Goal: Task Accomplishment & Management: Manage account settings

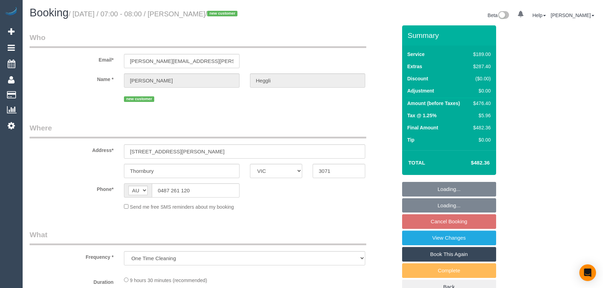
select select "VIC"
select select "string:stripe-pm_1SF2ov2GScqysDRVLp5NMo6M"
select select "number:29"
select select "number:14"
select select "number:19"
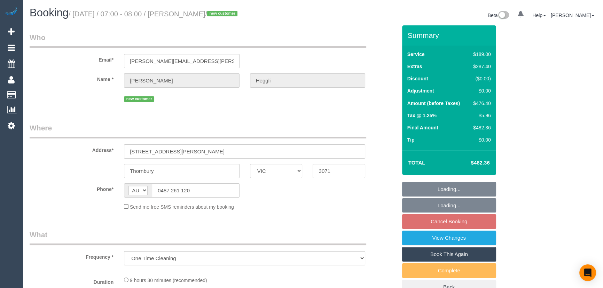
select select "number:25"
select select "number:12"
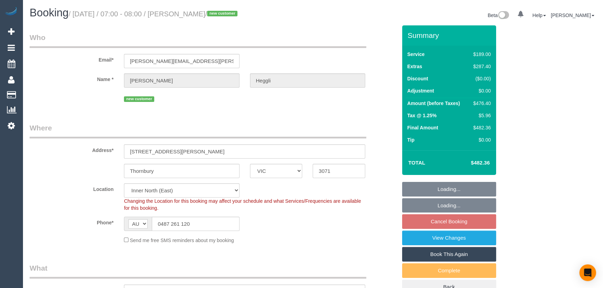
select select "object:813"
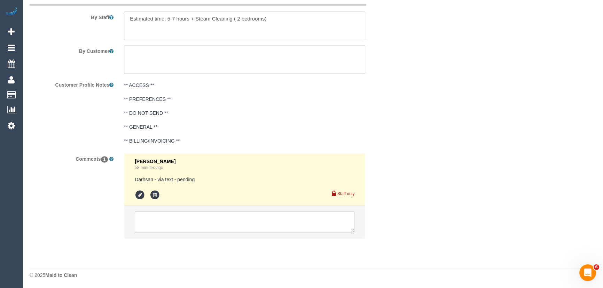
scroll to position [1223, 0]
click at [138, 197] on icon at bounding box center [140, 194] width 10 height 10
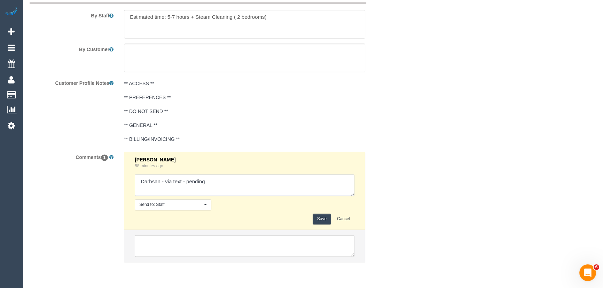
click at [230, 184] on textarea at bounding box center [245, 185] width 220 height 22
type textarea "Darhsan - via text - confirmed Customer has already been informed cleaner will …"
click at [323, 221] on button "Save" at bounding box center [322, 219] width 18 height 11
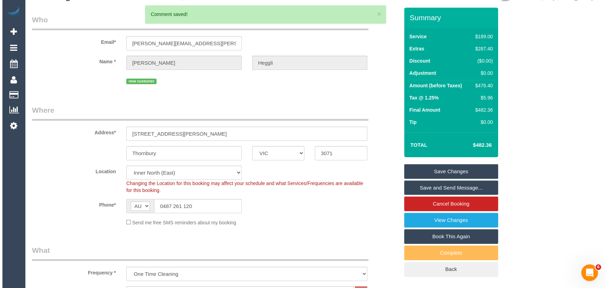
scroll to position [0, 0]
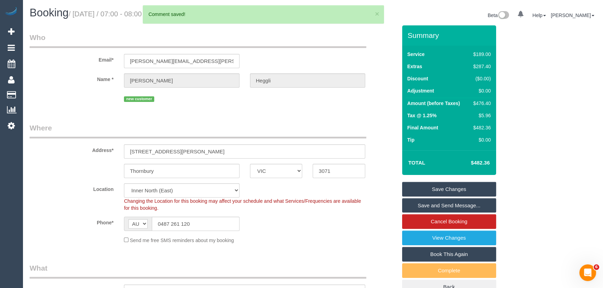
click at [439, 202] on link "Save and Send Message..." at bounding box center [449, 205] width 94 height 15
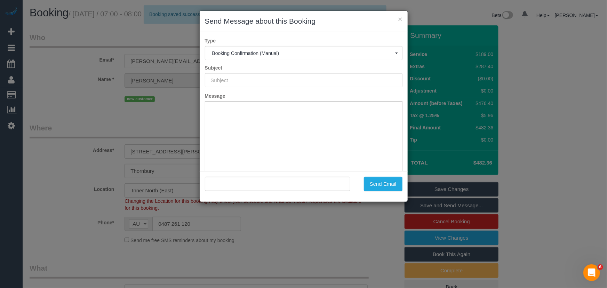
type input "Booking Confirmed"
type input ""Jacqueline Heggli" <jacqueline.heggli@gmail.com>"
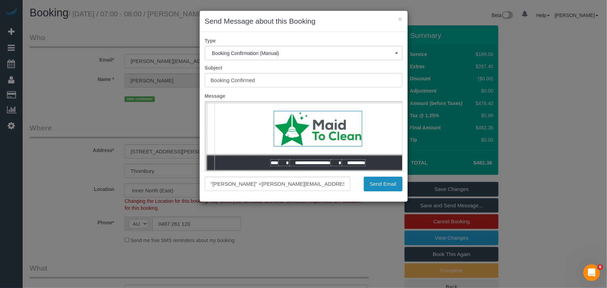
click at [380, 179] on button "Send Email" at bounding box center [383, 184] width 39 height 15
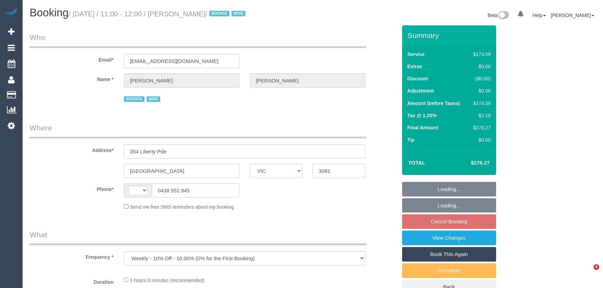
select select "VIC"
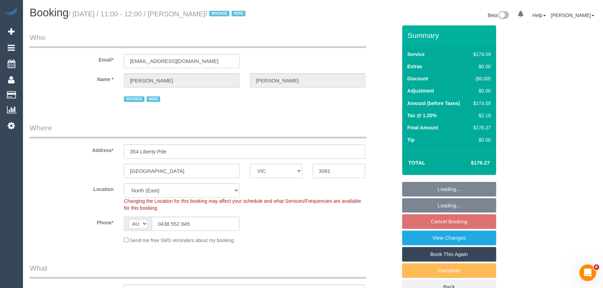
select select "string:AU"
select select "object:1085"
select select "180"
select select "number:29"
select select "number:14"
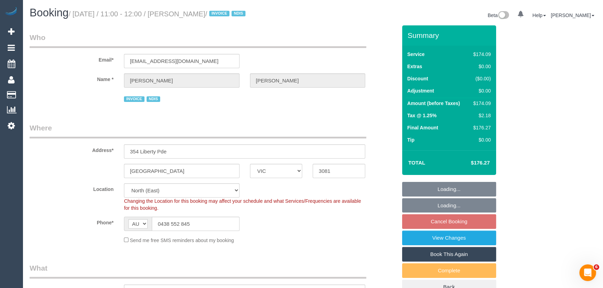
select select "number:18"
select select "number:25"
select select "number:35"
select select "number:26"
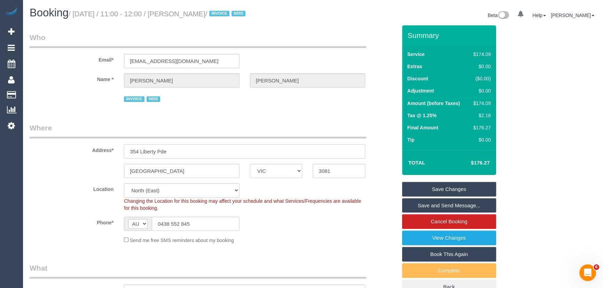
click at [192, 156] on input "354 Liberty Pde" at bounding box center [244, 151] width 241 height 14
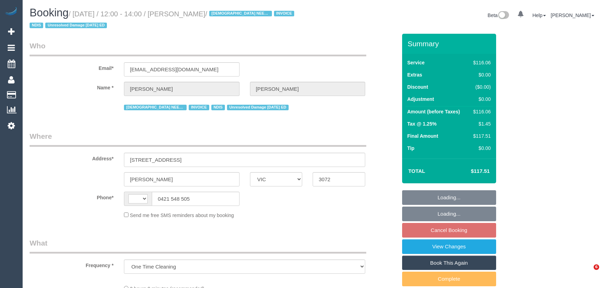
select select "VIC"
select select "number:27"
select select "number:14"
select select "number:19"
select select "number:36"
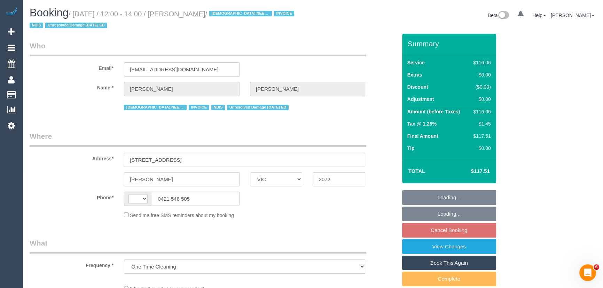
select select "number:35"
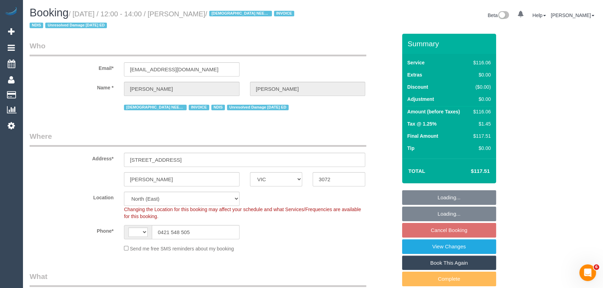
select select "object:816"
select select "string:AU"
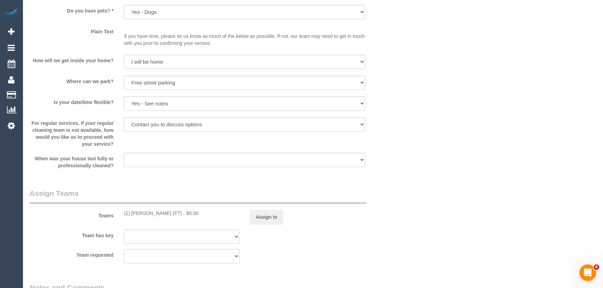
scroll to position [759, 0]
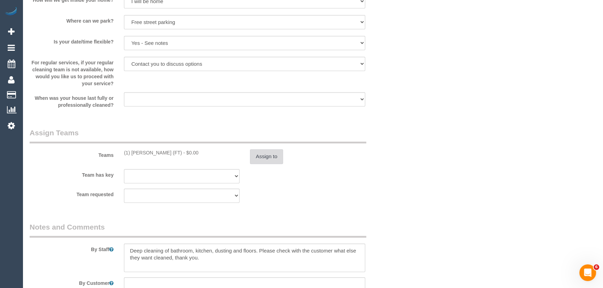
click at [278, 153] on button "Assign to" at bounding box center [266, 156] width 33 height 15
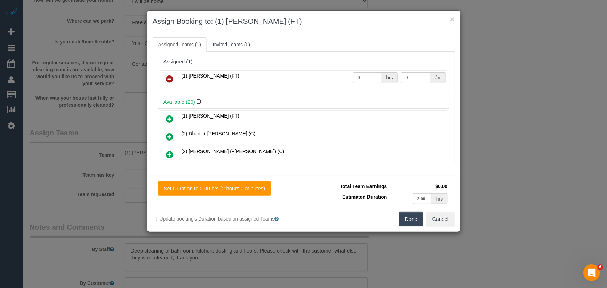
click at [168, 81] on icon at bounding box center [169, 79] width 7 height 8
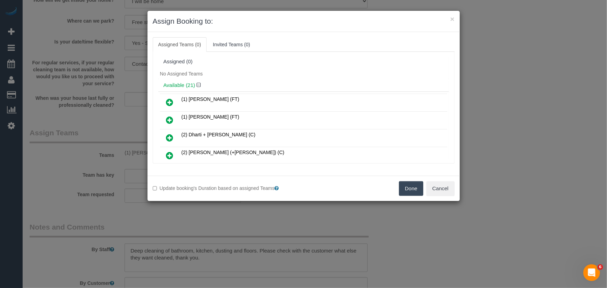
click at [168, 103] on icon at bounding box center [169, 102] width 7 height 8
click at [168, 88] on h4 "Available (21)" at bounding box center [304, 85] width 281 height 6
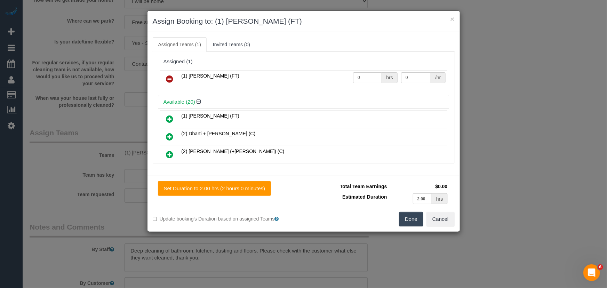
click at [407, 220] on button "Done" at bounding box center [411, 219] width 24 height 15
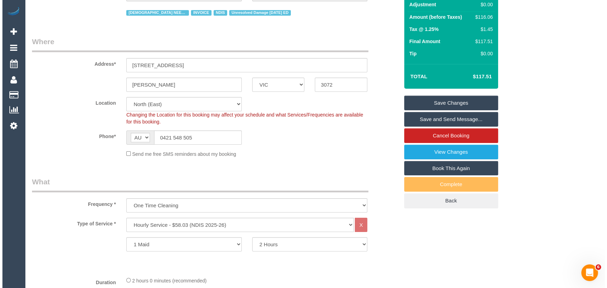
scroll to position [0, 0]
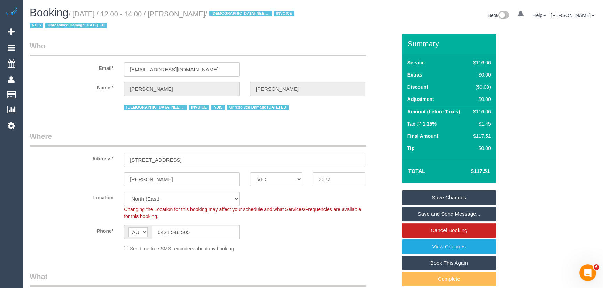
click at [191, 14] on small "/ October 14, 2025 / 12:00 - 14:00 / Laura Hart / FEMALE NEEDED INVOICE NDIS Un…" at bounding box center [163, 19] width 267 height 19
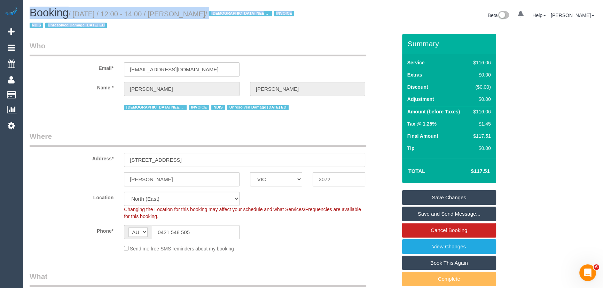
click at [191, 14] on small "/ October 14, 2025 / 12:00 - 14:00 / Laura Hart / FEMALE NEEDED INVOICE NDIS Un…" at bounding box center [163, 19] width 267 height 19
click at [184, 30] on h1 "Booking / October 14, 2025 / 12:00 - 14:00 / Laura Hart / FEMALE NEEDED INVOICE…" at bounding box center [169, 19] width 278 height 24
click at [192, 10] on small "/ October 14, 2025 / 12:00 - 14:00 / Laura Hart / FEMALE NEEDED INVOICE NDIS Un…" at bounding box center [163, 19] width 267 height 19
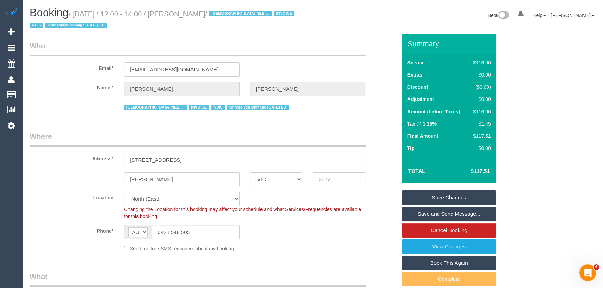
click at [192, 10] on small "/ October 14, 2025 / 12:00 - 14:00 / Laura Hart / FEMALE NEEDED INVOICE NDIS Un…" at bounding box center [163, 19] width 267 height 19
click at [419, 200] on link "Save Changes" at bounding box center [449, 197] width 94 height 15
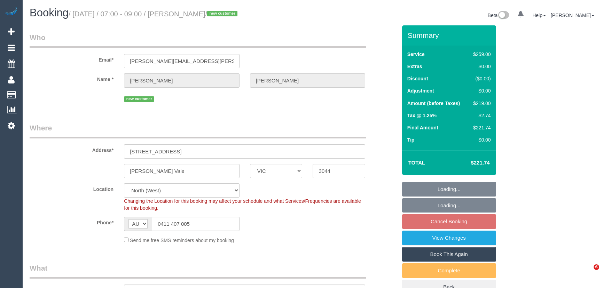
select select "VIC"
select select "object:831"
select select "number:29"
select select "number:14"
select select "number:19"
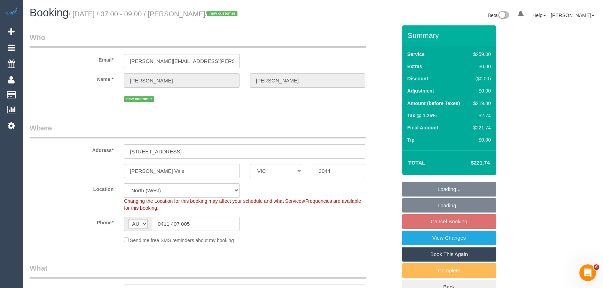
select select "number:22"
select select "number:35"
select select "number:11"
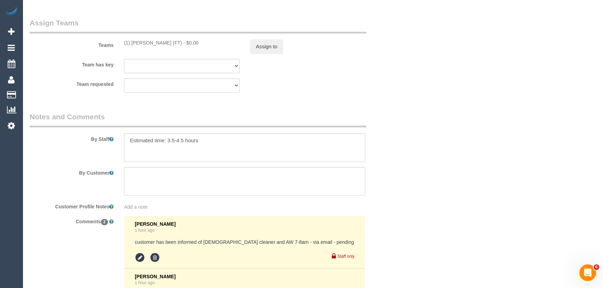
scroll to position [1216, 0]
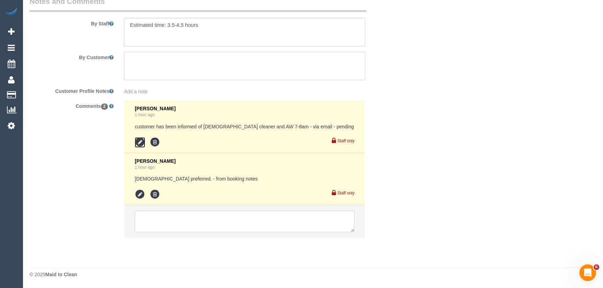
click at [139, 143] on icon at bounding box center [140, 142] width 10 height 10
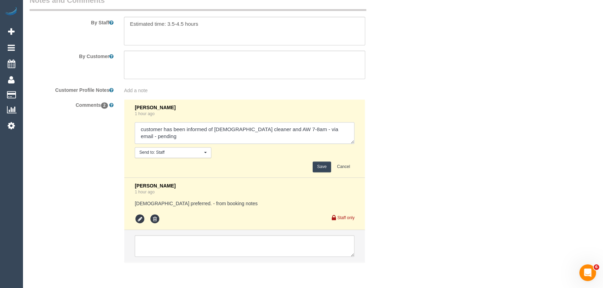
click at [341, 134] on textarea at bounding box center [245, 133] width 220 height 22
type textarea "customer has been informed of female cleaner and AW 7-8am - via email - confirm…"
click at [322, 168] on button "Save" at bounding box center [322, 166] width 18 height 11
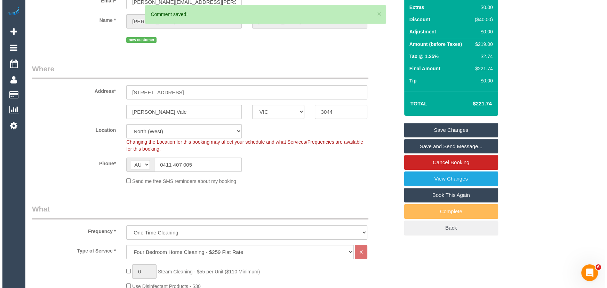
scroll to position [0, 0]
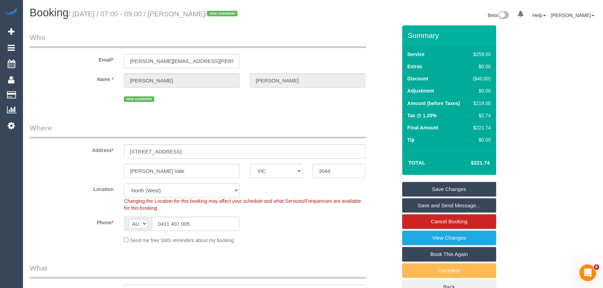
click at [442, 206] on link "Save and Send Message..." at bounding box center [449, 205] width 94 height 15
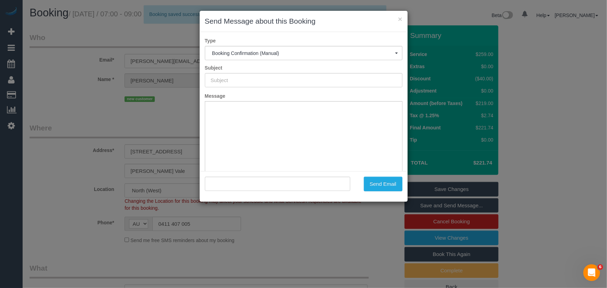
type input "Booking Confirmed"
type input ""Kristen Stribley" <kristen.stribley@gmail.com>"
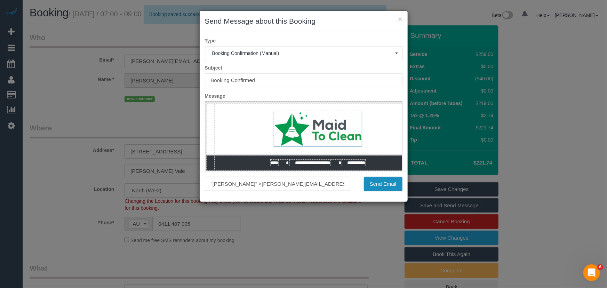
click at [387, 185] on button "Send Email" at bounding box center [383, 184] width 39 height 15
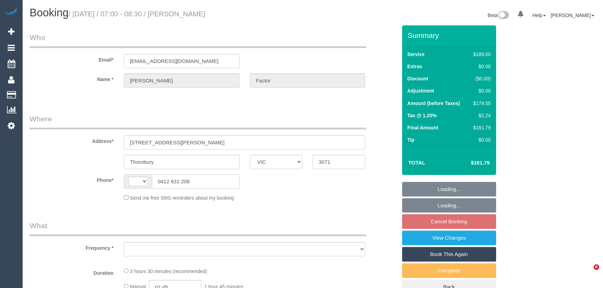
select select "VIC"
select select "object:324"
select select "string:stripe-pm_1GtsRM2GScqysDRVroUtQWt5"
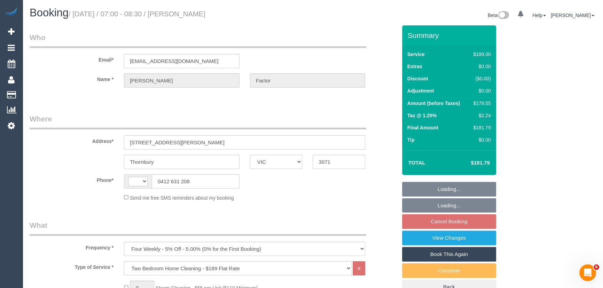
select select "string:AU"
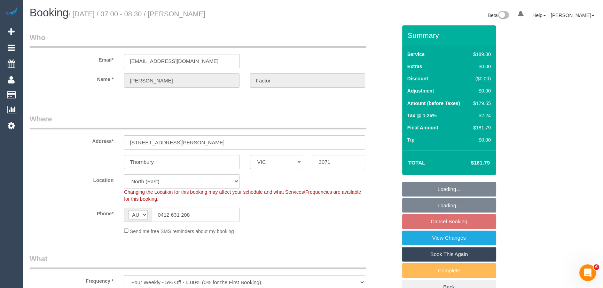
select select "object:830"
select select "number:28"
select select "number:14"
select select "number:19"
select select "number:22"
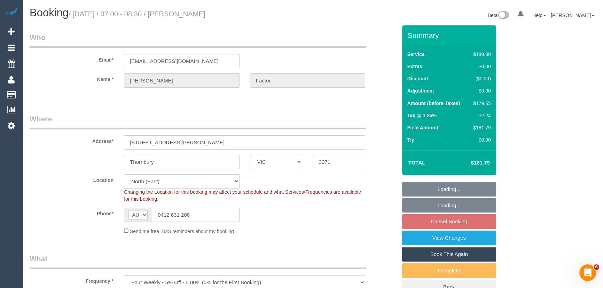
select select "number:26"
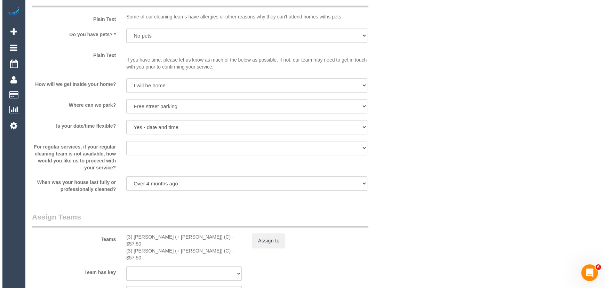
scroll to position [981, 0]
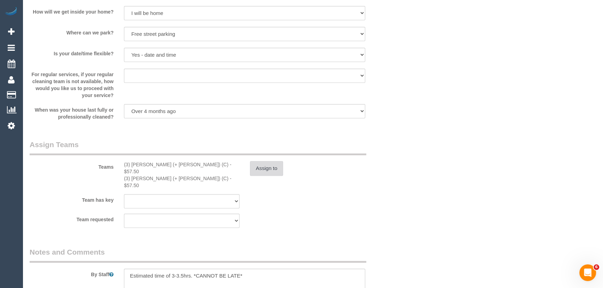
click at [262, 172] on button "Assign to" at bounding box center [266, 168] width 33 height 15
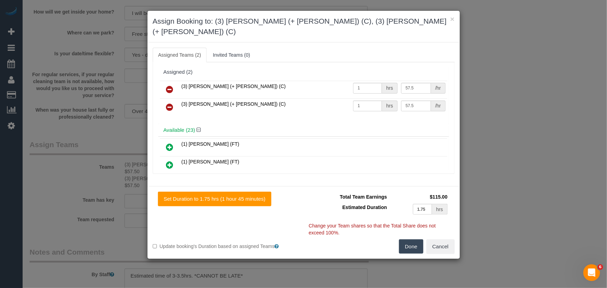
click at [170, 85] on icon at bounding box center [169, 89] width 7 height 8
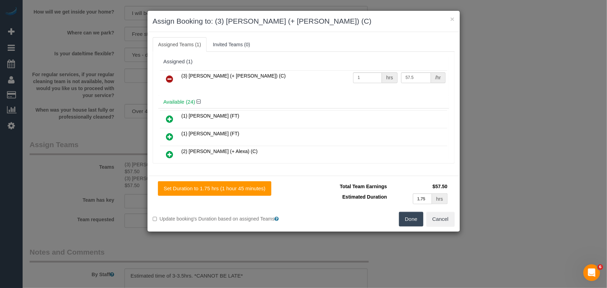
click at [170, 79] on icon at bounding box center [169, 79] width 7 height 8
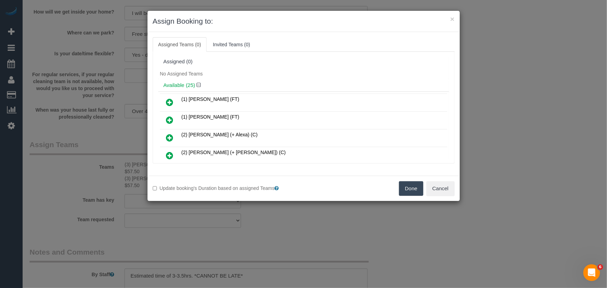
scroll to position [218, 0]
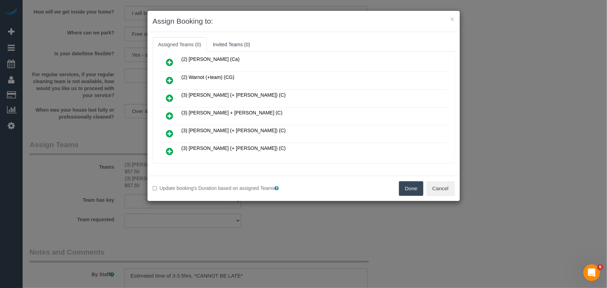
click at [171, 115] on icon at bounding box center [169, 116] width 7 height 8
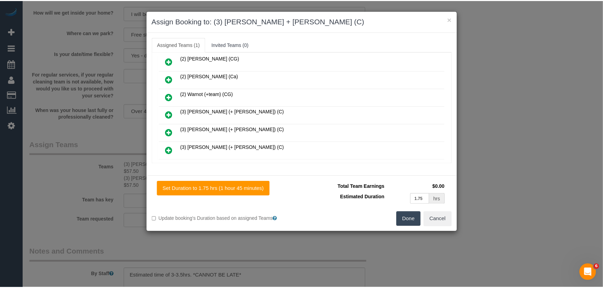
scroll to position [234, 0]
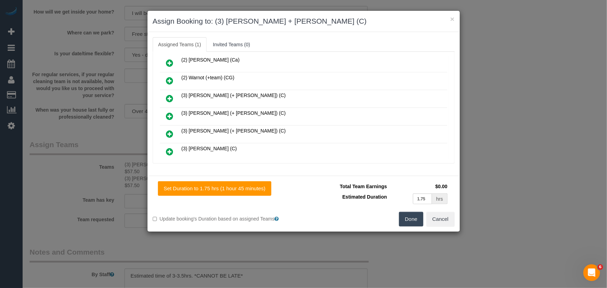
click at [417, 221] on button "Done" at bounding box center [411, 219] width 24 height 15
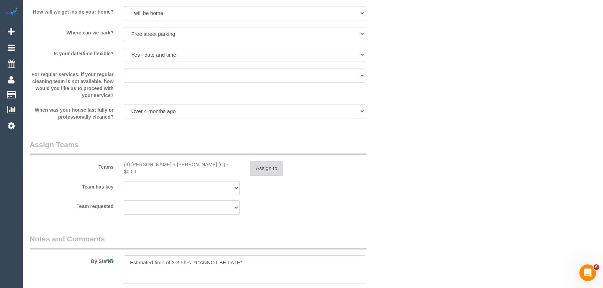
click at [269, 167] on button "Assign to" at bounding box center [266, 168] width 33 height 15
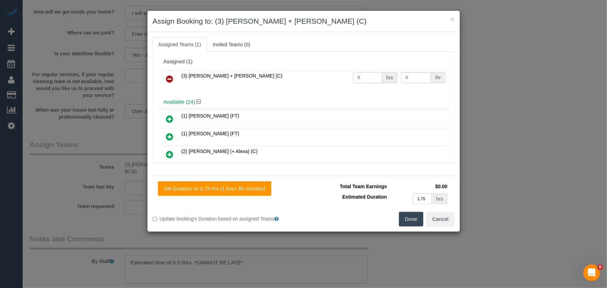
click at [370, 78] on input "0" at bounding box center [367, 77] width 29 height 11
type input "1"
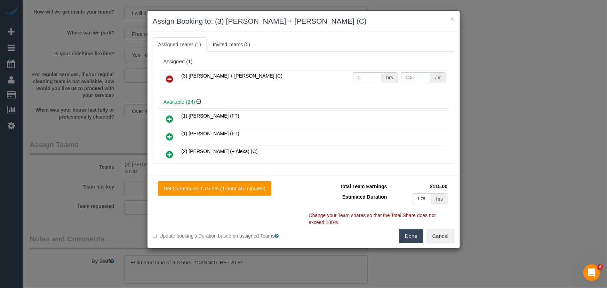
type input "115"
click at [408, 240] on button "Done" at bounding box center [411, 236] width 24 height 15
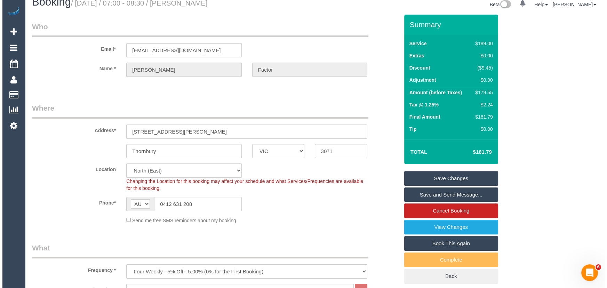
scroll to position [0, 0]
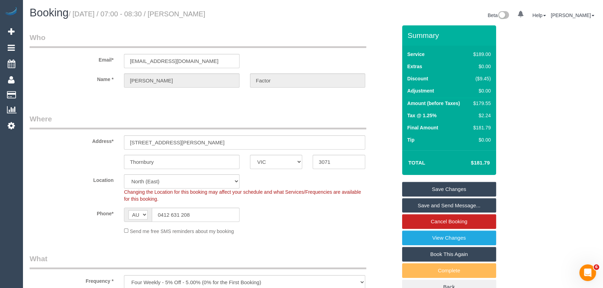
click at [187, 13] on small "/ October 14, 2025 / 07:00 - 08:30 / Natalie Factor" at bounding box center [137, 14] width 137 height 8
copy small "Natalie Factor"
drag, startPoint x: 427, startPoint y: 188, endPoint x: 424, endPoint y: 186, distance: 3.9
click at [427, 188] on link "Save Changes" at bounding box center [449, 189] width 94 height 15
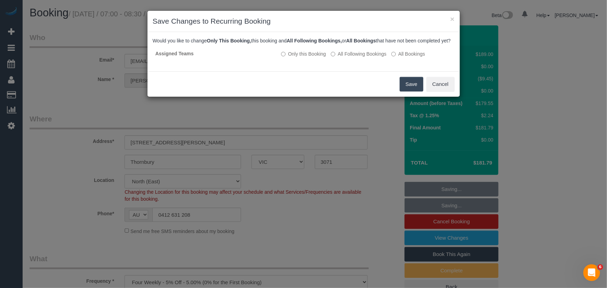
click at [408, 92] on button "Save" at bounding box center [412, 84] width 24 height 15
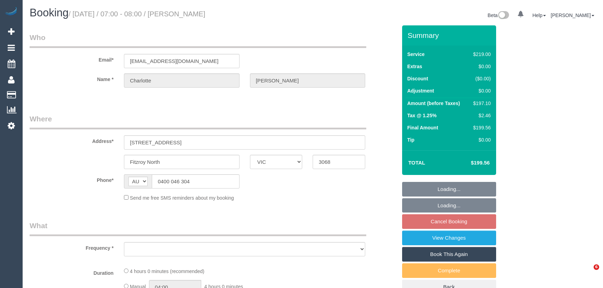
select select "VIC"
select select "string:stripe-pm_1S1kzI2GScqysDRVXLkTTAom"
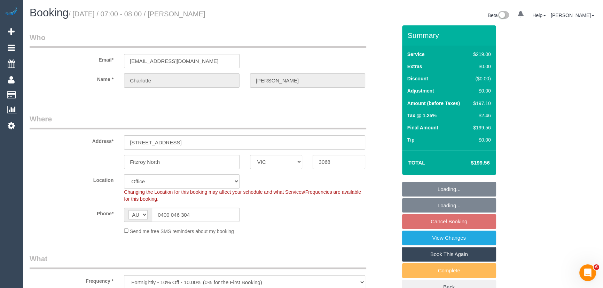
select select "object:856"
select select "number:27"
select select "number:14"
select select "number:19"
select select "number:25"
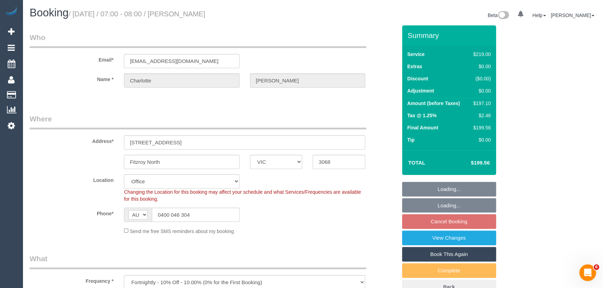
select select "number:33"
select select "number:26"
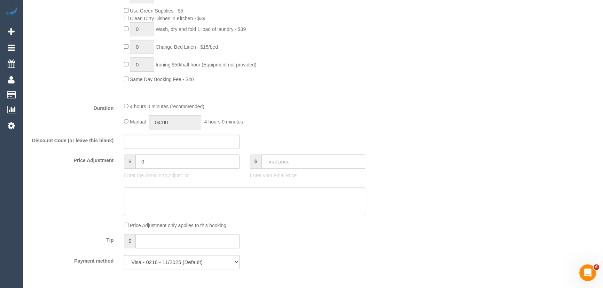
scroll to position [538, 0]
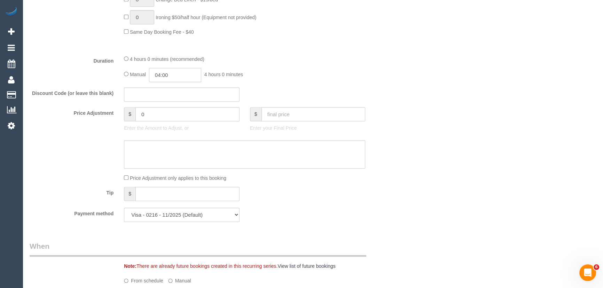
click at [183, 74] on input "04:00" at bounding box center [175, 75] width 52 height 14
type input "02:00"
click at [168, 87] on li "02:00" at bounding box center [167, 87] width 31 height 9
click at [305, 97] on div "Discount Code (or leave this blank)" at bounding box center [213, 94] width 378 height 15
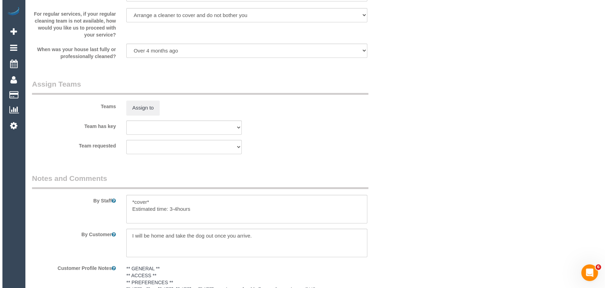
scroll to position [1044, 0]
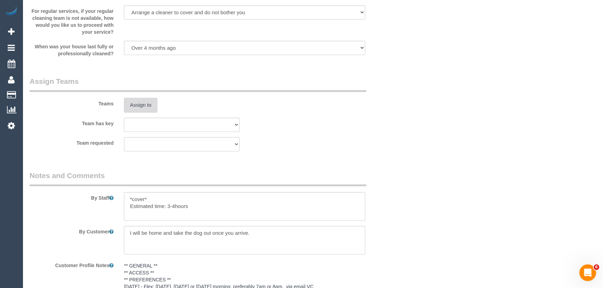
click at [140, 112] on button "Assign to" at bounding box center [140, 105] width 33 height 15
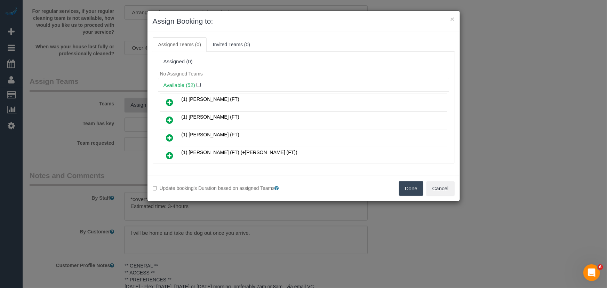
scroll to position [444, 0]
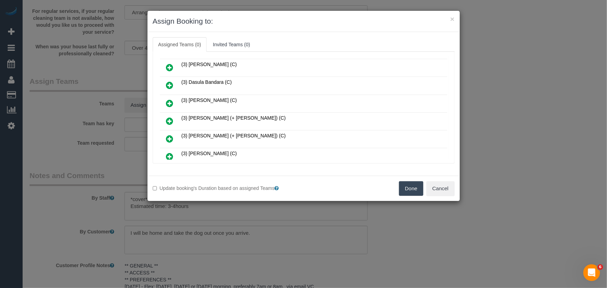
click at [173, 117] on icon at bounding box center [169, 121] width 7 height 8
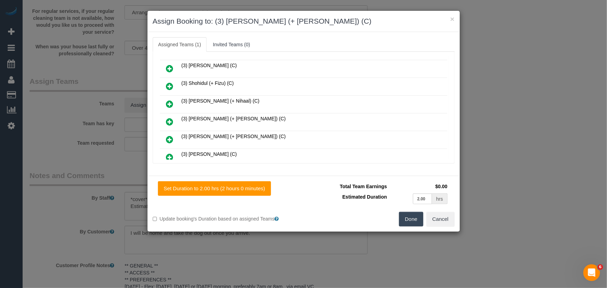
click at [171, 135] on icon at bounding box center [169, 139] width 7 height 8
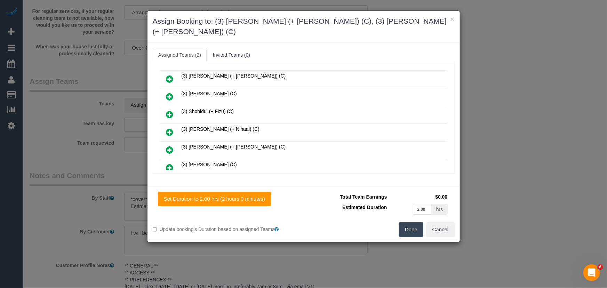
scroll to position [762, 0]
click at [409, 224] on button "Done" at bounding box center [411, 229] width 24 height 15
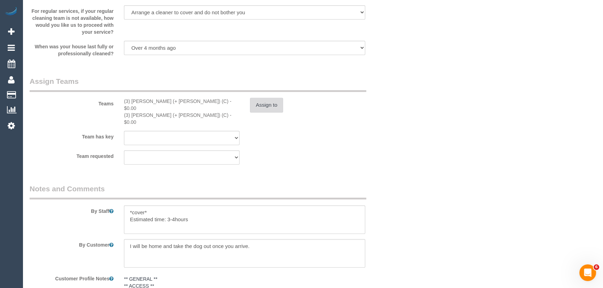
click at [261, 107] on button "Assign to" at bounding box center [266, 105] width 33 height 15
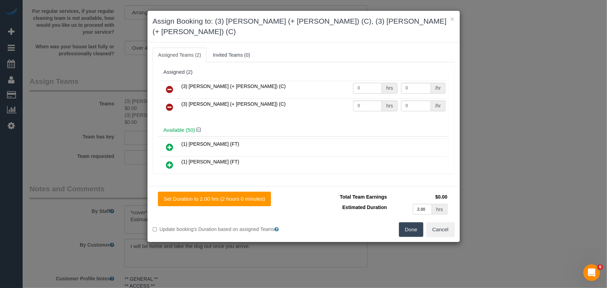
click at [370, 83] on input "0" at bounding box center [367, 88] width 29 height 11
type input "1"
type input "62.5"
click at [369, 101] on input "0" at bounding box center [367, 106] width 29 height 11
type input "1"
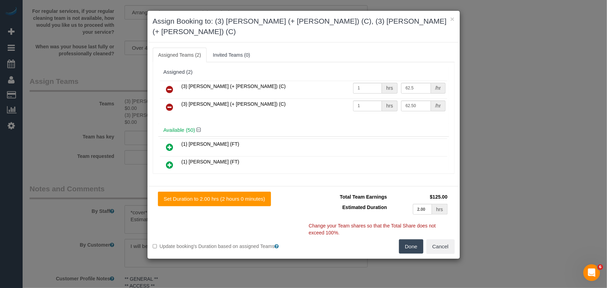
type input "62.5"
click at [417, 243] on button "Done" at bounding box center [411, 246] width 24 height 15
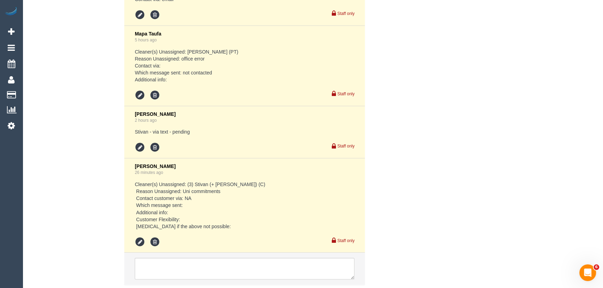
scroll to position [1481, 0]
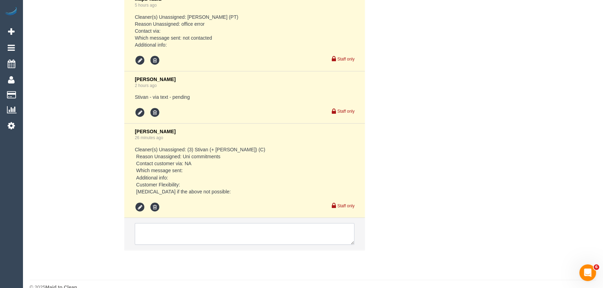
click at [167, 223] on textarea at bounding box center [245, 234] width 220 height 22
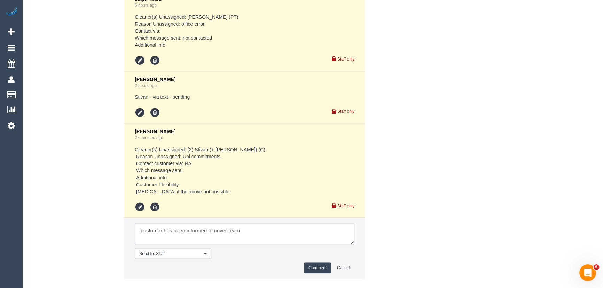
click at [243, 223] on textarea at bounding box center [245, 234] width 220 height 22
type textarea "customer has been informed of cover team - via text"
click at [316, 262] on button "Comment" at bounding box center [317, 267] width 27 height 11
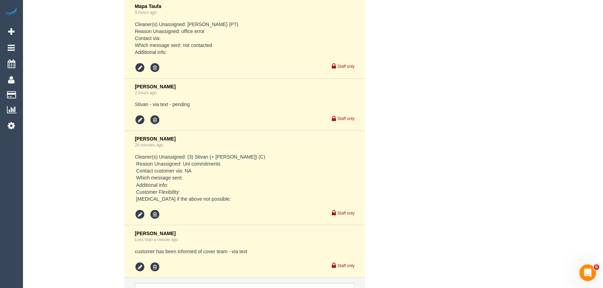
scroll to position [1533, 0]
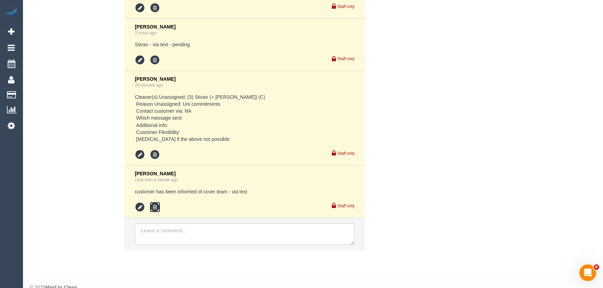
click at [153, 202] on icon at bounding box center [155, 207] width 10 height 10
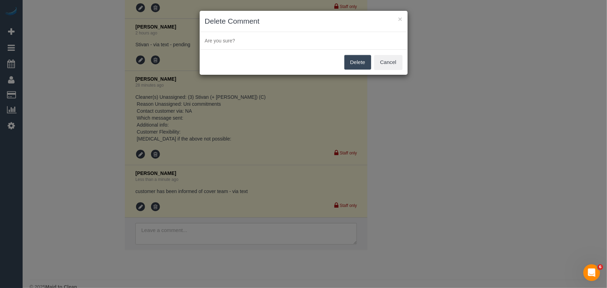
click at [353, 64] on button "Delete" at bounding box center [358, 62] width 27 height 15
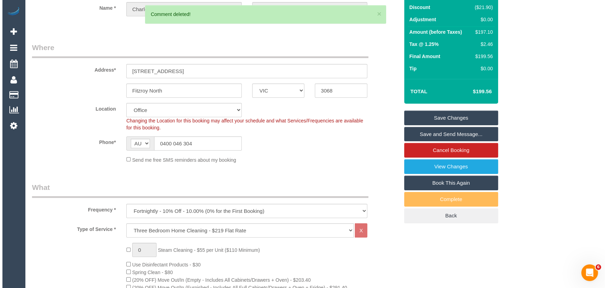
scroll to position [0, 0]
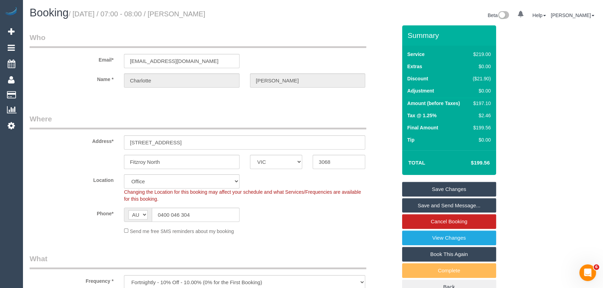
click at [197, 15] on small "/ October 14, 2025 / 07:00 - 08:00 / Charlotte Macpherson" at bounding box center [137, 14] width 137 height 8
copy small "Charlotte Macpherson"
click at [445, 189] on link "Save Changes" at bounding box center [449, 189] width 94 height 15
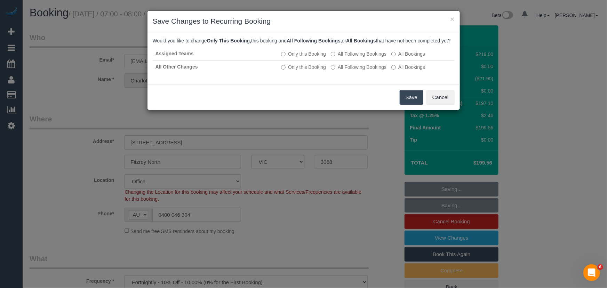
click at [405, 105] on button "Save" at bounding box center [412, 97] width 24 height 15
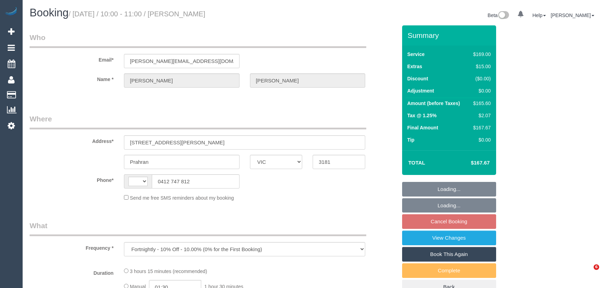
select select "VIC"
select select "string:AU"
select select "string:stripe-pm_1QWqog2GScqysDRVIGukRlkV"
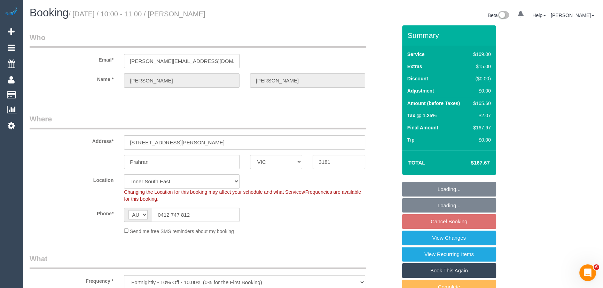
select select "object:657"
select select "number:28"
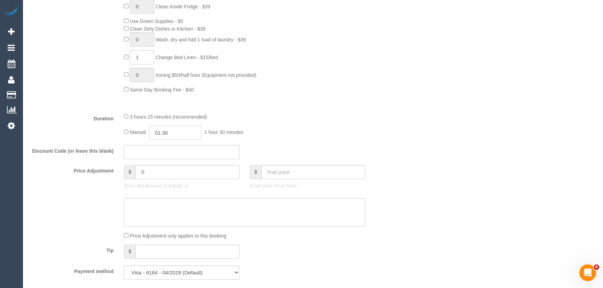
scroll to position [538, 0]
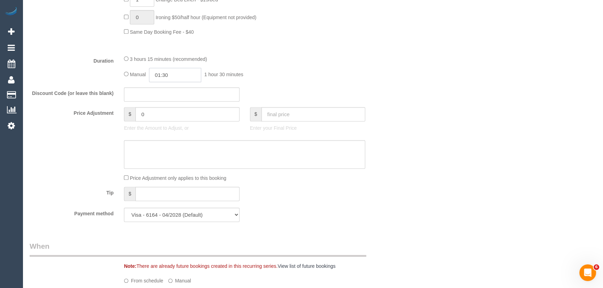
click at [183, 76] on input "01:30" at bounding box center [175, 75] width 52 height 14
type input "03:00"
click at [160, 123] on li "03:00" at bounding box center [167, 125] width 31 height 9
click at [318, 66] on div "3 hours 15 minutes (recommended) Manual 03:00 3 hours 0 minutes" at bounding box center [245, 68] width 252 height 27
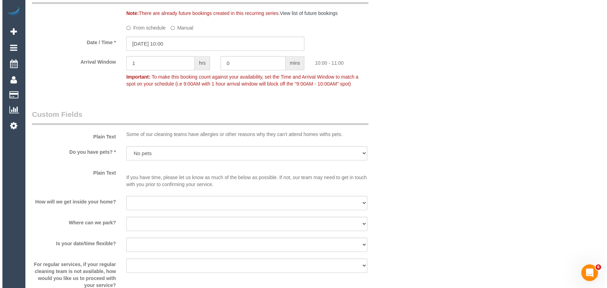
scroll to position [917, 0]
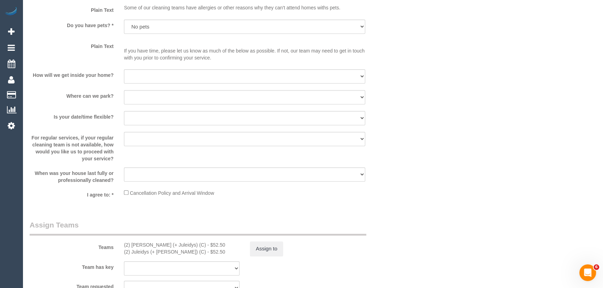
click at [286, 252] on div "Assign to" at bounding box center [308, 249] width 126 height 15
click at [265, 252] on button "Assign to" at bounding box center [266, 249] width 33 height 15
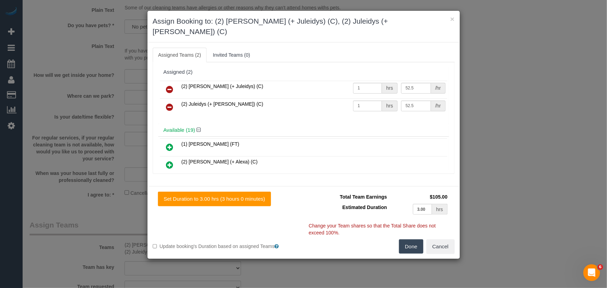
click at [171, 85] on icon at bounding box center [169, 89] width 7 height 8
click at [171, 103] on icon at bounding box center [169, 107] width 7 height 8
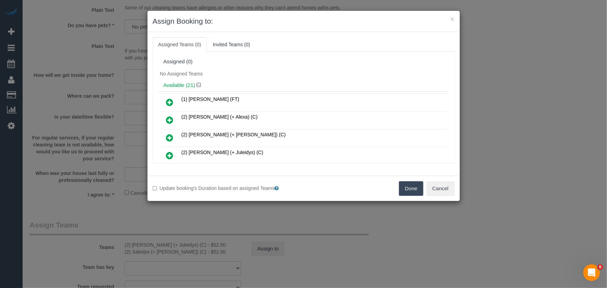
scroll to position [78, 0]
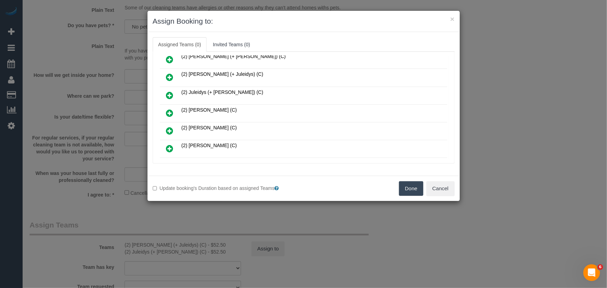
click at [169, 110] on icon at bounding box center [169, 113] width 7 height 8
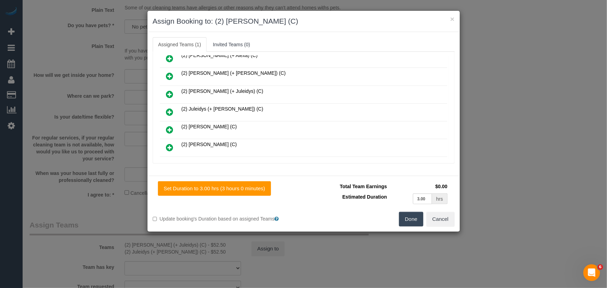
scroll to position [94, 0]
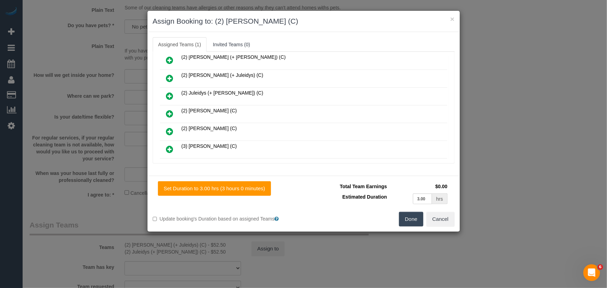
click at [411, 224] on button "Done" at bounding box center [411, 219] width 24 height 15
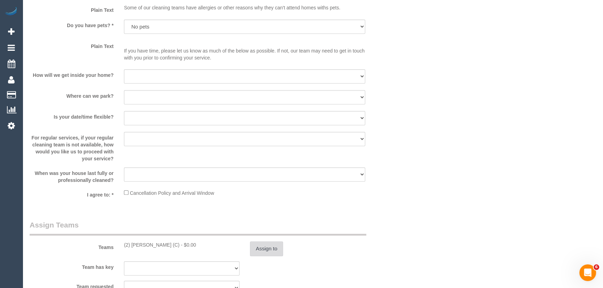
click at [275, 252] on button "Assign to" at bounding box center [266, 249] width 33 height 15
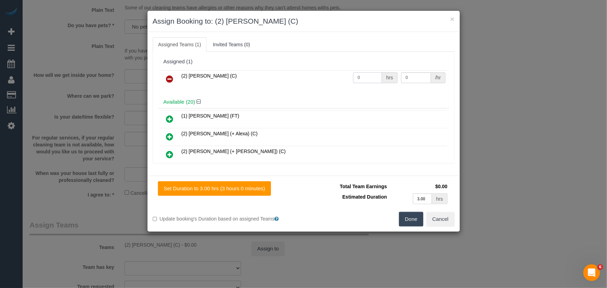
click at [358, 80] on input "0" at bounding box center [367, 77] width 29 height 11
type input "1"
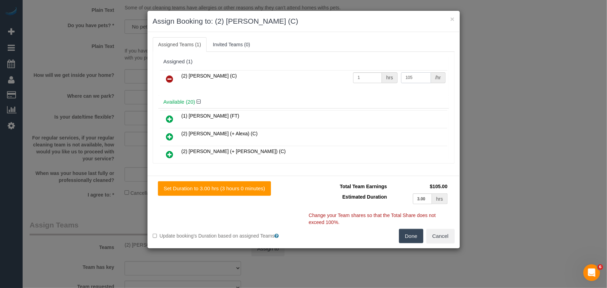
type input "105"
click at [410, 239] on button "Done" at bounding box center [411, 236] width 24 height 15
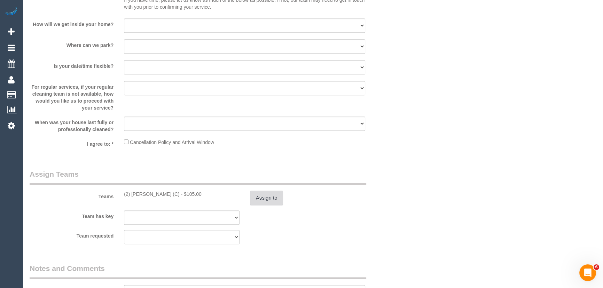
scroll to position [1012, 0]
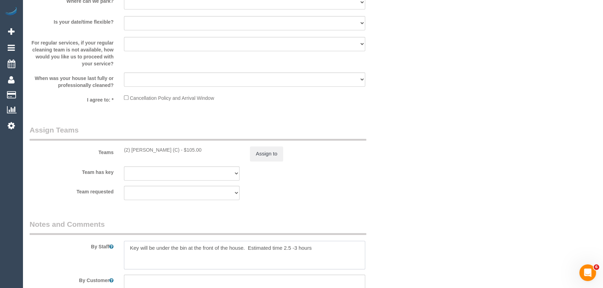
click at [126, 248] on textarea at bounding box center [244, 255] width 241 height 29
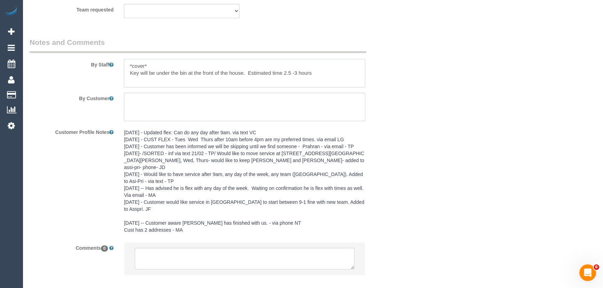
scroll to position [1219, 0]
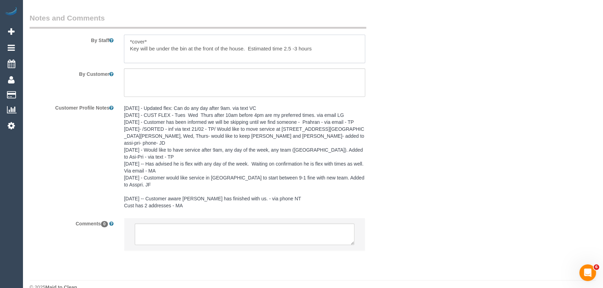
type textarea "*cover* Key will be under the bin at the front of the house. Estimated time 2.5…"
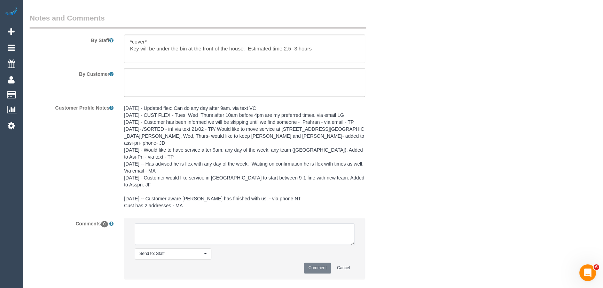
click at [180, 223] on textarea at bounding box center [245, 234] width 220 height 22
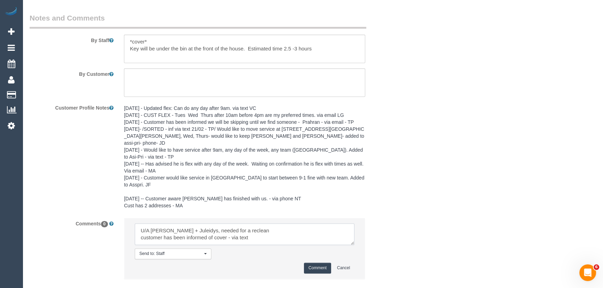
type textarea "U/A Cris + Juleidys, needed for a reclean customer has been informed of cover -…"
click at [315, 263] on button "Comment" at bounding box center [317, 268] width 27 height 11
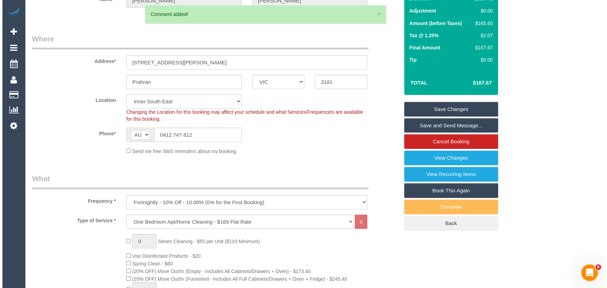
scroll to position [0, 0]
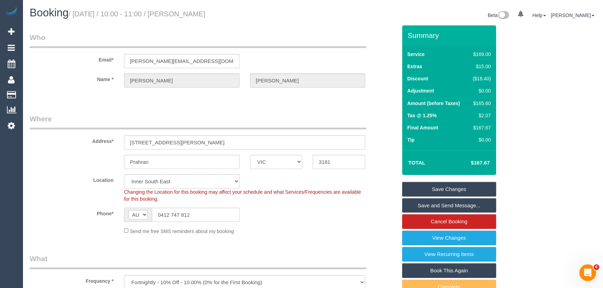
click at [188, 16] on small "/ October 14, 2025 / 10:00 - 11:00 / Gavin Willemsen" at bounding box center [137, 14] width 137 height 8
copy small "Gavin Willemsen"
click at [443, 188] on link "Save Changes" at bounding box center [449, 189] width 94 height 15
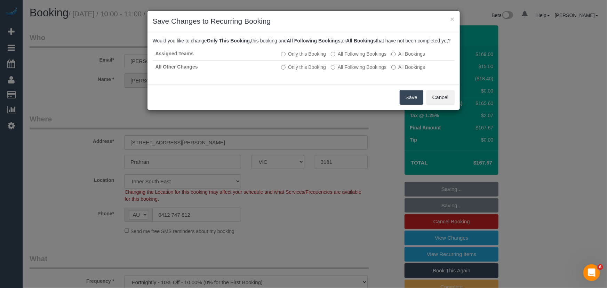
click at [410, 105] on button "Save" at bounding box center [412, 97] width 24 height 15
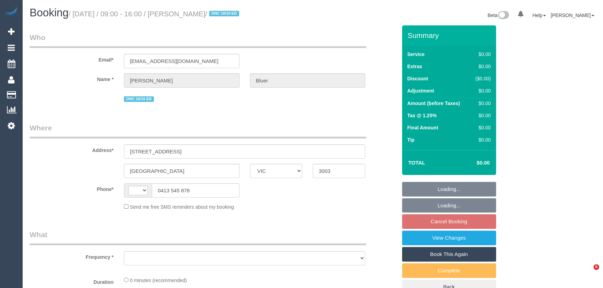
select select "VIC"
select select "string:AU"
select select "object:531"
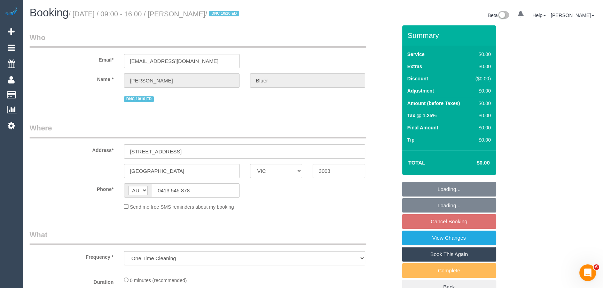
select select "string:stripe-pm_1POwZF2GScqysDRVCl8tZd1C"
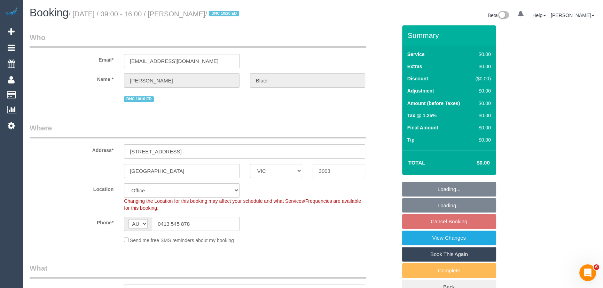
select select "object:1888"
select select "number:30"
select select "number:14"
select select "number:19"
select select "number:24"
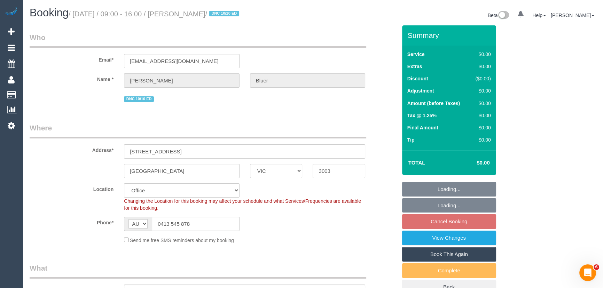
select select "number:33"
select select "number:11"
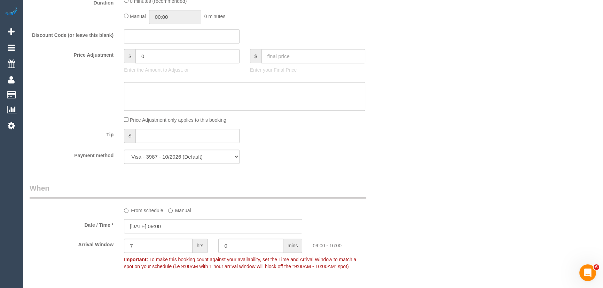
scroll to position [633, 0]
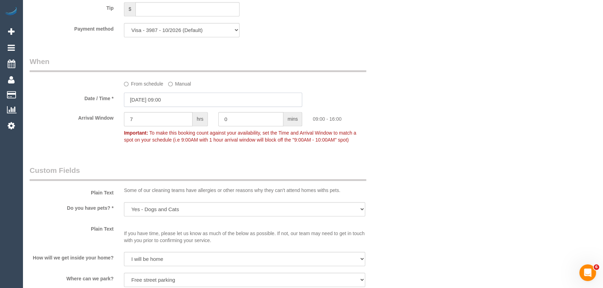
click at [187, 96] on input "[DATE] 09:00" at bounding box center [213, 100] width 178 height 14
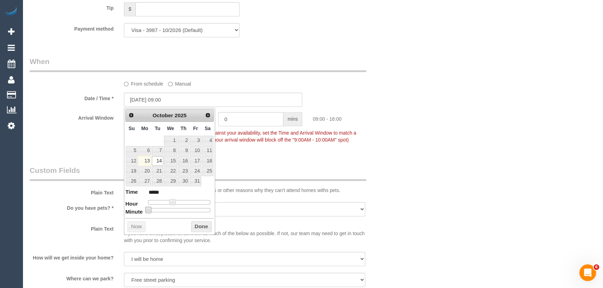
type input "[DATE] 09:05"
type input "*****"
type input "[DATE] 09:10"
type input "*****"
type input "[DATE] 09:15"
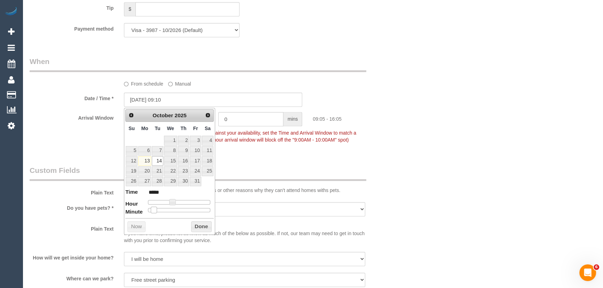
type input "*****"
drag, startPoint x: 150, startPoint y: 210, endPoint x: 173, endPoint y: 209, distance: 22.6
click at [157, 210] on span at bounding box center [154, 210] width 6 height 6
type input "[DATE] 09:25"
type input "*****"
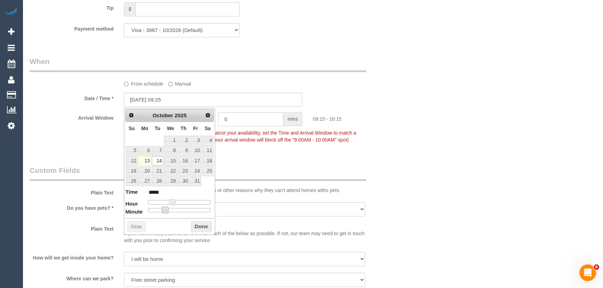
type input "[DATE] 09:30"
type input "*****"
drag, startPoint x: 176, startPoint y: 209, endPoint x: 182, endPoint y: 209, distance: 5.2
click at [182, 209] on div at bounding box center [179, 210] width 62 height 4
click at [293, 156] on div "Who Email* [EMAIL_ADDRESS][DOMAIN_NAME] Name * [PERSON_NAME] DNC 10/10 ED Where…" at bounding box center [213, 199] width 378 height 1613
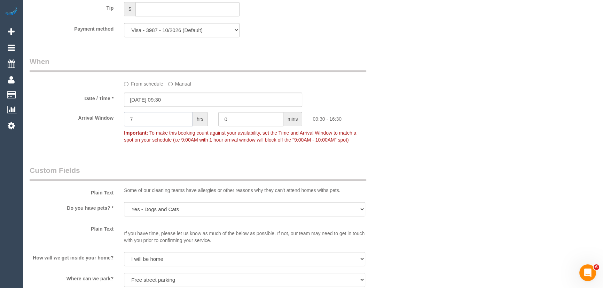
click at [162, 121] on input "7" at bounding box center [158, 119] width 69 height 14
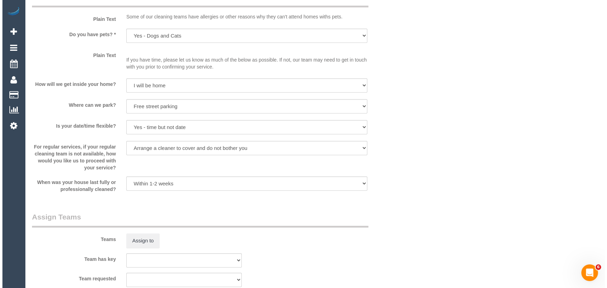
scroll to position [854, 0]
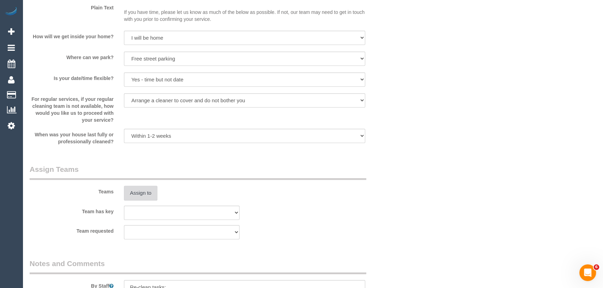
type input "1"
click at [143, 191] on button "Assign to" at bounding box center [140, 193] width 33 height 15
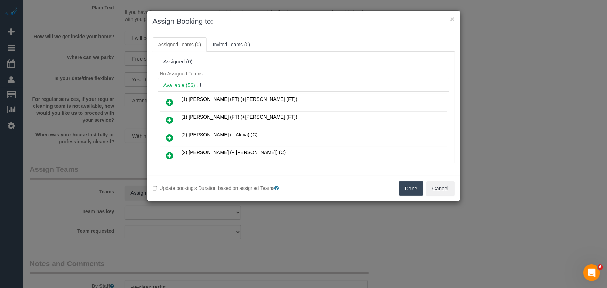
scroll to position [131, 0]
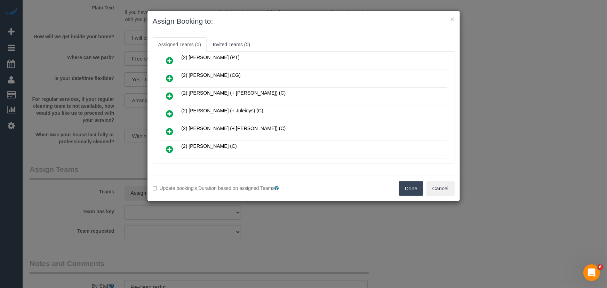
click at [171, 110] on icon at bounding box center [169, 114] width 7 height 8
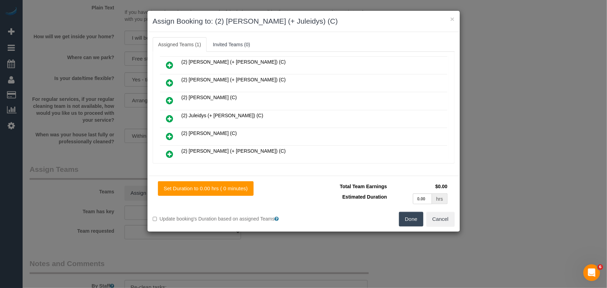
click at [168, 115] on icon at bounding box center [169, 119] width 7 height 8
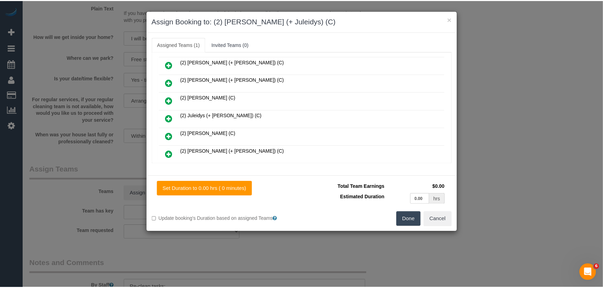
scroll to position [196, 0]
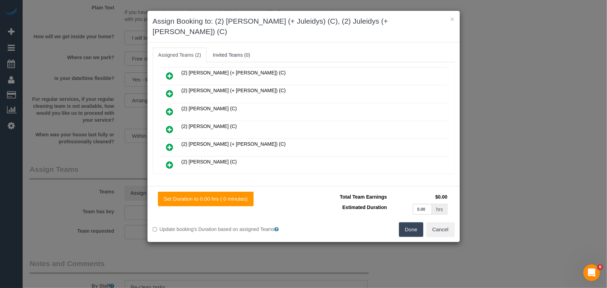
click at [411, 222] on button "Done" at bounding box center [411, 229] width 24 height 15
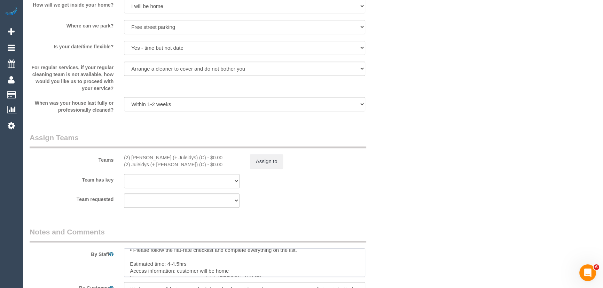
scroll to position [35, 0]
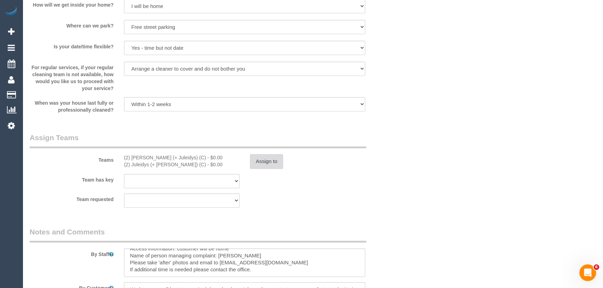
click at [271, 163] on button "Assign to" at bounding box center [266, 161] width 33 height 15
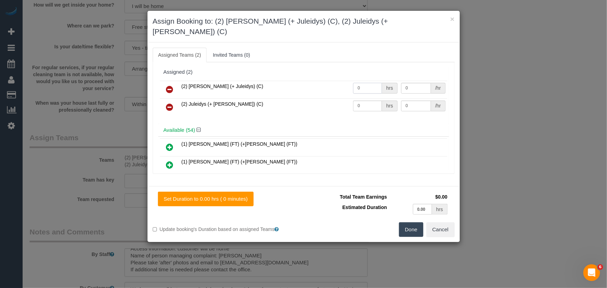
click at [363, 83] on input "0" at bounding box center [367, 88] width 29 height 11
type input "2.25"
type input "37.5"
click at [369, 101] on td "0 hrs" at bounding box center [376, 107] width 48 height 18
click at [374, 101] on input "0" at bounding box center [367, 106] width 29 height 11
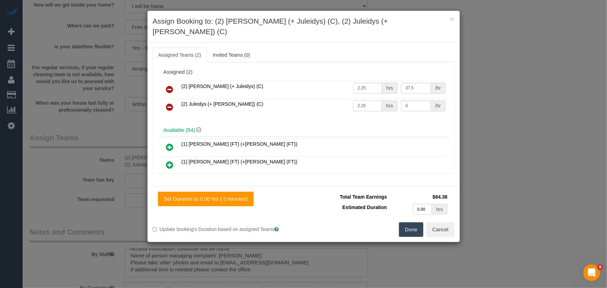
type input "2.25"
type input "37.5"
click at [408, 222] on button "Done" at bounding box center [411, 229] width 24 height 15
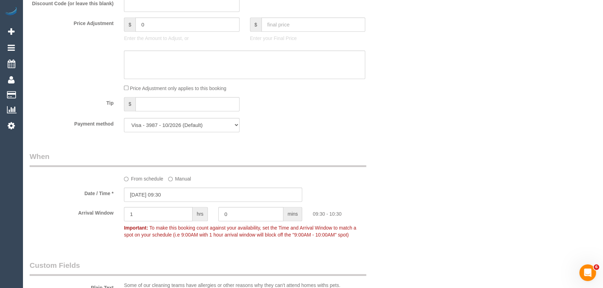
scroll to position [411, 0]
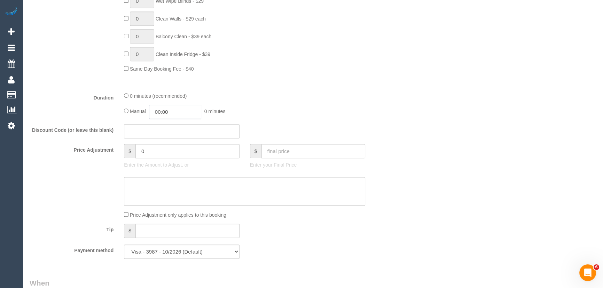
click at [189, 115] on input "00:00" at bounding box center [175, 112] width 52 height 14
click at [174, 157] on li "02:00" at bounding box center [167, 161] width 31 height 9
click at [178, 118] on input "02:00" at bounding box center [175, 112] width 52 height 14
type input "02:15"
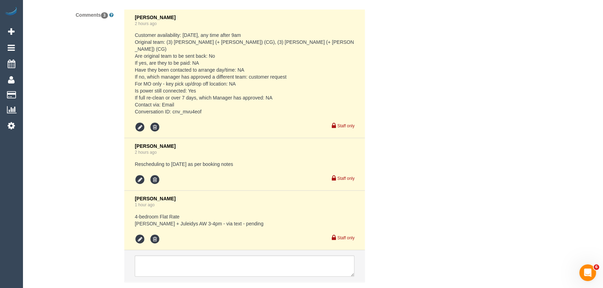
scroll to position [1361, 0]
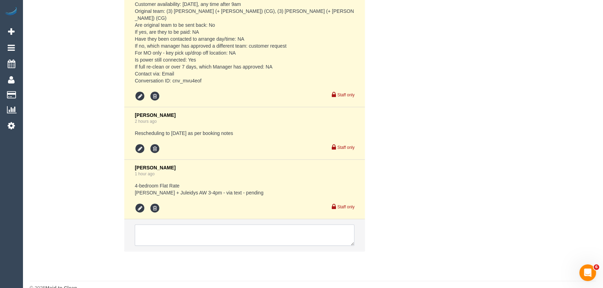
click at [167, 224] on textarea at bounding box center [245, 235] width 220 height 22
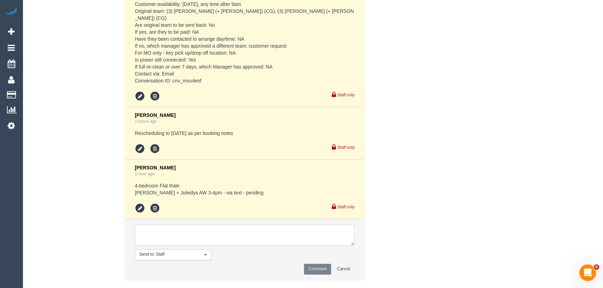
click at [167, 224] on textarea at bounding box center [245, 235] width 220 height 22
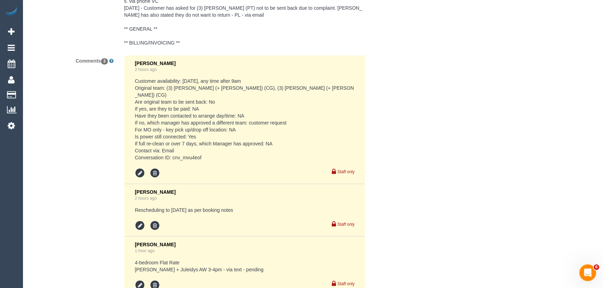
scroll to position [1329, 0]
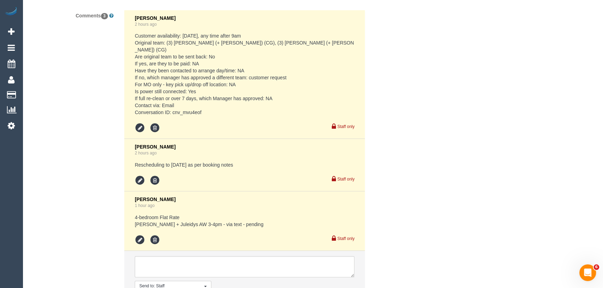
click at [173, 101] on pre "Customer availability: Tue 14/10, any time after 9am Original team: (3) Amninde…" at bounding box center [245, 74] width 220 height 84
copy pre "cnv_mvu4eof"
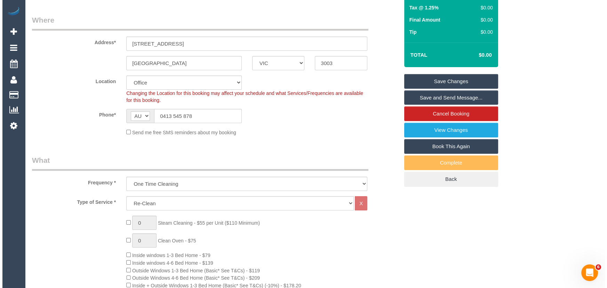
scroll to position [0, 0]
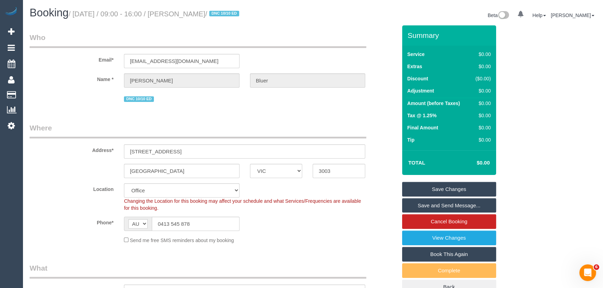
click at [186, 14] on small "/ October 14, 2025 / 09:00 - 16:00 / Alice Bluer / DNC 10/10 ED" at bounding box center [155, 14] width 173 height 8
copy small "Alice Bluer"
click at [436, 193] on link "Save Changes" at bounding box center [449, 189] width 94 height 15
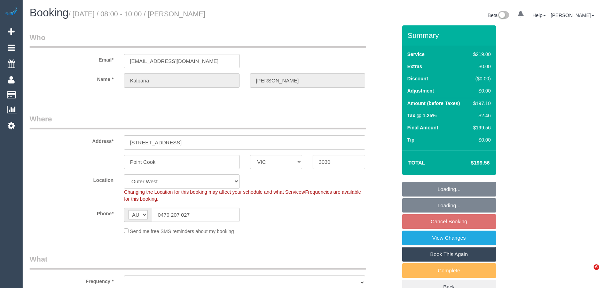
select select "VIC"
select select "object:798"
select select "number:27"
select select "number:14"
select select "number:19"
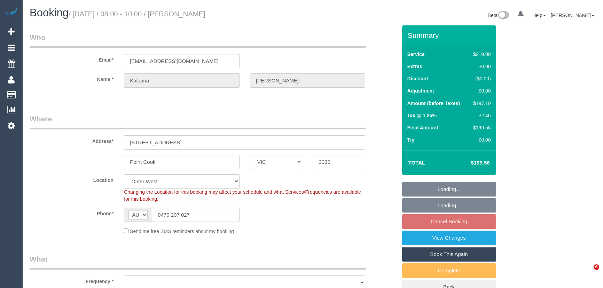
select select "number:36"
select select "number:33"
select select "number:13"
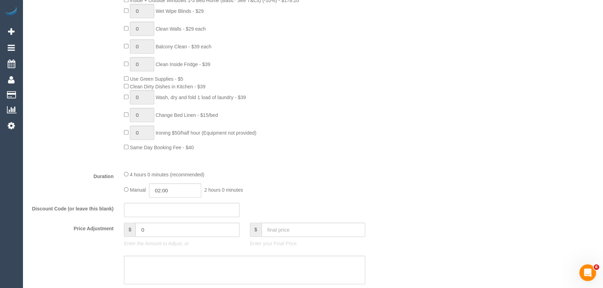
scroll to position [474, 0]
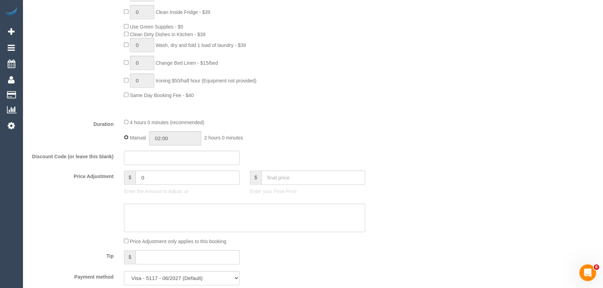
type input "04:00"
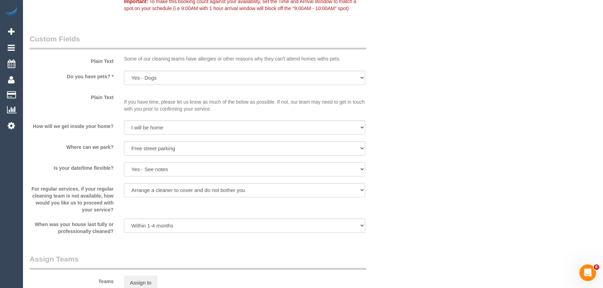
scroll to position [949, 0]
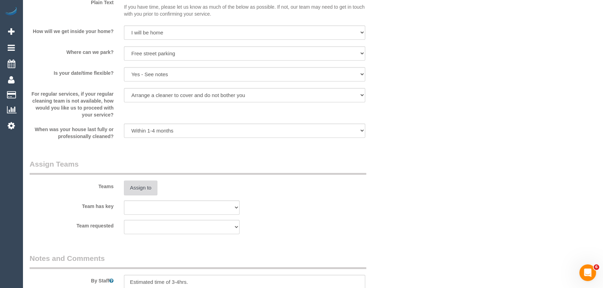
click at [139, 191] on button "Assign to" at bounding box center [140, 188] width 33 height 15
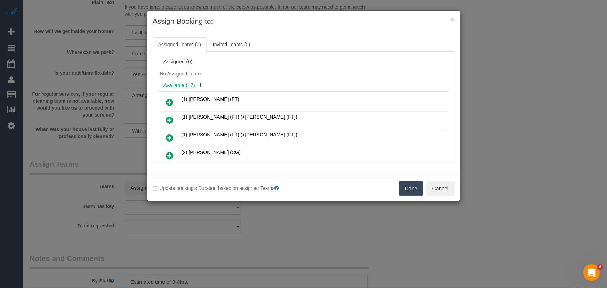
drag, startPoint x: 168, startPoint y: 151, endPoint x: 173, endPoint y: 153, distance: 4.8
click at [168, 151] on icon at bounding box center [169, 155] width 7 height 8
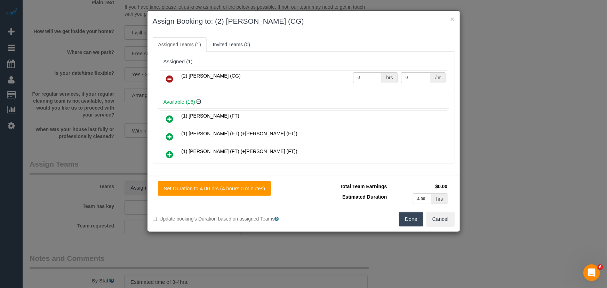
click at [408, 220] on button "Done" at bounding box center [411, 219] width 24 height 15
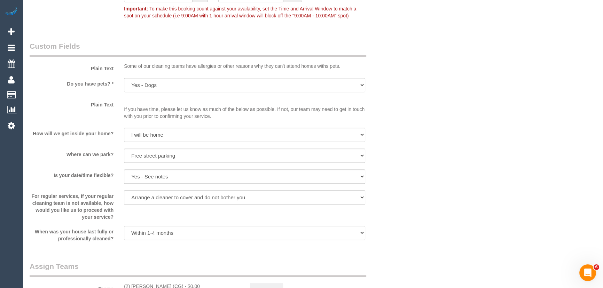
scroll to position [886, 0]
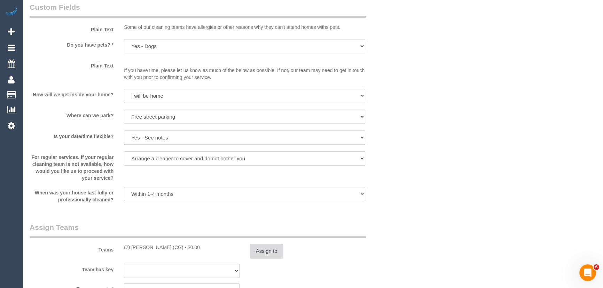
click at [266, 254] on button "Assign to" at bounding box center [266, 251] width 33 height 15
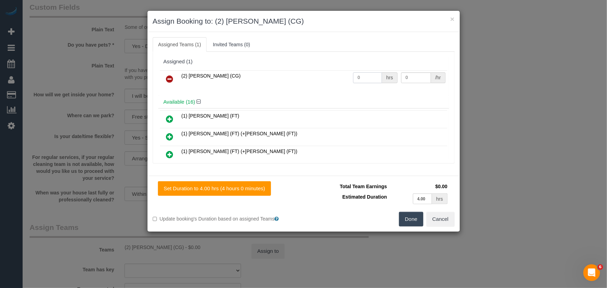
click at [369, 78] on input "0" at bounding box center [367, 77] width 29 height 11
type input "1"
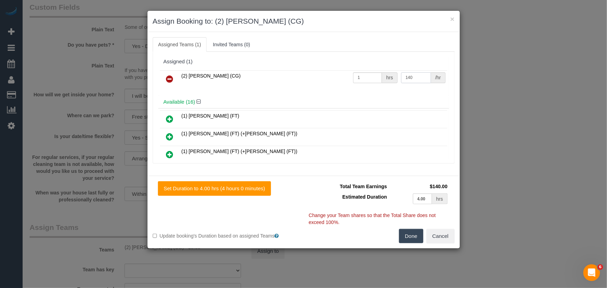
type input "140"
click at [415, 234] on button "Done" at bounding box center [411, 236] width 24 height 15
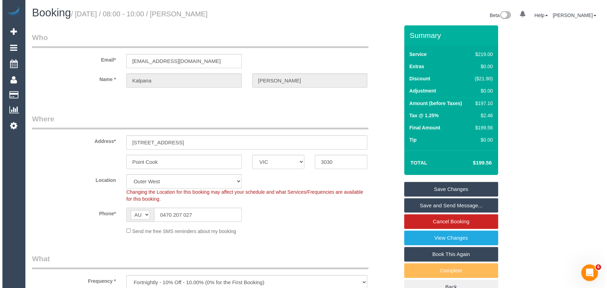
scroll to position [0, 0]
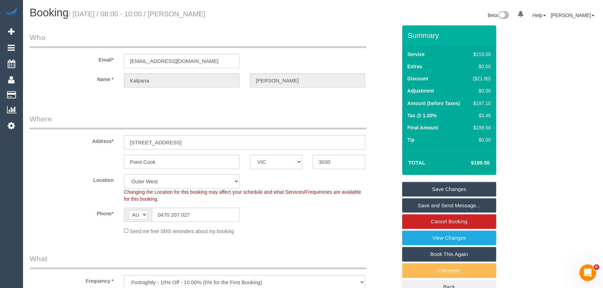
click at [192, 19] on div "Booking / October 17, 2025 / 08:00 - 10:00 / Kalpana Chaudhary" at bounding box center [168, 14] width 289 height 15
copy small "Kalpana Chaudhary"
click at [444, 205] on link "Save and Send Message..." at bounding box center [449, 205] width 94 height 15
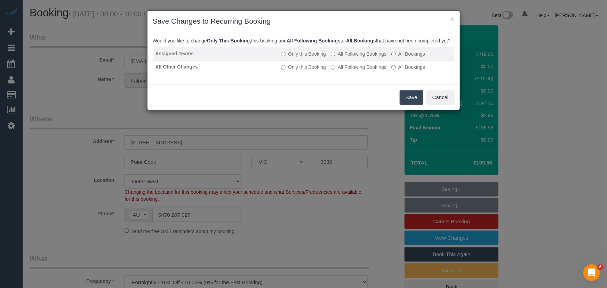
click at [358, 57] on label "All Following Bookings" at bounding box center [359, 53] width 56 height 7
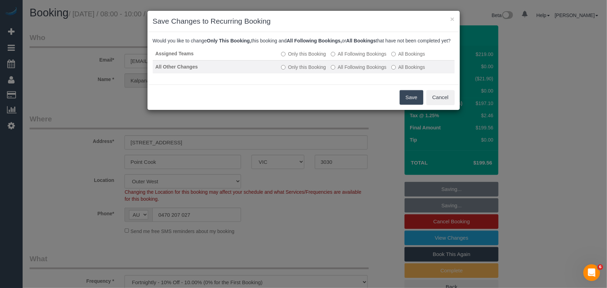
click at [358, 71] on label "All Following Bookings" at bounding box center [359, 67] width 56 height 7
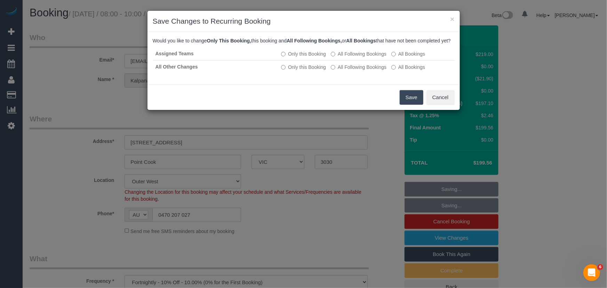
click at [417, 104] on button "Save" at bounding box center [412, 97] width 24 height 15
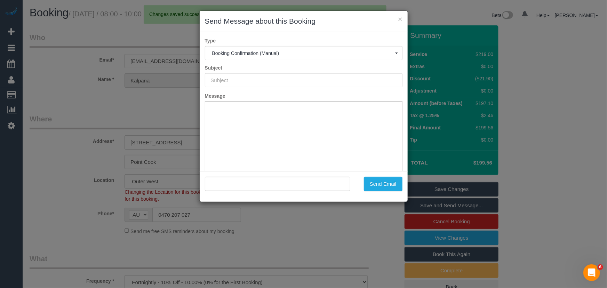
type input "Booking Confirmed"
type input ""Kalpana Chaudhary" <hbti.kalpana@gmail.com>"
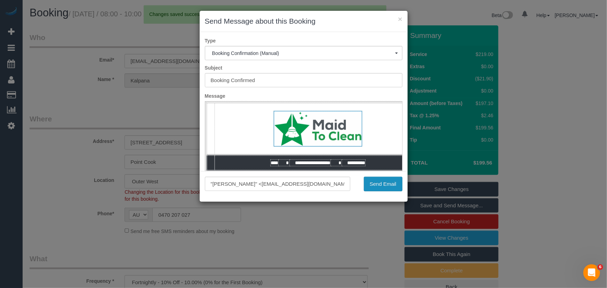
click at [377, 180] on button "Send Email" at bounding box center [383, 184] width 39 height 15
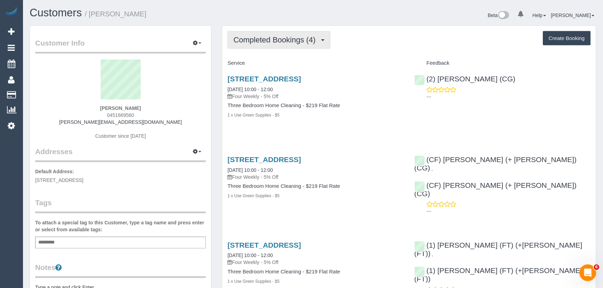
click at [258, 42] on span "Completed Bookings (4)" at bounding box center [276, 40] width 86 height 9
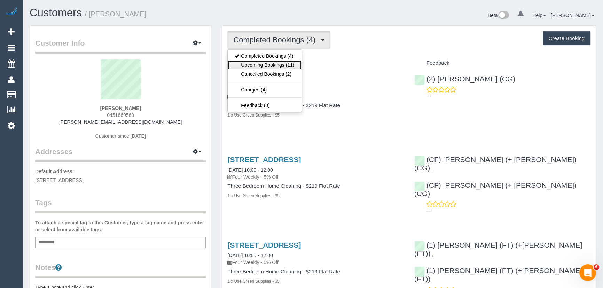
click at [265, 68] on link "Upcoming Bookings (11)" at bounding box center [264, 65] width 73 height 9
click at [265, 68] on div "Completed Bookings (4) Completed Bookings (4) Upcoming Bookings (11) Cancelled …" at bounding box center [408, 220] width 373 height 388
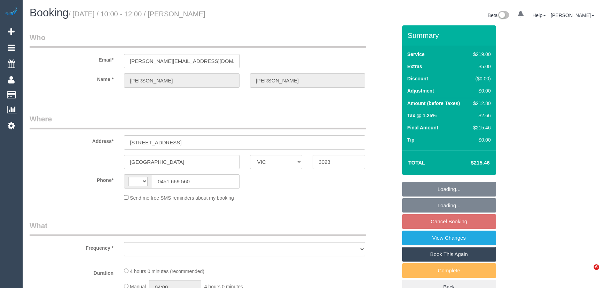
select select "VIC"
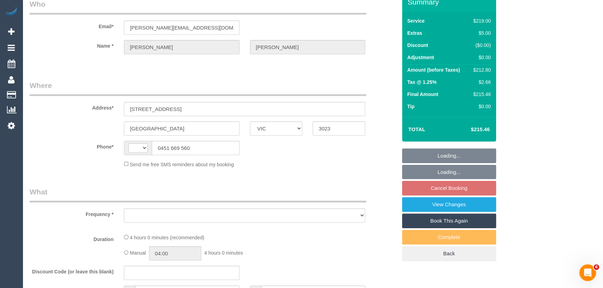
select select "number:27"
select select "number:14"
select select "number:18"
select select "number:22"
select select "number:34"
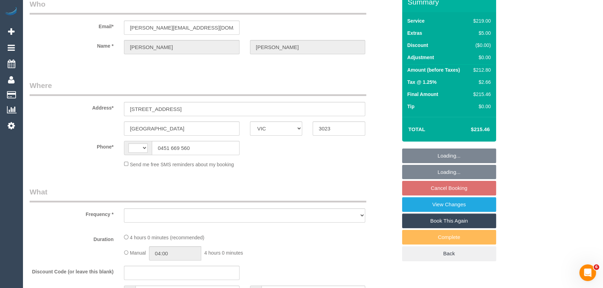
select select "number:12"
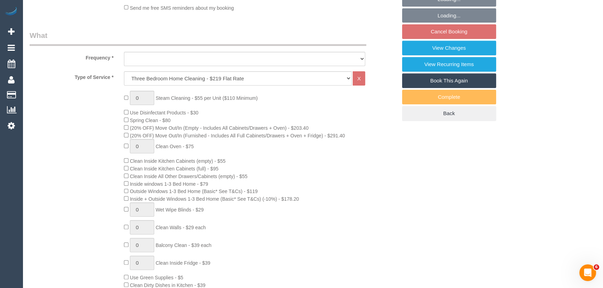
select select "string:AU"
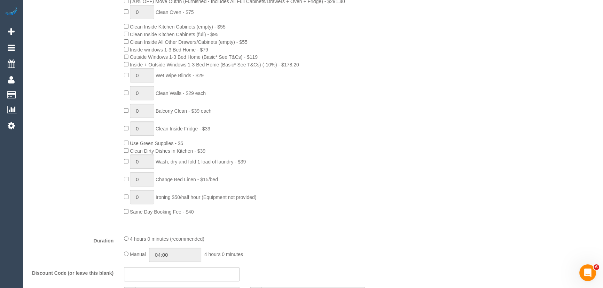
select select "object:1318"
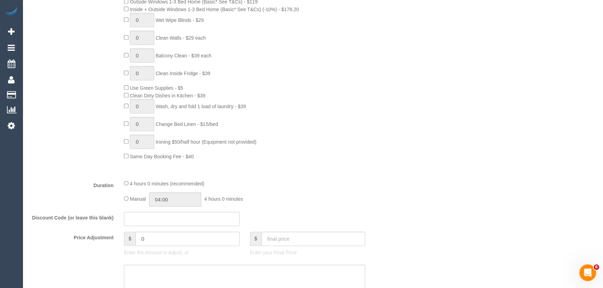
select select "string:stripe-pm_1RVrEC2GScqysDRVxxVYuL0X"
select select "spot3"
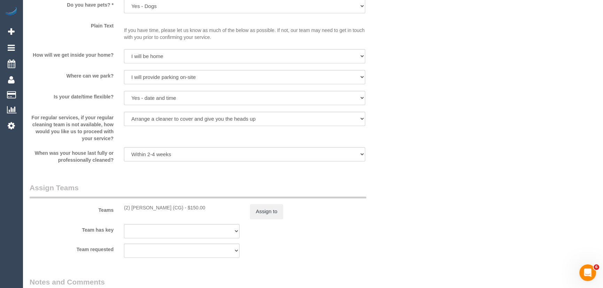
scroll to position [982, 0]
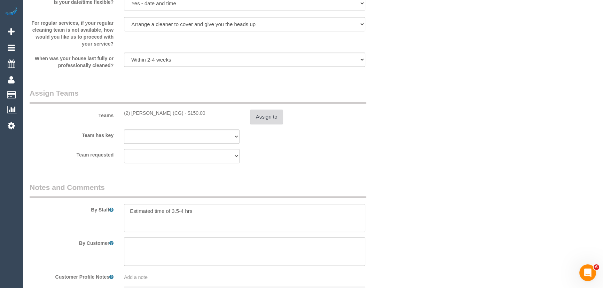
click at [268, 117] on button "Assign to" at bounding box center [266, 117] width 33 height 15
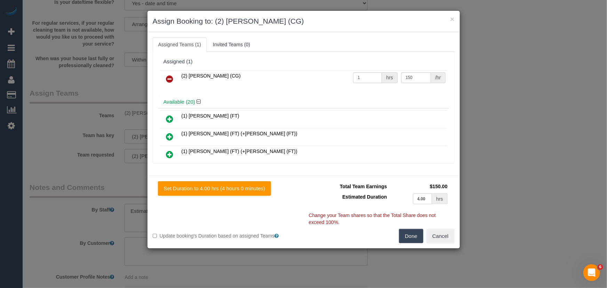
click at [169, 75] on icon at bounding box center [169, 79] width 7 height 8
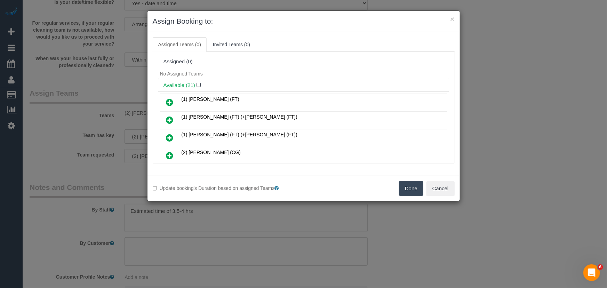
click at [412, 192] on button "Done" at bounding box center [411, 188] width 24 height 15
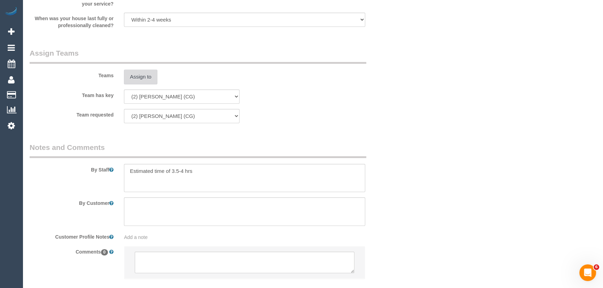
scroll to position [1064, 0]
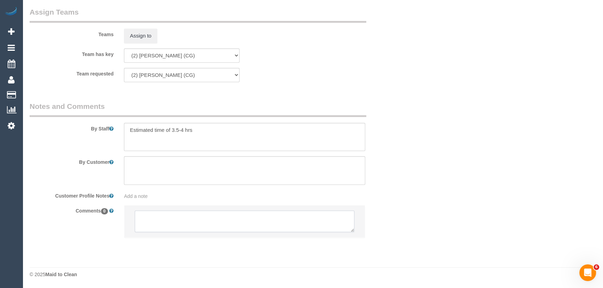
click at [200, 223] on textarea at bounding box center [245, 222] width 220 height 22
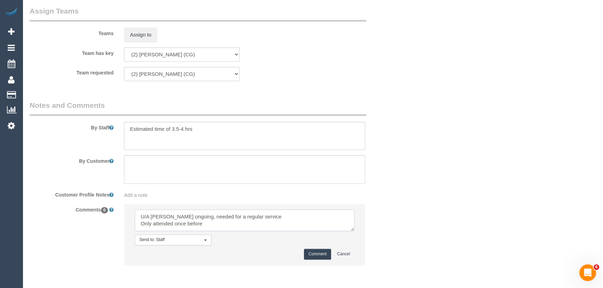
scroll to position [3, 0]
type textarea "U/A Andrew ongoing, needed for a regular service Only attended once before Cust…"
click at [318, 254] on button "Comment" at bounding box center [317, 254] width 27 height 11
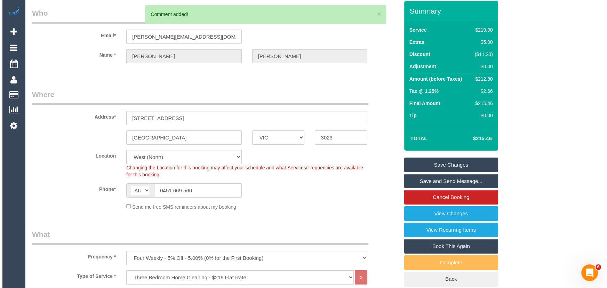
scroll to position [0, 0]
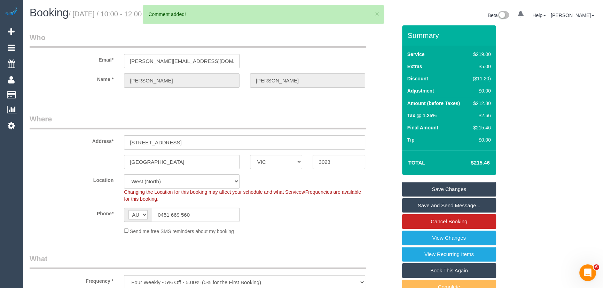
click at [439, 190] on link "Save Changes" at bounding box center [449, 189] width 94 height 15
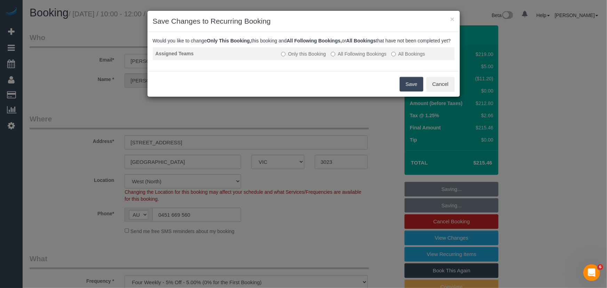
click at [365, 57] on label "All Following Bookings" at bounding box center [359, 53] width 56 height 7
click at [408, 92] on button "Save" at bounding box center [412, 84] width 24 height 15
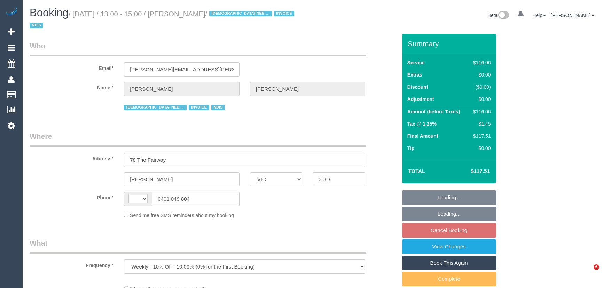
select select "VIC"
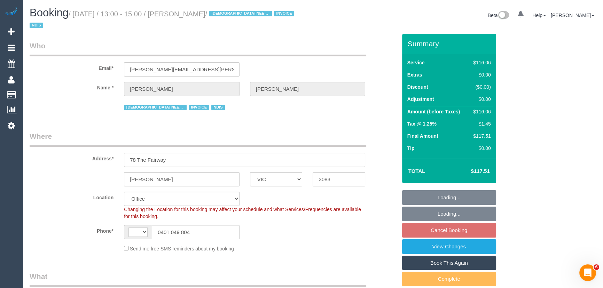
select select "object:283"
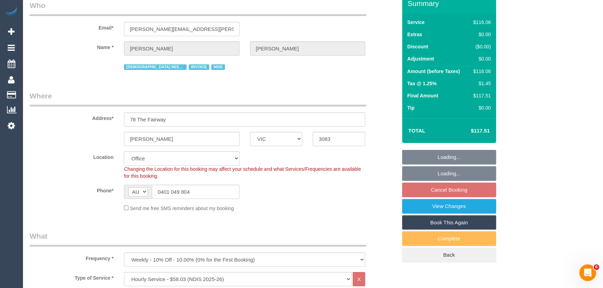
select select "string:AU"
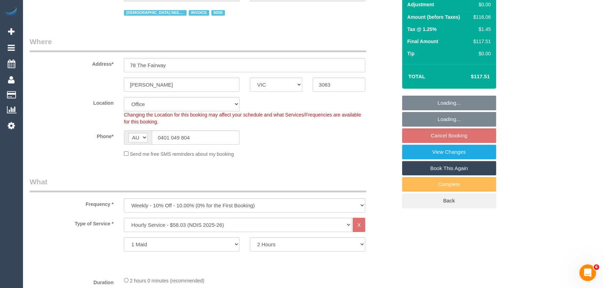
select select "number:29"
select select "number:14"
select select "number:18"
select select "number:24"
select select "number:35"
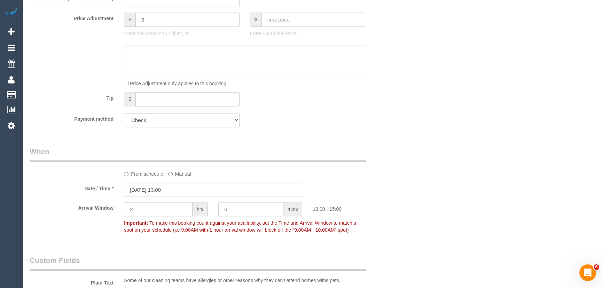
scroll to position [506, 0]
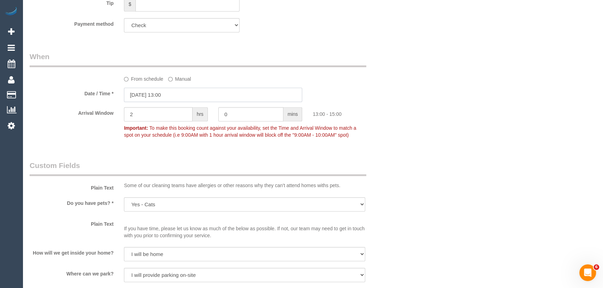
click at [188, 93] on input "[DATE] 13:00" at bounding box center [213, 95] width 178 height 14
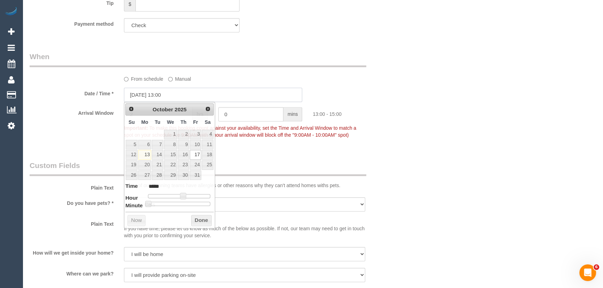
click at [191, 96] on input "[DATE] 13:00" at bounding box center [213, 95] width 178 height 14
type input "[DATE] 12:00"
type input "*****"
type input "[DATE] 11:00"
type input "*****"
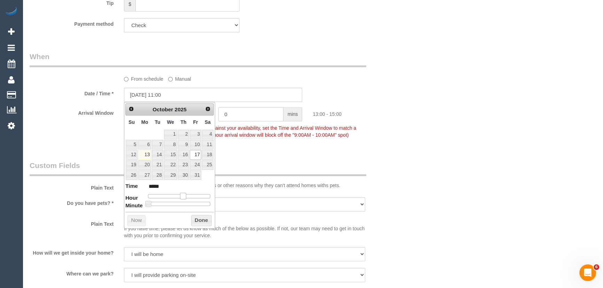
type input "[DATE] 10:00"
type input "*****"
drag, startPoint x: 181, startPoint y: 197, endPoint x: 173, endPoint y: 196, distance: 7.7
click at [173, 196] on span at bounding box center [175, 196] width 6 height 6
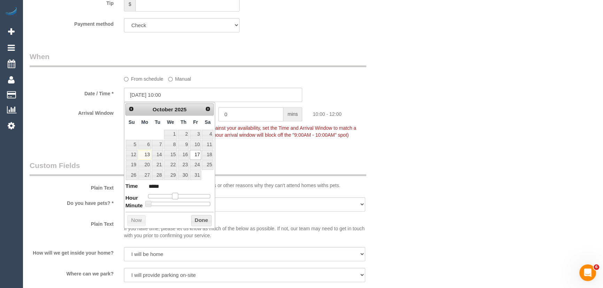
click at [173, 196] on span at bounding box center [175, 196] width 6 height 6
click at [277, 151] on div "Who Email* maria.j.matthews@outlook.com Name * Maria Matthews FEMALE NEEDED INV…" at bounding box center [213, 203] width 378 height 1351
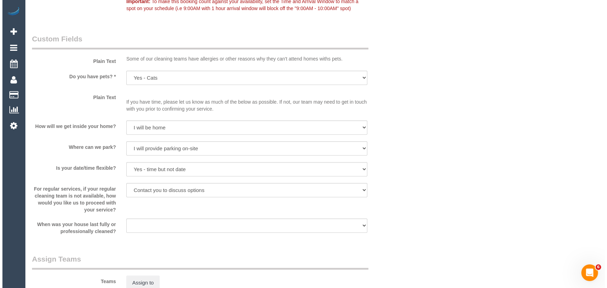
scroll to position [696, 0]
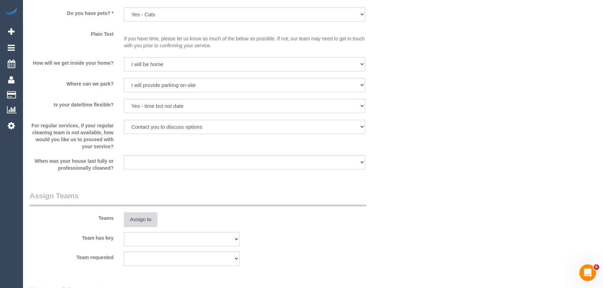
click at [143, 213] on button "Assign to" at bounding box center [140, 219] width 33 height 15
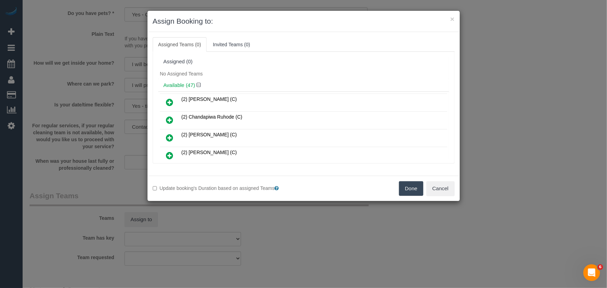
click at [170, 119] on icon at bounding box center [169, 120] width 7 height 8
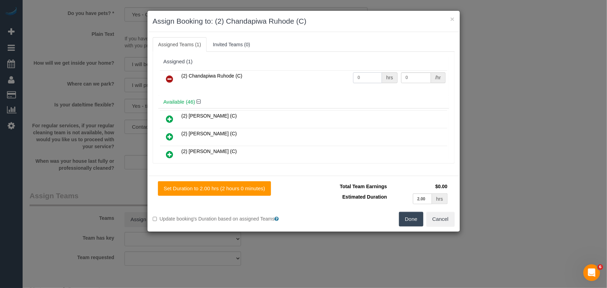
click at [364, 77] on input "0" at bounding box center [367, 77] width 29 height 11
type input "2"
type input "37.5"
click at [419, 220] on button "Done" at bounding box center [411, 219] width 24 height 15
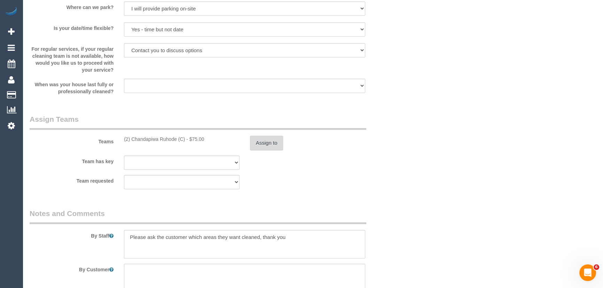
scroll to position [822, 0]
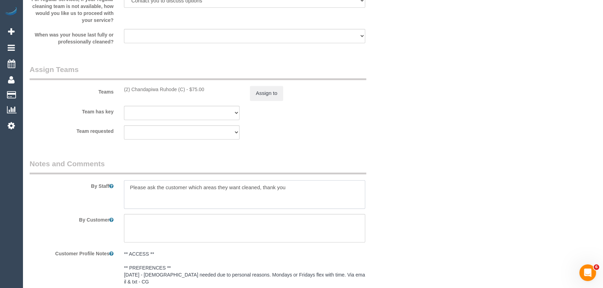
click at [126, 184] on textarea at bounding box center [244, 194] width 241 height 29
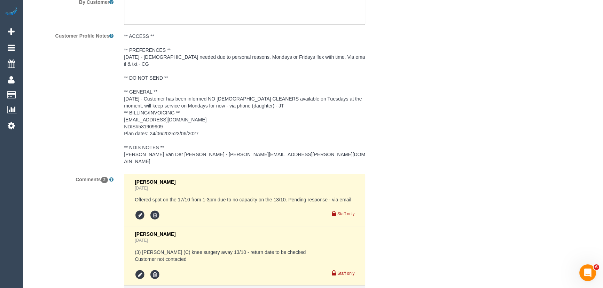
scroll to position [1105, 0]
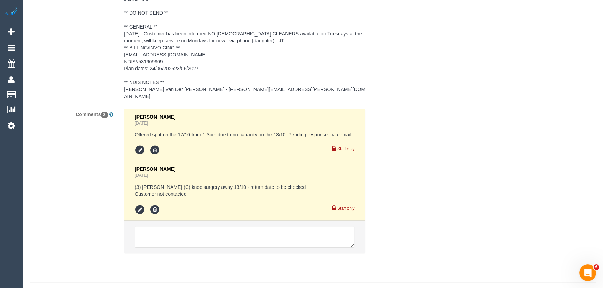
type textarea "*cover* Please ask the customer which areas they want cleaned, thank you"
click at [201, 226] on textarea at bounding box center [245, 237] width 220 height 22
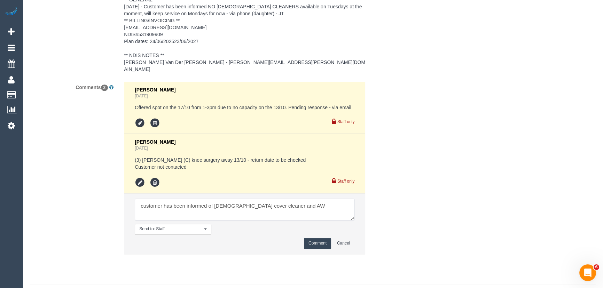
scroll to position [1134, 0]
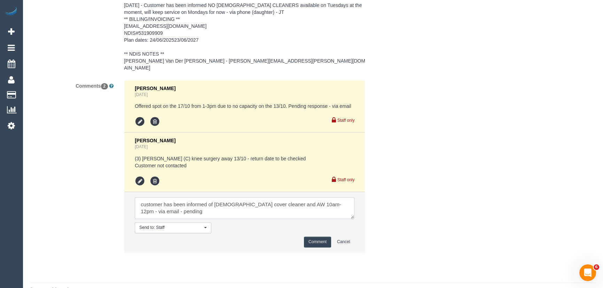
type textarea "customer has been informed of female cover cleaner and AW 10am-12pm - via email…"
click at [312, 237] on button "Comment" at bounding box center [317, 242] width 27 height 11
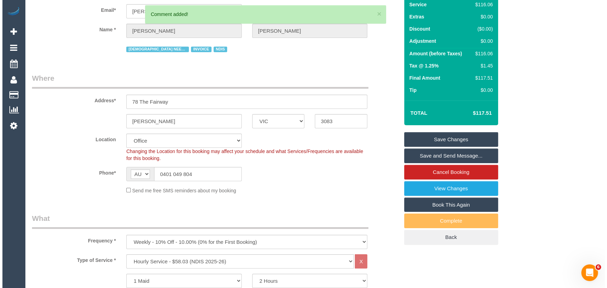
scroll to position [0, 0]
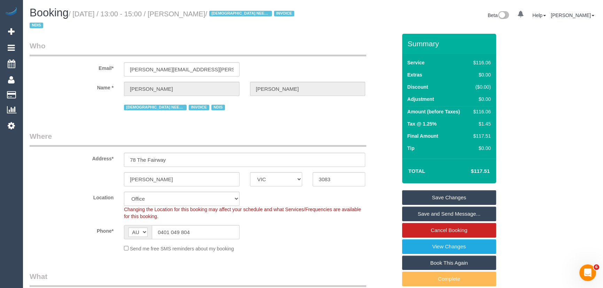
click at [189, 15] on small "/ October 17, 2025 / 13:00 - 15:00 / Maria Matthews / FEMALE NEEDED INVOICE NDIS" at bounding box center [163, 19] width 267 height 19
copy small "Maria Matthews"
click at [218, 62] on input "maria.j.matthews@outlook.com" at bounding box center [182, 69] width 116 height 14
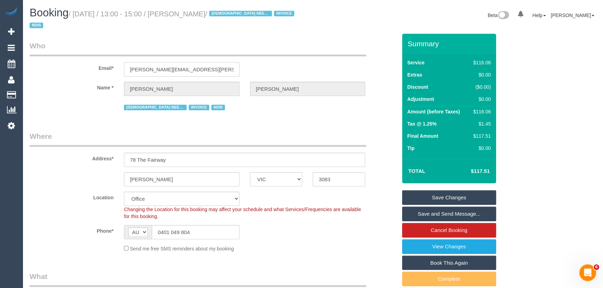
click at [218, 62] on input "maria.j.matthews@outlook.com" at bounding box center [182, 69] width 116 height 14
click at [443, 195] on link "Save Changes" at bounding box center [449, 197] width 94 height 15
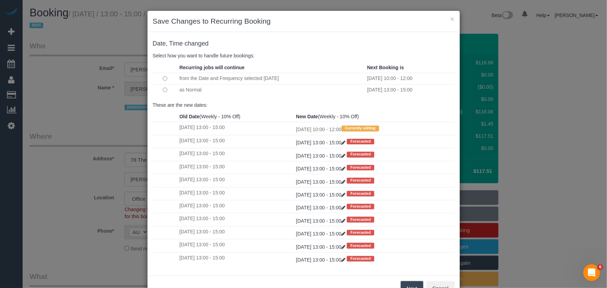
click at [413, 284] on button "Next" at bounding box center [412, 288] width 23 height 15
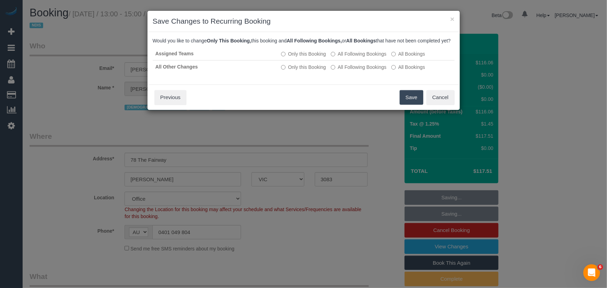
click at [407, 105] on button "Save" at bounding box center [412, 97] width 24 height 15
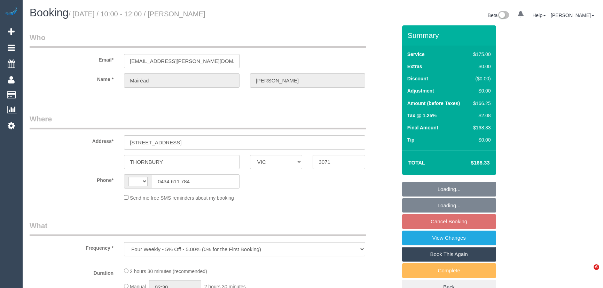
select select "VIC"
select select "string:AU"
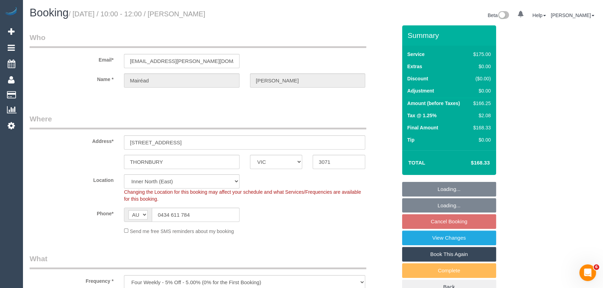
select select "object:726"
select select "string:stripe-pm_1RLvPf2GScqysDRV1xjDyuxD"
select select "150"
select select "number:27"
select select "number:14"
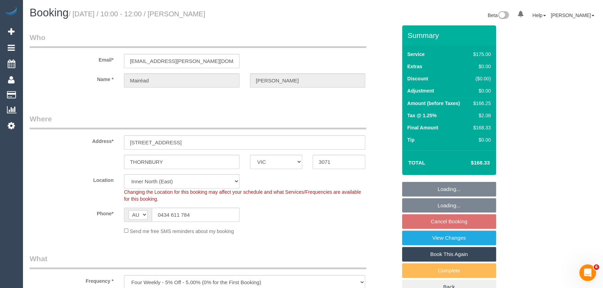
select select "number:18"
select select "number:24"
select select "number:34"
select select "number:11"
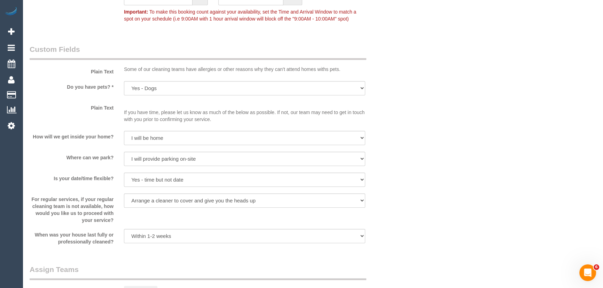
scroll to position [886, 0]
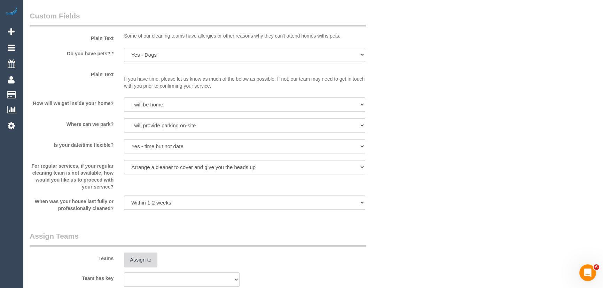
click at [142, 261] on button "Assign to" at bounding box center [140, 260] width 33 height 15
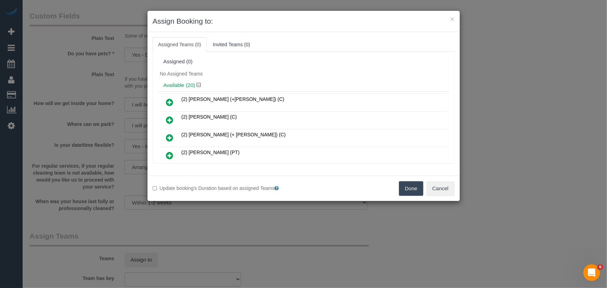
click at [170, 117] on icon at bounding box center [169, 120] width 7 height 8
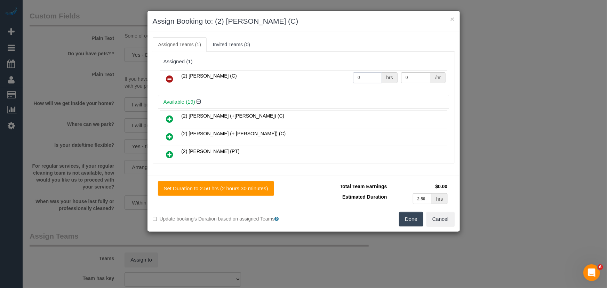
click at [367, 80] on input "0" at bounding box center [367, 77] width 29 height 11
type input "2.5"
type input "37.5"
click at [405, 221] on button "Done" at bounding box center [411, 219] width 24 height 15
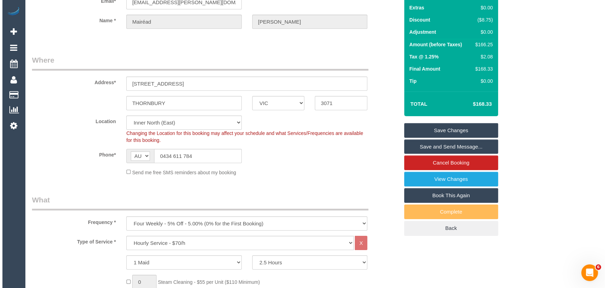
scroll to position [0, 0]
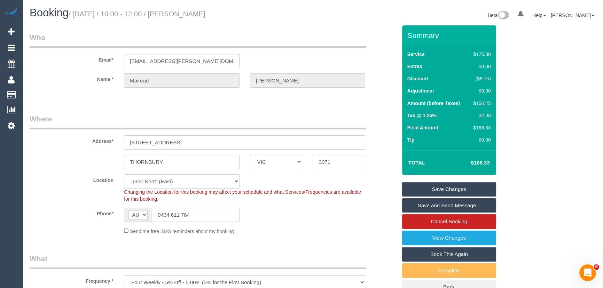
click at [191, 14] on small "/ October 17, 2025 / 10:00 - 12:00 / Mairéad Colosimo" at bounding box center [137, 14] width 137 height 8
copy small "Mairéad Colosimo"
click at [453, 205] on link "Save and Send Message..." at bounding box center [449, 205] width 94 height 15
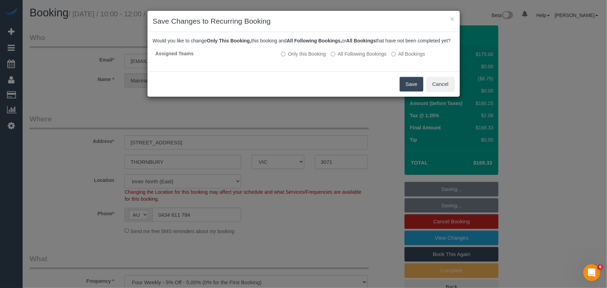
click at [407, 92] on button "Save" at bounding box center [412, 84] width 24 height 15
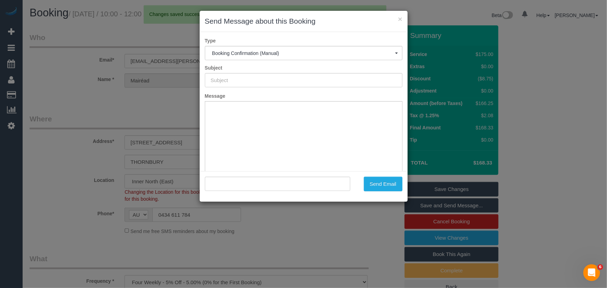
type input "Booking Confirmed"
type input "=?utf-8?q?Mair=C3=A9ad_Colosimo?= <mairead.bilton.gough@gmail.com>"
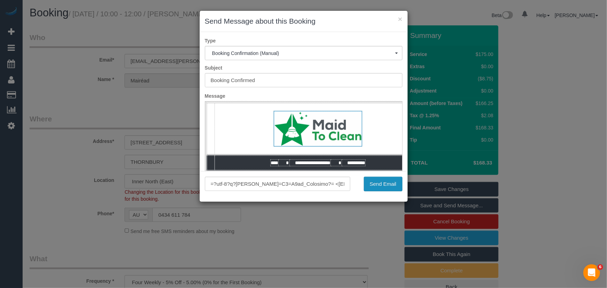
click at [380, 186] on button "Send Email" at bounding box center [383, 184] width 39 height 15
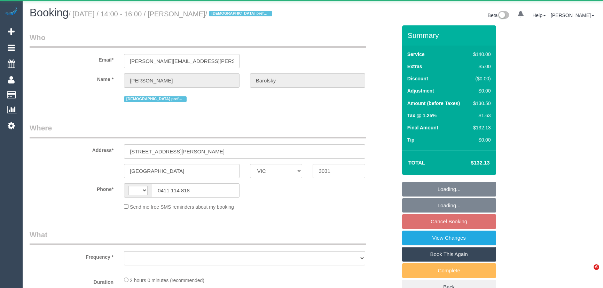
select select "VIC"
select select "object:284"
select select "string:stripe-pm_1QpiC62GScqysDRV2RKlphUI"
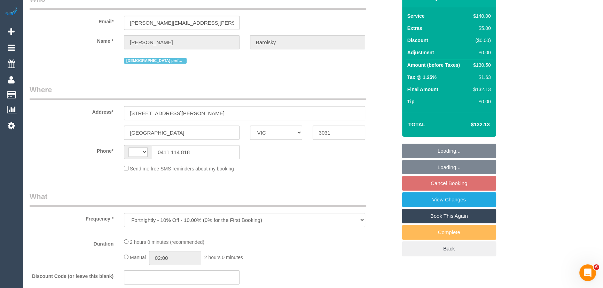
select select "string:AU"
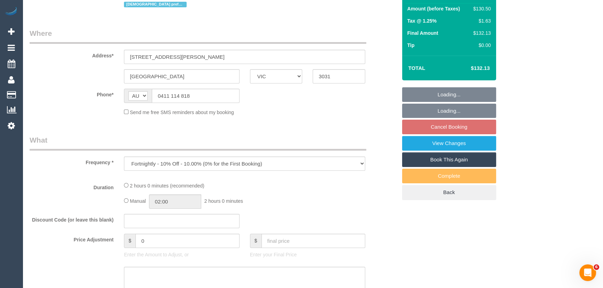
select select "number:27"
select select "number:14"
select select "number:19"
select select "number:22"
select select "number:34"
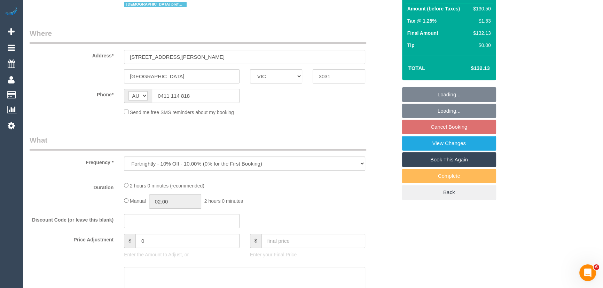
select select "number:11"
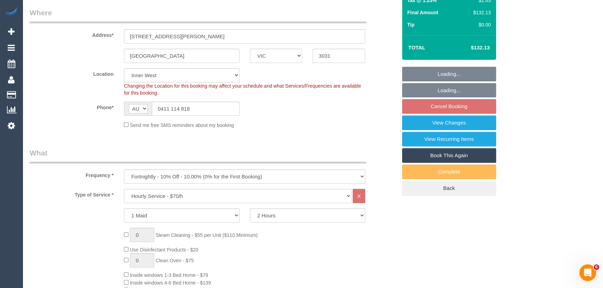
select select "object:1543"
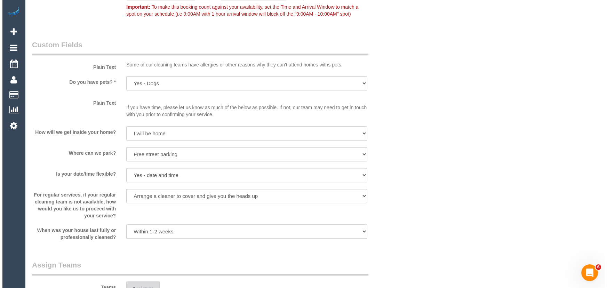
scroll to position [949, 0]
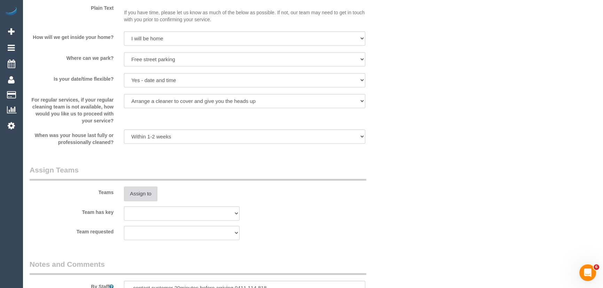
click at [143, 198] on button "Assign to" at bounding box center [140, 194] width 33 height 15
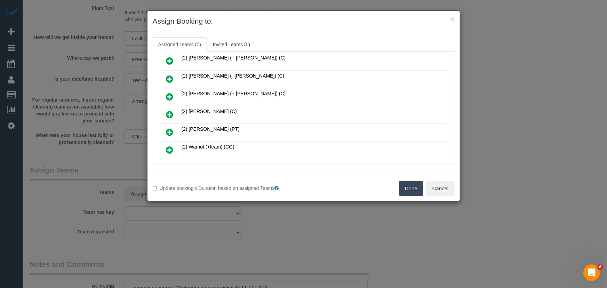
drag, startPoint x: 167, startPoint y: 108, endPoint x: 176, endPoint y: 112, distance: 9.7
click at [167, 110] on icon at bounding box center [169, 114] width 7 height 8
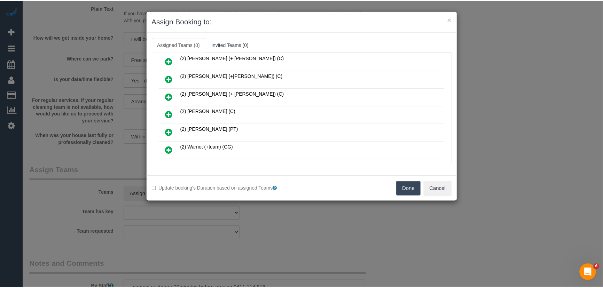
scroll to position [111, 0]
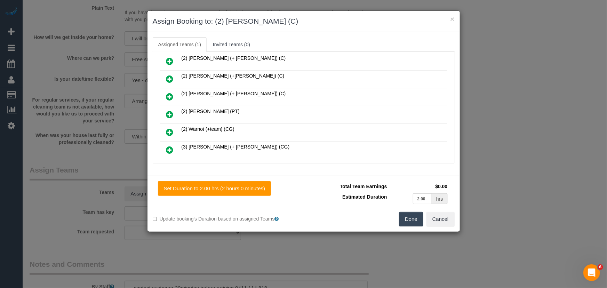
click at [412, 222] on button "Done" at bounding box center [411, 219] width 24 height 15
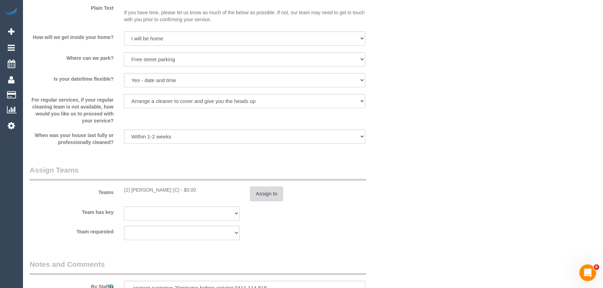
click at [269, 191] on button "Assign to" at bounding box center [266, 194] width 33 height 15
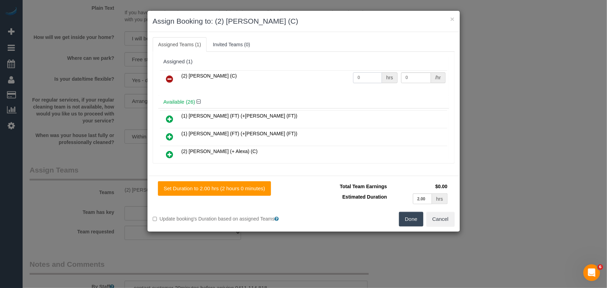
click at [366, 72] on input "0" at bounding box center [367, 77] width 29 height 11
type input "2"
click at [406, 223] on button "Done" at bounding box center [411, 219] width 24 height 15
type input "37.5"
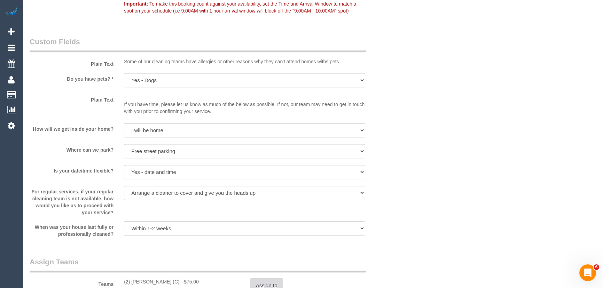
scroll to position [886, 0]
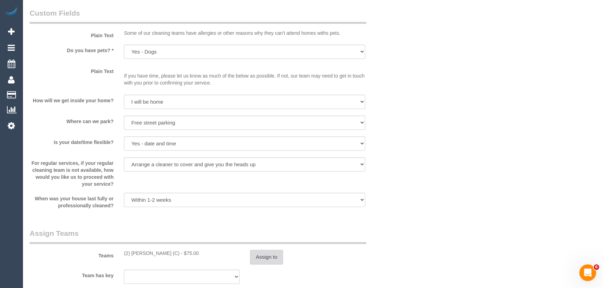
click at [263, 259] on button "Assign to" at bounding box center [266, 257] width 33 height 15
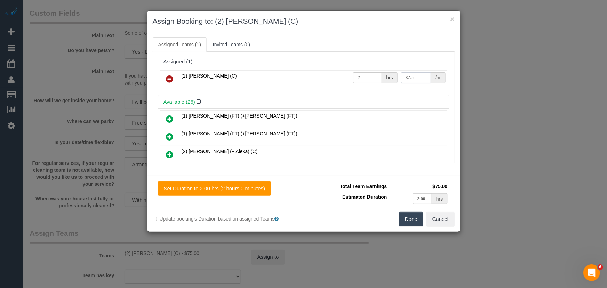
click at [414, 79] on input "37.5" at bounding box center [416, 77] width 30 height 11
drag, startPoint x: 414, startPoint y: 79, endPoint x: 399, endPoint y: 89, distance: 18.7
click at [414, 80] on input "37.5" at bounding box center [416, 77] width 30 height 11
type input "38.5"
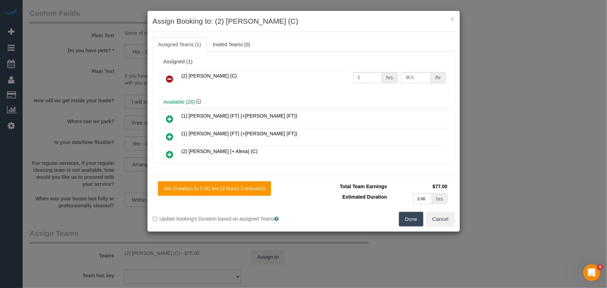
click at [409, 216] on button "Done" at bounding box center [411, 219] width 24 height 15
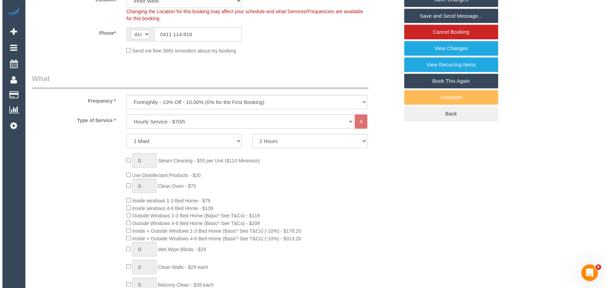
scroll to position [0, 0]
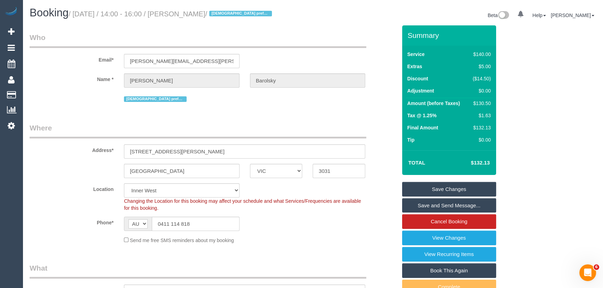
click at [184, 11] on small "/ October 17, 2025 / 14:00 - 16:00 / Vanessa Barolsky / Female preferred" at bounding box center [171, 14] width 205 height 8
copy small "Vanessa Barolsky"
click at [431, 209] on link "Save and Send Message..." at bounding box center [449, 205] width 94 height 15
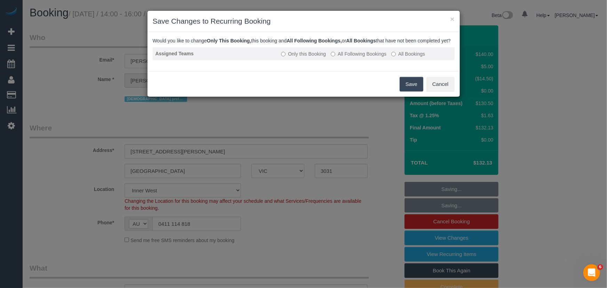
click at [363, 57] on label "All Following Bookings" at bounding box center [359, 53] width 56 height 7
click at [414, 92] on button "Save" at bounding box center [412, 84] width 24 height 15
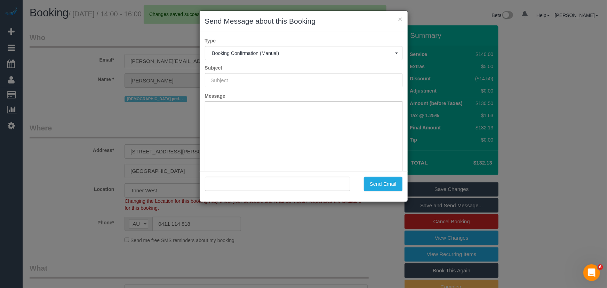
type input "Booking Confirmed"
type input ""Vanessa Barolsky" <vanessa.barolsky@outlook.com>"
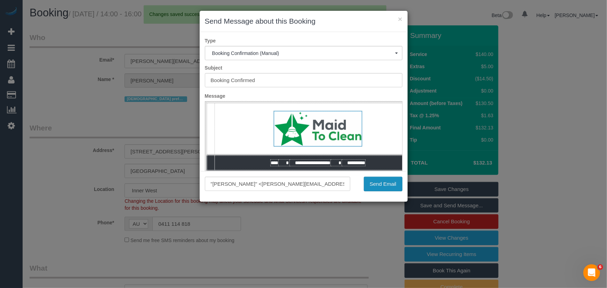
click at [389, 183] on button "Send Email" at bounding box center [383, 184] width 39 height 15
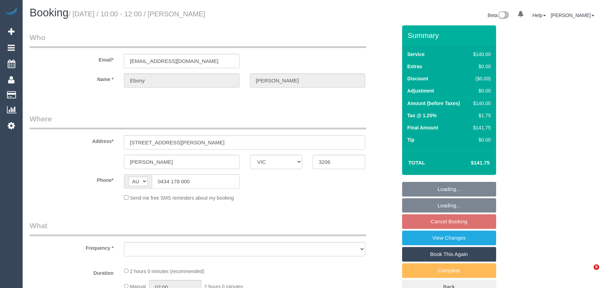
select select "VIC"
select select "object:522"
select select "string:stripe-pm_1RNLIL2GScqysDRVs1rw3tvU"
select select "number:27"
select select "number:14"
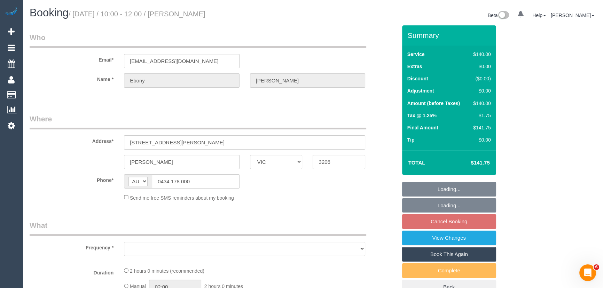
select select "number:19"
select select "number:24"
select select "number:33"
select select "number:12"
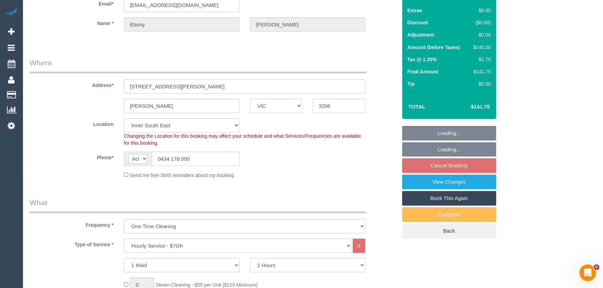
select select "object:1472"
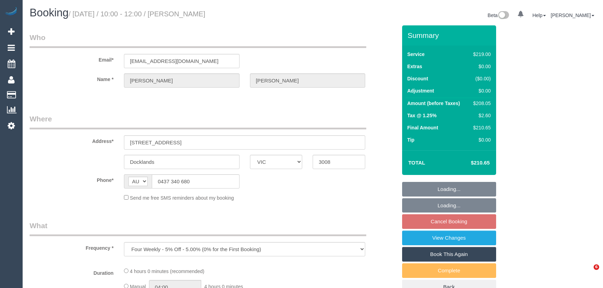
select select "VIC"
select select "string:stripe-pm_1HmyTB2GScqysDRVtfnO9N7M"
select select "number:29"
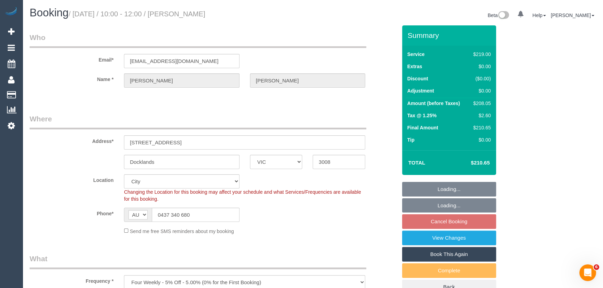
select select "object:717"
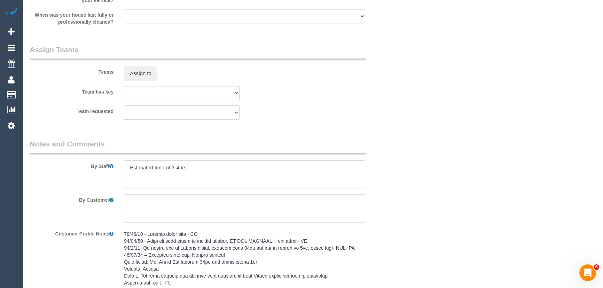
scroll to position [1070, 0]
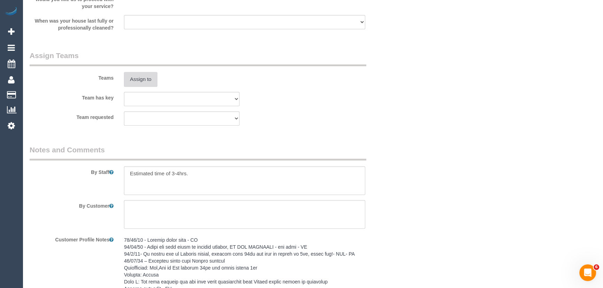
click at [141, 81] on button "Assign to" at bounding box center [140, 79] width 33 height 15
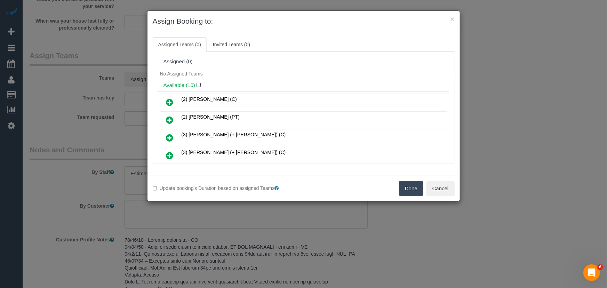
click at [170, 118] on icon at bounding box center [169, 120] width 7 height 8
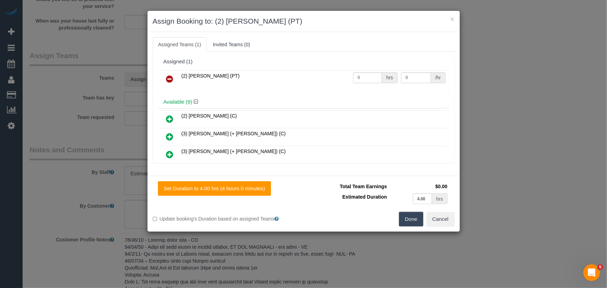
click at [413, 219] on button "Done" at bounding box center [411, 219] width 24 height 15
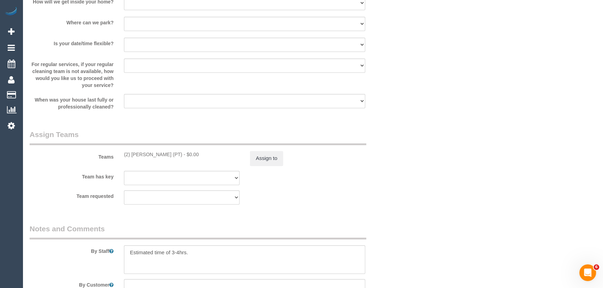
scroll to position [1044, 0]
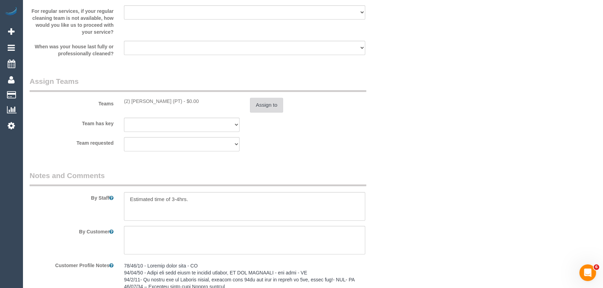
click at [268, 107] on button "Assign to" at bounding box center [266, 105] width 33 height 15
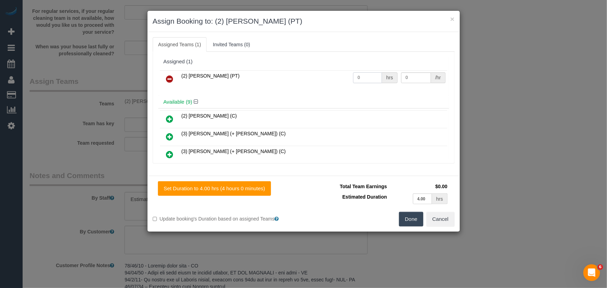
click at [370, 73] on input "0" at bounding box center [367, 77] width 29 height 11
type input "1"
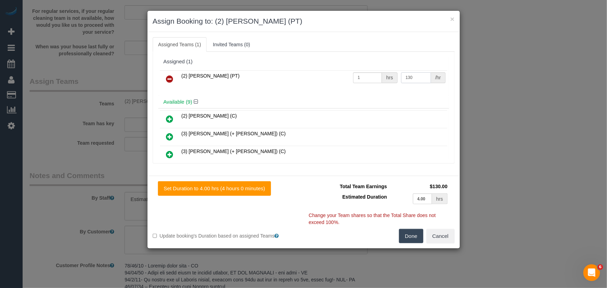
type input "130"
click at [407, 232] on button "Done" at bounding box center [411, 236] width 24 height 15
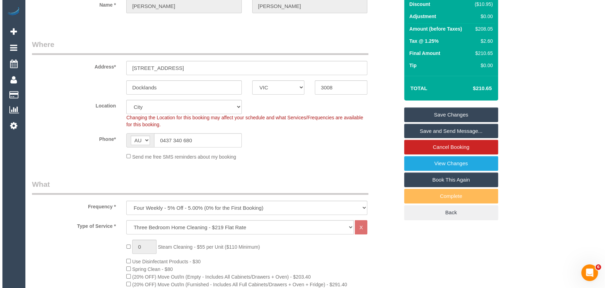
scroll to position [0, 0]
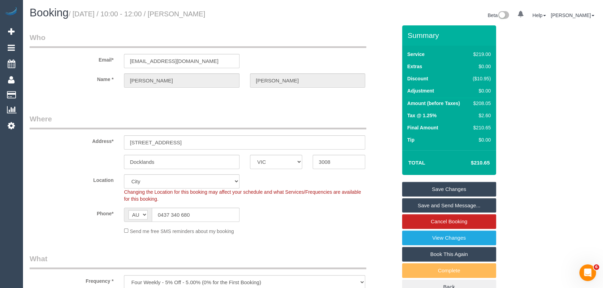
click at [192, 13] on small "/ October 17, 2025 / 10:00 - 12:00 / Megan Hennessy" at bounding box center [137, 14] width 137 height 8
copy small "Megan Hennessy"
click at [435, 204] on link "Save and Send Message..." at bounding box center [449, 205] width 94 height 15
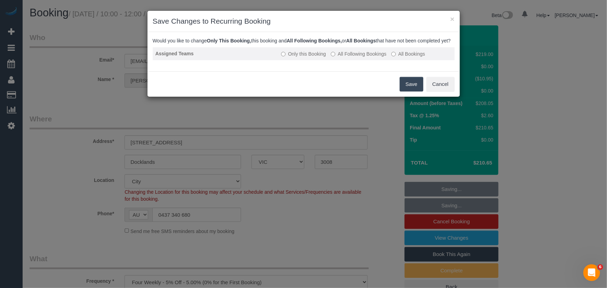
click at [344, 57] on label "All Following Bookings" at bounding box center [359, 53] width 56 height 7
click at [407, 92] on button "Save" at bounding box center [412, 84] width 24 height 15
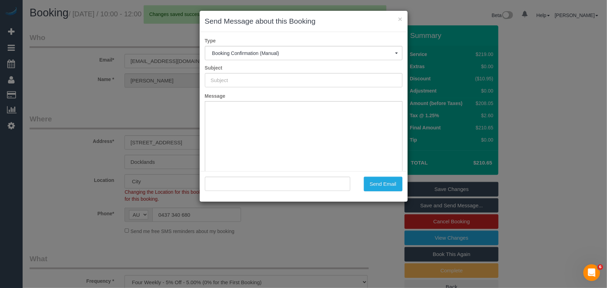
type input "Booking Confirmed"
type input ""Megan Hennessy" <megster_za@yahoo.co.uk>"
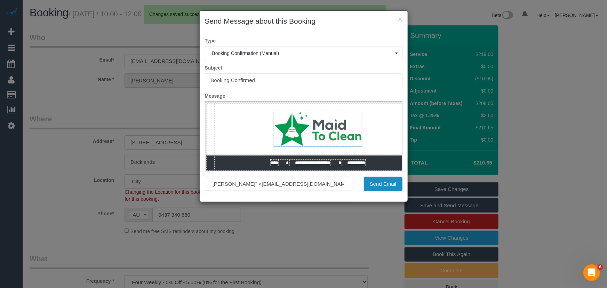
click at [376, 182] on button "Send Email" at bounding box center [383, 184] width 39 height 15
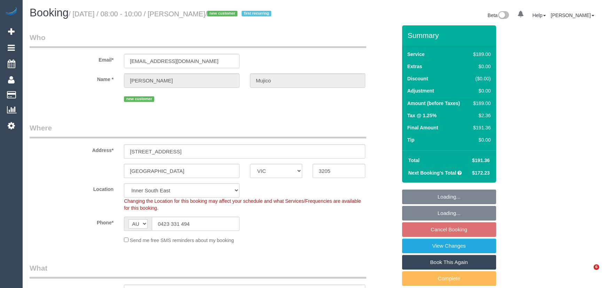
select select "VIC"
select select "number:28"
select select "number:15"
select select "number:19"
select select "number:36"
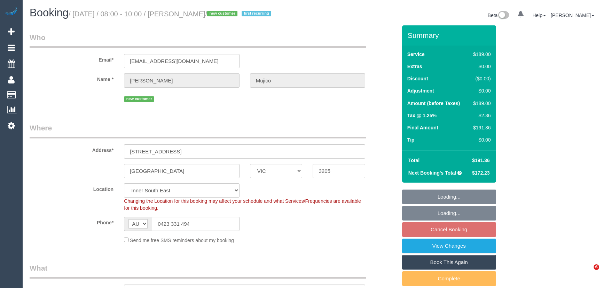
select select "number:34"
select select "number:12"
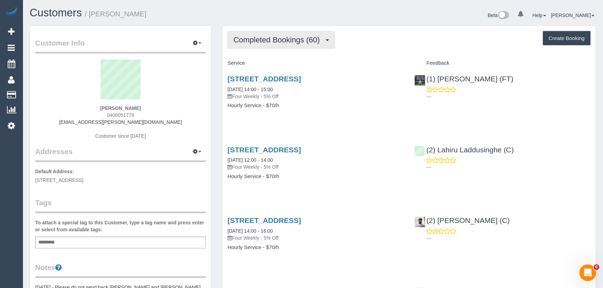
click at [286, 38] on span "Completed Bookings (60)" at bounding box center [278, 40] width 90 height 9
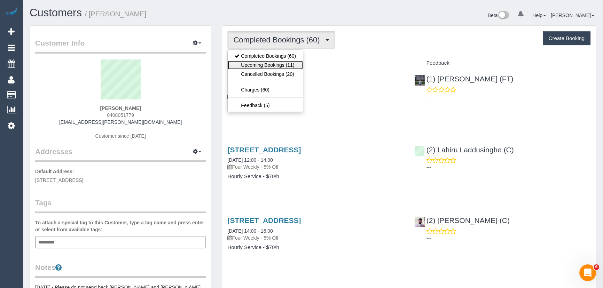
click at [291, 66] on link "Upcoming Bookings (11)" at bounding box center [265, 65] width 75 height 9
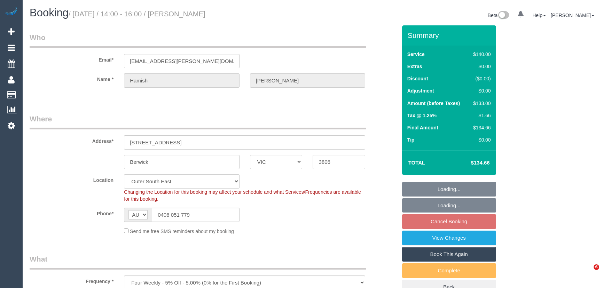
select select "VIC"
select select "number:27"
select select "number:14"
select select "number:19"
select select "number:22"
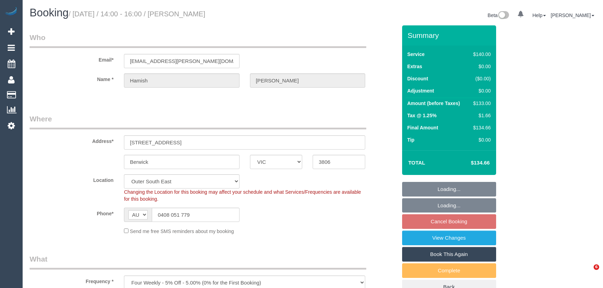
select select "number:34"
select select "number:12"
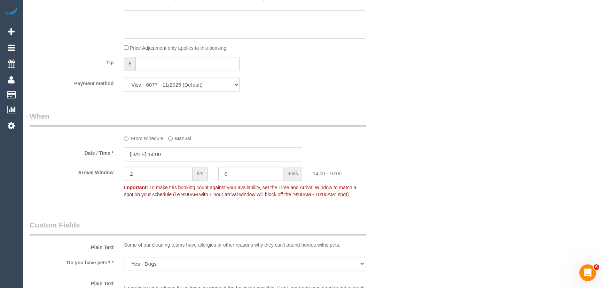
scroll to position [727, 0]
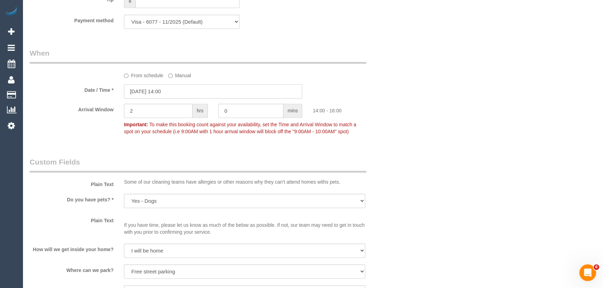
click at [187, 93] on input "17/10/2025 14:00" at bounding box center [213, 91] width 178 height 14
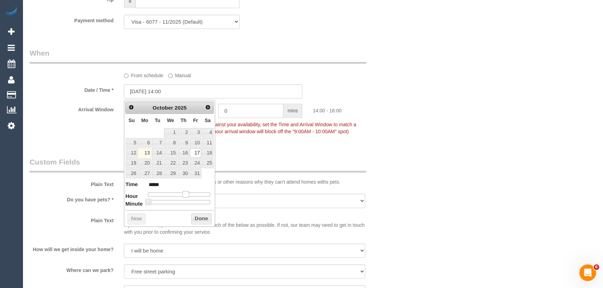
click at [186, 192] on span at bounding box center [185, 194] width 6 height 6
click at [184, 192] on span at bounding box center [185, 194] width 6 height 6
type input "17/10/2025 13:00"
type input "*****"
type input "17/10/2025 12:00"
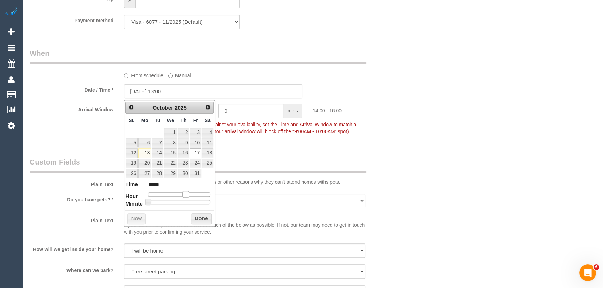
type input "*****"
click at [183, 193] on span at bounding box center [185, 194] width 6 height 6
click at [181, 193] on span at bounding box center [180, 194] width 6 height 6
click at [300, 123] on span "To make this booking count against your availability, set the Time and Arrival …" at bounding box center [240, 128] width 232 height 13
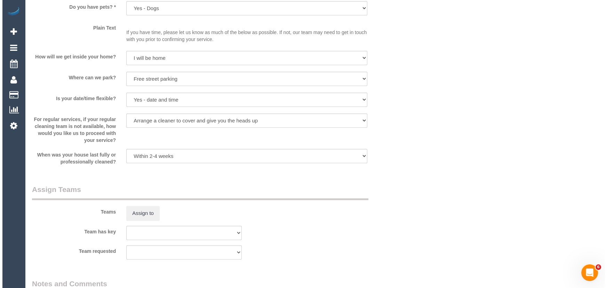
scroll to position [949, 0]
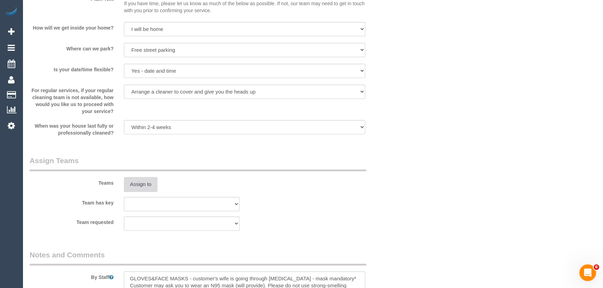
click at [133, 182] on button "Assign to" at bounding box center [140, 184] width 33 height 15
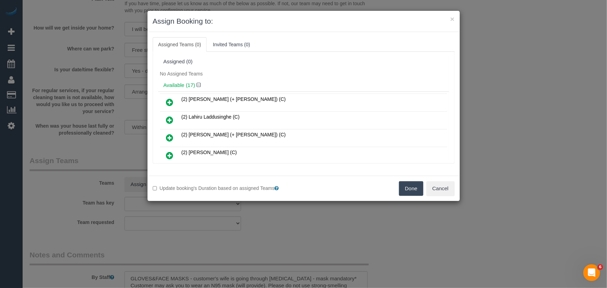
click at [170, 118] on icon at bounding box center [169, 120] width 7 height 8
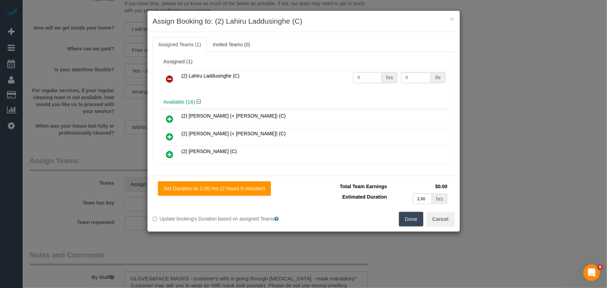
click at [371, 77] on input "0" at bounding box center [367, 77] width 29 height 11
type input "2"
type input "37.5"
click at [409, 216] on button "Done" at bounding box center [411, 219] width 24 height 15
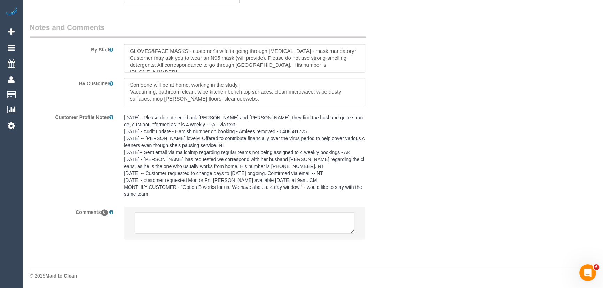
scroll to position [1179, 0]
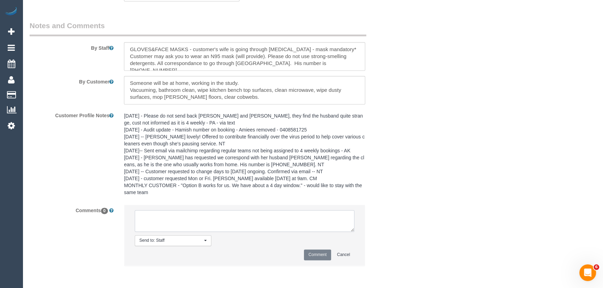
click at [191, 217] on textarea at bounding box center [245, 221] width 220 height 22
type textarea "customer has been informed of AW 12-2pm - via email - pending"
click at [316, 258] on button "Comment" at bounding box center [317, 255] width 27 height 11
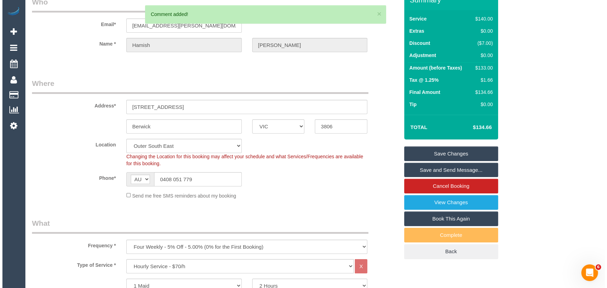
scroll to position [0, 0]
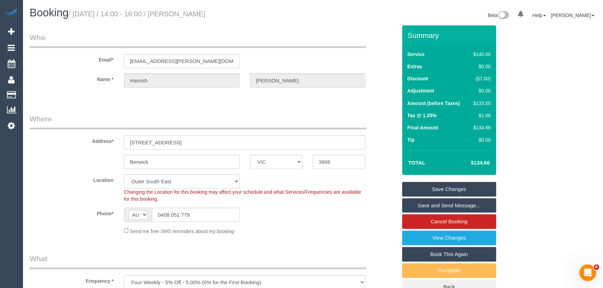
click at [191, 14] on small "/ October 17, 2025 / 14:00 - 16:00 / Hamish Stewart" at bounding box center [137, 14] width 137 height 8
copy small "Hamish Stewart"
click at [207, 64] on input "hamish.stewart@hotmail.com" at bounding box center [182, 61] width 116 height 14
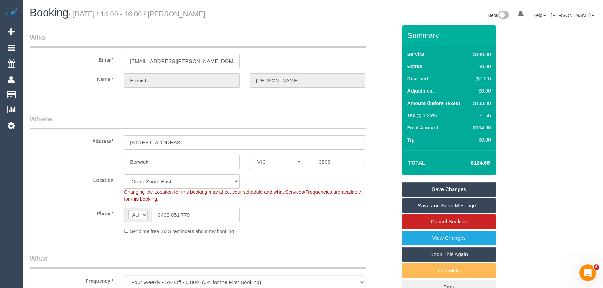
click at [207, 64] on input "hamish.stewart@hotmail.com" at bounding box center [182, 61] width 116 height 14
click at [431, 192] on link "Save Changes" at bounding box center [449, 189] width 94 height 15
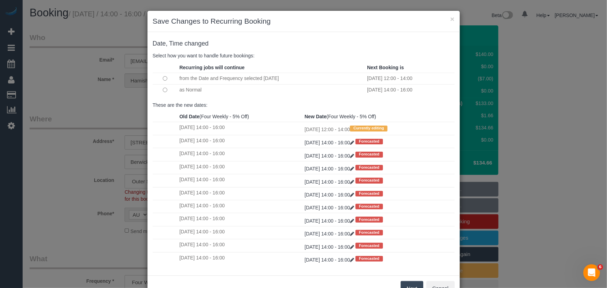
click at [413, 285] on button "Next" at bounding box center [412, 288] width 23 height 15
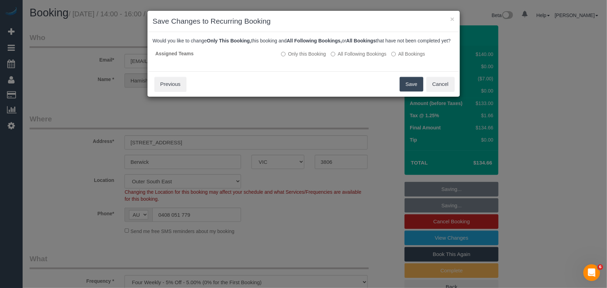
click at [409, 92] on button "Save" at bounding box center [412, 84] width 24 height 15
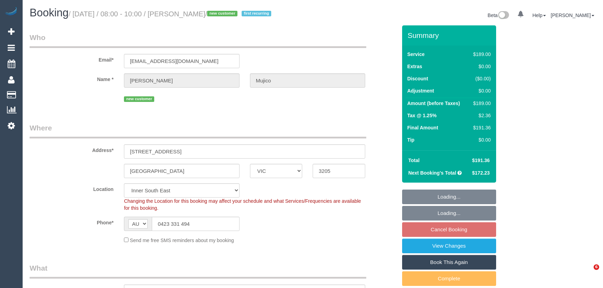
select select "VIC"
select select "number:28"
select select "number:15"
select select "number:19"
select select "number:36"
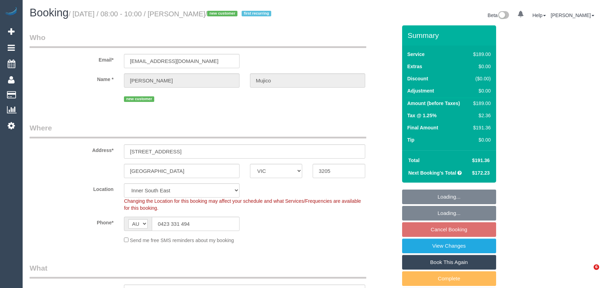
select select "number:34"
select select "number:12"
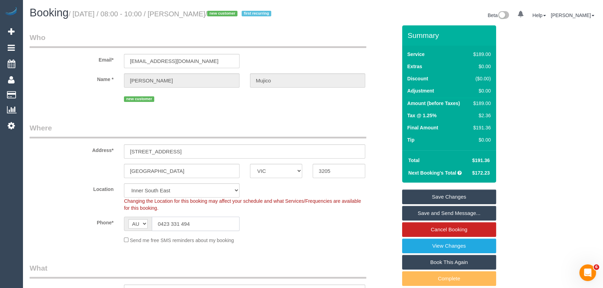
click at [214, 226] on input "0423 331 494" at bounding box center [196, 224] width 88 height 14
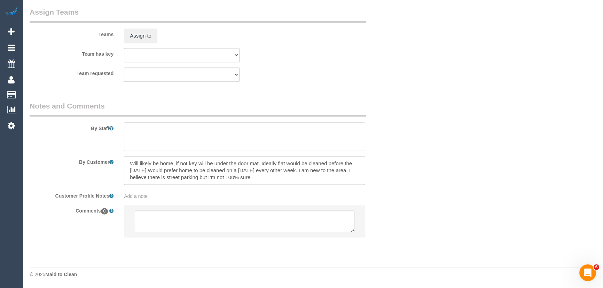
scroll to position [1112, 0]
click at [260, 164] on textarea at bounding box center [244, 170] width 241 height 29
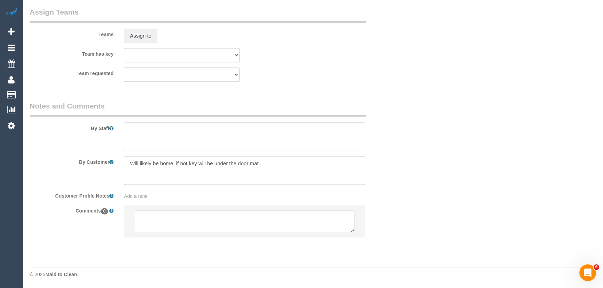
type textarea "Will likely be home, if not key will be under the door mat."
click at [220, 218] on textarea at bounding box center [245, 222] width 220 height 22
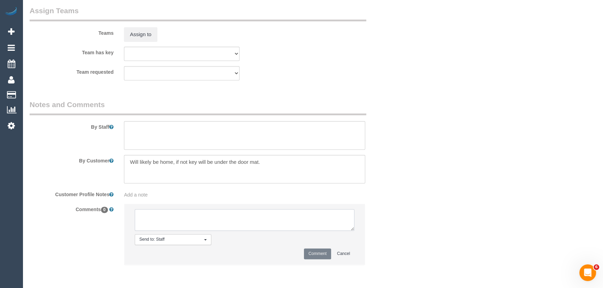
paste textarea "Ideally flat would be cleaned before the [DATE] Would prefer home to be cleaned…"
type textarea "Ideally flat would be cleaned before the [DATE] Would prefer home to be cleaned…"
click at [312, 253] on button "Comment" at bounding box center [317, 254] width 27 height 11
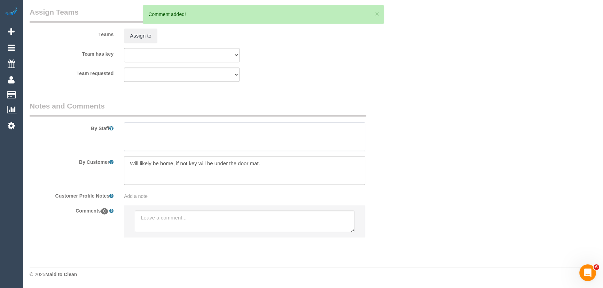
click at [151, 127] on textarea at bounding box center [244, 137] width 241 height 29
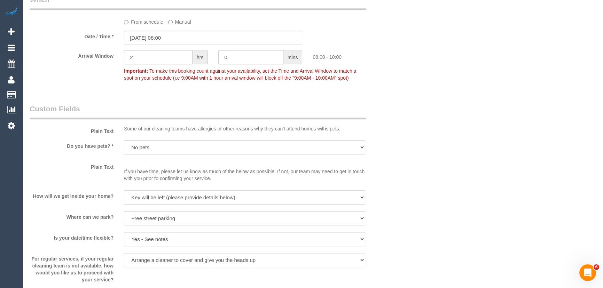
scroll to position [764, 0]
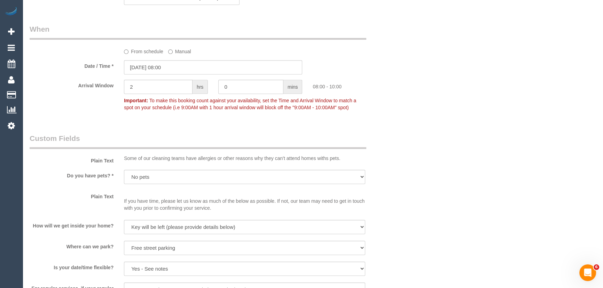
type textarea "*cover* Estimated time: 3-4 hours"
click at [185, 69] on input "17/10/2025 08:00" at bounding box center [213, 67] width 178 height 14
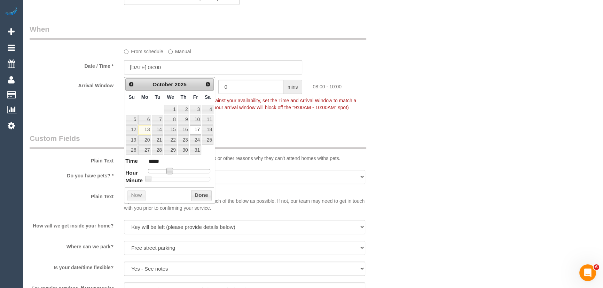
type input "17/10/2025 09:00"
type input "*****"
type input "17/10/2025 10:00"
type input "*****"
drag, startPoint x: 170, startPoint y: 169, endPoint x: 175, endPoint y: 170, distance: 5.6
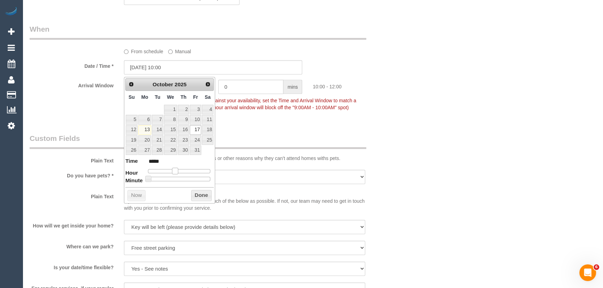
click at [175, 170] on span at bounding box center [175, 171] width 6 height 6
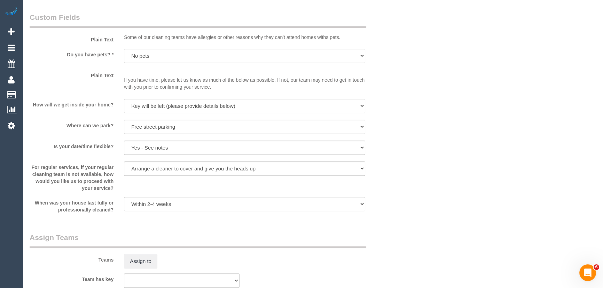
scroll to position [1017, 0]
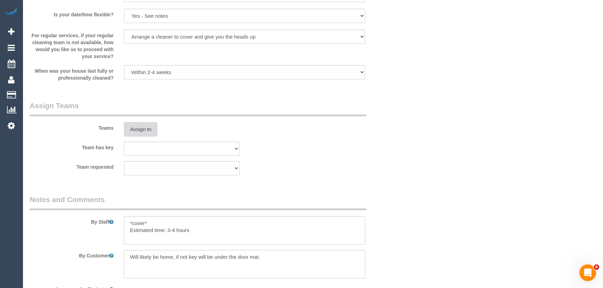
click at [142, 127] on button "Assign to" at bounding box center [140, 129] width 33 height 15
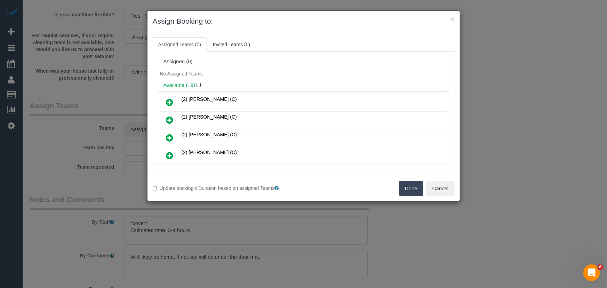
click at [169, 153] on icon at bounding box center [169, 155] width 7 height 8
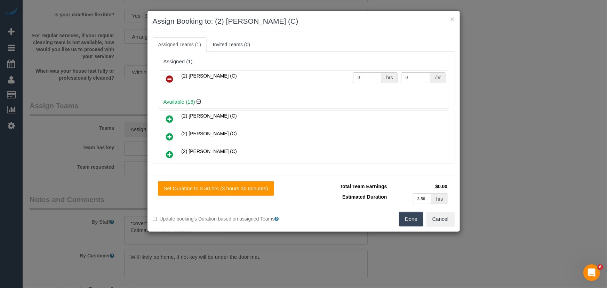
click at [407, 219] on button "Done" at bounding box center [411, 219] width 24 height 15
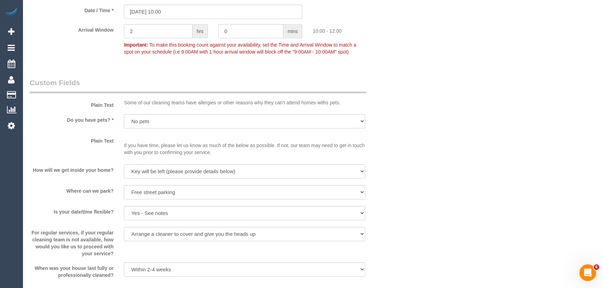
scroll to position [886, 0]
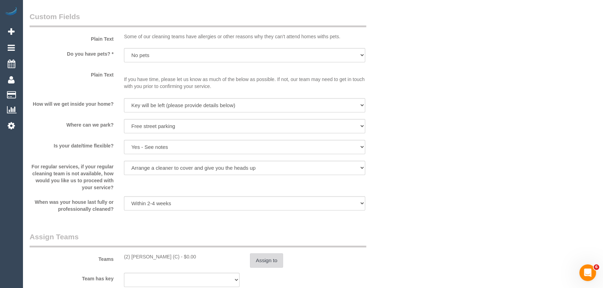
click at [265, 258] on button "Assign to" at bounding box center [266, 260] width 33 height 15
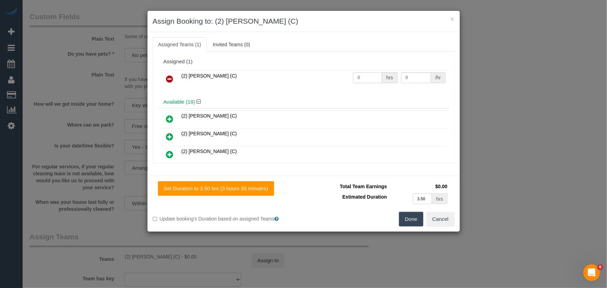
click at [364, 78] on input "0" at bounding box center [367, 77] width 29 height 11
type input "1"
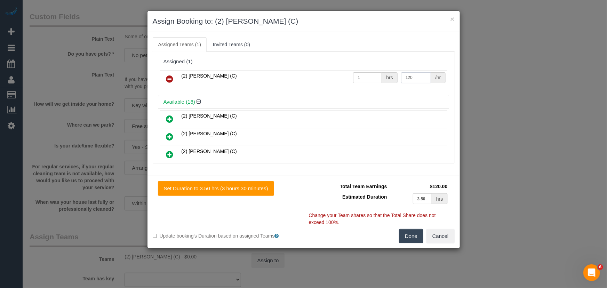
type input "120"
click at [410, 238] on button "Done" at bounding box center [411, 236] width 24 height 15
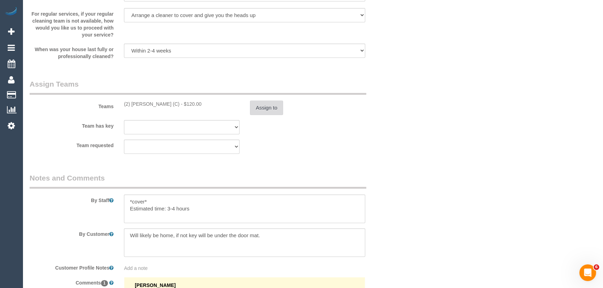
scroll to position [1044, 0]
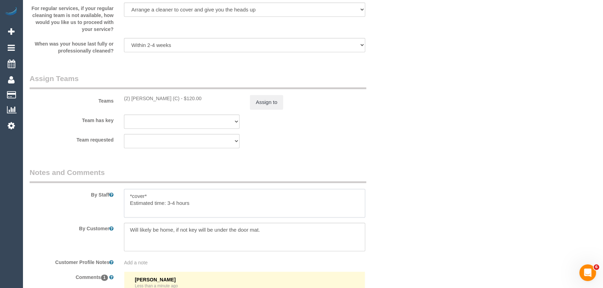
click at [175, 207] on textarea at bounding box center [244, 203] width 241 height 29
type textarea "*cover* Estimated time: 3-3.5 hours"
click at [317, 142] on div "Team requested (0) Office (1) Debbie Brodjanac (FT) (1) Helen Trickett (FT) (1)…" at bounding box center [213, 141] width 378 height 14
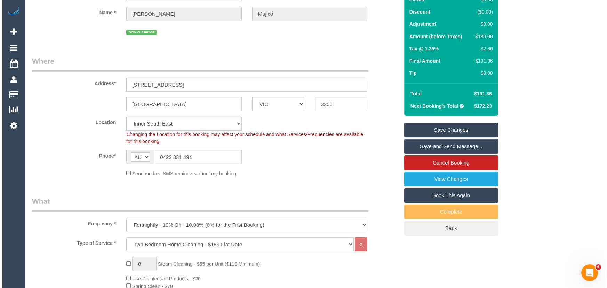
scroll to position [0, 0]
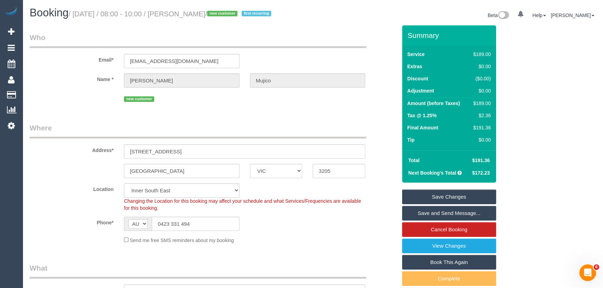
click at [189, 17] on small "/ October 17, 2025 / 08:00 - 10:00 / Lara Mujico / new customer first recurring" at bounding box center [171, 14] width 205 height 8
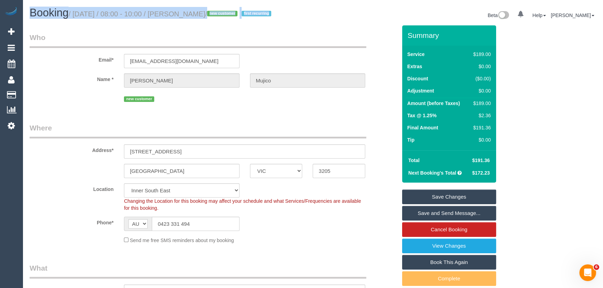
click at [189, 17] on small "/ October 17, 2025 / 08:00 - 10:00 / Lara Mujico / new customer first recurring" at bounding box center [171, 14] width 205 height 8
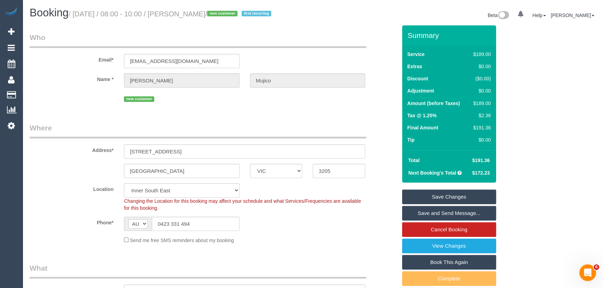
click at [187, 32] on legend "Who" at bounding box center [198, 40] width 337 height 16
click at [191, 14] on small "/ October 17, 2025 / 08:00 - 10:00 / Lara Mujico / new customer first recurring" at bounding box center [171, 14] width 205 height 8
copy small "Lara Mujico"
click at [415, 214] on link "Save and Send Message..." at bounding box center [449, 213] width 94 height 15
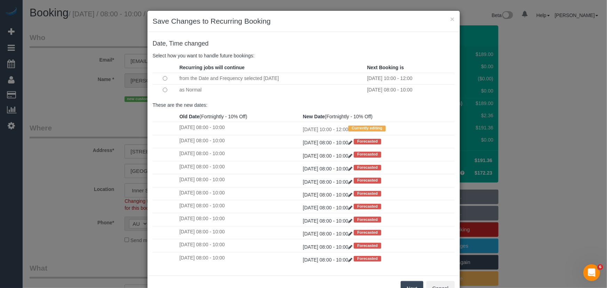
click at [413, 286] on button "Next" at bounding box center [412, 288] width 23 height 15
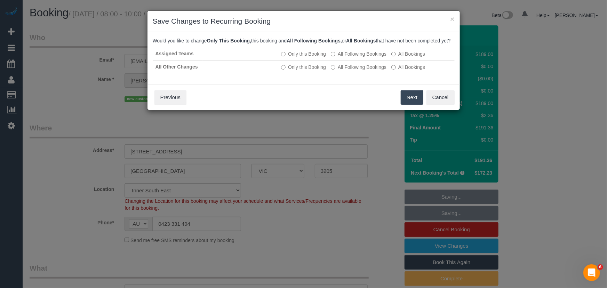
click at [408, 105] on button "Next" at bounding box center [412, 97] width 23 height 15
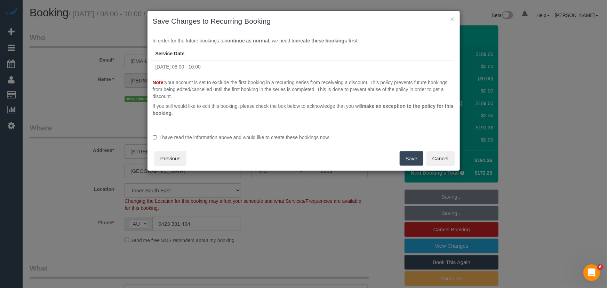
click at [262, 138] on label "I have read the information above and would like to create these bookings now." at bounding box center [304, 137] width 302 height 7
click at [410, 161] on button "Save" at bounding box center [412, 158] width 24 height 15
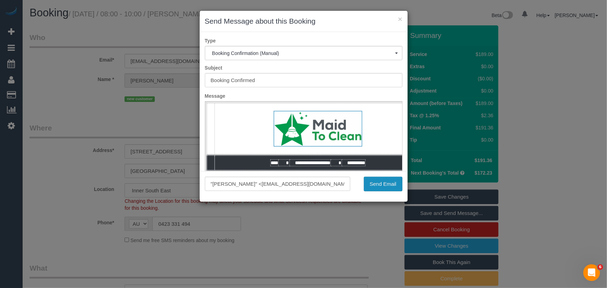
click at [382, 183] on button "Send Email" at bounding box center [383, 184] width 39 height 15
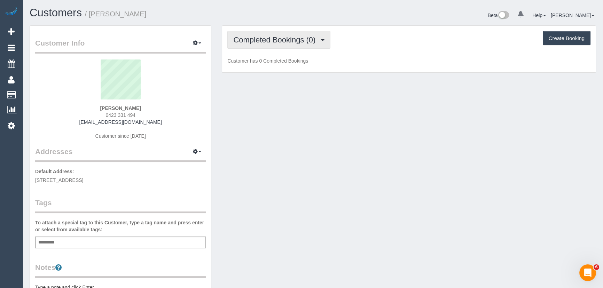
click at [312, 42] on span "Completed Bookings (0)" at bounding box center [276, 40] width 86 height 9
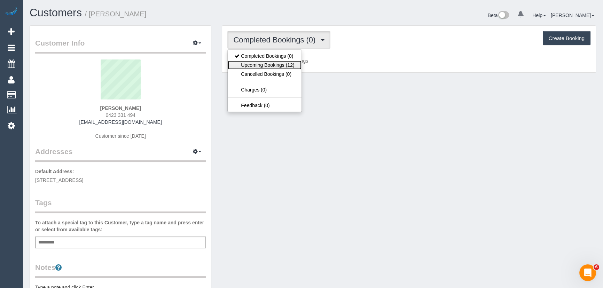
click at [294, 64] on link "Upcoming Bookings (12)" at bounding box center [264, 65] width 73 height 9
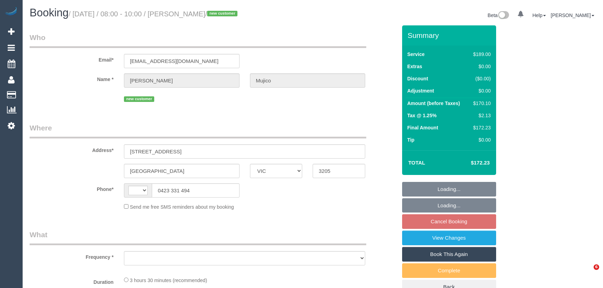
select select "VIC"
select select "string:stripe-pm_1SGGdK2GScqysDRVj7QyOmt5"
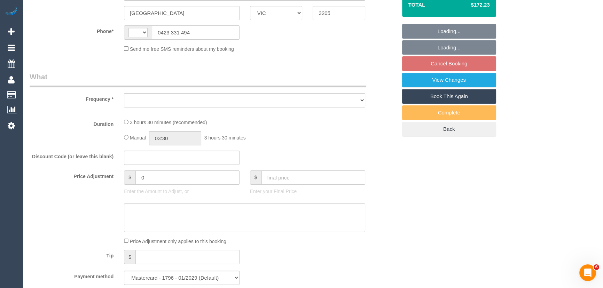
select select "string:AU"
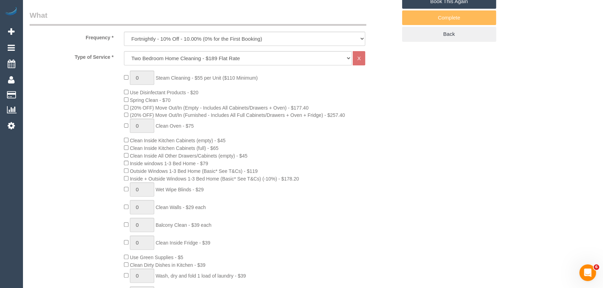
select select "object:786"
select select "spot2"
select select "number:28"
select select "number:15"
select select "number:19"
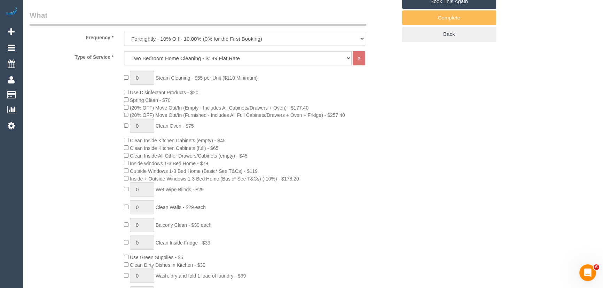
select select "number:36"
select select "number:34"
select select "number:12"
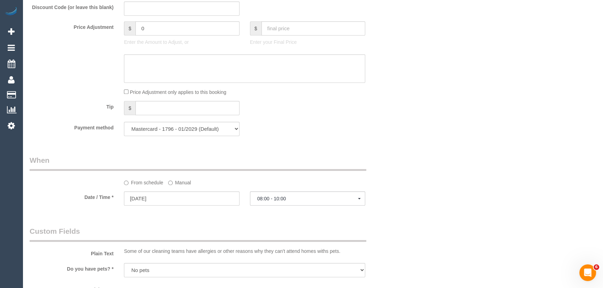
scroll to position [727, 0]
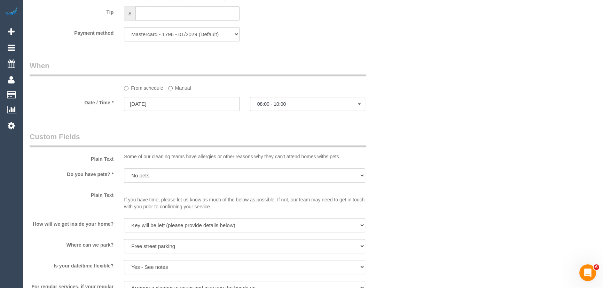
click at [173, 89] on label "Manual" at bounding box center [179, 86] width 23 height 9
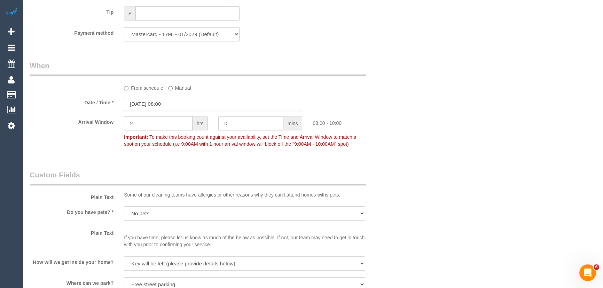
click at [177, 107] on input "[DATE] 08:00" at bounding box center [213, 104] width 178 height 14
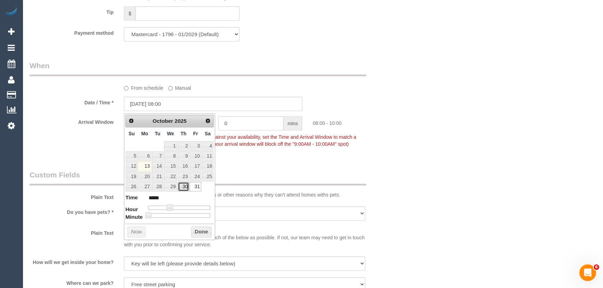
click at [184, 184] on link "30" at bounding box center [183, 186] width 11 height 9
type input "[DATE] 08:00"
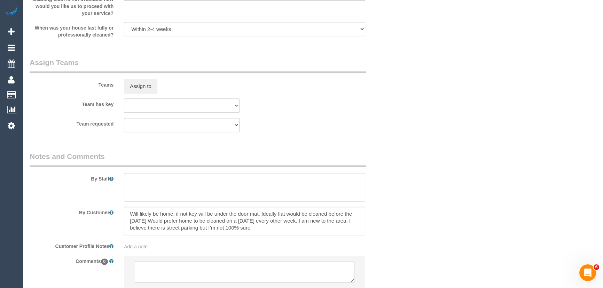
scroll to position [1112, 0]
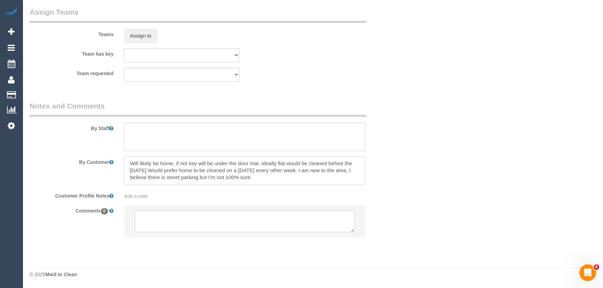
click at [260, 165] on textarea at bounding box center [244, 170] width 241 height 29
click at [261, 164] on textarea at bounding box center [244, 170] width 241 height 29
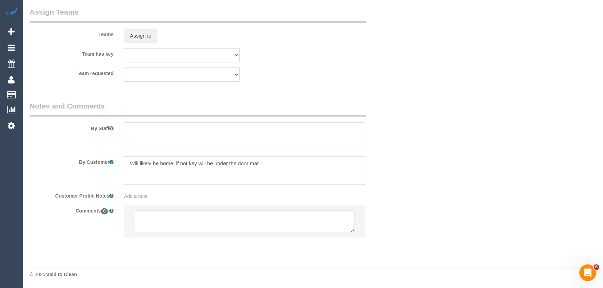
type textarea "Will likely be home, if not key will be under the door mat."
click at [215, 214] on textarea at bounding box center [245, 222] width 220 height 22
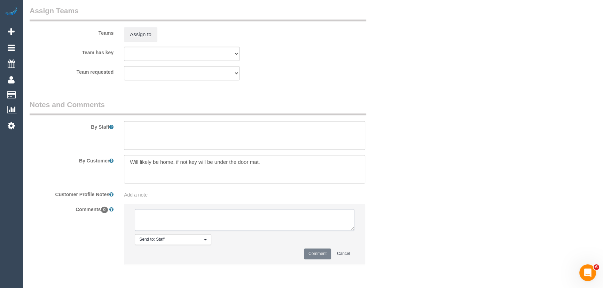
paste textarea "Ideally flat would be cleaned before the [DATE] Would prefer home to be cleaned…"
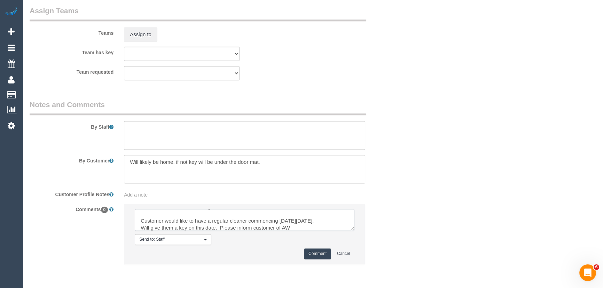
type textarea "Ideally flat would be cleaned before the 17th Oct. Would prefer home to be clea…"
click at [315, 258] on button "Comment" at bounding box center [317, 254] width 27 height 11
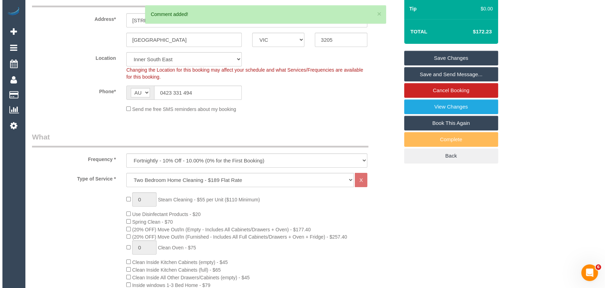
scroll to position [0, 0]
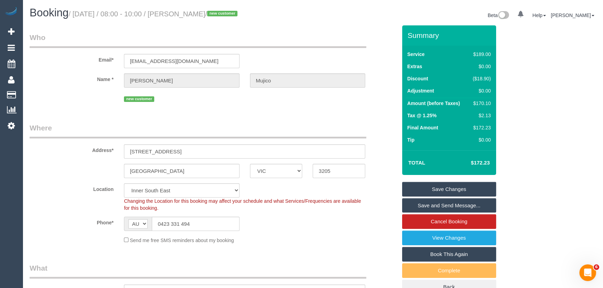
click at [447, 188] on link "Save Changes" at bounding box center [449, 189] width 94 height 15
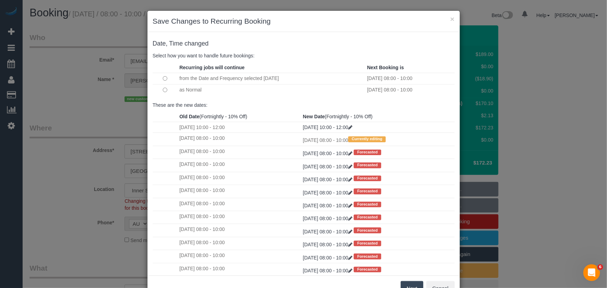
drag, startPoint x: 407, startPoint y: 285, endPoint x: 411, endPoint y: 277, distance: 9.0
click at [407, 285] on button "Next" at bounding box center [412, 288] width 23 height 15
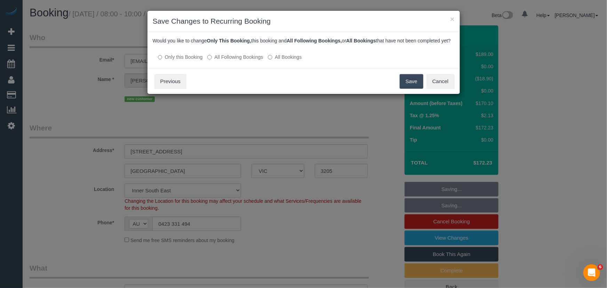
click at [228, 61] on label "All Following Bookings" at bounding box center [235, 57] width 56 height 7
click at [412, 89] on button "Save" at bounding box center [412, 81] width 24 height 15
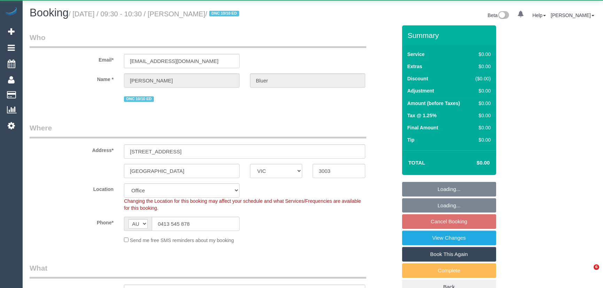
select select "VIC"
select select "number:30"
select select "number:14"
select select "number:19"
select select "number:24"
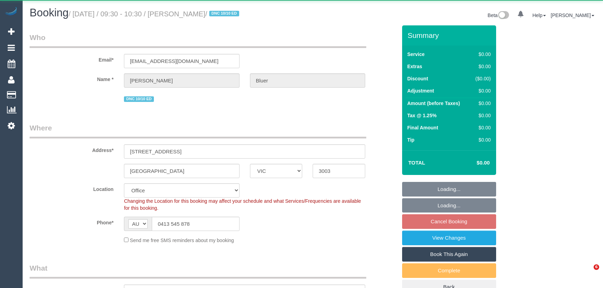
select select "number:33"
select select "number:11"
select select "object:820"
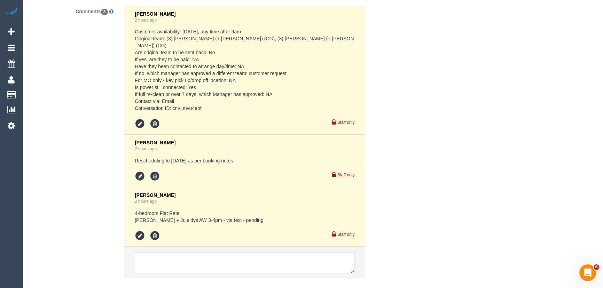
scroll to position [1361, 0]
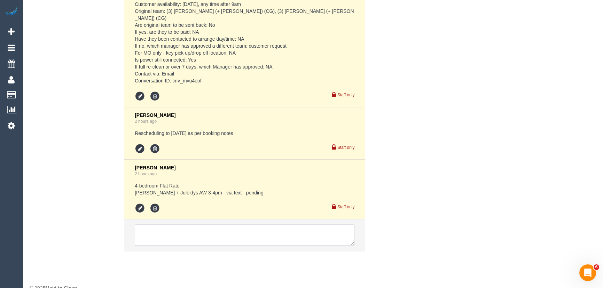
click at [155, 224] on textarea at bounding box center [245, 235] width 220 height 22
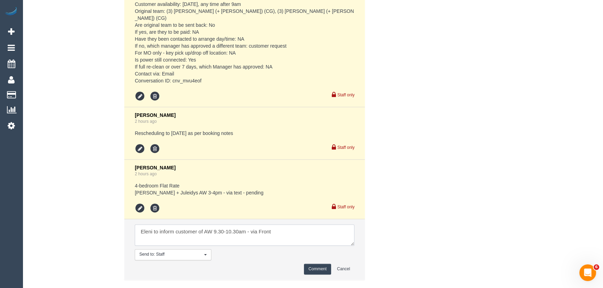
type textarea "Eleni to inform customer of AW 9.30-10.30am - via Front"
click at [319, 264] on button "Comment" at bounding box center [317, 269] width 27 height 11
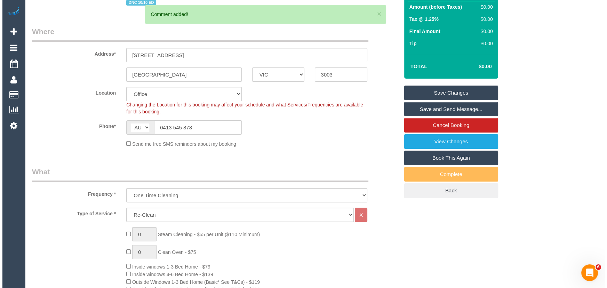
scroll to position [0, 0]
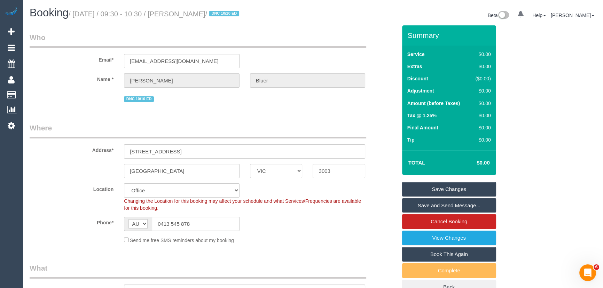
click at [430, 203] on link "Save and Send Message..." at bounding box center [449, 205] width 94 height 15
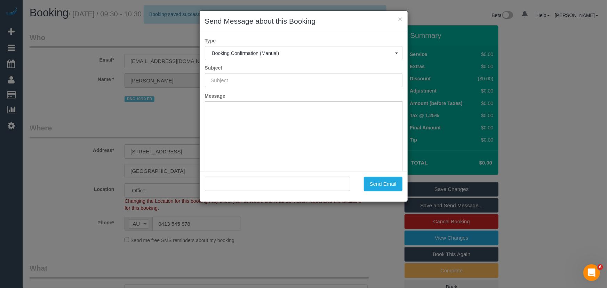
type input "Booking Confirmed"
type input ""Alice Bluer" <abluer@yahoo.com>"
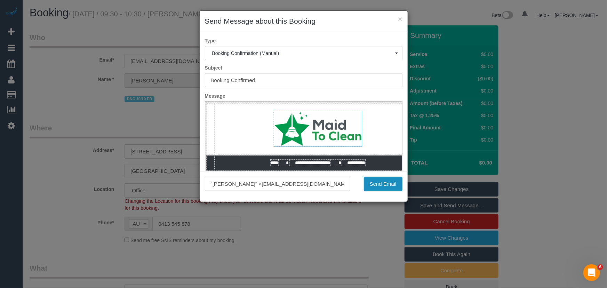
click at [379, 184] on button "Send Email" at bounding box center [383, 184] width 39 height 15
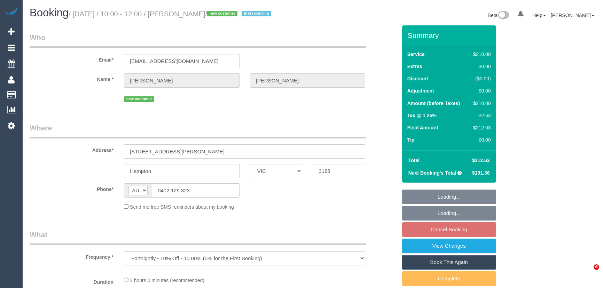
select select "VIC"
select select "string:stripe-pm_1SE2TR2GScqysDRVQmZVzx7S"
select select "180"
select select "number:28"
select select "number:14"
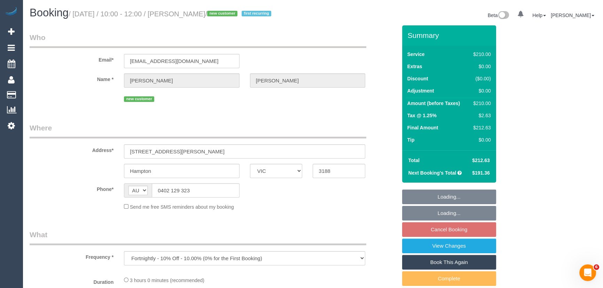
select select "number:19"
select select "number:24"
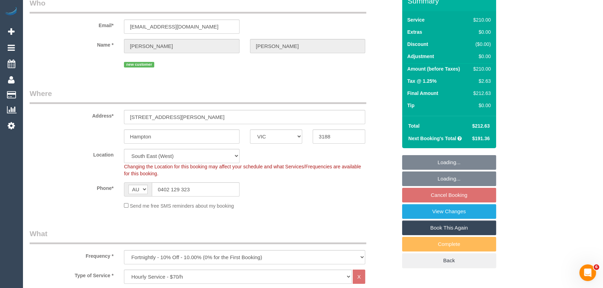
scroll to position [126, 0]
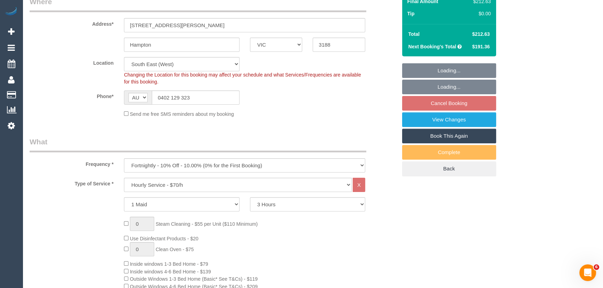
select select "object:886"
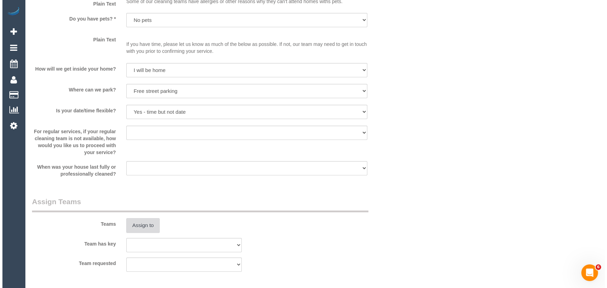
scroll to position [949, 0]
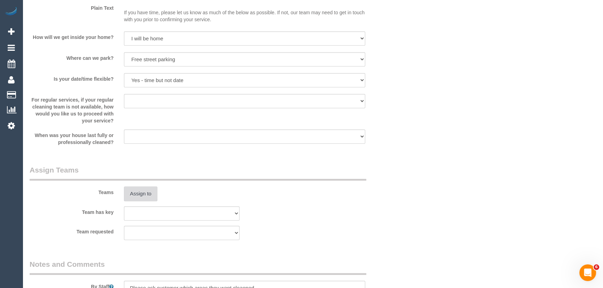
click at [141, 198] on button "Assign to" at bounding box center [140, 194] width 33 height 15
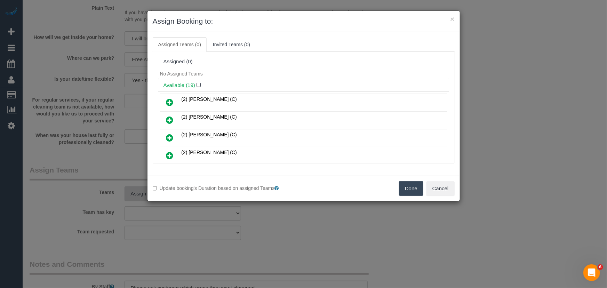
scroll to position [78, 0]
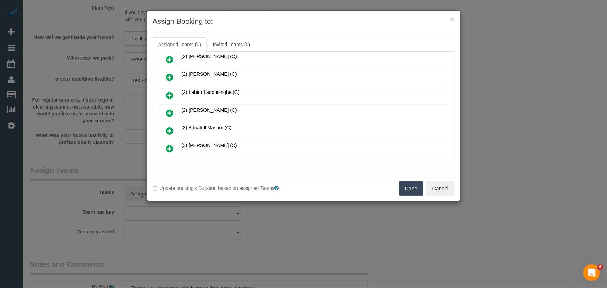
drag, startPoint x: 169, startPoint y: 110, endPoint x: 205, endPoint y: 128, distance: 41.1
click at [169, 110] on icon at bounding box center [169, 113] width 7 height 8
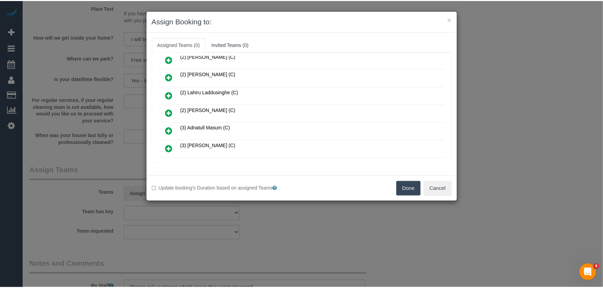
scroll to position [94, 0]
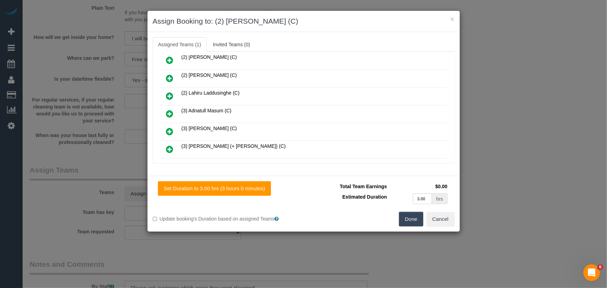
click at [405, 213] on button "Done" at bounding box center [411, 219] width 24 height 15
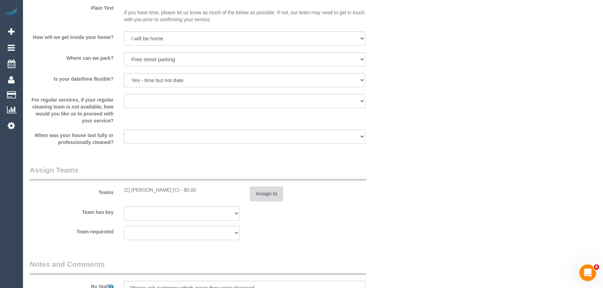
click at [275, 195] on button "Assign to" at bounding box center [266, 194] width 33 height 15
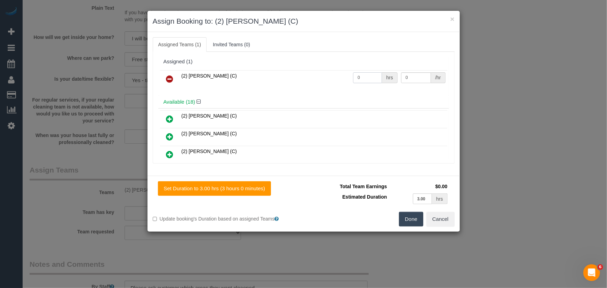
click at [364, 79] on input "0" at bounding box center [367, 77] width 29 height 11
type input "3"
type input "37.5"
click at [418, 223] on button "Done" at bounding box center [411, 219] width 24 height 15
click at [418, 223] on div "× Assign Booking to: (2) Priyanshi Patel (C) Assigned Teams (1) Invited Teams (…" at bounding box center [303, 144] width 607 height 288
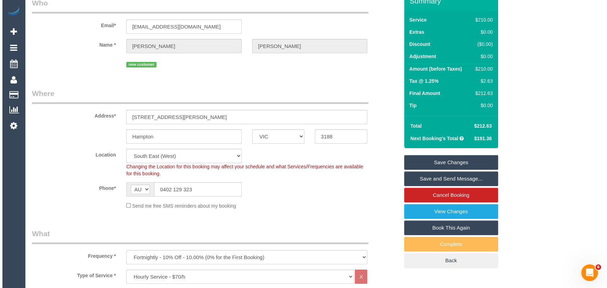
scroll to position [0, 0]
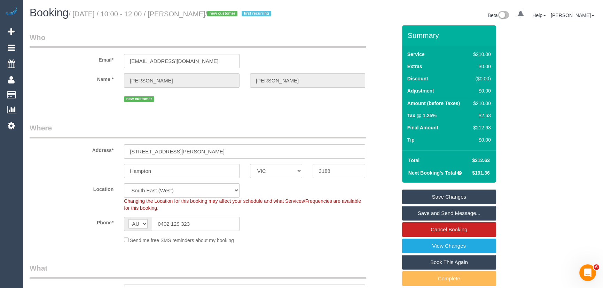
click at [192, 11] on small "/ October 17, 2025 / 10:00 - 12:00 / Michelle Kearns / new customer first recur…" at bounding box center [171, 14] width 205 height 8
click at [192, 13] on small "/ October 17, 2025 / 10:00 - 12:00 / Michelle Kearns / new customer first recur…" at bounding box center [171, 14] width 205 height 8
copy small "Michelle"
copy small "[PERSON_NAME]"
click at [433, 213] on link "Save and Send Message..." at bounding box center [449, 213] width 94 height 15
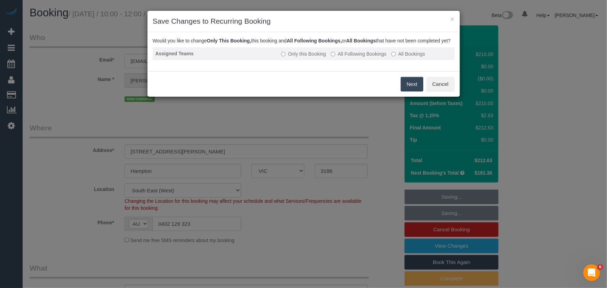
drag, startPoint x: 352, startPoint y: 59, endPoint x: 354, endPoint y: 64, distance: 5.6
click at [352, 57] on label "All Following Bookings" at bounding box center [359, 53] width 56 height 7
click at [415, 92] on button "Save" at bounding box center [412, 84] width 24 height 15
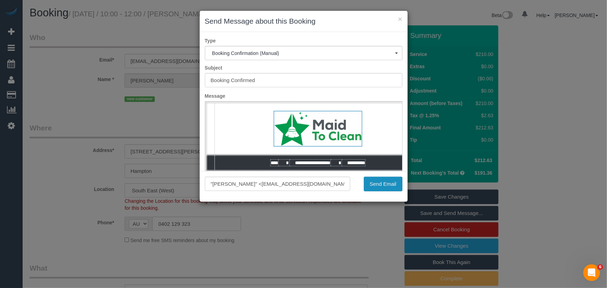
click at [388, 186] on button "Send Email" at bounding box center [383, 184] width 39 height 15
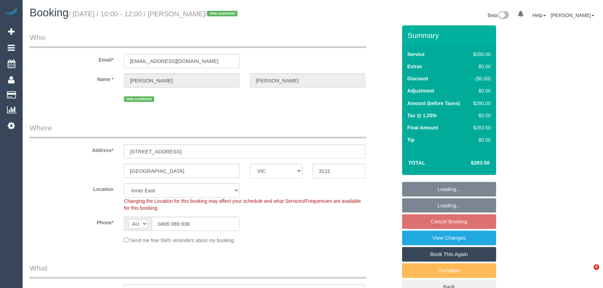
select select "VIC"
select select "number:28"
select select "number:14"
select select "number:18"
select select "number:22"
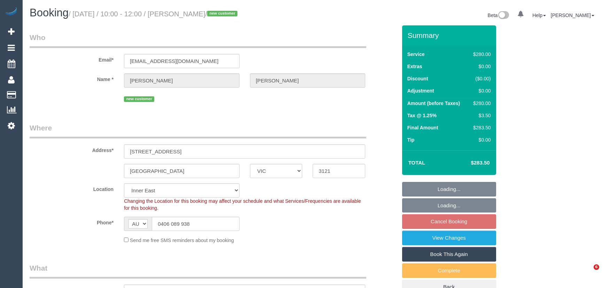
select select "240"
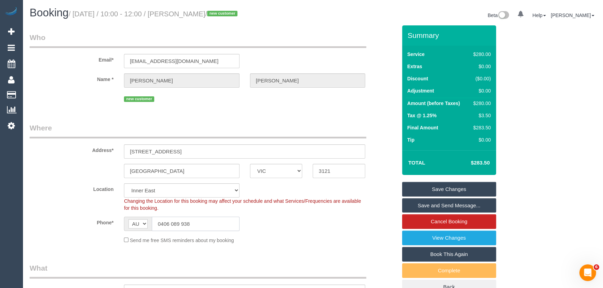
click at [208, 226] on input "0406 089 938" at bounding box center [196, 224] width 88 height 14
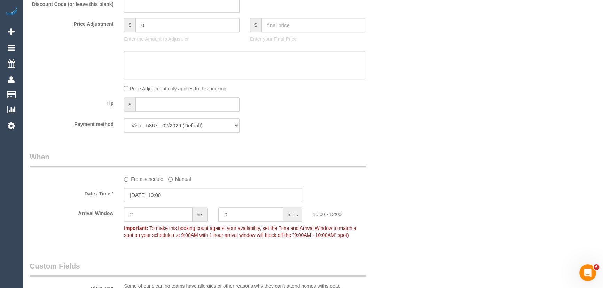
scroll to position [727, 0]
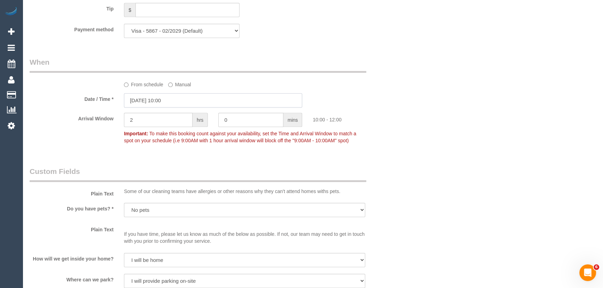
click at [188, 102] on input "[DATE] 10:00" at bounding box center [213, 100] width 178 height 14
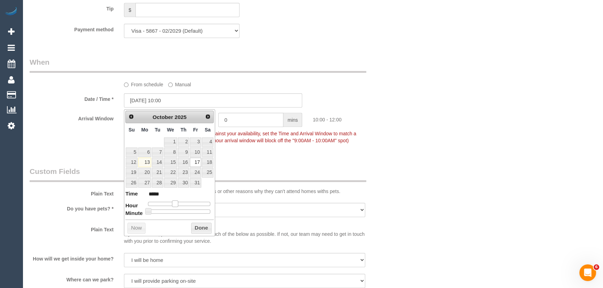
type input "[DATE] 11:00"
type input "*****"
click at [176, 200] on span at bounding box center [177, 203] width 6 height 6
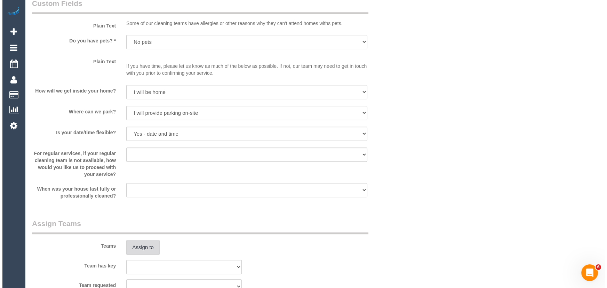
scroll to position [949, 0]
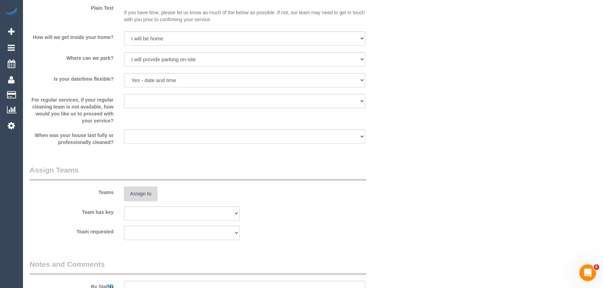
click at [141, 196] on button "Assign to" at bounding box center [140, 194] width 33 height 15
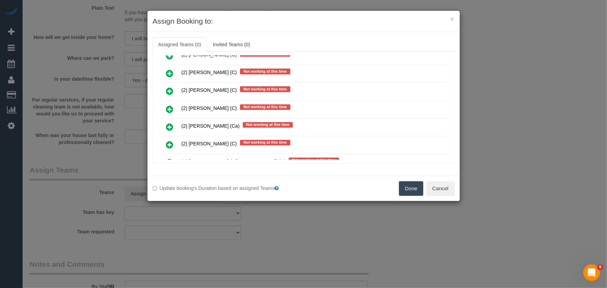
scroll to position [1987, 0]
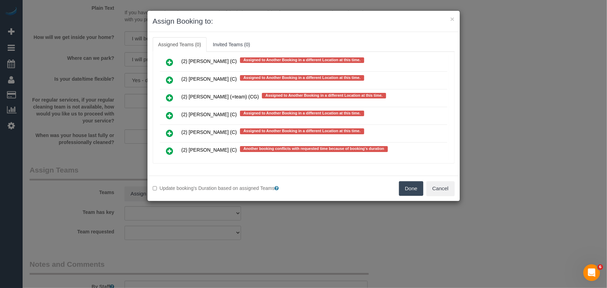
drag, startPoint x: 169, startPoint y: 108, endPoint x: 191, endPoint y: 114, distance: 22.3
click at [169, 147] on icon at bounding box center [169, 151] width 7 height 8
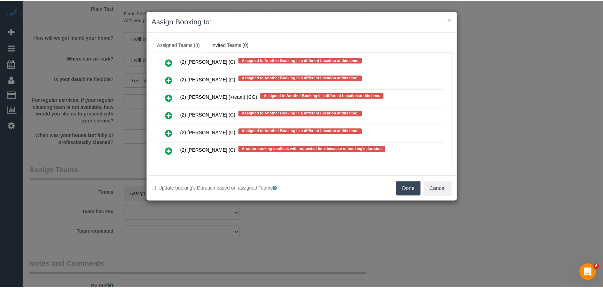
scroll to position [2006, 0]
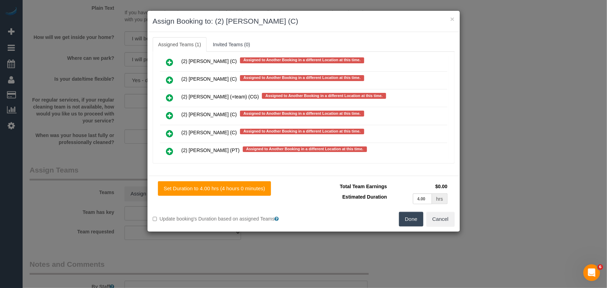
click at [411, 220] on button "Done" at bounding box center [411, 219] width 24 height 15
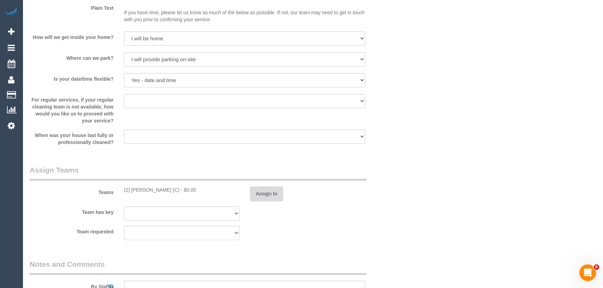
click at [271, 195] on button "Assign to" at bounding box center [266, 194] width 33 height 15
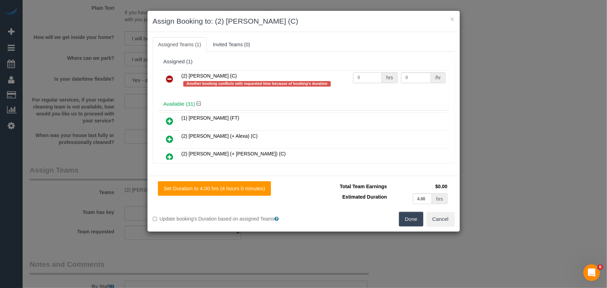
click at [370, 81] on input "0" at bounding box center [367, 77] width 29 height 11
type input "4"
type input "37.5"
click at [399, 216] on button "Done" at bounding box center [411, 219] width 24 height 15
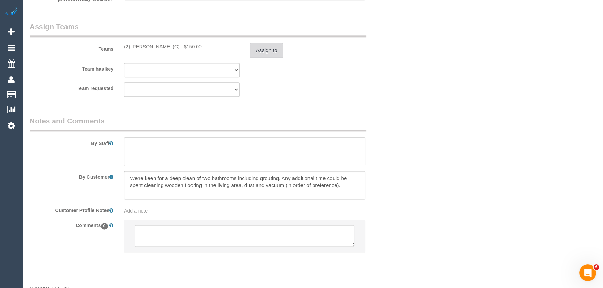
scroll to position [1108, 0]
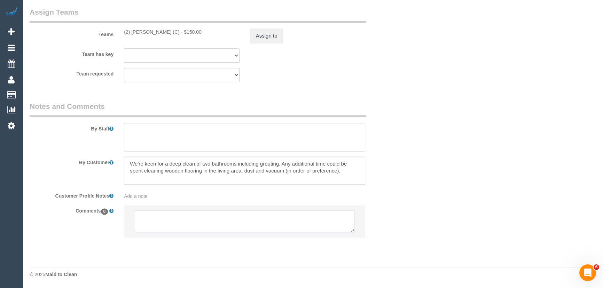
click at [189, 216] on textarea at bounding box center [245, 222] width 220 height 22
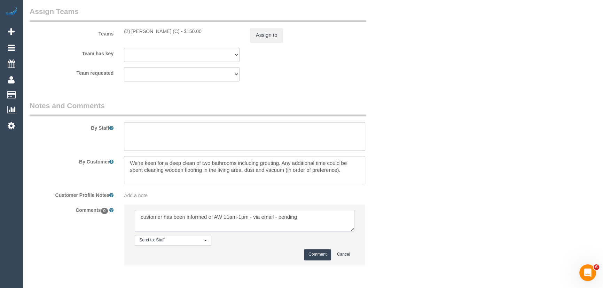
type textarea "customer has been informed of AW 11am-1pm - via email - pending"
click at [316, 253] on button "Comment" at bounding box center [317, 254] width 27 height 11
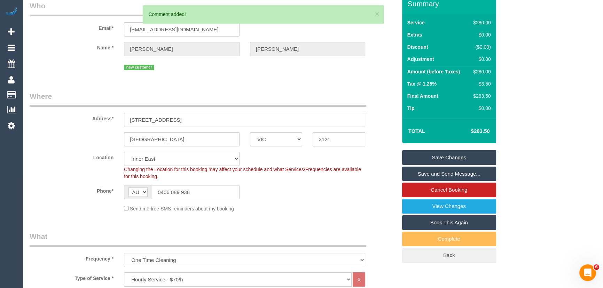
scroll to position [0, 0]
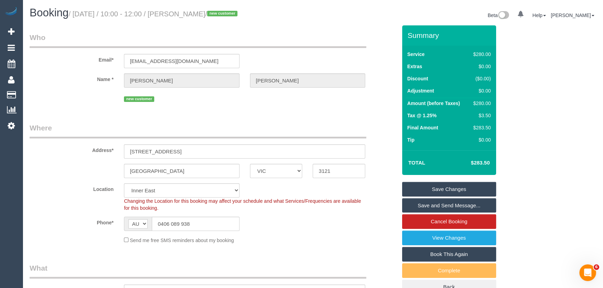
click at [188, 14] on small "/ October 17, 2025 / 10:00 - 12:00 / Claire Mason / new customer" at bounding box center [154, 14] width 171 height 8
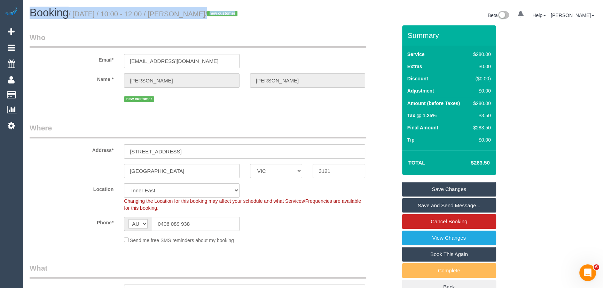
click at [188, 14] on small "/ October 17, 2025 / 10:00 - 12:00 / Claire Mason / new customer" at bounding box center [154, 14] width 171 height 8
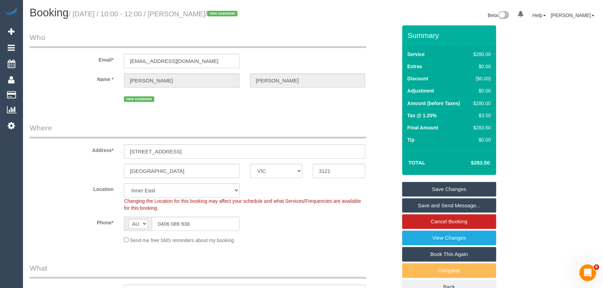
click at [187, 15] on small "/ October 17, 2025 / 10:00 - 12:00 / Claire Mason / new customer" at bounding box center [154, 14] width 171 height 8
copy small "Claire Mason"
click at [206, 64] on input "benandclaire150@gmail.com" at bounding box center [182, 61] width 116 height 14
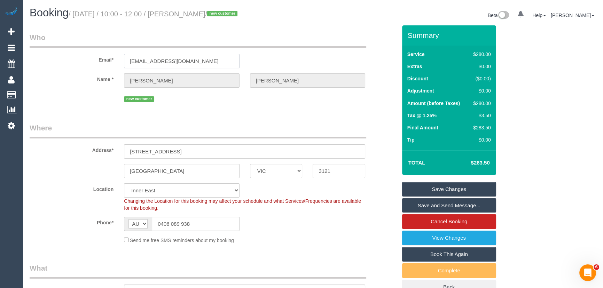
click at [206, 64] on input "benandclaire150@gmail.com" at bounding box center [182, 61] width 116 height 14
click at [438, 189] on link "Save Changes" at bounding box center [449, 189] width 94 height 15
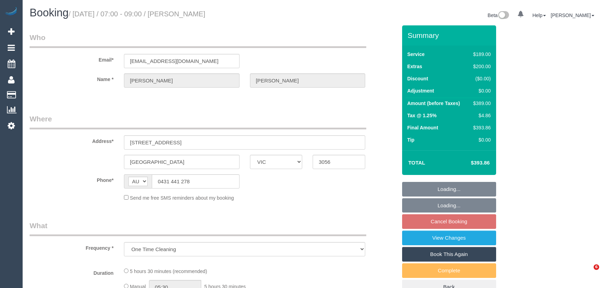
select select "VIC"
select select "string:stripe-pm_1RFx1w2GScqysDRVChIJh0Kf"
select select "number:28"
select select "number:15"
select select "number:19"
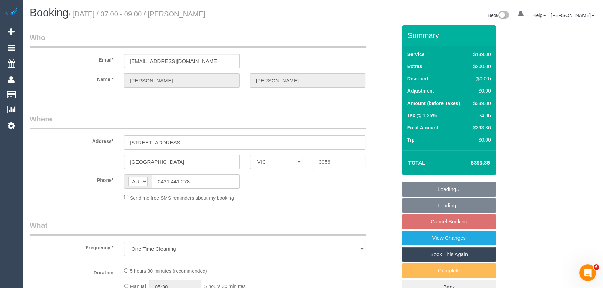
select select "number:24"
select select "number:13"
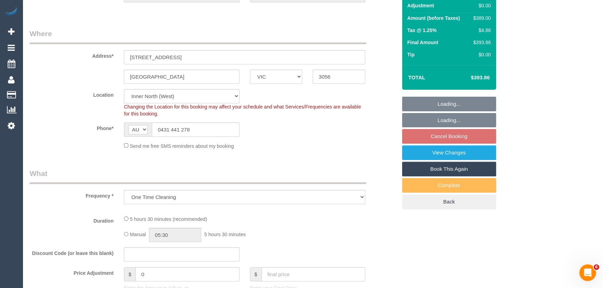
select select "object:689"
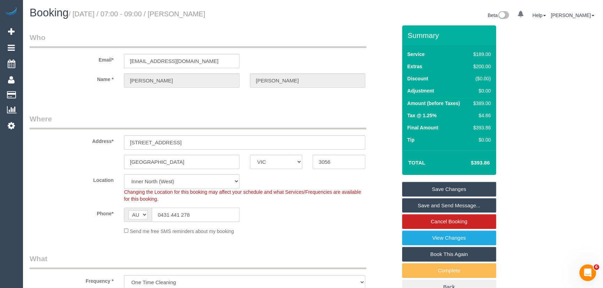
click at [200, 214] on input "0431 441 278" at bounding box center [196, 215] width 88 height 14
click at [202, 214] on input "0431 441 278" at bounding box center [196, 215] width 88 height 14
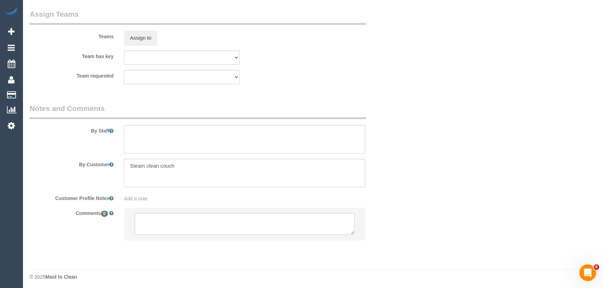
scroll to position [1103, 0]
click at [166, 130] on textarea at bounding box center [244, 137] width 241 height 29
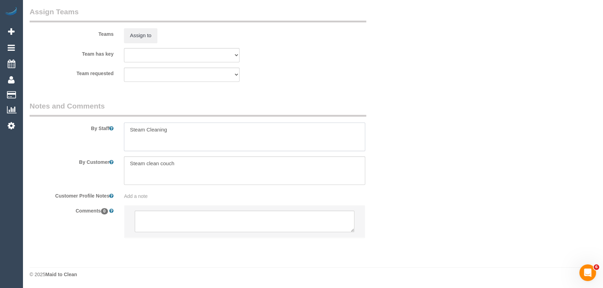
type textarea "Steam Cleaning"
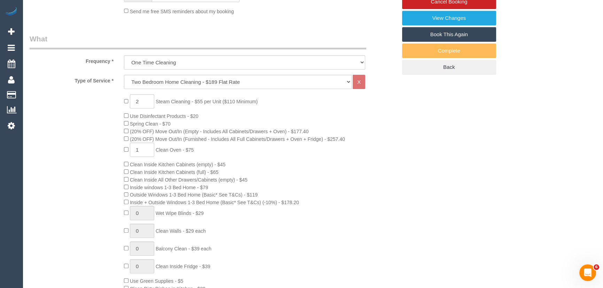
scroll to position [216, 0]
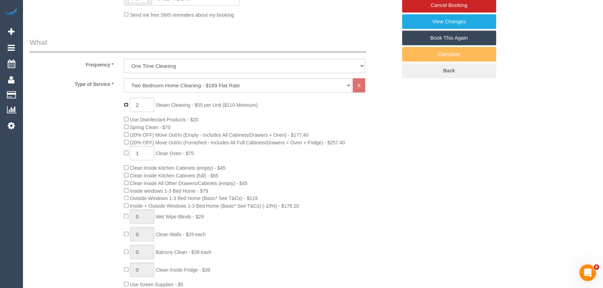
type input "0"
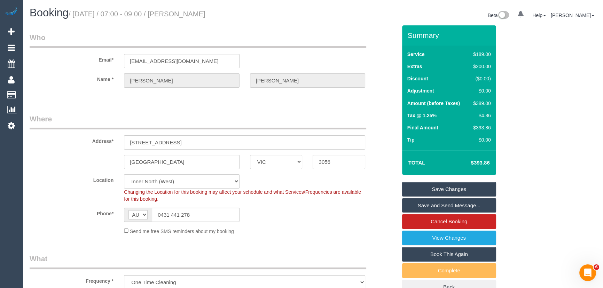
scroll to position [0, 0]
click at [48, 224] on sui-booking-location "Location Office City East (North) East (South) Inner East Inner North (East) In…" at bounding box center [213, 204] width 367 height 61
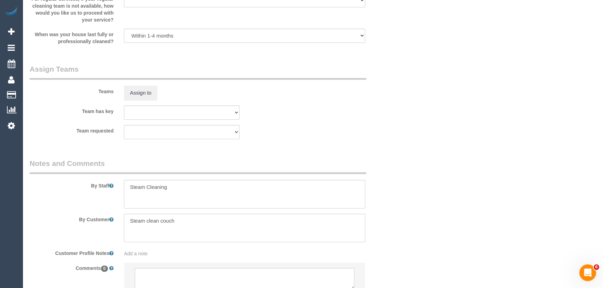
scroll to position [1103, 0]
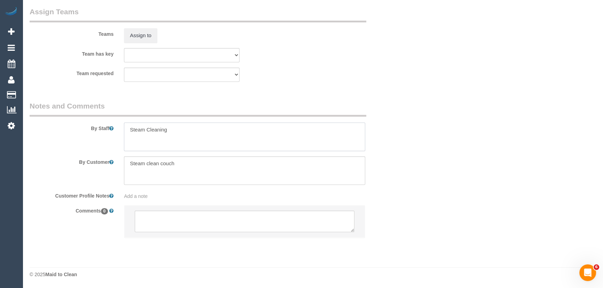
click at [179, 129] on textarea at bounding box center [244, 137] width 241 height 29
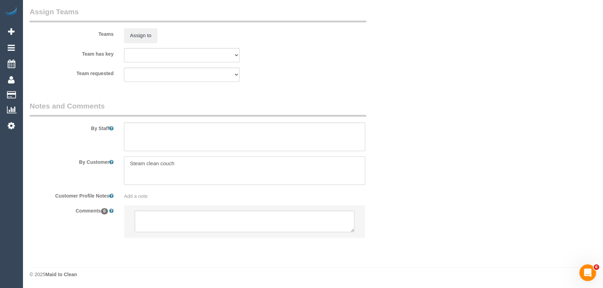
click at [186, 163] on textarea at bounding box center [244, 170] width 241 height 29
click at [188, 221] on textarea at bounding box center [245, 222] width 220 height 22
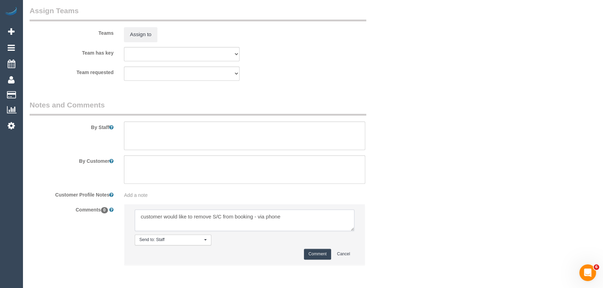
type textarea "customer would like to remove S/C from booking - via phone"
click at [320, 256] on button "Comment" at bounding box center [317, 254] width 27 height 11
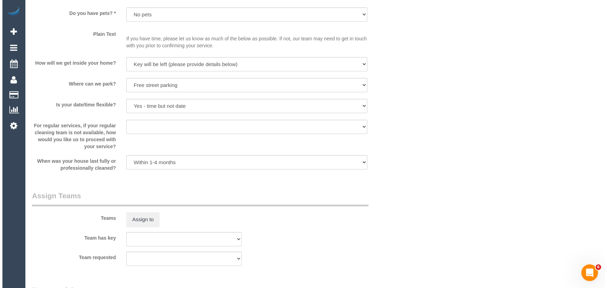
scroll to position [1012, 0]
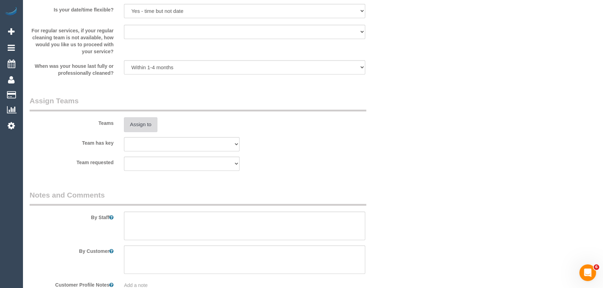
click at [139, 129] on button "Assign to" at bounding box center [140, 124] width 33 height 15
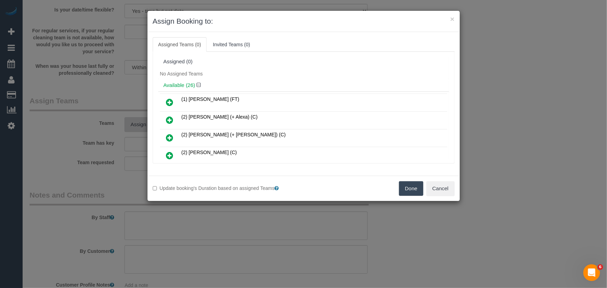
scroll to position [183, 0]
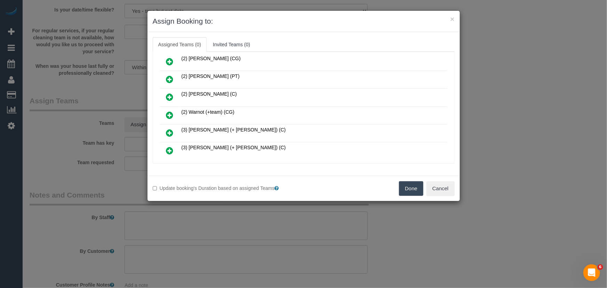
drag, startPoint x: 170, startPoint y: 111, endPoint x: 175, endPoint y: 112, distance: 5.4
click at [170, 111] on icon at bounding box center [169, 115] width 7 height 8
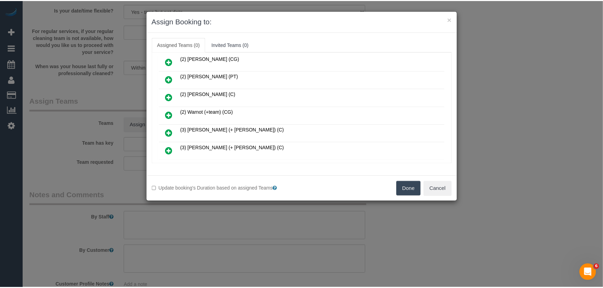
scroll to position [199, 0]
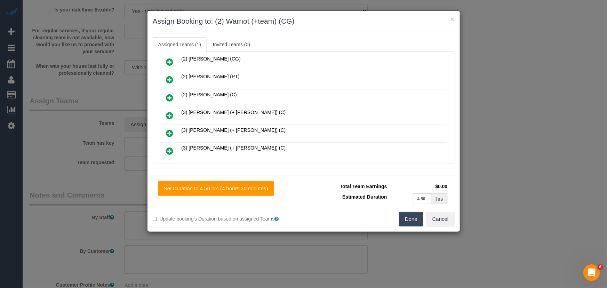
click at [416, 221] on button "Done" at bounding box center [411, 219] width 24 height 15
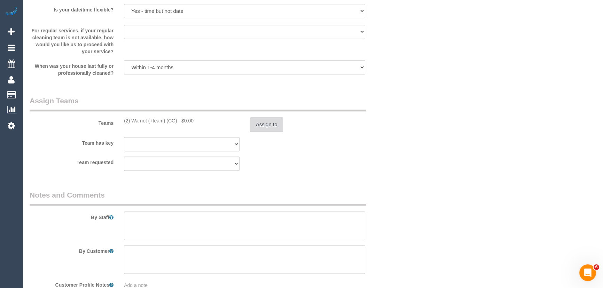
click at [272, 123] on button "Assign to" at bounding box center [266, 124] width 33 height 15
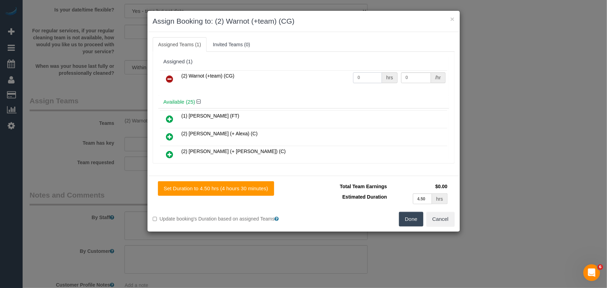
click at [368, 77] on input "0" at bounding box center [367, 77] width 29 height 11
type input "1"
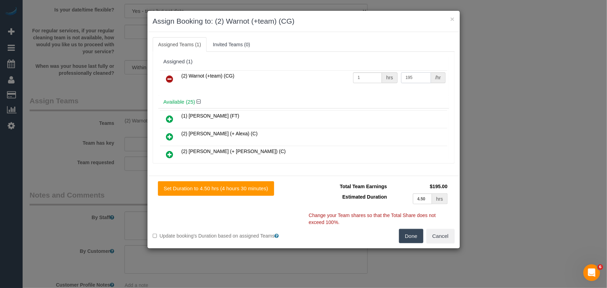
type input "195"
click at [414, 228] on div "Total Team Earnings $195.00 Estimated Duration 4.50 hrs Warning: The Company sh…" at bounding box center [379, 205] width 151 height 48
click at [405, 229] on button "Done" at bounding box center [411, 236] width 24 height 15
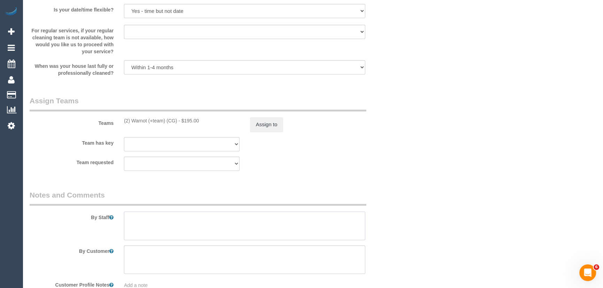
click at [213, 222] on textarea at bounding box center [244, 226] width 241 height 29
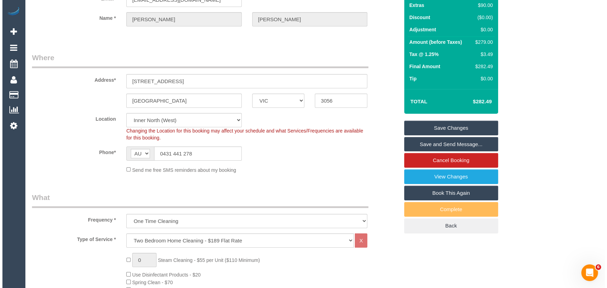
scroll to position [0, 0]
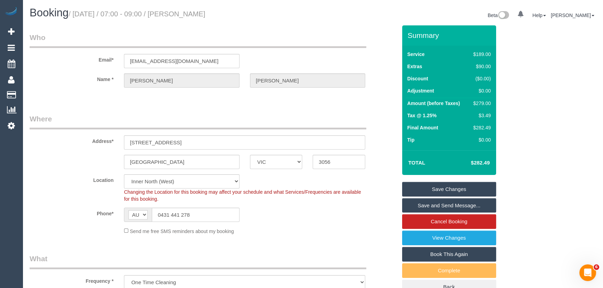
type textarea "Estimated time: 4.5-5.5 hours"
click at [200, 15] on small "/ October 17, 2025 / 07:00 - 09:00 / Danielle Sheehan" at bounding box center [137, 14] width 137 height 8
click at [172, 36] on legend "Who" at bounding box center [198, 40] width 337 height 16
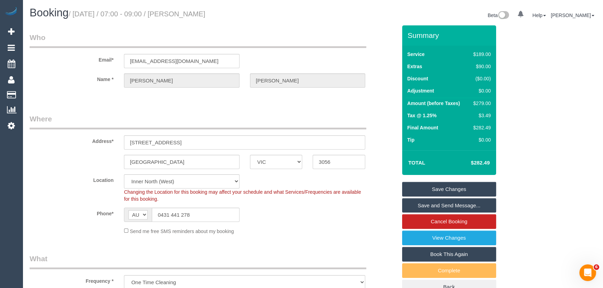
click at [189, 15] on small "/ October 17, 2025 / 07:00 - 09:00 / Danielle Sheehan" at bounding box center [137, 14] width 137 height 8
copy small "Danielle Sheehan"
click at [424, 207] on link "Save and Send Message..." at bounding box center [449, 205] width 94 height 15
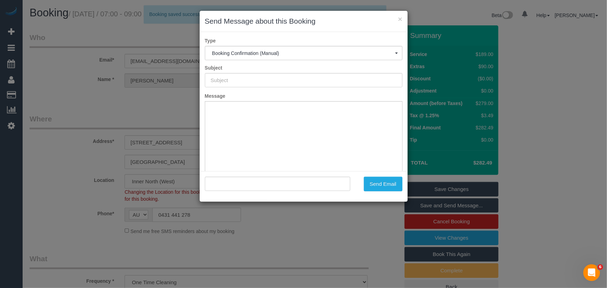
type input "Booking Confirmed"
type input ""Danielle Sheehan" <dansmsheehan@gmail.com>"
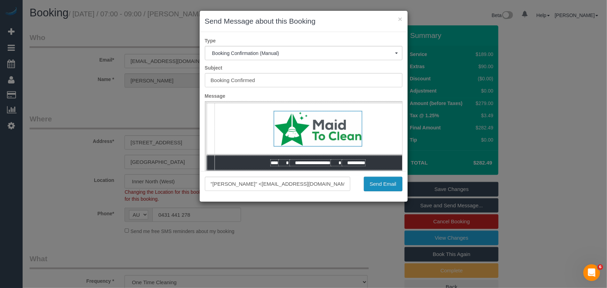
click at [389, 186] on button "Send Email" at bounding box center [383, 184] width 39 height 15
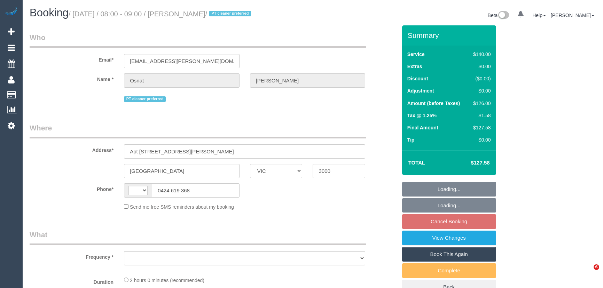
select select "VIC"
select select "string:stripe-pm_1RYdgv2GScqysDRVxPU7X7cK"
select select "number:28"
select select "number:14"
select select "number:20"
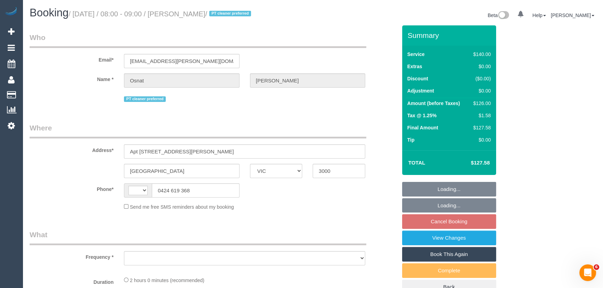
select select "number:36"
select select "number:35"
select select "number:11"
select select "string:AU"
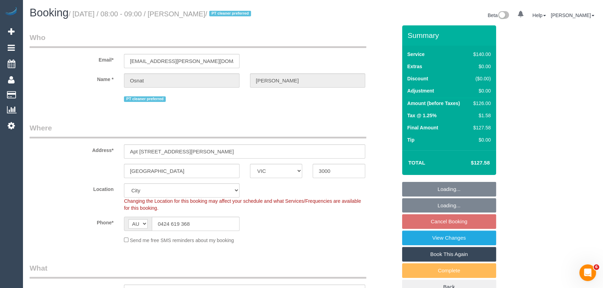
select select "object:1281"
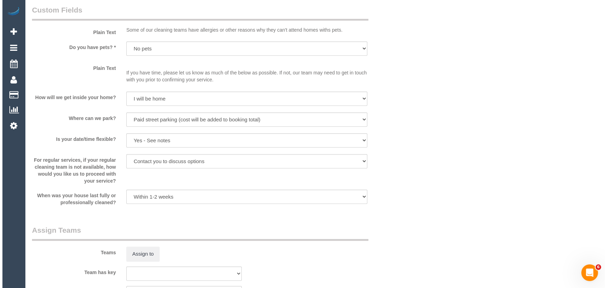
scroll to position [949, 0]
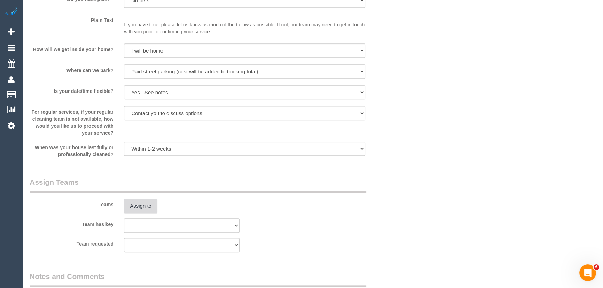
click at [142, 206] on button "Assign to" at bounding box center [140, 206] width 33 height 15
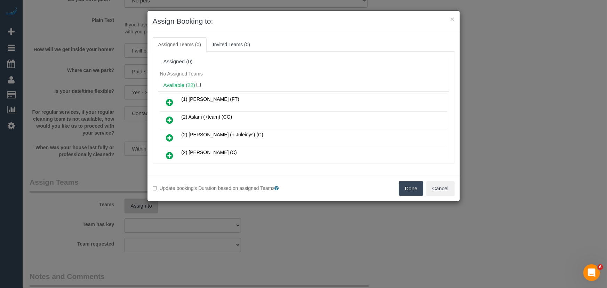
scroll to position [131, 0]
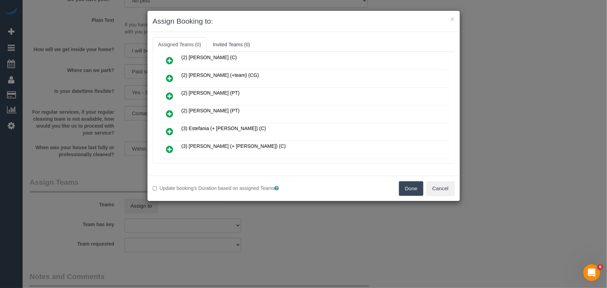
click at [170, 111] on icon at bounding box center [169, 114] width 7 height 8
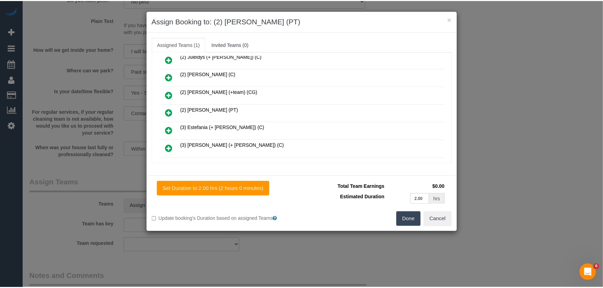
scroll to position [147, 0]
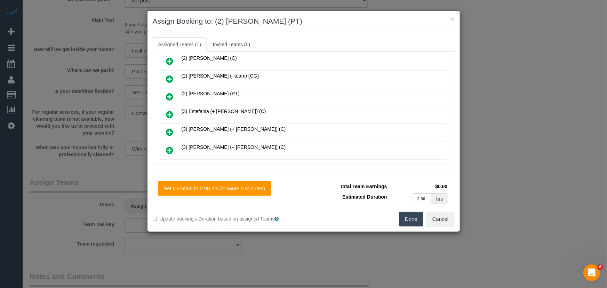
click at [413, 220] on button "Done" at bounding box center [411, 219] width 24 height 15
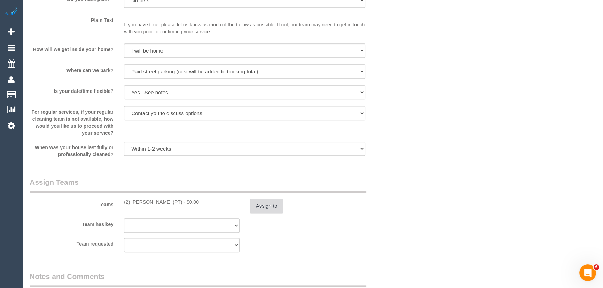
click at [261, 202] on button "Assign to" at bounding box center [266, 206] width 33 height 15
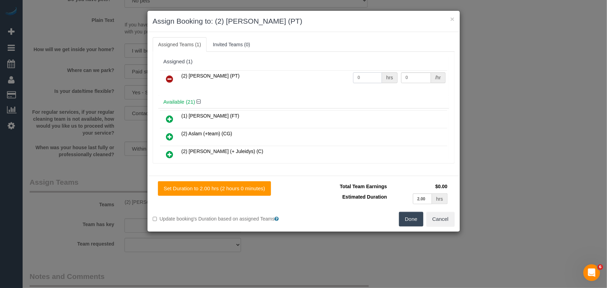
click at [365, 75] on input "0" at bounding box center [367, 77] width 29 height 11
type input "2"
type input "37.5"
click at [418, 214] on button "Done" at bounding box center [411, 219] width 24 height 15
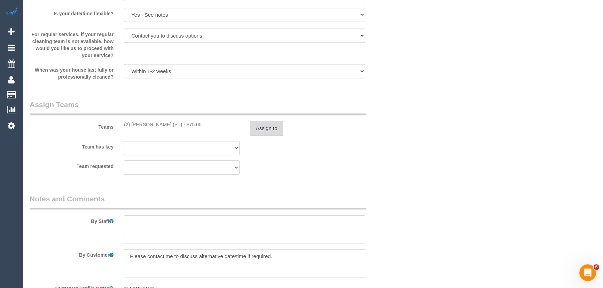
scroll to position [1075, 0]
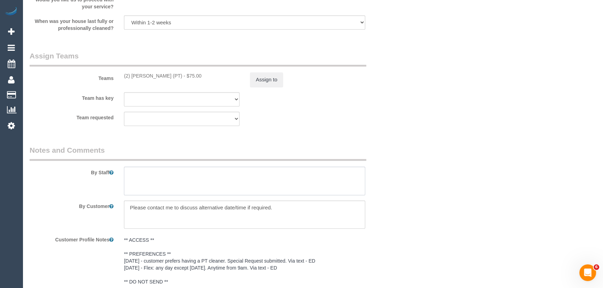
click at [144, 181] on textarea at bounding box center [244, 181] width 241 height 29
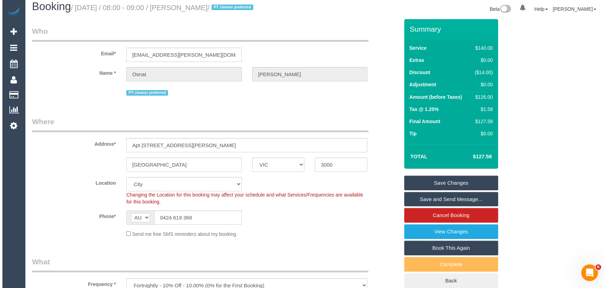
scroll to position [0, 0]
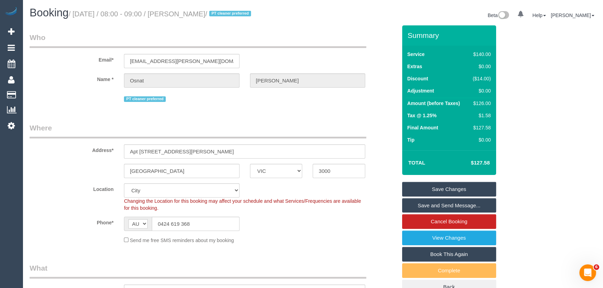
type textarea "*cover*"
click at [194, 13] on small "/ October 17, 2025 / 08:00 - 09:00 / Osnat Horovitz / PT cleaner preferred" at bounding box center [161, 14] width 184 height 8
copy small "Osnat Horovitz"
click at [429, 211] on link "Save and Send Message..." at bounding box center [449, 205] width 94 height 15
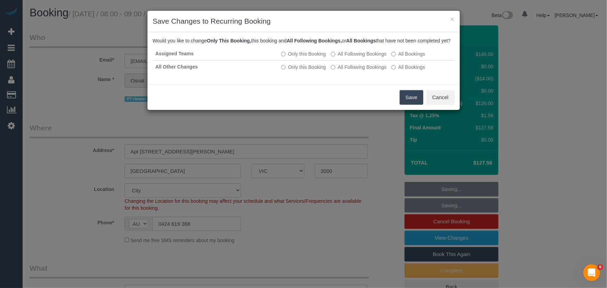
click at [407, 105] on button "Save" at bounding box center [412, 97] width 24 height 15
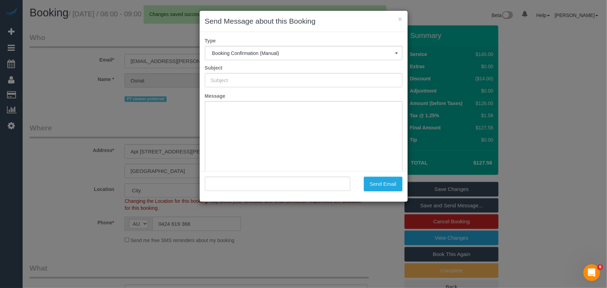
type input "Booking Confirmed"
type input ""Osnat Horovitz" <osnat.horovitz@gmail.com>"
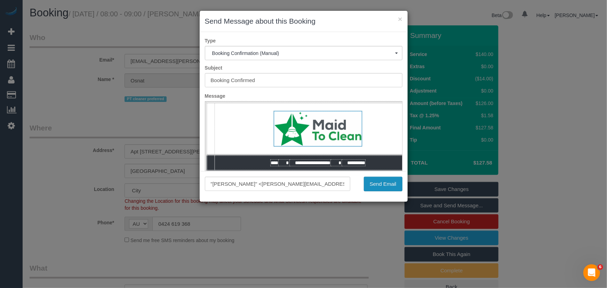
drag, startPoint x: 369, startPoint y: 190, endPoint x: 378, endPoint y: 207, distance: 18.7
click at [369, 190] on button "Send Email" at bounding box center [383, 184] width 39 height 15
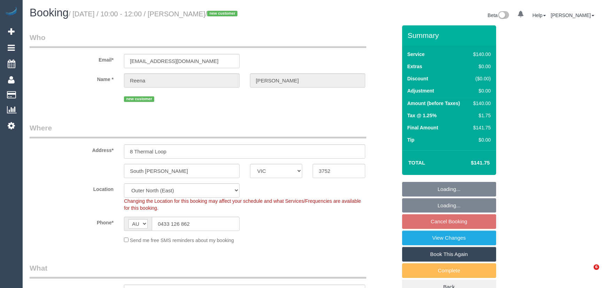
select select "VIC"
select select "number:28"
select select "number:14"
select select "number:19"
select select "number:24"
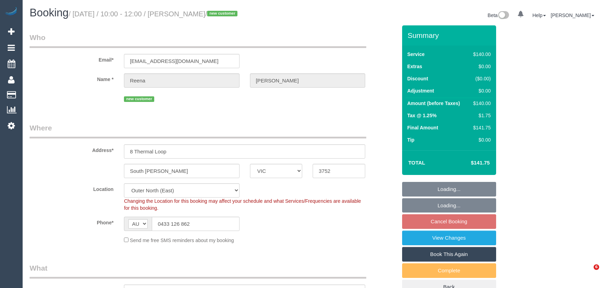
select select "number:34"
select select "number:13"
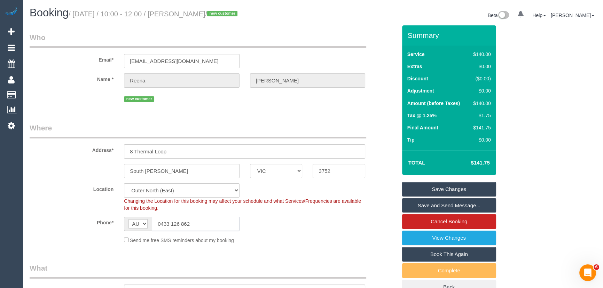
click at [211, 223] on input "0433 126 862" at bounding box center [196, 224] width 88 height 14
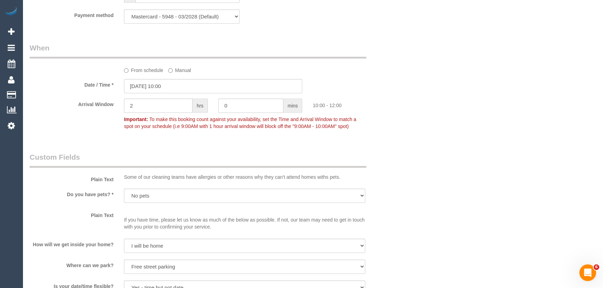
scroll to position [791, 0]
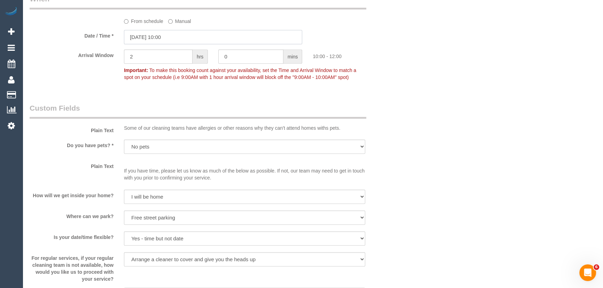
click at [179, 40] on input "[DATE] 10:00" at bounding box center [213, 37] width 178 height 14
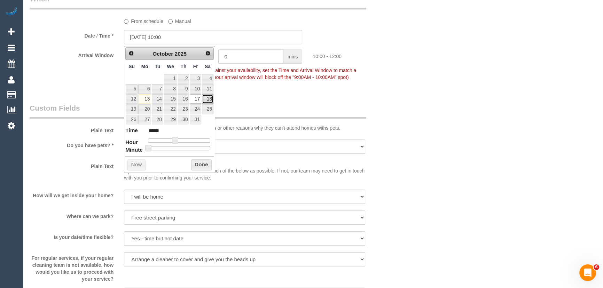
click at [205, 98] on link "18" at bounding box center [207, 98] width 11 height 9
type input "[DATE] 11:00"
type input "*****"
type input "[DATE] 12:00"
type input "*****"
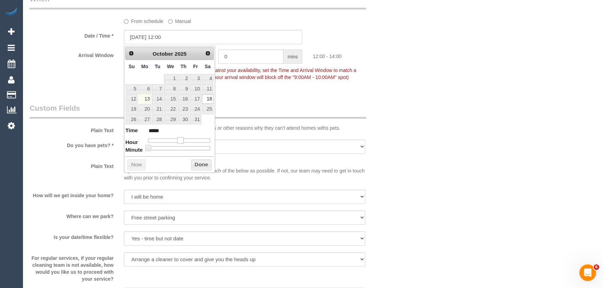
drag, startPoint x: 175, startPoint y: 140, endPoint x: 180, endPoint y: 140, distance: 5.2
click at [180, 140] on span at bounding box center [180, 140] width 6 height 6
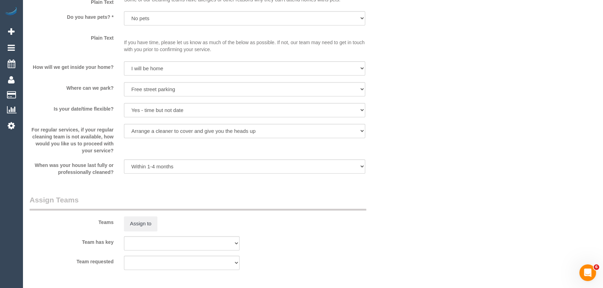
scroll to position [1044, 0]
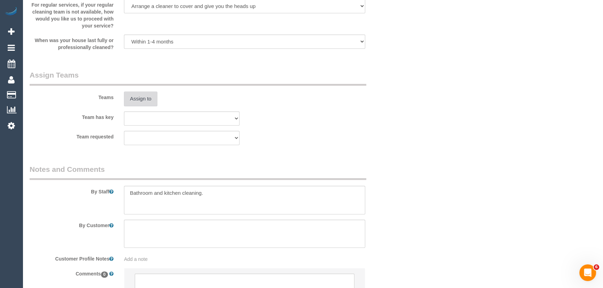
click at [143, 98] on button "Assign to" at bounding box center [140, 99] width 33 height 15
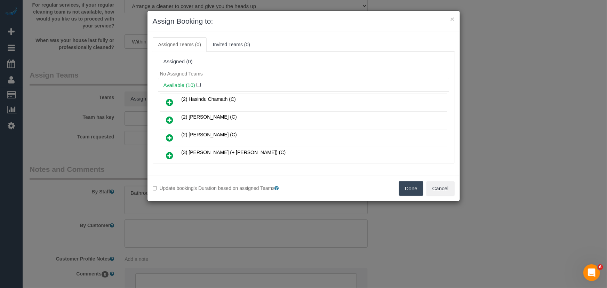
click at [166, 117] on icon at bounding box center [169, 120] width 7 height 8
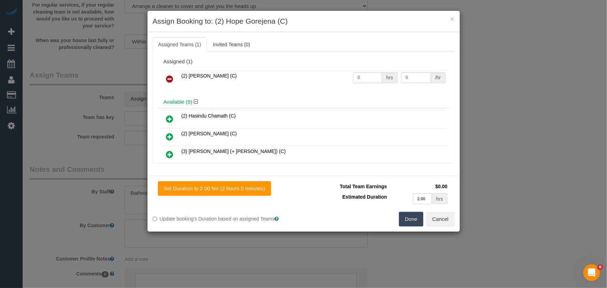
click at [372, 79] on input "0" at bounding box center [367, 77] width 29 height 11
type input "2"
type input "37.5"
click at [412, 219] on button "Done" at bounding box center [411, 219] width 24 height 15
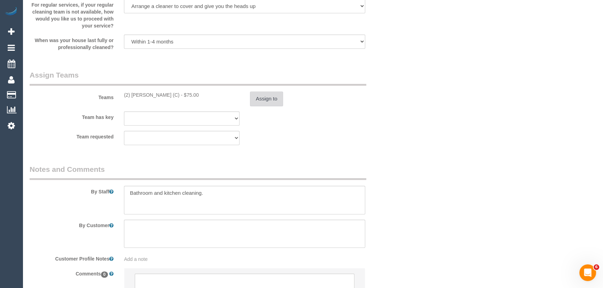
scroll to position [1108, 0]
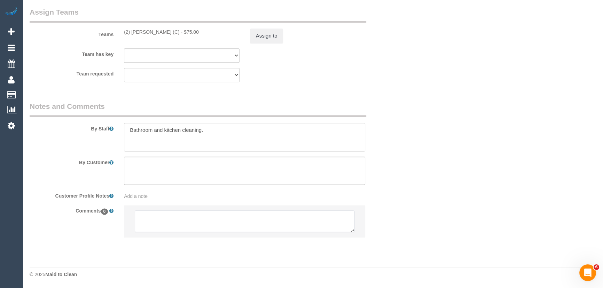
click at [166, 216] on textarea at bounding box center [245, 222] width 220 height 22
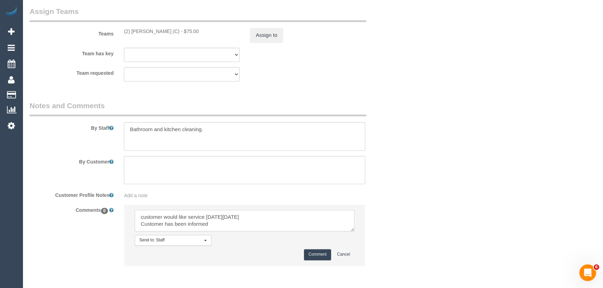
drag, startPoint x: 215, startPoint y: 226, endPoint x: 233, endPoint y: 223, distance: 18.0
click at [215, 226] on textarea at bounding box center [245, 221] width 220 height 22
type textarea "customer would like service on Saturday 18/10 Customer has been informed of day…"
click at [312, 254] on button "Comment" at bounding box center [317, 254] width 27 height 11
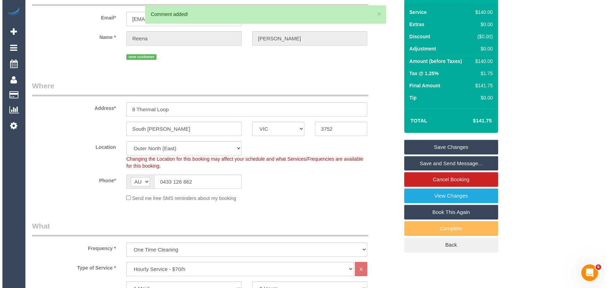
scroll to position [0, 0]
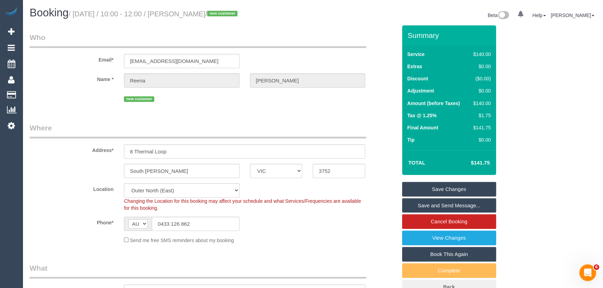
click at [188, 11] on small "/ October 17, 2025 / 10:00 - 12:00 / Reena Padda / new customer" at bounding box center [154, 14] width 171 height 8
copy small "Reena Padda"
click at [428, 206] on link "Save and Send Message..." at bounding box center [449, 205] width 94 height 15
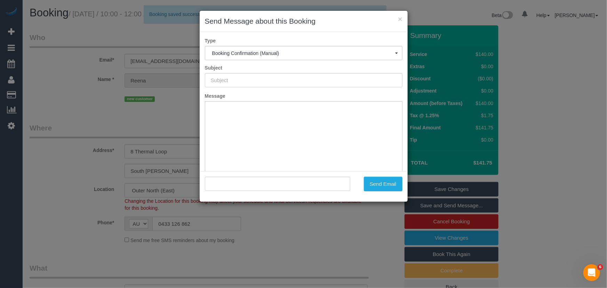
type input "Booking Confirmed"
type input ""Reena Padda" <reenapadda@gmail.com>"
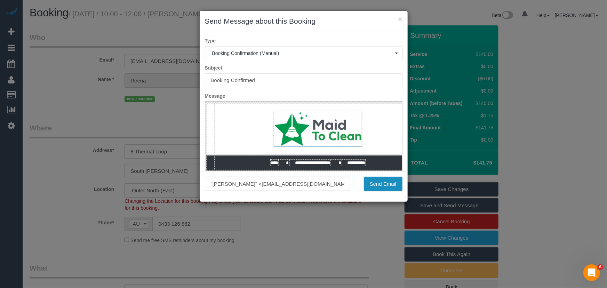
click at [375, 183] on button "Send Email" at bounding box center [383, 184] width 39 height 15
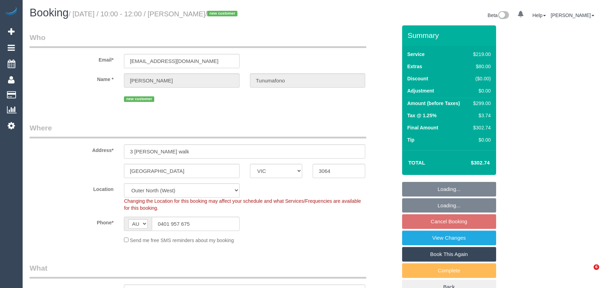
select select "VIC"
select select "number:28"
select select "number:14"
select select "number:19"
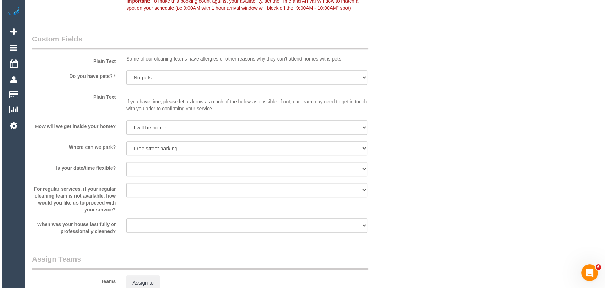
scroll to position [917, 0]
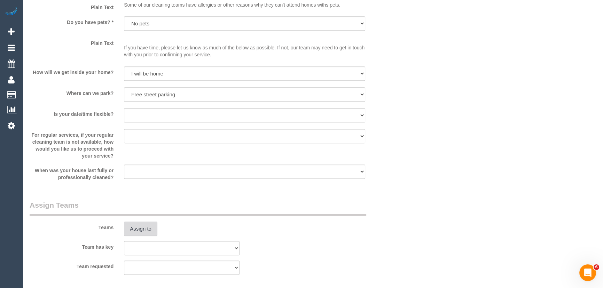
click at [141, 232] on button "Assign to" at bounding box center [140, 229] width 33 height 15
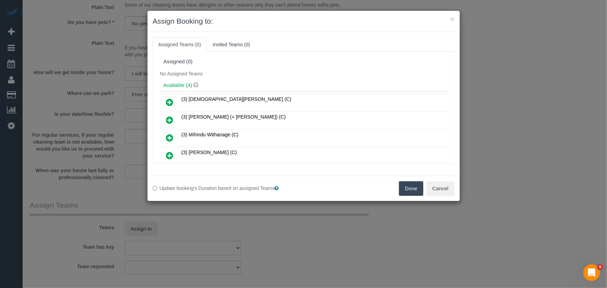
click at [168, 100] on icon at bounding box center [169, 102] width 7 height 8
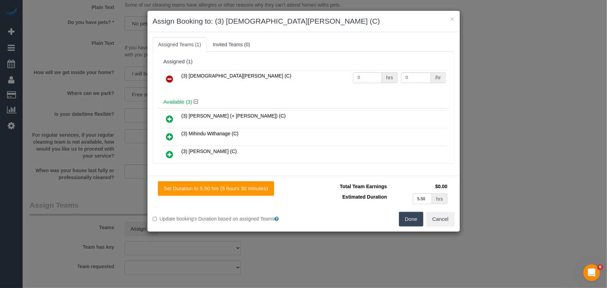
click at [369, 78] on input "0" at bounding box center [367, 77] width 29 height 11
type input "1"
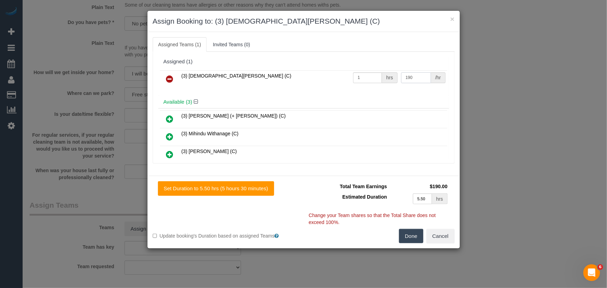
type input "190"
click at [416, 234] on button "Done" at bounding box center [411, 236] width 24 height 15
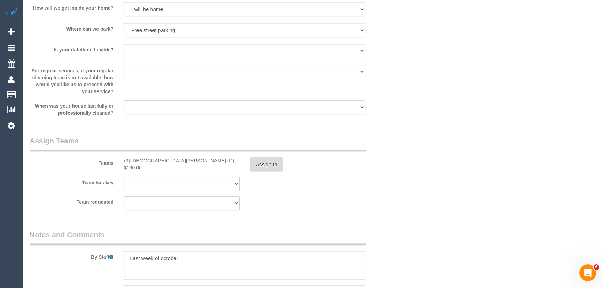
scroll to position [1044, 0]
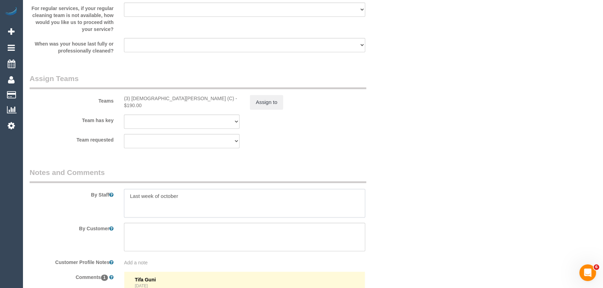
click at [197, 198] on textarea at bounding box center [244, 203] width 241 height 29
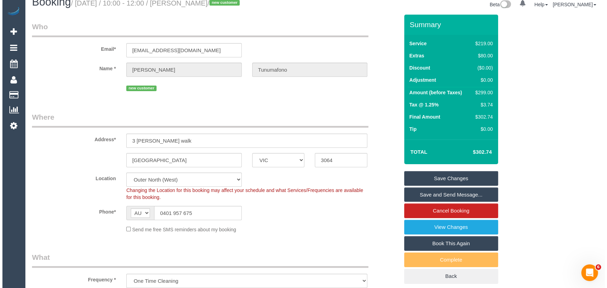
scroll to position [0, 0]
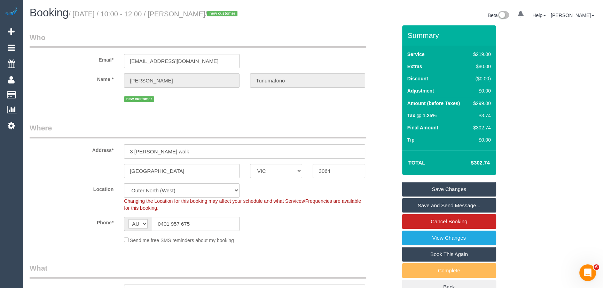
type textarea "Estimated time: 4.5-5.5 hours"
click at [190, 14] on small "/ October 17, 2025 / 10:00 - 12:00 / Ellen Tunumafono / new customer" at bounding box center [154, 14] width 171 height 8
copy small "Ellen Tunumafono"
click at [423, 241] on link "View Changes" at bounding box center [449, 238] width 94 height 15
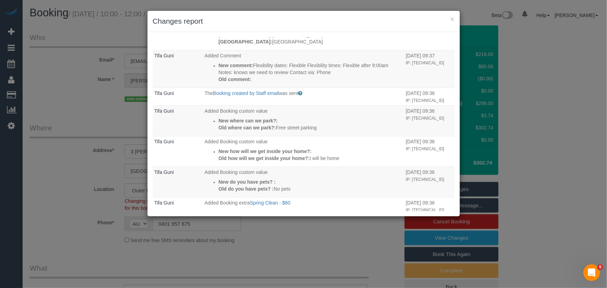
scroll to position [84, 0]
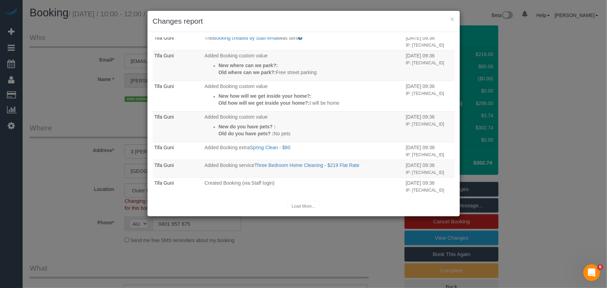
click at [61, 177] on div "× Changes report Who What When Tifa Guni Updated Booking New city: Roxburgh par…" at bounding box center [303, 144] width 607 height 288
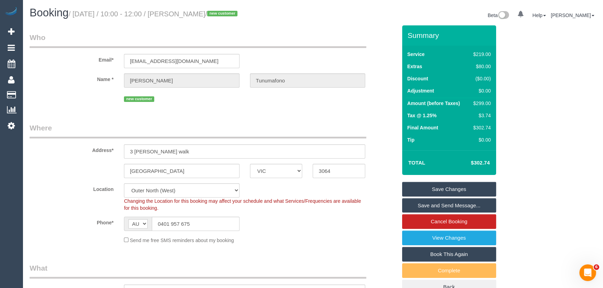
click at [190, 14] on small "/ October 17, 2025 / 10:00 - 12:00 / Ellen Tunumafono / new customer" at bounding box center [154, 14] width 171 height 8
copy small "Ellen Tunumafono"
click at [421, 207] on link "Save and Send Message..." at bounding box center [449, 205] width 94 height 15
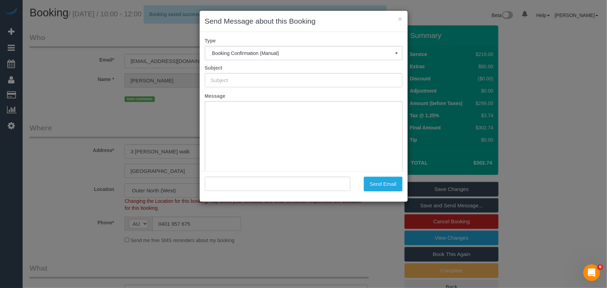
type input "Booking Confirmed"
type input ""Ellen Tunumafono" <ellentunumafono@gmail.com>"
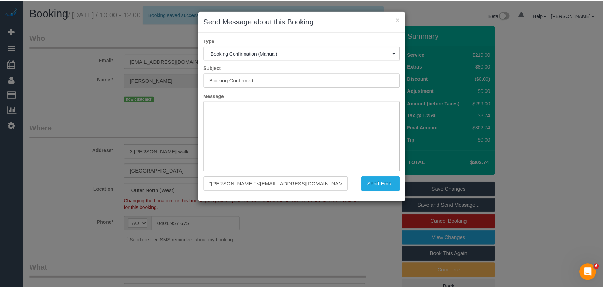
scroll to position [0, 0]
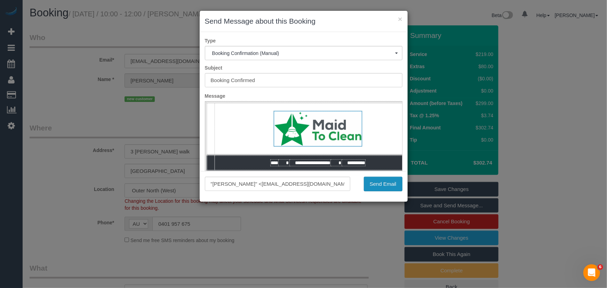
click at [384, 184] on button "Send Email" at bounding box center [383, 184] width 39 height 15
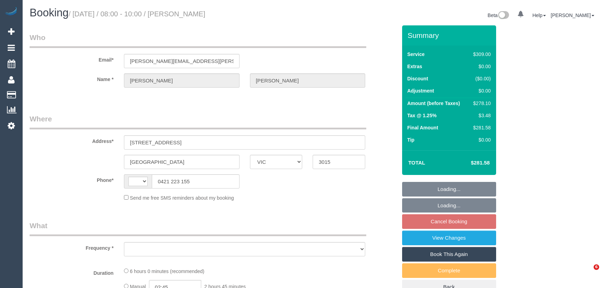
select select "VIC"
select select "string:stripe-pm_1RGuhh2GScqysDRV9eXb6IaF"
select select "number:28"
select select "number:16"
select select "number:19"
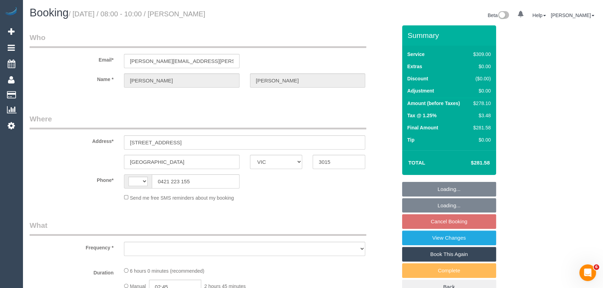
select select "number:22"
select select "number:34"
select select "number:26"
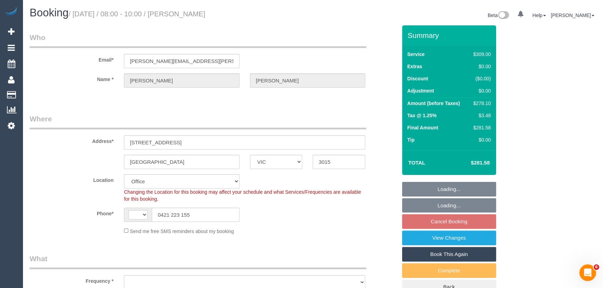
select select "string:AU"
select select "object:787"
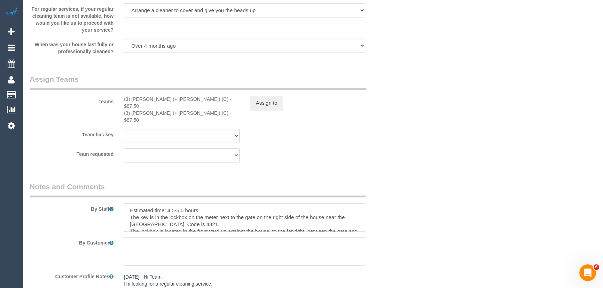
scroll to position [990, 0]
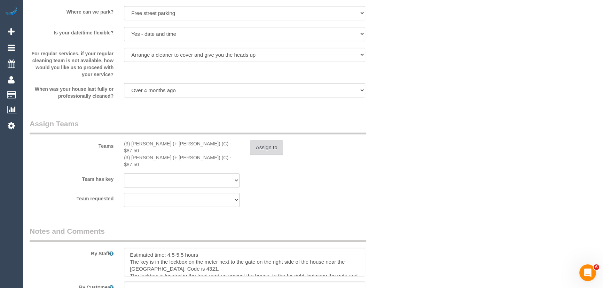
click at [271, 150] on button "Assign to" at bounding box center [266, 147] width 33 height 15
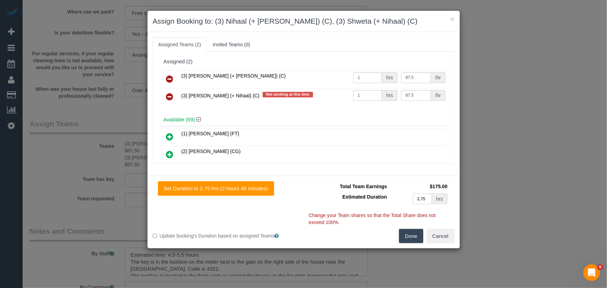
click at [168, 96] on icon at bounding box center [169, 97] width 7 height 8
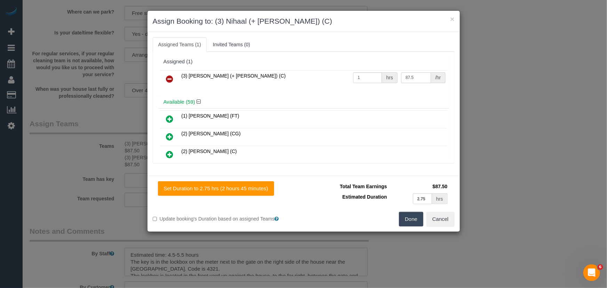
click at [412, 75] on input "87.5" at bounding box center [416, 77] width 30 height 11
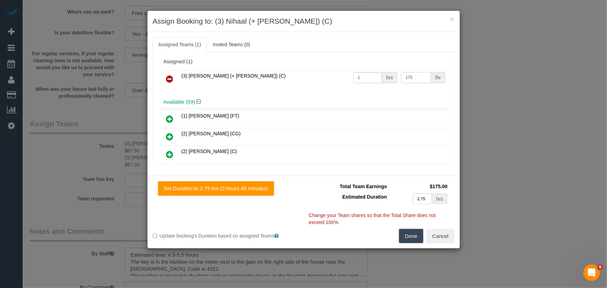
type input "175"
click at [410, 236] on button "Done" at bounding box center [411, 236] width 24 height 15
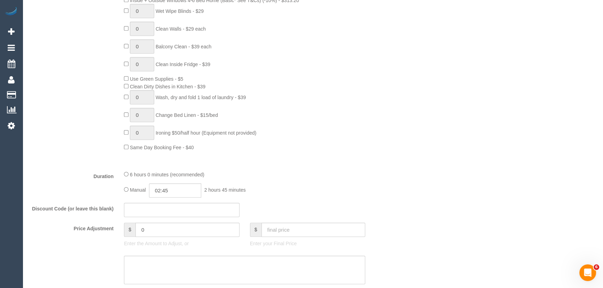
scroll to position [420, 0]
click at [183, 198] on input "02:45" at bounding box center [175, 193] width 52 height 14
type input "05:30"
click at [167, 244] on li "05:30" at bounding box center [167, 243] width 31 height 9
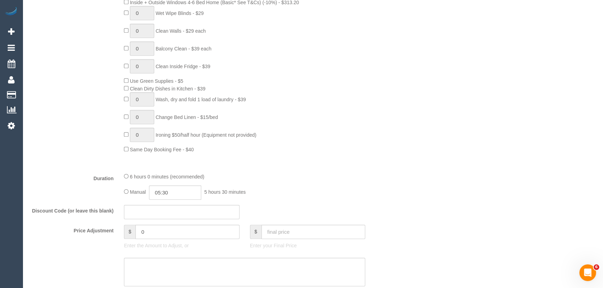
click at [397, 190] on div "Duration 6 hours 0 minutes (recommended) Manual 05:30 5 hours 30 minutes" at bounding box center [213, 186] width 378 height 27
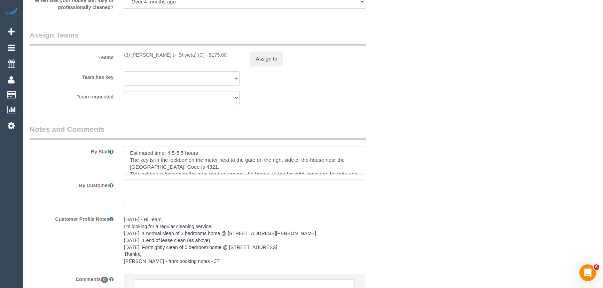
scroll to position [1148, 0]
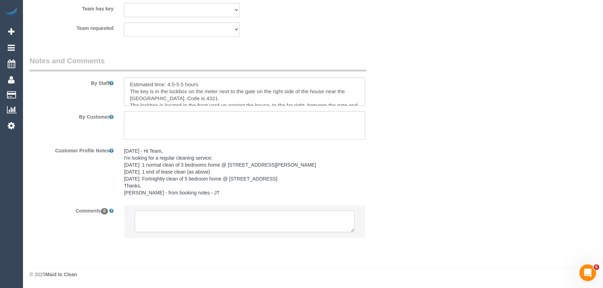
click at [166, 222] on textarea at bounding box center [245, 222] width 220 height 22
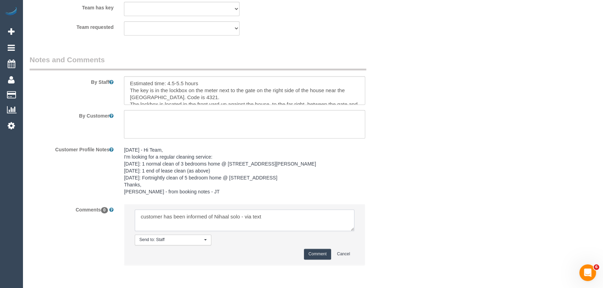
type textarea "customer has been informed of Nihaal solo - via text"
click at [314, 253] on button "Comment" at bounding box center [317, 254] width 27 height 11
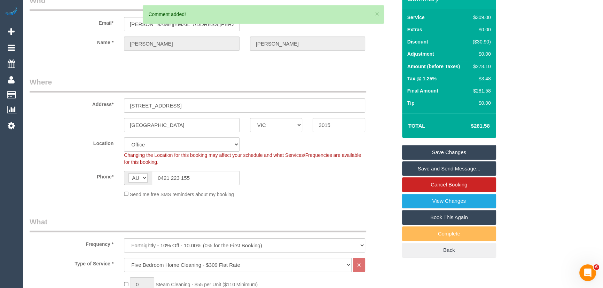
scroll to position [0, 0]
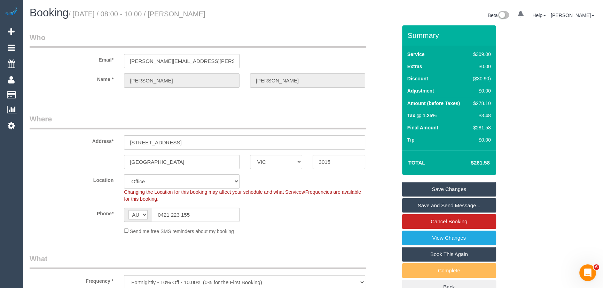
click at [188, 15] on small "/ October 14, 2025 / 08:00 - 10:00 / Kate Hewitt" at bounding box center [137, 14] width 137 height 8
click at [187, 15] on small "/ October 14, 2025 / 08:00 - 10:00 / Kate Hewitt" at bounding box center [137, 14] width 137 height 8
copy small "Kate Hewitt"
click at [197, 213] on input "0421 223 155" at bounding box center [196, 215] width 88 height 14
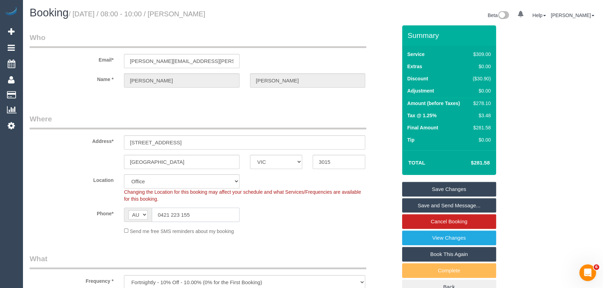
click at [197, 213] on input "0421 223 155" at bounding box center [196, 215] width 88 height 14
click at [452, 191] on link "Save Changes" at bounding box center [449, 189] width 94 height 15
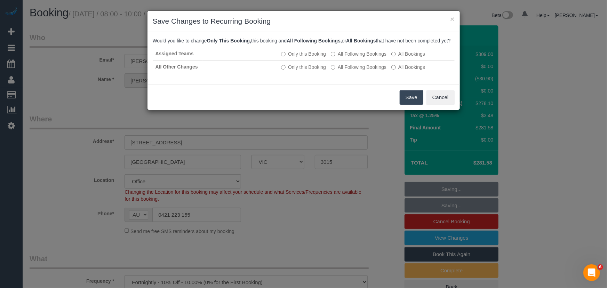
click at [416, 105] on button "Save" at bounding box center [412, 97] width 24 height 15
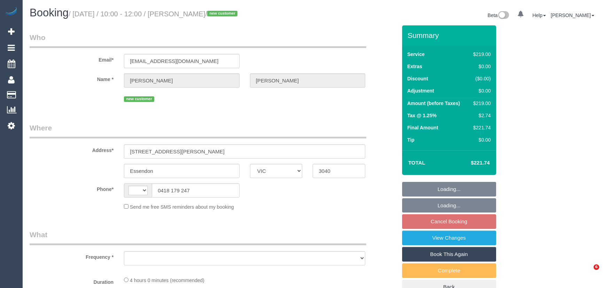
select select "VIC"
select select "string:AU"
select select "string:stripe-pm_1SE1cg2GScqysDRVL7ZECadM"
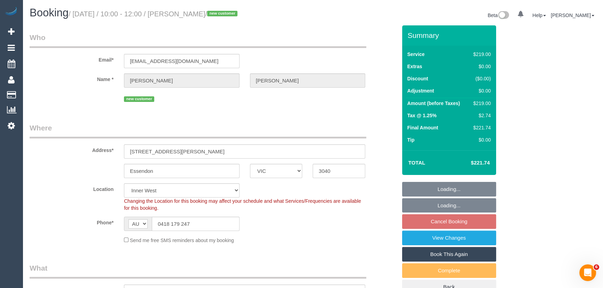
select select "object:560"
select select "number:28"
select select "number:14"
select select "number:18"
select select "number:36"
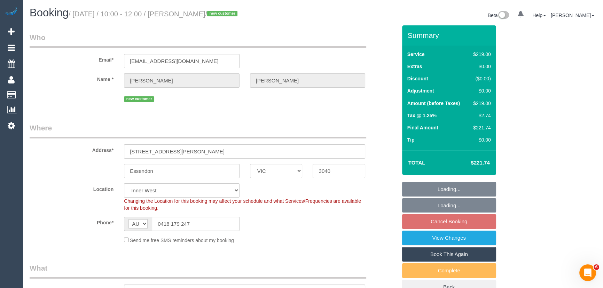
select select "object:827"
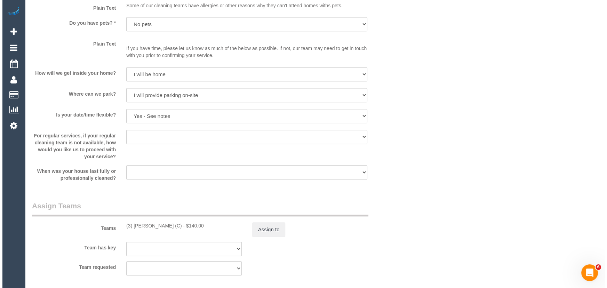
scroll to position [981, 0]
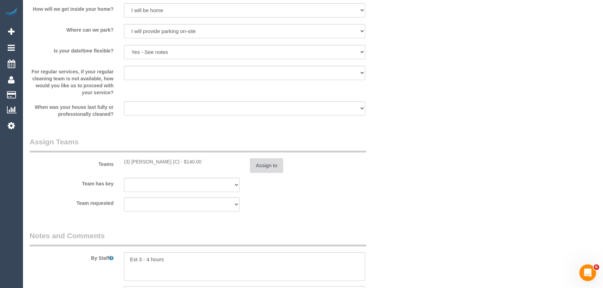
click at [271, 168] on button "Assign to" at bounding box center [266, 165] width 33 height 15
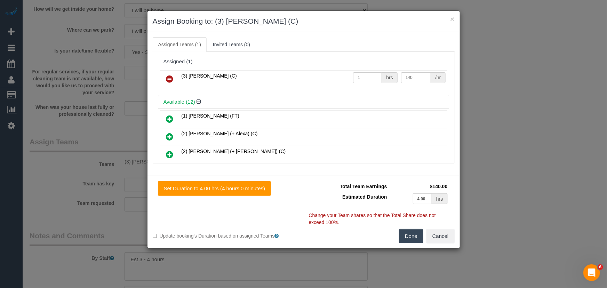
click at [173, 77] on icon at bounding box center [169, 79] width 7 height 8
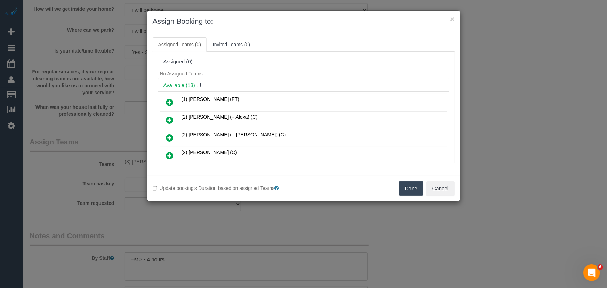
scroll to position [1378, 0]
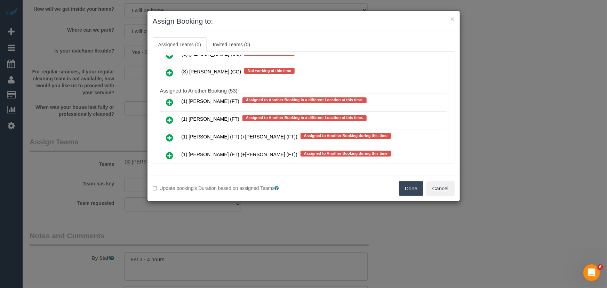
click at [172, 134] on icon at bounding box center [169, 138] width 7 height 8
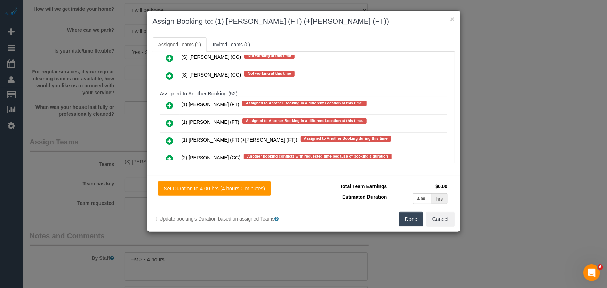
click at [168, 137] on icon at bounding box center [169, 141] width 7 height 8
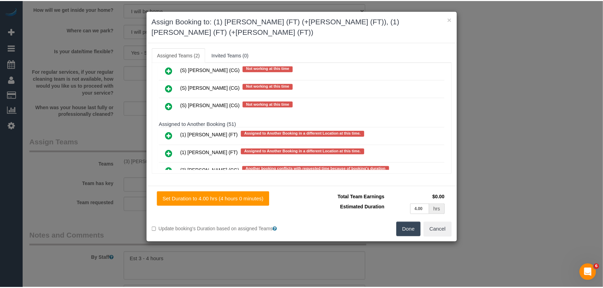
scroll to position [1411, 0]
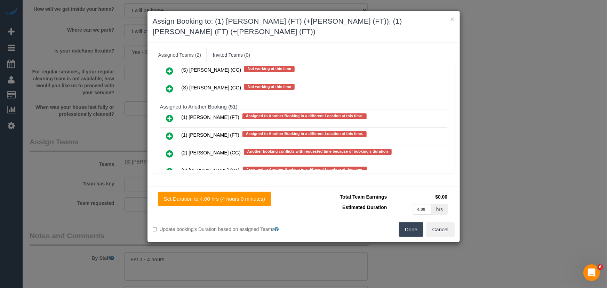
click at [413, 222] on button "Done" at bounding box center [411, 229] width 24 height 15
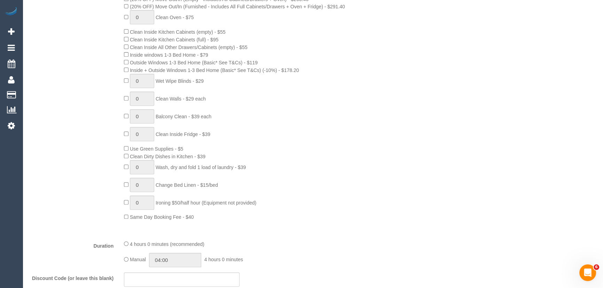
scroll to position [411, 0]
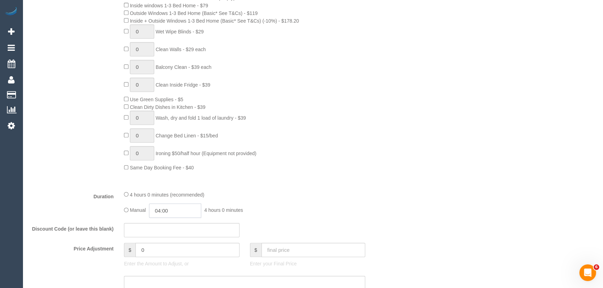
click at [191, 216] on input "04:00" at bounding box center [175, 211] width 52 height 14
type input "02:00"
click at [170, 237] on li "02:00" at bounding box center [167, 236] width 31 height 9
click at [350, 198] on div "4 hours 0 minutes (recommended)" at bounding box center [244, 195] width 241 height 8
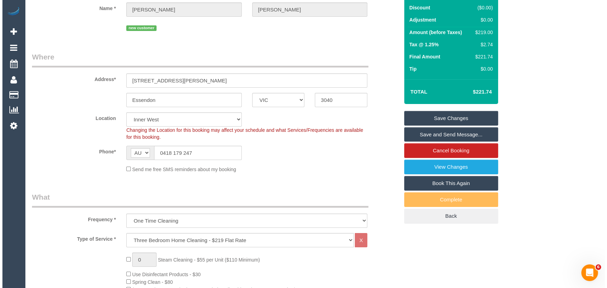
scroll to position [0, 0]
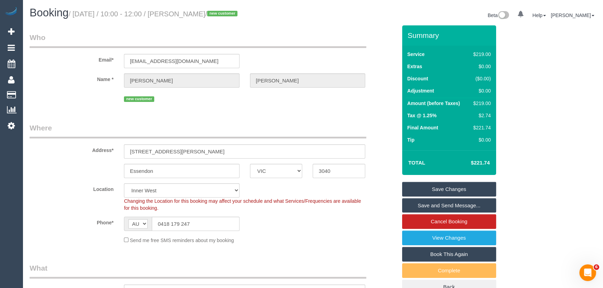
click at [188, 11] on small "/ October 14, 2025 / 10:00 - 12:00 / Arvin Kapadia / new customer" at bounding box center [154, 14] width 171 height 8
copy small "Arvin Kapadia"
drag, startPoint x: 444, startPoint y: 188, endPoint x: 439, endPoint y: 193, distance: 7.1
click at [444, 188] on link "Save Changes" at bounding box center [449, 189] width 94 height 15
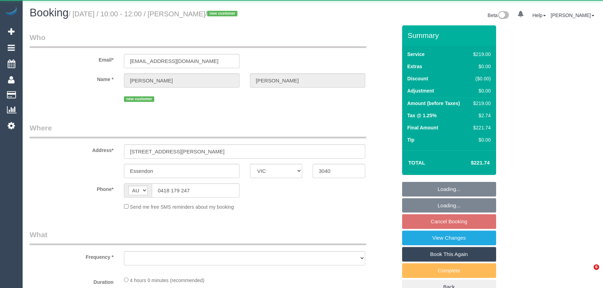
select select "VIC"
select select "object:562"
select select "string:stripe-pm_1SE1cg2GScqysDRVL7ZECadM"
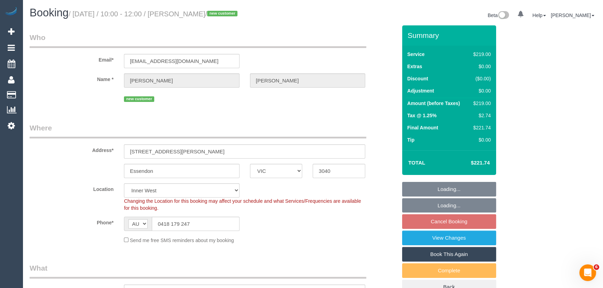
select select "object:817"
select select "number:28"
select select "number:14"
select select "number:18"
select select "number:36"
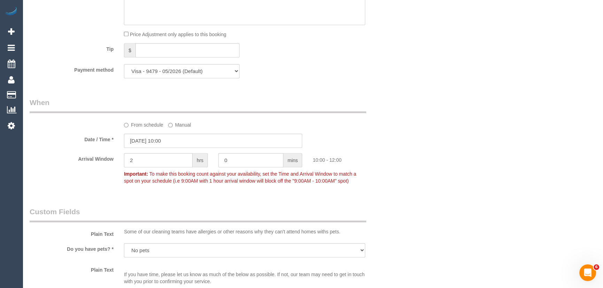
scroll to position [759, 0]
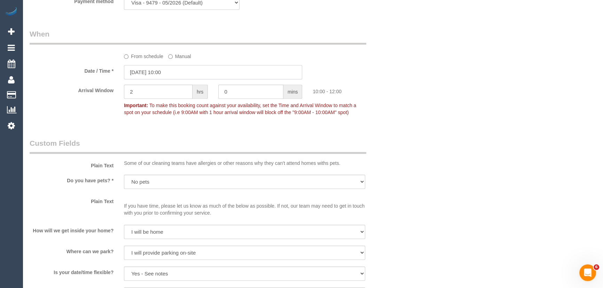
click at [178, 79] on input "[DATE] 10:00" at bounding box center [213, 72] width 178 height 14
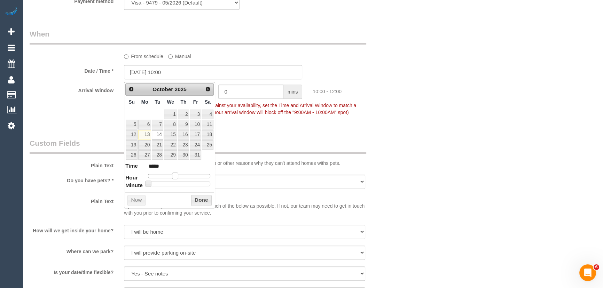
type input "[DATE] 11:00"
type input "*****"
click at [177, 174] on span at bounding box center [177, 176] width 6 height 6
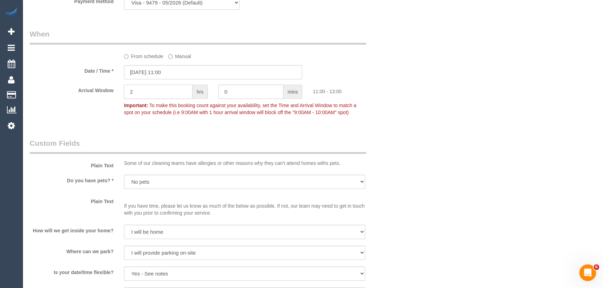
click at [153, 93] on input "2" at bounding box center [158, 92] width 69 height 14
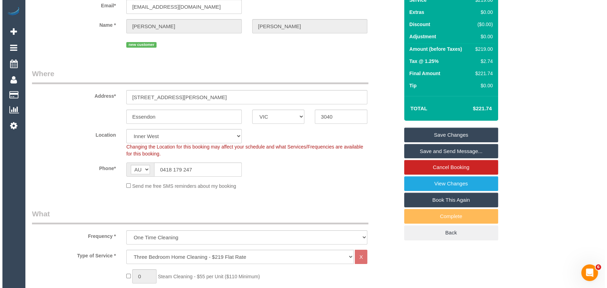
scroll to position [0, 0]
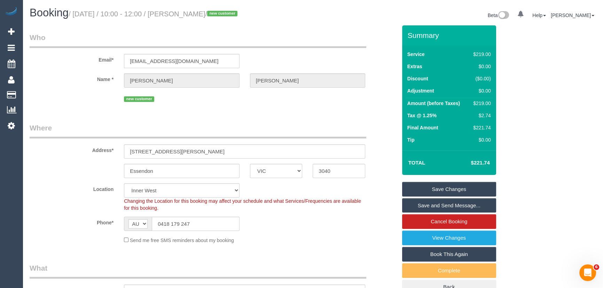
type input "1"
click at [448, 186] on link "Save Changes" at bounding box center [449, 189] width 94 height 15
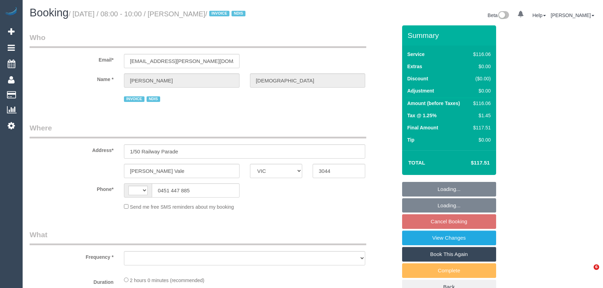
select select "VIC"
select select "string:AU"
select select "object:556"
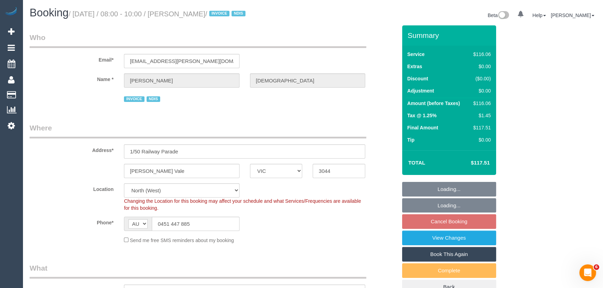
select select "number:27"
select select "number:14"
select select "number:19"
select select "number:36"
select select "number:35"
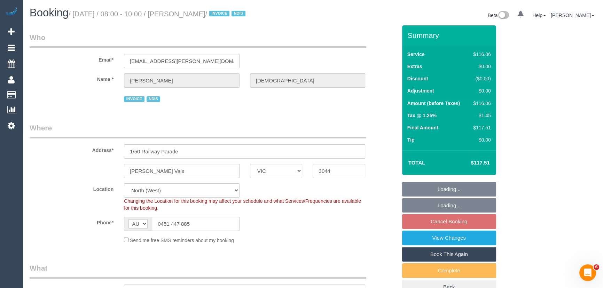
select select "number:12"
select select "object:1435"
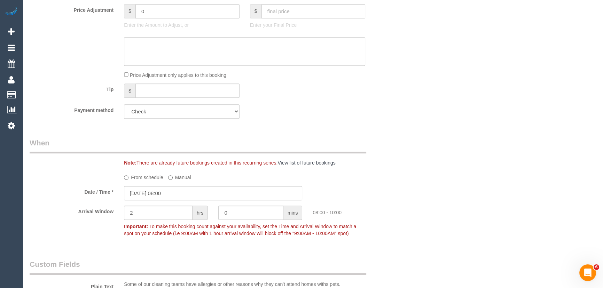
scroll to position [506, 0]
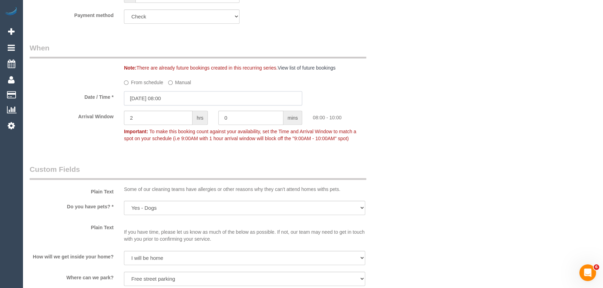
click at [182, 104] on input "14/10/2025 08:00" at bounding box center [213, 98] width 178 height 14
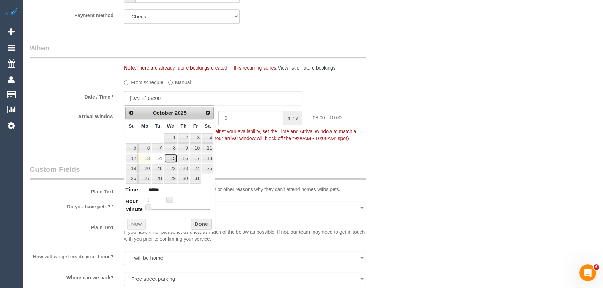
click at [176, 157] on link "15" at bounding box center [170, 158] width 13 height 9
type input "15/10/2025 08:00"
click at [443, 200] on div "Who Email* cheyenne.s.rufatt@gmail.com Name * Omar Muhammad INVOICE NDIS Where …" at bounding box center [313, 171] width 566 height 1304
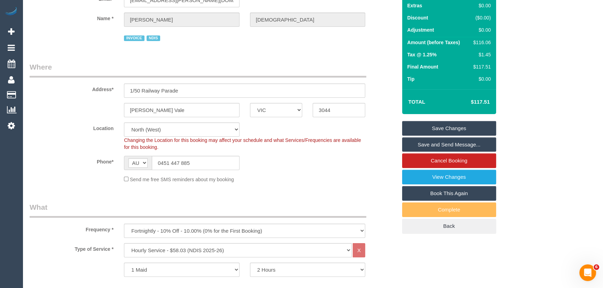
scroll to position [0, 0]
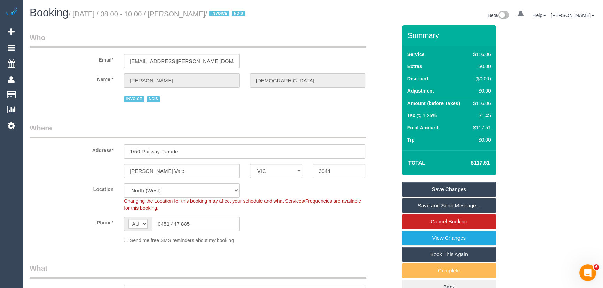
click at [424, 189] on link "Save Changes" at bounding box center [449, 189] width 94 height 15
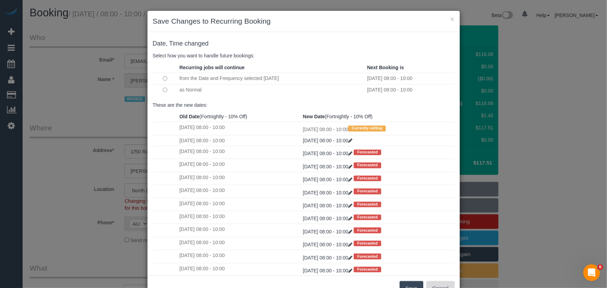
click at [445, 287] on button "Cancel" at bounding box center [441, 288] width 28 height 15
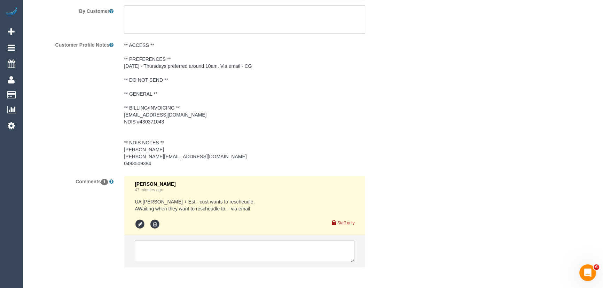
scroll to position [1064, 0]
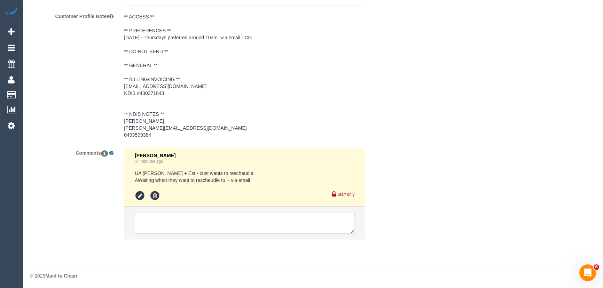
click at [148, 225] on textarea at bounding box center [245, 223] width 220 height 22
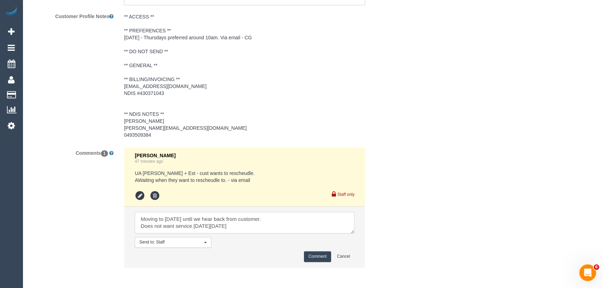
type textarea "Moving to Wednesday until we hear back from customer. Does not want service on …"
click at [308, 258] on button "Comment" at bounding box center [317, 256] width 27 height 11
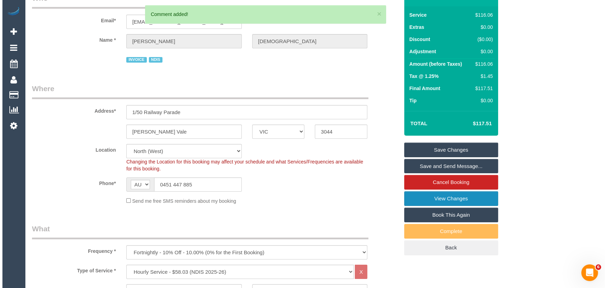
scroll to position [0, 0]
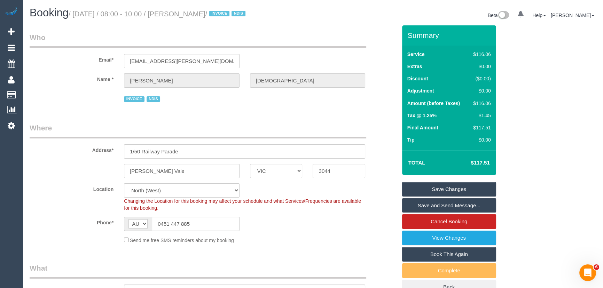
click at [455, 189] on link "Save Changes" at bounding box center [449, 189] width 94 height 15
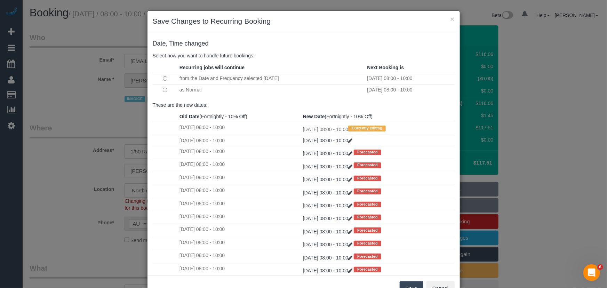
click at [412, 284] on button "Save" at bounding box center [412, 288] width 24 height 15
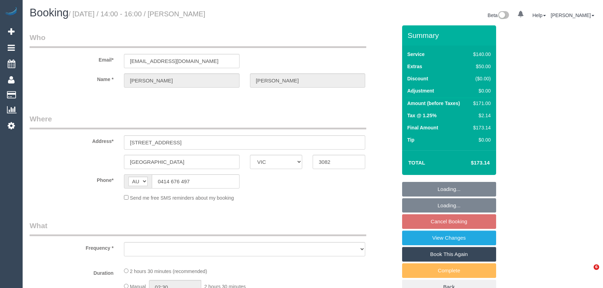
select select "VIC"
select select "string:stripe-pm_1S1zGV2GScqysDRVY2obFQDu"
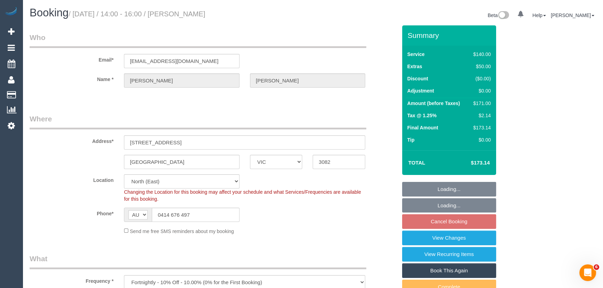
select select "object:727"
select select "number:28"
select select "number:14"
select select "number:19"
select select "number:22"
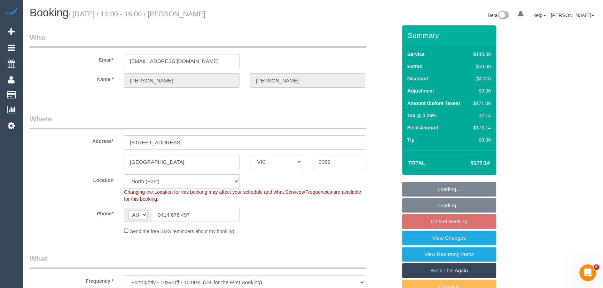
select select "number:34"
select select "number:26"
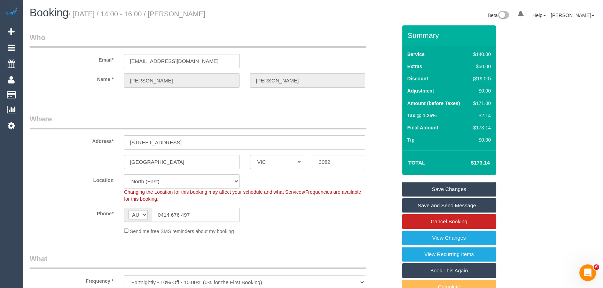
click at [207, 215] on input "0414 676 497" at bounding box center [196, 215] width 88 height 14
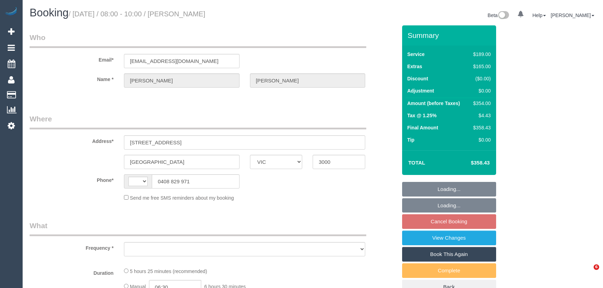
select select "VIC"
select select "number:28"
select select "number:14"
select select "number:20"
select select "number:24"
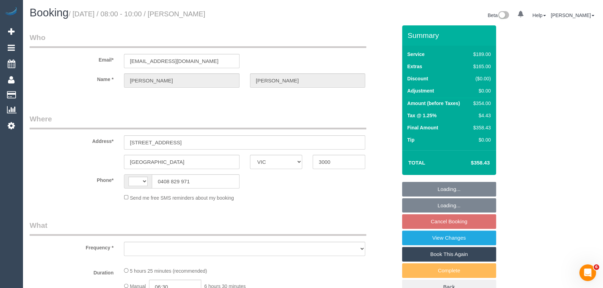
select select "number:13"
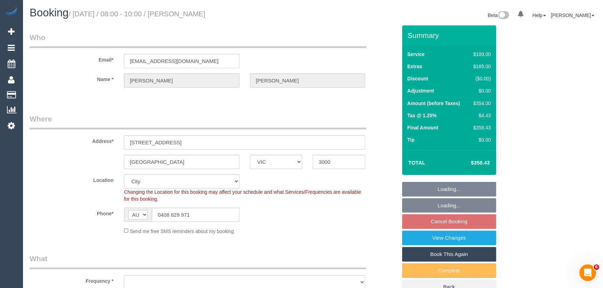
select select "string:AU"
select select "string:stripe-pm_1RA2Ia2GScqysDRVNgyfD8dK"
select select "object:798"
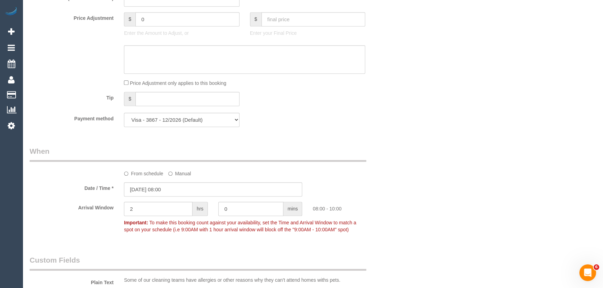
scroll to position [506, 0]
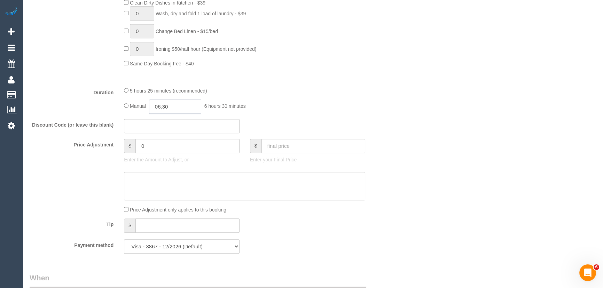
drag, startPoint x: 175, startPoint y: 107, endPoint x: 173, endPoint y: 113, distance: 5.7
click at [175, 107] on input "06:30" at bounding box center [175, 107] width 52 height 14
click at [164, 141] on li "03:00" at bounding box center [167, 142] width 31 height 9
click at [176, 111] on input "03:00" at bounding box center [175, 107] width 52 height 14
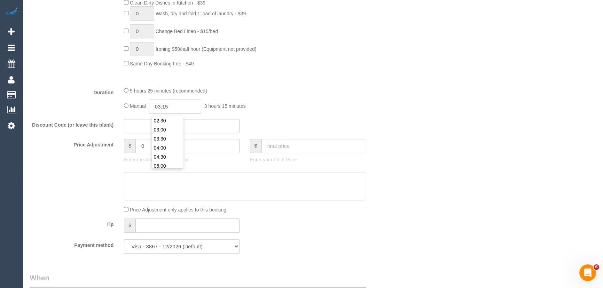
type input "03:15"
click at [295, 90] on div "5 hours 25 minutes (recommended)" at bounding box center [244, 91] width 241 height 8
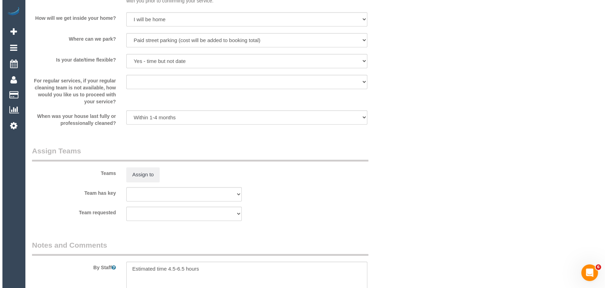
scroll to position [1044, 0]
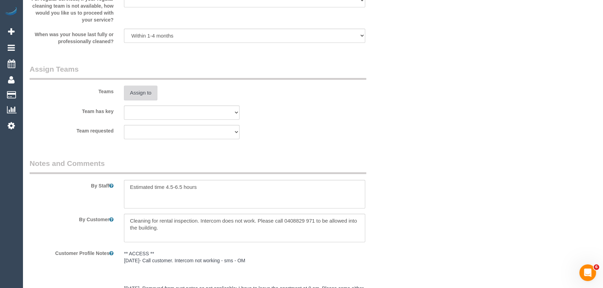
click at [140, 92] on button "Assign to" at bounding box center [140, 93] width 33 height 15
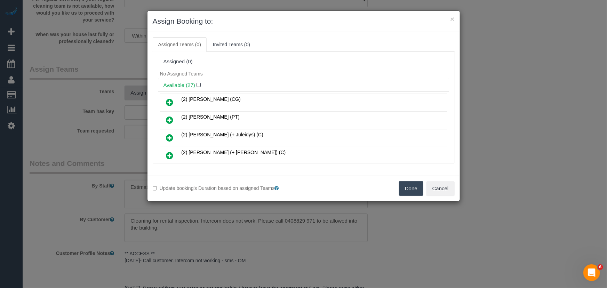
scroll to position [166, 0]
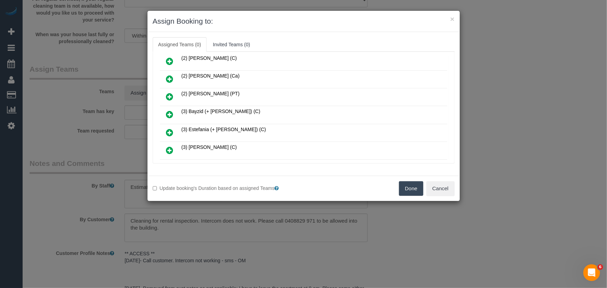
click at [168, 111] on icon at bounding box center [169, 114] width 7 height 8
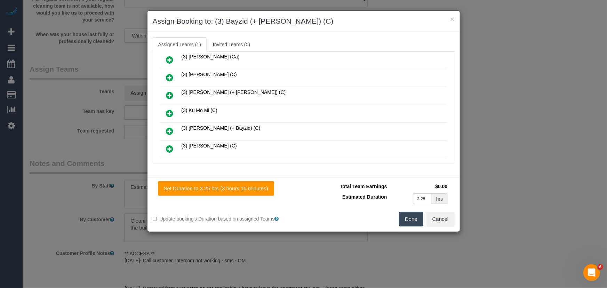
click at [169, 127] on icon at bounding box center [169, 131] width 7 height 8
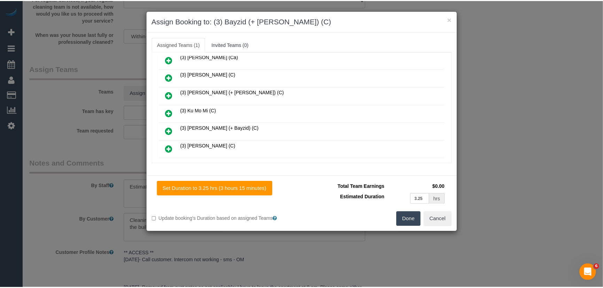
scroll to position [326, 0]
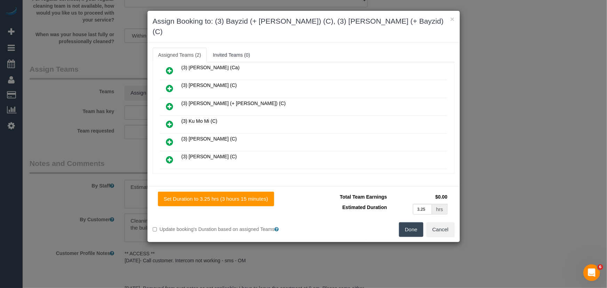
click at [408, 222] on button "Done" at bounding box center [411, 229] width 24 height 15
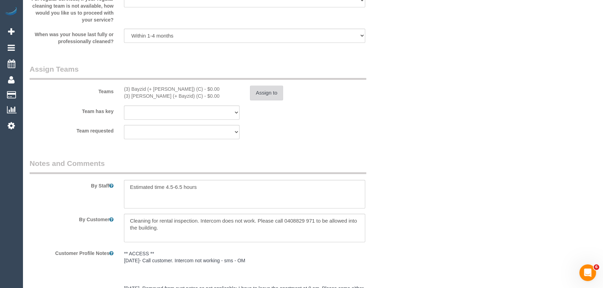
click at [265, 94] on button "Assign to" at bounding box center [266, 93] width 33 height 15
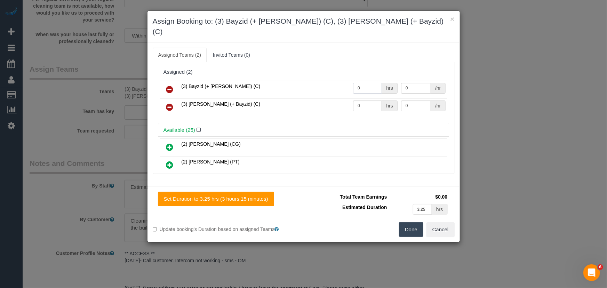
click at [366, 83] on input "0" at bounding box center [367, 88] width 29 height 11
type input "1"
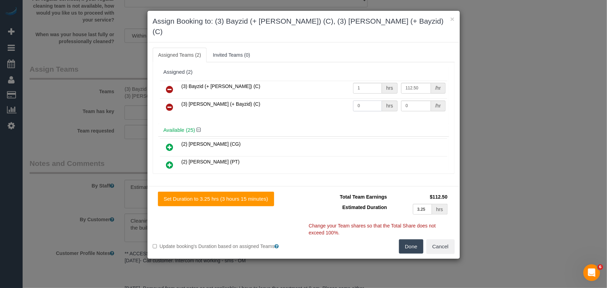
type input "112.5"
click at [363, 101] on input "0" at bounding box center [367, 106] width 29 height 11
type input "1"
type input "112.5"
click at [413, 240] on button "Done" at bounding box center [411, 246] width 24 height 15
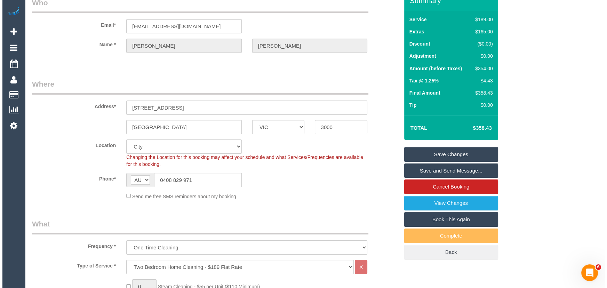
scroll to position [0, 0]
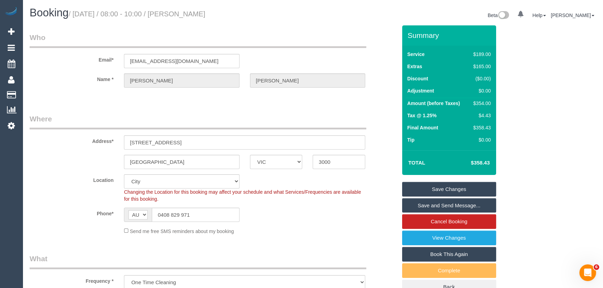
click at [191, 14] on small "/ October 14, 2025 / 08:00 - 10:00 / Gavin Atkins" at bounding box center [137, 14] width 137 height 8
copy small "Gavin Atkins"
click at [438, 187] on link "Save Changes" at bounding box center [449, 189] width 94 height 15
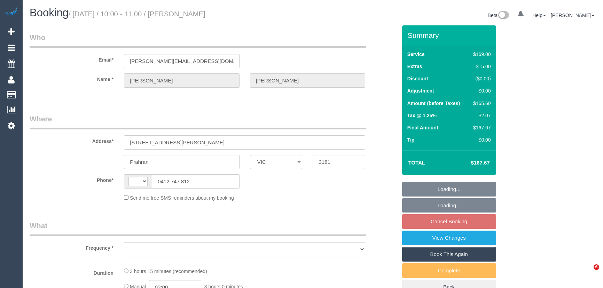
select select "VIC"
select select "object:302"
select select "string:stripe-pm_1QWqog2GScqysDRVIGukRlkV"
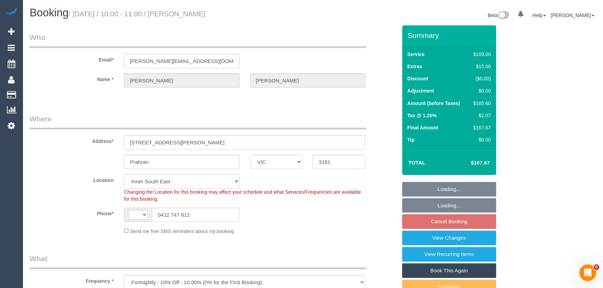
select select "object:835"
select select "string:AU"
select select "number:28"
click at [200, 219] on input "0412 747 812" at bounding box center [196, 215] width 88 height 14
click at [202, 219] on input "0412 747 812" at bounding box center [196, 215] width 88 height 14
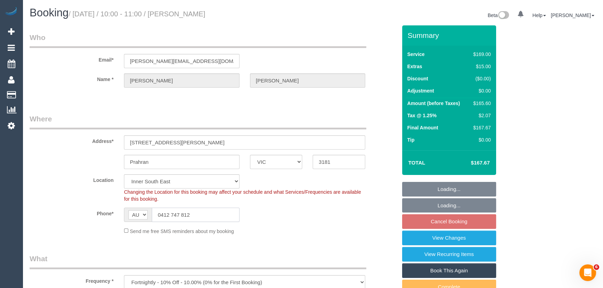
click at [202, 219] on input "0412 747 812" at bounding box center [196, 215] width 88 height 14
click at [203, 219] on input "0412 747 812" at bounding box center [196, 215] width 88 height 14
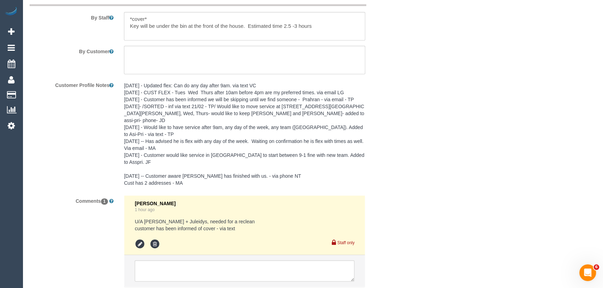
scroll to position [1278, 0]
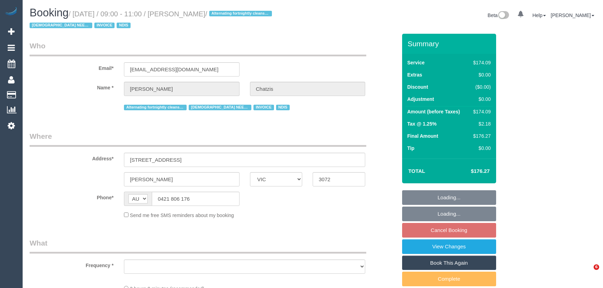
select select "VIC"
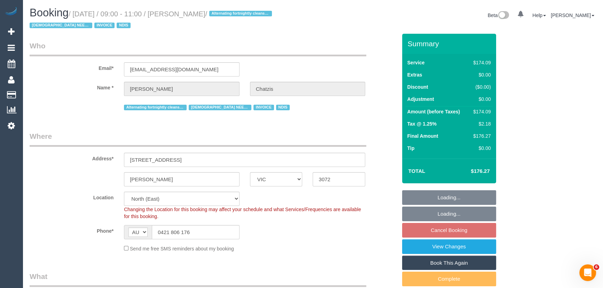
select select "object:723"
select select "number:28"
select select "number:14"
select select "number:19"
select select "number:36"
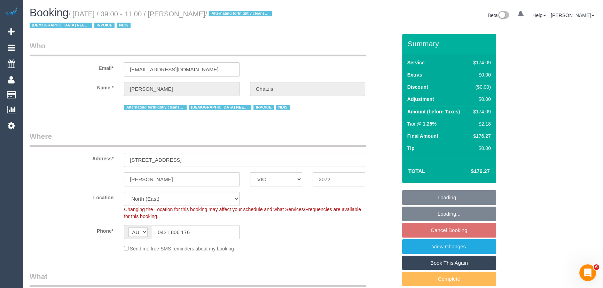
select select "number:35"
select select "object:791"
select select "180"
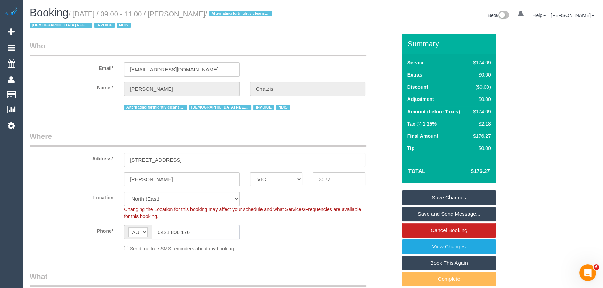
click at [199, 233] on input "0421 806 176" at bounding box center [196, 232] width 88 height 14
click at [436, 213] on link "Save and Send Message..." at bounding box center [449, 214] width 94 height 15
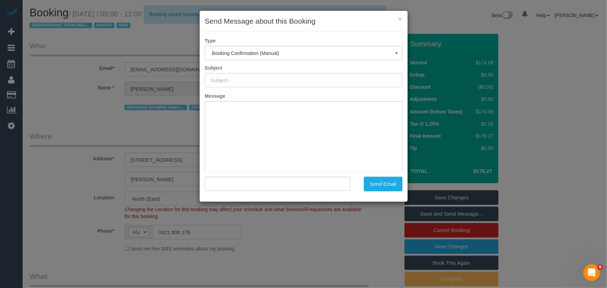
type input "Booking Confirmed"
type input ""Maria Chatzis" <p.chatzis83@hotmail.com>"
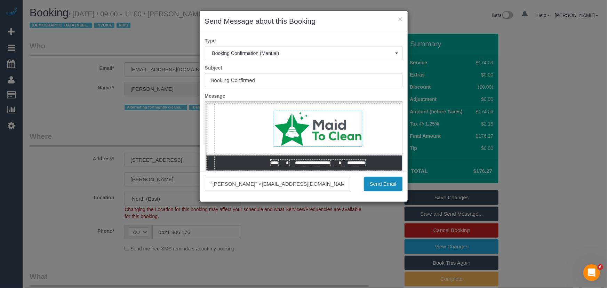
click at [388, 187] on button "Send Email" at bounding box center [383, 184] width 39 height 15
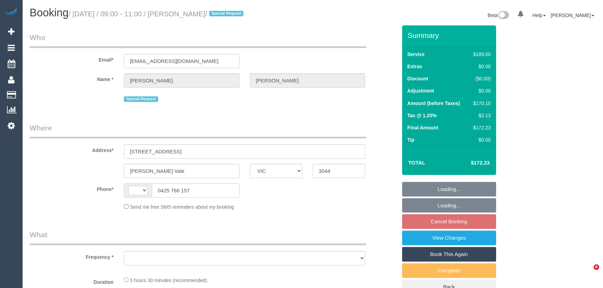
select select "VIC"
select select "string:stripe-pm_1Lh95W2GScqysDRVtzVLXpGU"
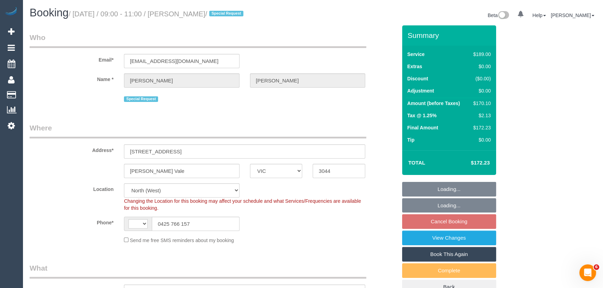
select select "string:AU"
select select "object:792"
select select "number:28"
select select "number:16"
select select "number:19"
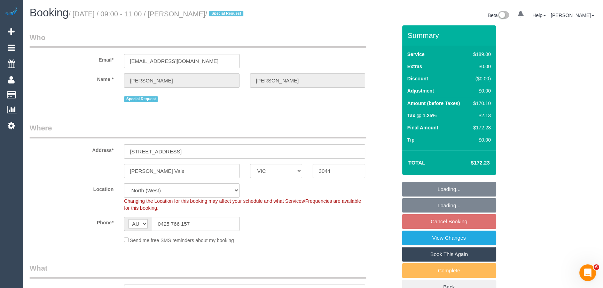
select select "number:22"
select select "number:35"
select select "number:11"
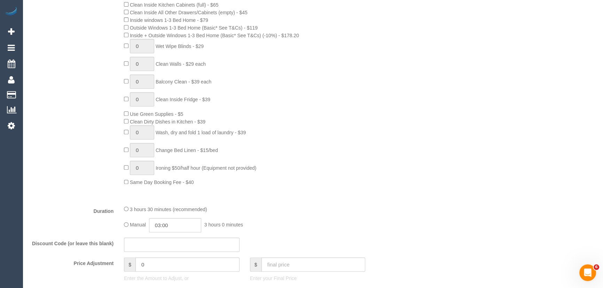
scroll to position [474, 0]
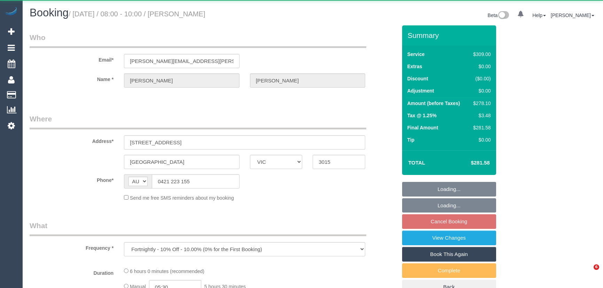
select select "VIC"
select select "string:stripe-pm_1RGuhh2GScqysDRV9eXb6IaF"
select select "number:28"
select select "number:16"
select select "number:19"
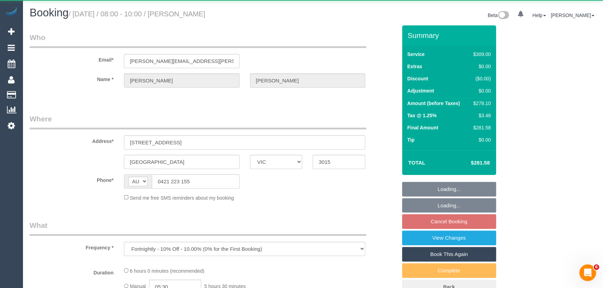
select select "number:22"
select select "number:34"
select select "number:26"
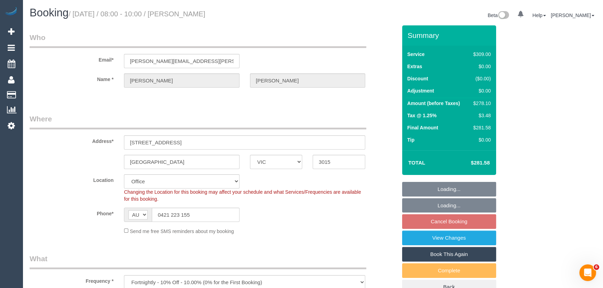
select select "object:804"
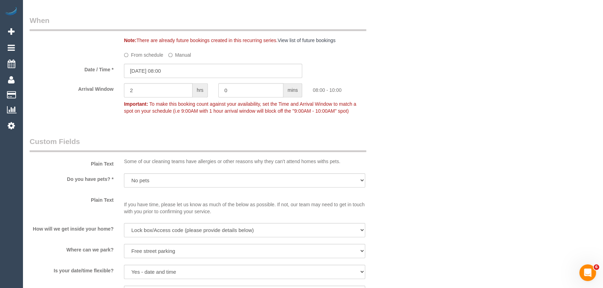
scroll to position [759, 0]
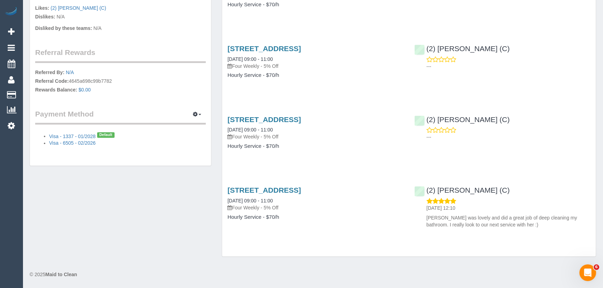
scroll to position [253, 0]
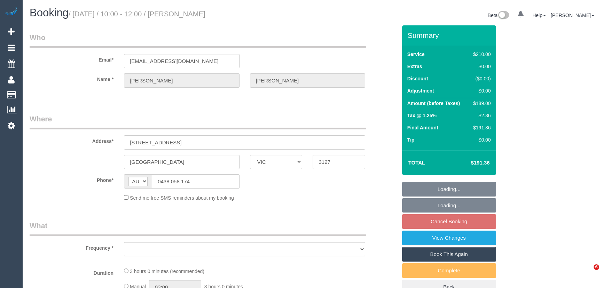
select select "VIC"
select select "object:543"
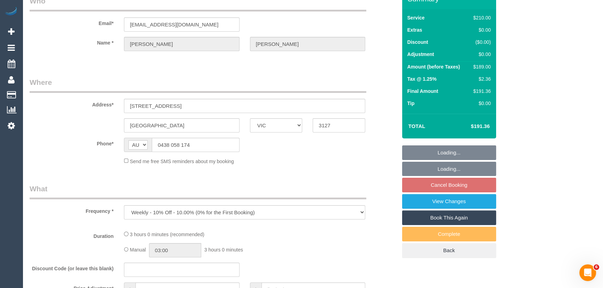
select select "string:stripe-pm_1SALfa2GScqysDRVwY3fWcKI"
select select "180"
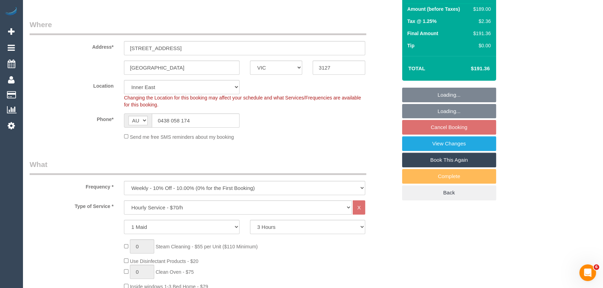
select select "object:1381"
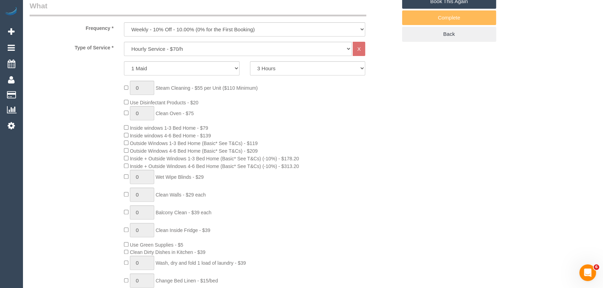
select select "number:27"
select select "number:14"
select select "number:19"
select select "number:24"
select select "number:35"
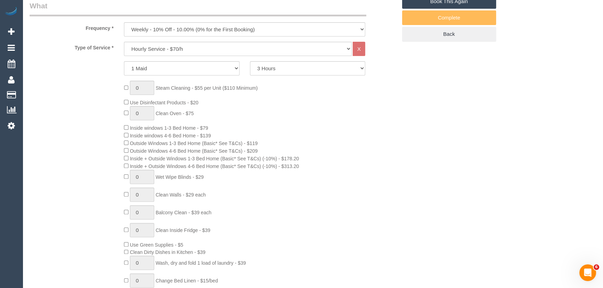
select select "number:13"
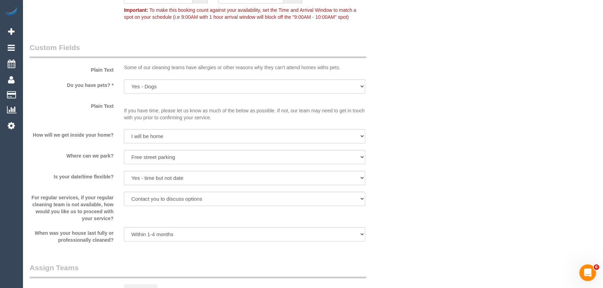
scroll to position [981, 0]
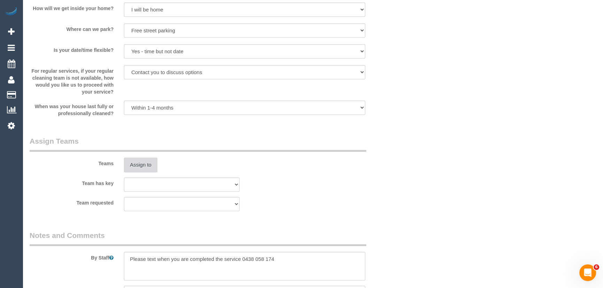
click at [140, 160] on button "Assign to" at bounding box center [140, 165] width 33 height 15
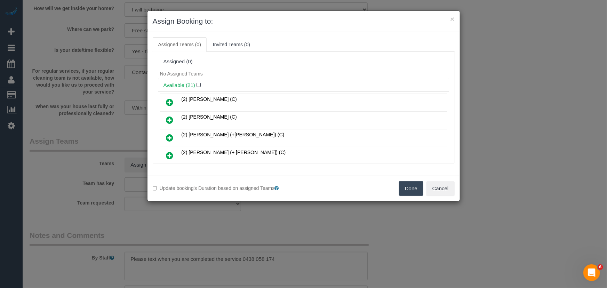
drag, startPoint x: 172, startPoint y: 117, endPoint x: 190, endPoint y: 121, distance: 18.1
click at [172, 117] on icon at bounding box center [169, 120] width 7 height 8
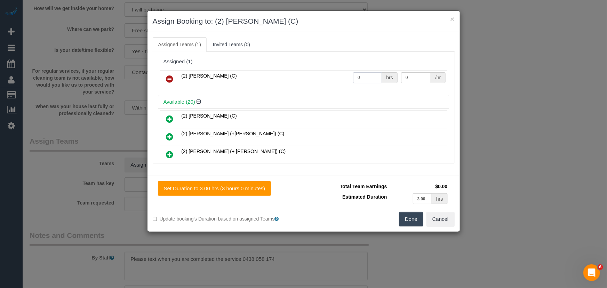
click at [366, 82] on input "0" at bounding box center [367, 77] width 29 height 11
type input "3"
type input "37.5"
drag, startPoint x: 413, startPoint y: 221, endPoint x: 404, endPoint y: 219, distance: 9.6
click at [413, 221] on button "Done" at bounding box center [411, 219] width 24 height 15
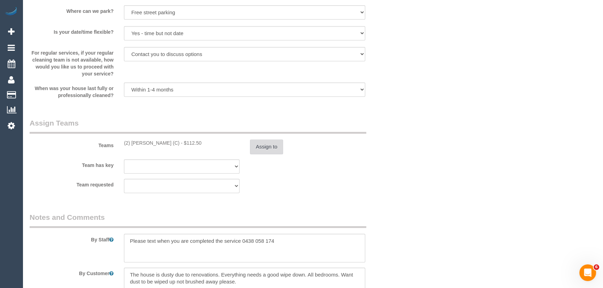
scroll to position [1075, 0]
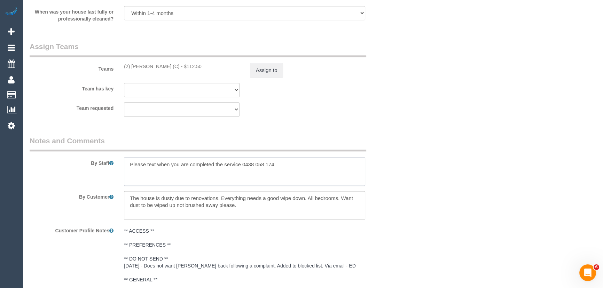
click at [128, 170] on textarea at bounding box center [244, 171] width 241 height 29
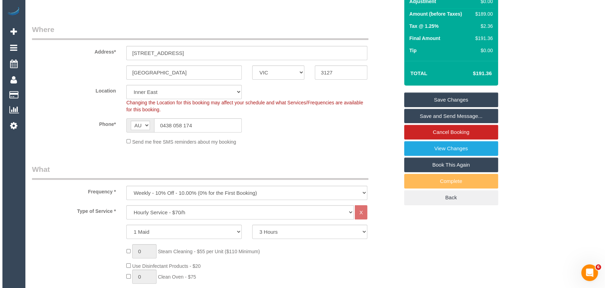
scroll to position [0, 0]
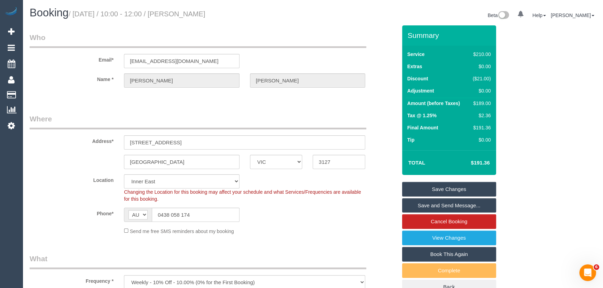
type textarea "*cover* Please text when you are completed the service 0438 058 174"
click at [192, 17] on small "/ October 17, 2025 / 10:00 - 12:00 / Sarah Blane" at bounding box center [137, 14] width 137 height 8
copy small "Sarah Blane"
click at [423, 206] on link "Save and Send Message..." at bounding box center [449, 205] width 94 height 15
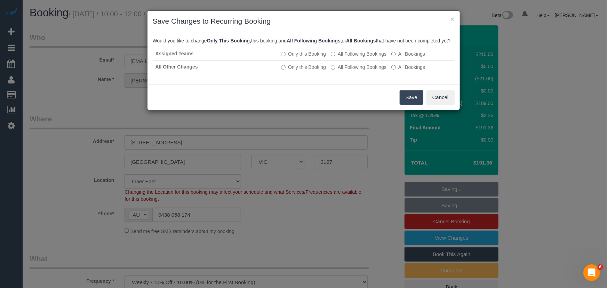
click at [407, 103] on button "Save" at bounding box center [412, 97] width 24 height 15
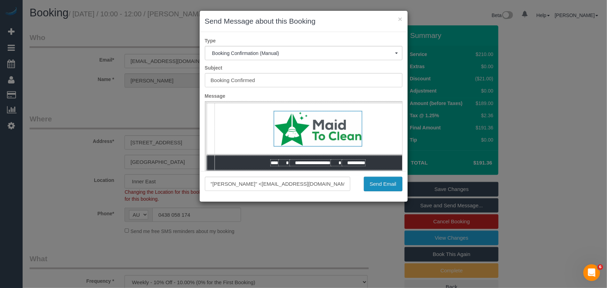
click at [384, 184] on button "Send Email" at bounding box center [383, 184] width 39 height 15
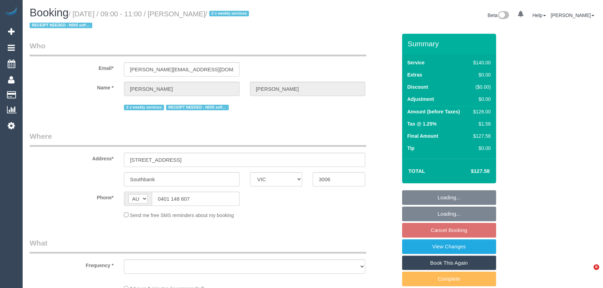
select select "VIC"
select select "string:stripe-pm_1QS3QX2GScqysDRVhVdclKCJ"
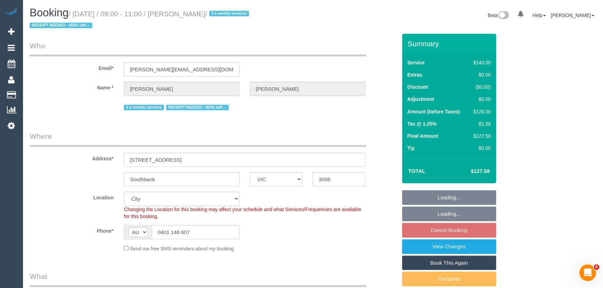
select select "object:917"
select select "number:28"
select select "number:14"
select select "number:20"
select select "number:24"
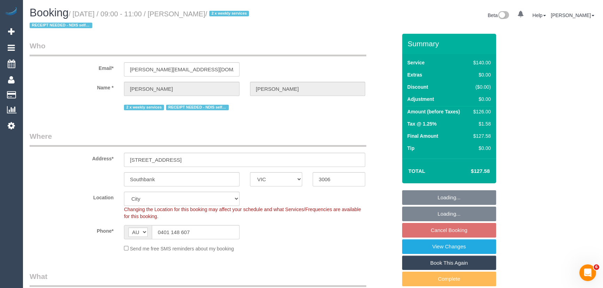
select select "number:35"
select select "number:11"
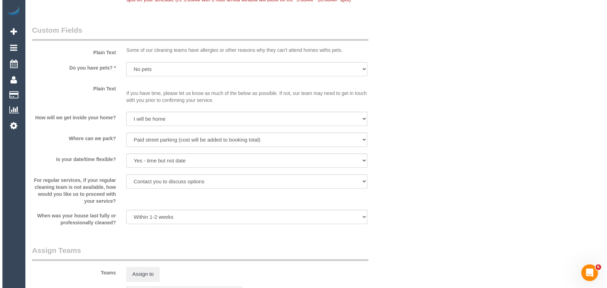
scroll to position [981, 0]
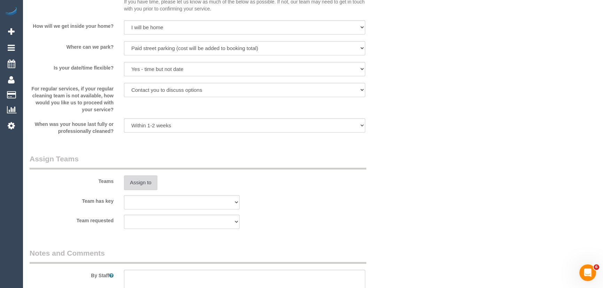
click at [145, 180] on button "Assign to" at bounding box center [140, 182] width 33 height 15
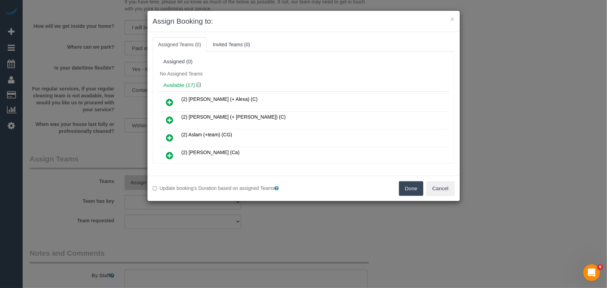
scroll to position [1238, 0]
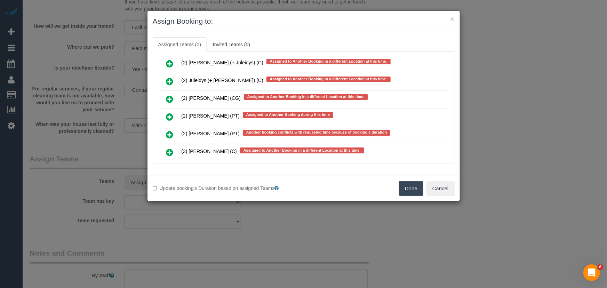
click at [171, 131] on icon at bounding box center [169, 135] width 7 height 8
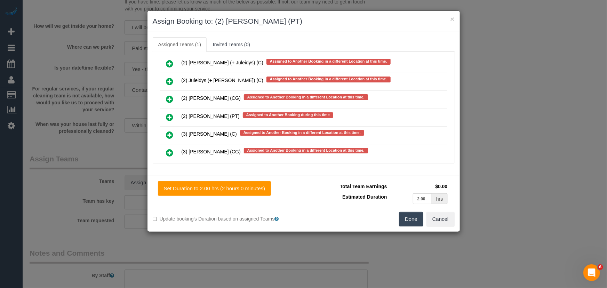
click at [416, 218] on button "Done" at bounding box center [411, 219] width 24 height 15
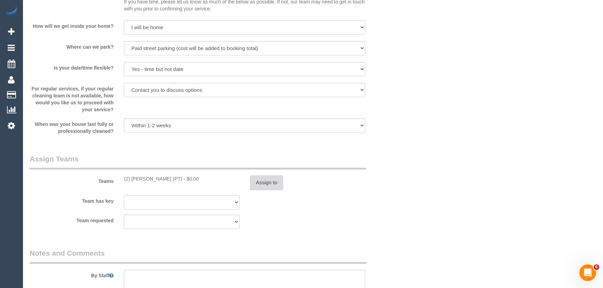
click at [270, 184] on button "Assign to" at bounding box center [266, 182] width 33 height 15
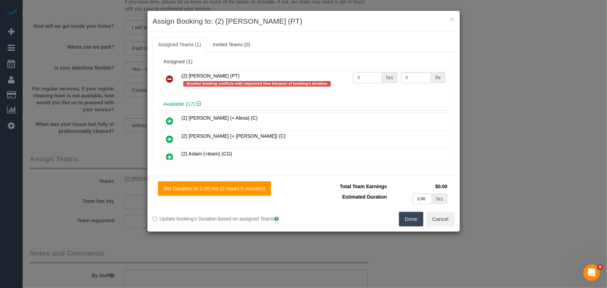
click at [372, 81] on input "0" at bounding box center [367, 77] width 29 height 11
type input "2"
type input "37.5"
click at [412, 219] on button "Done" at bounding box center [411, 219] width 24 height 15
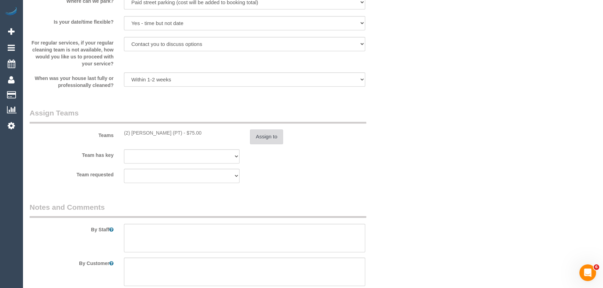
scroll to position [1075, 0]
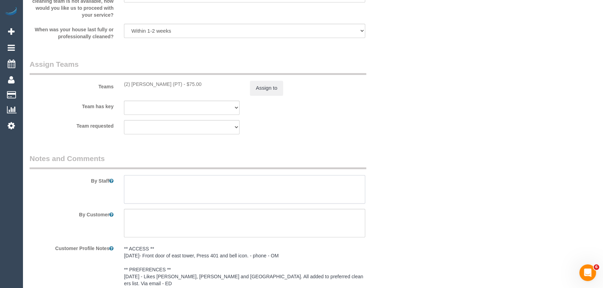
click at [144, 183] on textarea at bounding box center [244, 189] width 241 height 29
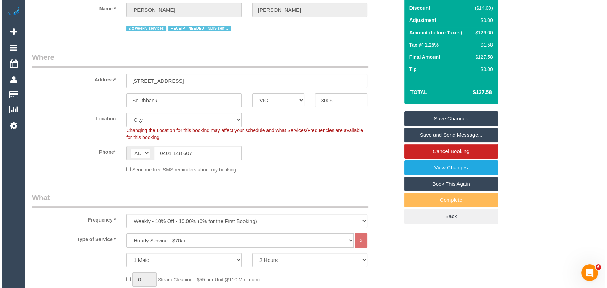
scroll to position [0, 0]
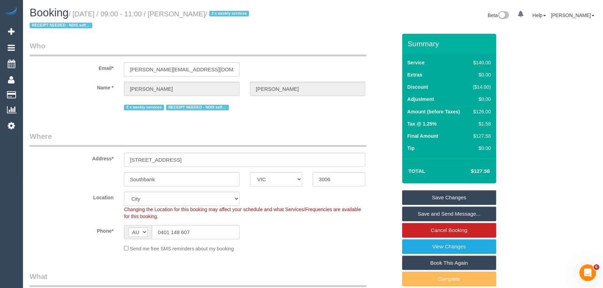
type textarea "*cover*"
click at [195, 17] on small "/ October 17, 2025 / 09:00 - 11:00 / Steven Silva / 2 x weekly services RECEIPT…" at bounding box center [140, 19] width 221 height 19
copy small "Steven Silva"
drag, startPoint x: 447, startPoint y: 213, endPoint x: 441, endPoint y: 212, distance: 6.1
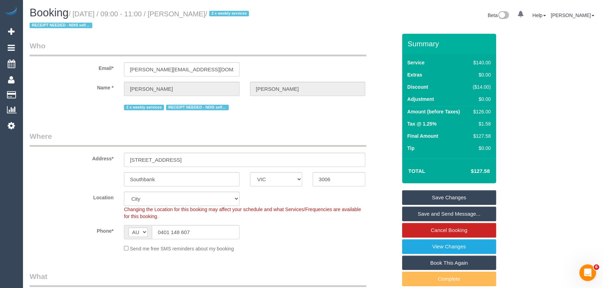
click at [447, 213] on link "Save and Send Message..." at bounding box center [449, 214] width 94 height 15
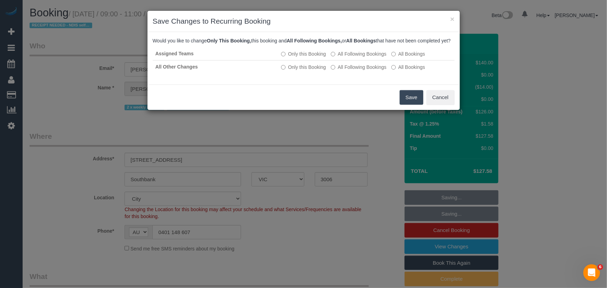
click at [409, 105] on button "Save" at bounding box center [412, 97] width 24 height 15
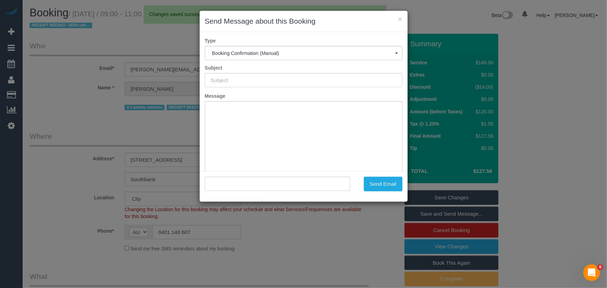
type input "Booking Confirmed"
type input ""Steven Silva" <miriam.silva595@gmail.com>"
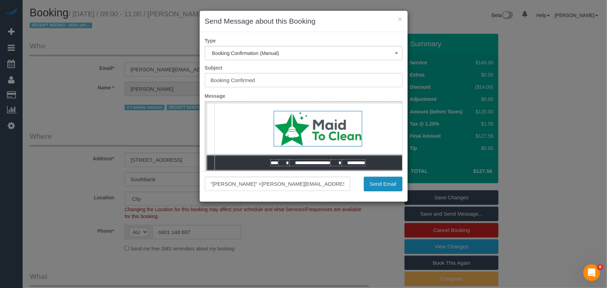
click at [383, 187] on button "Send Email" at bounding box center [383, 184] width 39 height 15
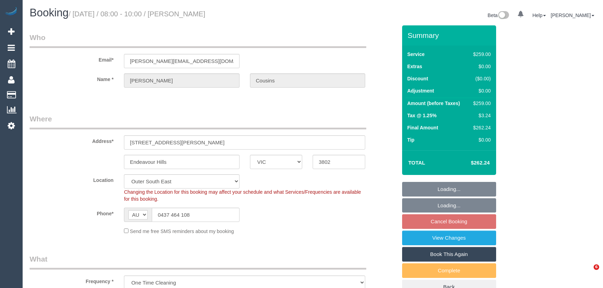
select select "VIC"
select select "number:27"
select select "number:14"
select select "number:18"
select select "number:24"
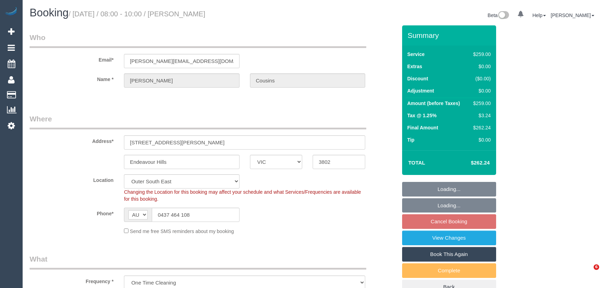
select select "number:34"
select select "number:12"
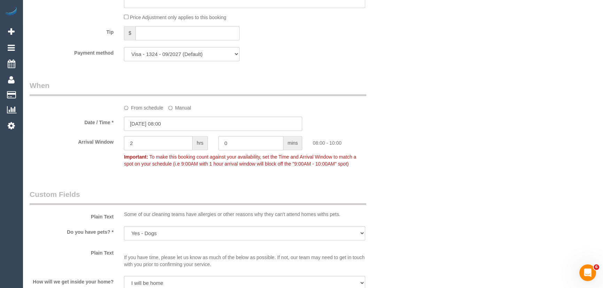
scroll to position [694, 0]
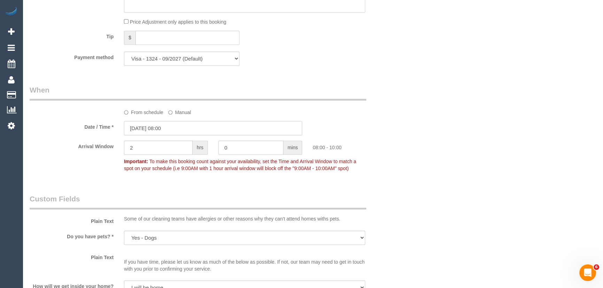
click at [176, 128] on input "17/10/2025 08:00" at bounding box center [213, 128] width 178 height 14
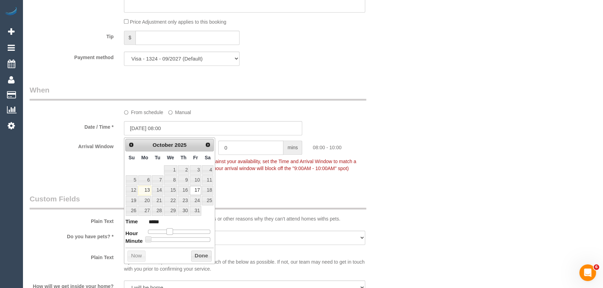
type input "[DATE] 09:00"
type input "*****"
type input "17/10/2025 10:00"
type input "*****"
drag, startPoint x: 171, startPoint y: 230, endPoint x: 176, endPoint y: 230, distance: 5.6
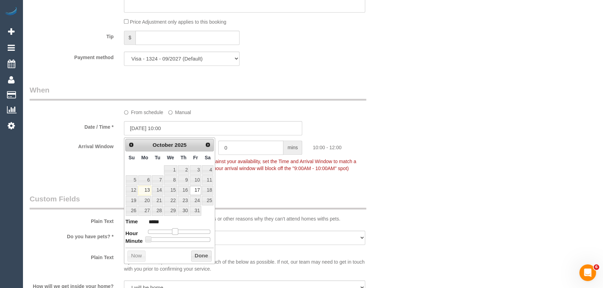
click at [176, 230] on span at bounding box center [175, 231] width 6 height 6
click at [279, 180] on fieldset "When From schedule Manual Date / Time * 17/10/2025 10:00 Arrival Window 2 hrs 0…" at bounding box center [213, 132] width 367 height 95
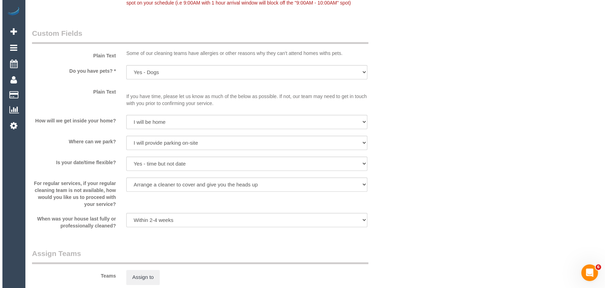
scroll to position [915, 0]
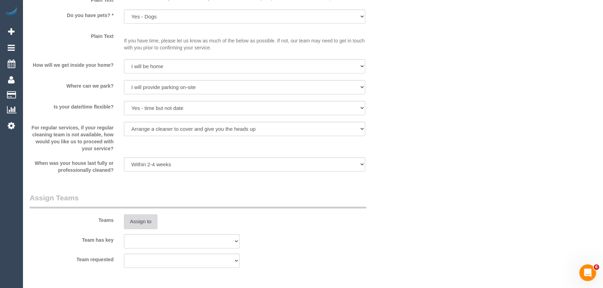
click at [145, 225] on button "Assign to" at bounding box center [140, 221] width 33 height 15
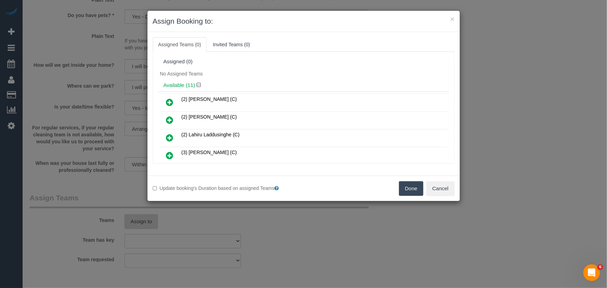
scroll to position [1047, 0]
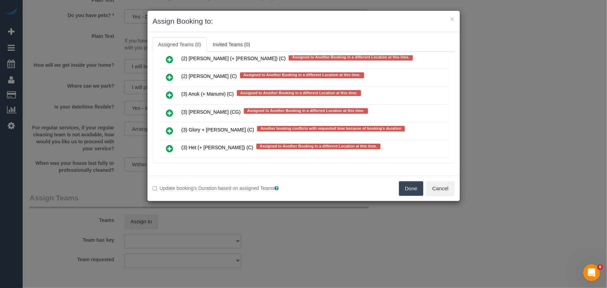
click at [169, 127] on icon at bounding box center [169, 131] width 7 height 8
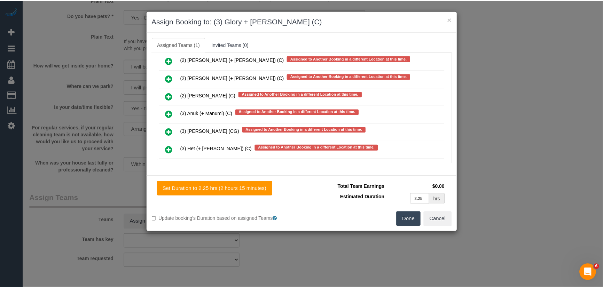
scroll to position [1065, 0]
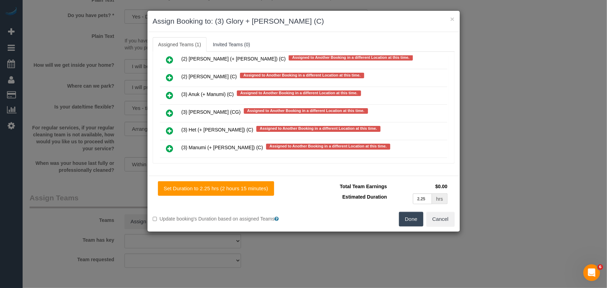
click at [414, 218] on button "Done" at bounding box center [411, 219] width 24 height 15
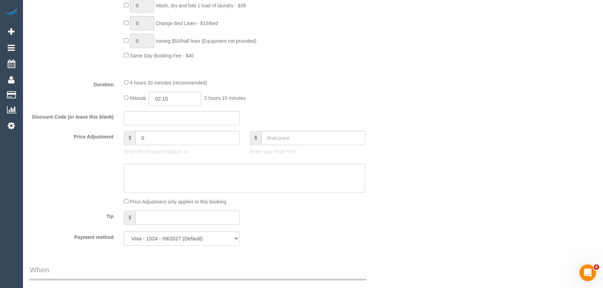
scroll to position [569, 0]
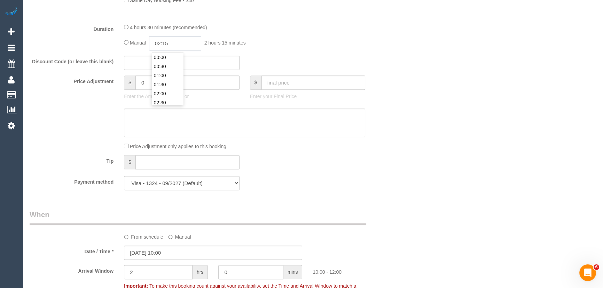
click at [177, 50] on input "02:15" at bounding box center [175, 43] width 52 height 14
type input "02:30"
click at [168, 100] on li "02:30" at bounding box center [167, 102] width 31 height 9
click at [340, 59] on div "Discount Code (or leave this blank)" at bounding box center [213, 63] width 378 height 15
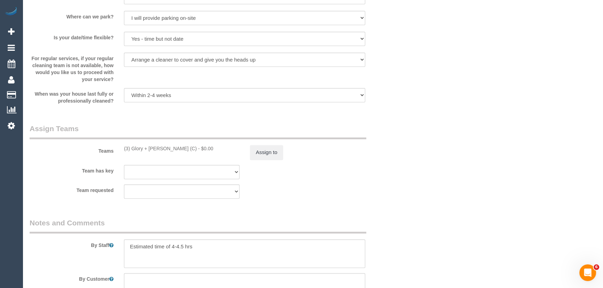
scroll to position [1044, 0]
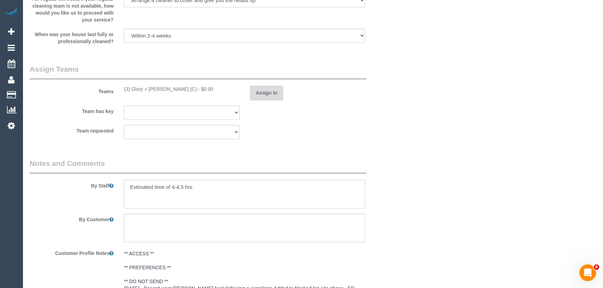
click at [271, 97] on button "Assign to" at bounding box center [266, 93] width 33 height 15
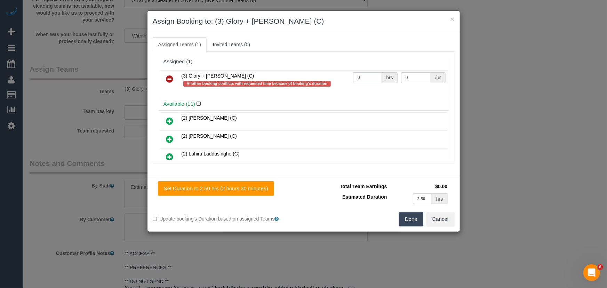
click at [373, 79] on input "0" at bounding box center [367, 77] width 29 height 11
type input "1"
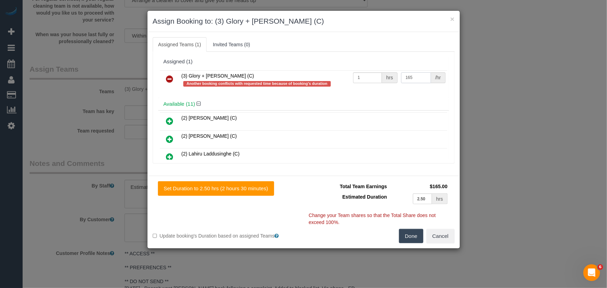
type input "165"
click at [417, 242] on button "Done" at bounding box center [411, 236] width 24 height 15
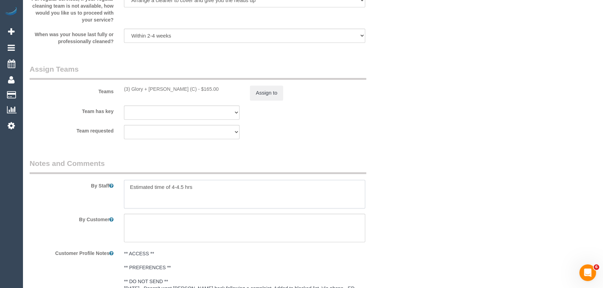
click at [183, 190] on textarea at bounding box center [244, 194] width 241 height 29
type textarea "Estimated time of 4-5 hrs"
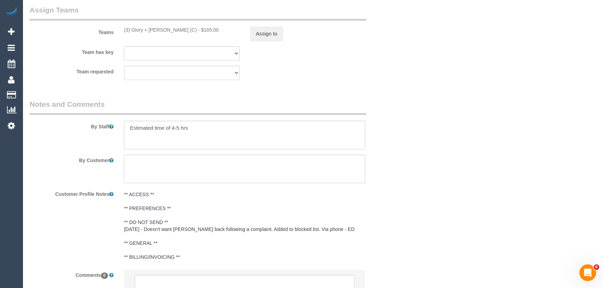
scroll to position [1169, 0]
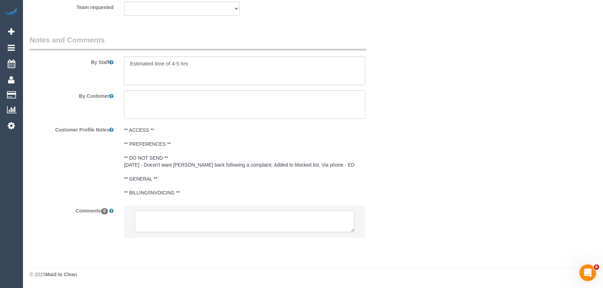
click at [156, 213] on textarea at bounding box center [245, 222] width 220 height 22
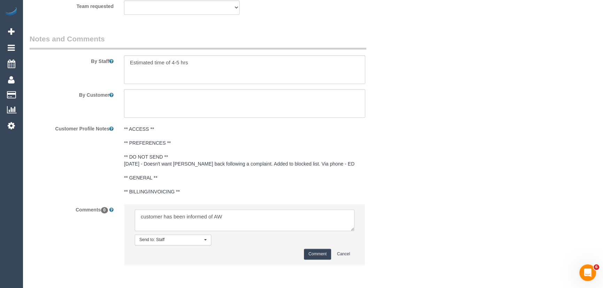
type textarea "customer has been informed of AW"
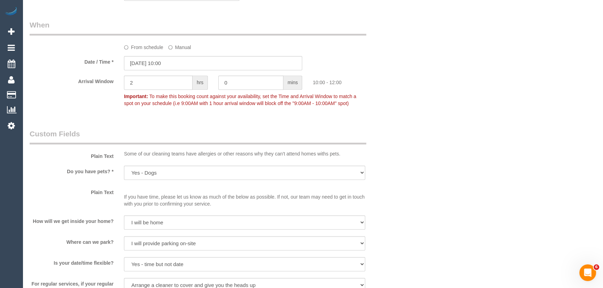
scroll to position [757, 0]
click at [184, 65] on input "17/10/2025 10:00" at bounding box center [213, 65] width 178 height 14
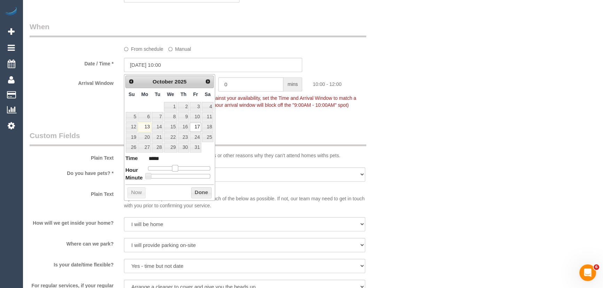
type input "17/10/2025 11:00"
type input "*****"
click at [176, 166] on span at bounding box center [177, 168] width 6 height 6
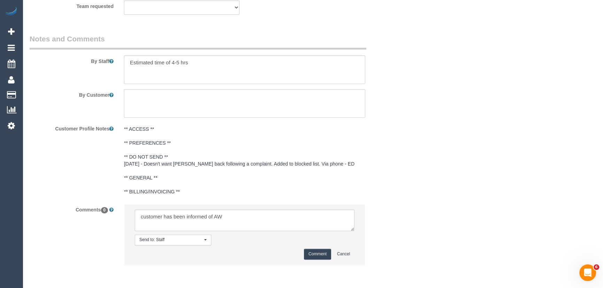
scroll to position [1197, 0]
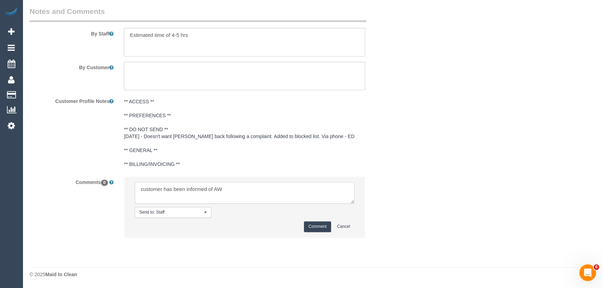
click at [241, 188] on textarea at bounding box center [245, 193] width 220 height 22
type textarea "customer has been informed of AW 11am-1pm - via email - pending"
click at [306, 229] on button "Comment" at bounding box center [317, 226] width 27 height 11
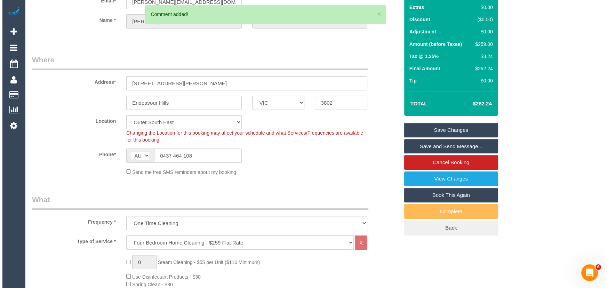
scroll to position [0, 0]
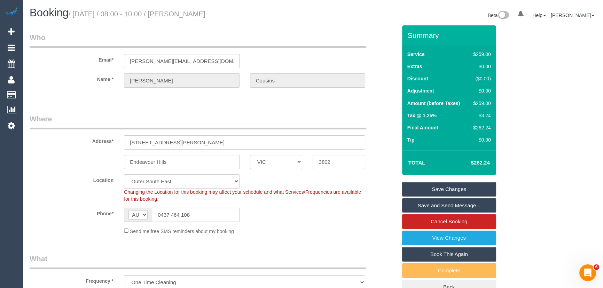
click at [194, 12] on small "/ October 17, 2025 / 08:00 - 10:00 / Nicole Cousins" at bounding box center [137, 14] width 137 height 8
copy small "Nicole Cousins"
click at [215, 64] on input "nicole_cousins@yahoo.com.au" at bounding box center [182, 61] width 116 height 14
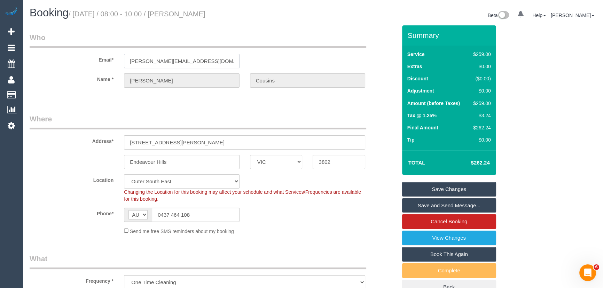
click at [215, 64] on input "nicole_cousins@yahoo.com.au" at bounding box center [182, 61] width 116 height 14
click at [439, 187] on link "Save Changes" at bounding box center [449, 189] width 94 height 15
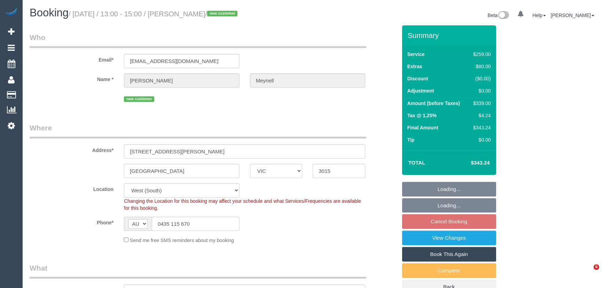
select select "VIC"
select select "number:28"
select select "number:14"
select select "number:18"
select select "number:24"
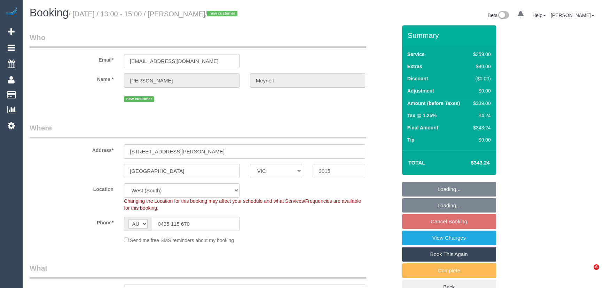
select select "number:26"
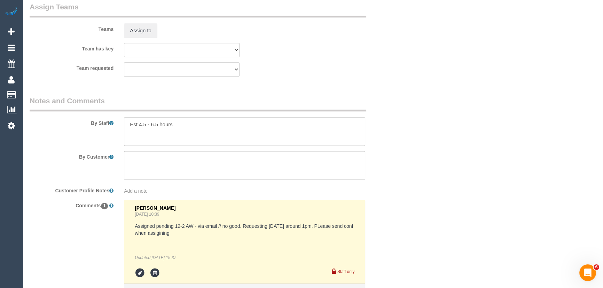
scroll to position [1171, 0]
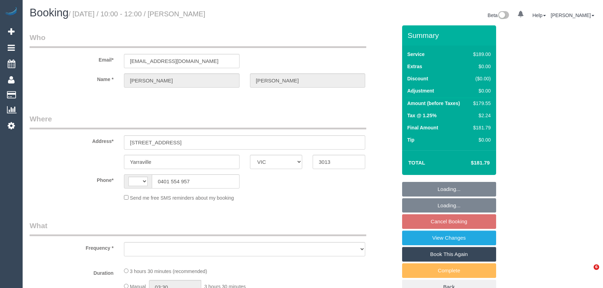
select select "VIC"
select select "string:stripe-pm_1RK4z32GScqysDRVia1GAi4u"
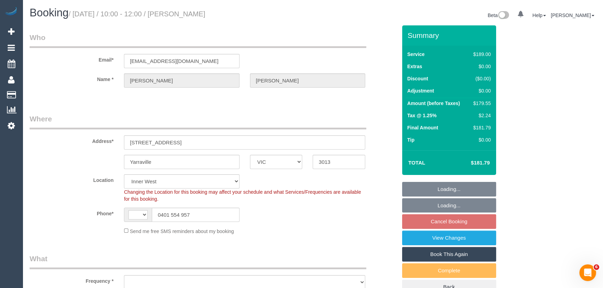
select select "string:AU"
select select "object:812"
select select "number:28"
select select "number:14"
select select "number:19"
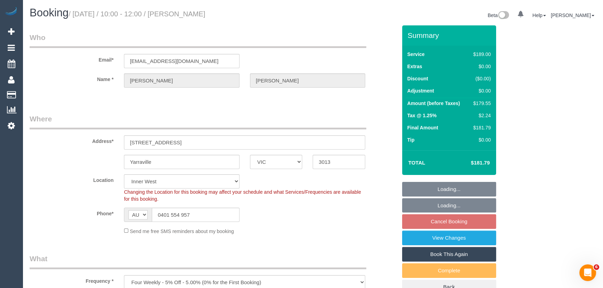
select select "number:24"
select select "number:34"
select select "number:26"
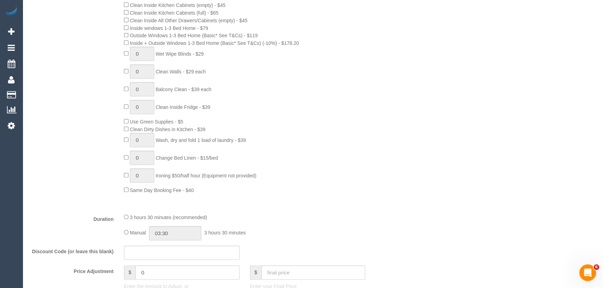
scroll to position [506, 0]
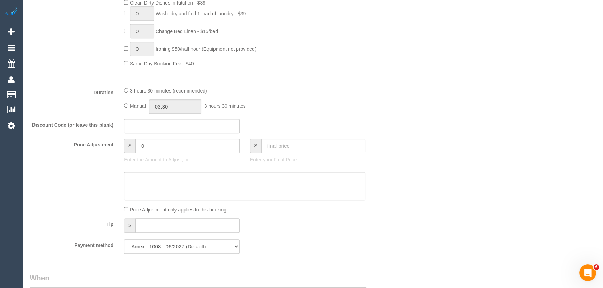
drag, startPoint x: 125, startPoint y: 104, endPoint x: 140, endPoint y: 111, distance: 16.4
click at [125, 104] on div "Manual 03:30 3 hours 30 minutes" at bounding box center [244, 107] width 241 height 14
click at [189, 108] on input "03:30" at bounding box center [175, 107] width 52 height 14
click at [170, 127] on li "01:30" at bounding box center [167, 131] width 31 height 9
click at [176, 111] on input "01:30" at bounding box center [175, 107] width 52 height 14
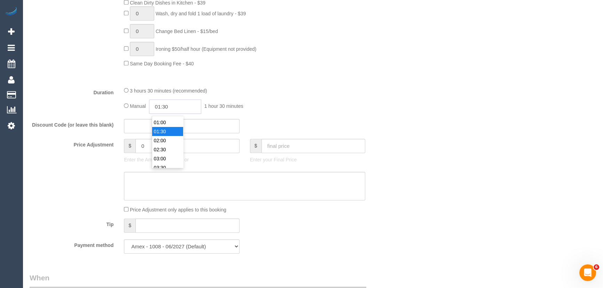
scroll to position [18, 0]
type input "01:45"
click at [322, 108] on div "Manual 01:45 1 hour 45 minutes" at bounding box center [244, 107] width 241 height 14
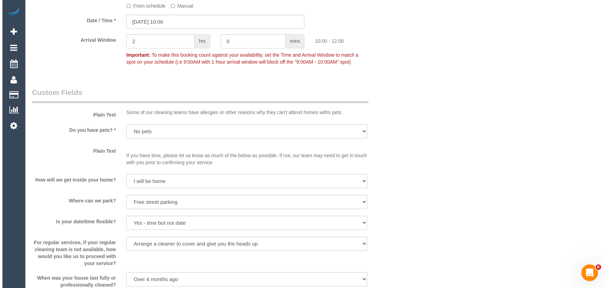
scroll to position [886, 0]
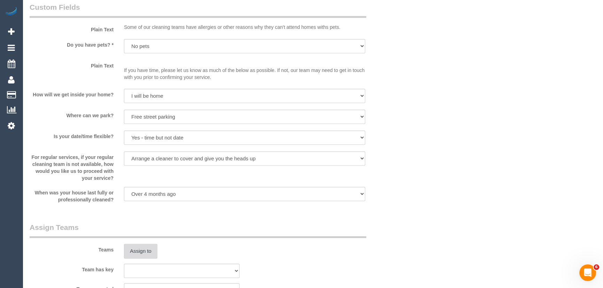
click at [147, 252] on button "Assign to" at bounding box center [140, 251] width 33 height 15
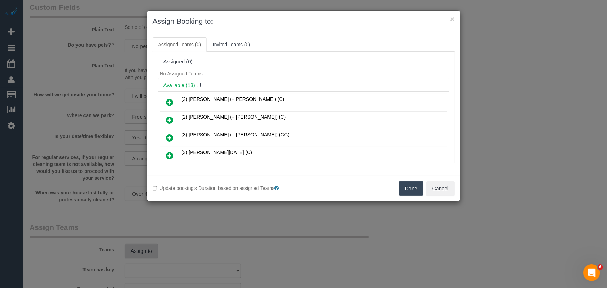
scroll to position [78, 0]
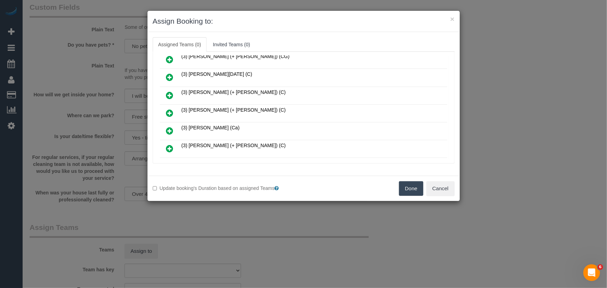
click at [172, 109] on icon at bounding box center [169, 113] width 7 height 8
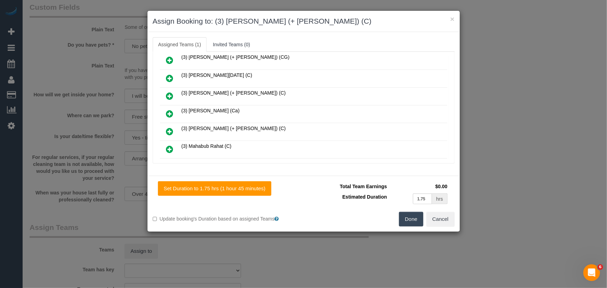
click at [165, 128] on link at bounding box center [170, 132] width 16 height 14
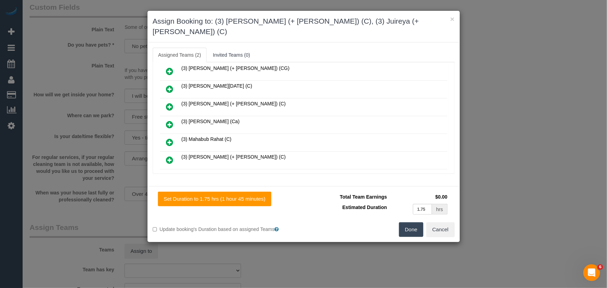
click at [424, 223] on button "Done" at bounding box center [411, 229] width 24 height 15
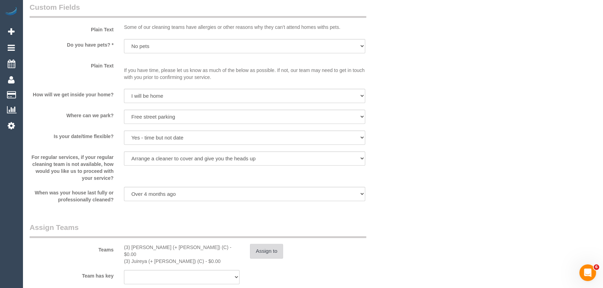
click at [268, 255] on button "Assign to" at bounding box center [266, 251] width 33 height 15
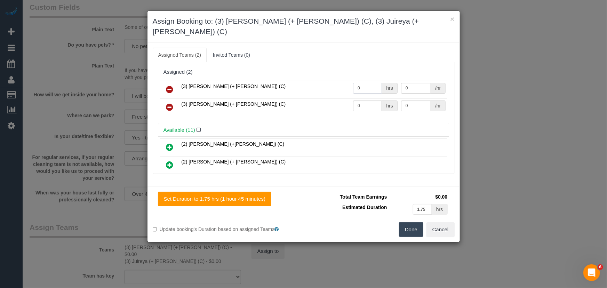
click at [372, 83] on input "0" at bounding box center [367, 88] width 29 height 11
type input "1"
type input "57.5"
click at [369, 101] on input "0" at bounding box center [367, 106] width 29 height 11
type input "1"
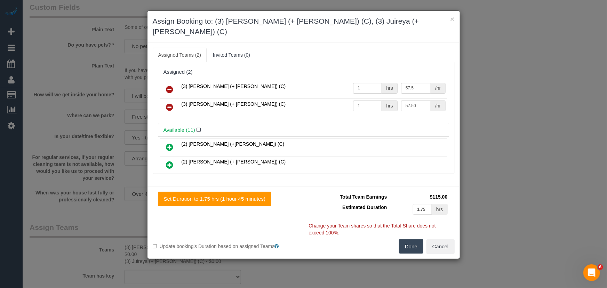
type input "57.5"
click at [410, 239] on button "Done" at bounding box center [411, 246] width 24 height 15
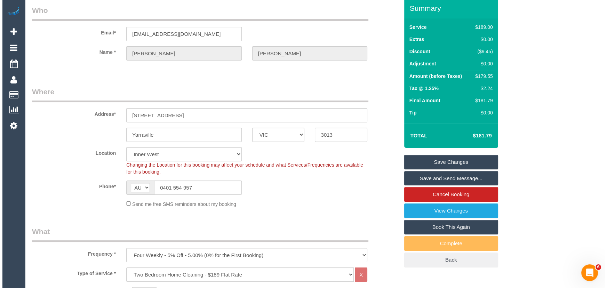
scroll to position [0, 0]
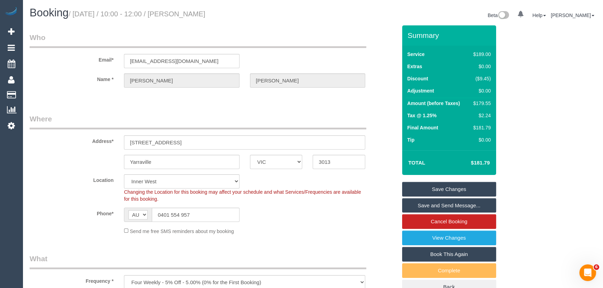
click at [195, 12] on small "/ October 17, 2025 / 10:00 - 12:00 / Stefanie Gilchrist" at bounding box center [137, 14] width 137 height 8
click at [193, 15] on small "/ October 17, 2025 / 10:00 - 12:00 / Stefanie Gilchrist" at bounding box center [137, 14] width 137 height 8
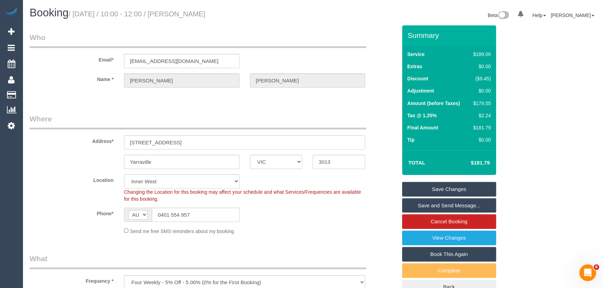
click at [193, 15] on small "/ October 17, 2025 / 10:00 - 12:00 / Stefanie Gilchrist" at bounding box center [137, 14] width 137 height 8
copy small "Stefanie Gilchrist"
click at [437, 204] on link "Save and Send Message..." at bounding box center [449, 205] width 94 height 15
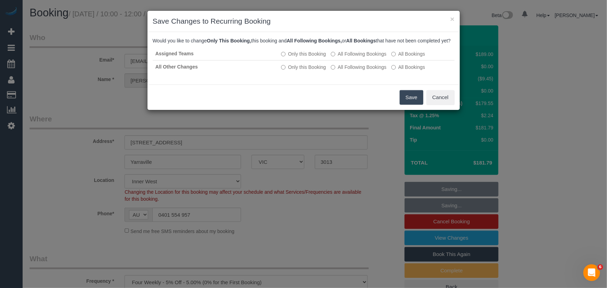
click at [409, 105] on button "Save" at bounding box center [412, 97] width 24 height 15
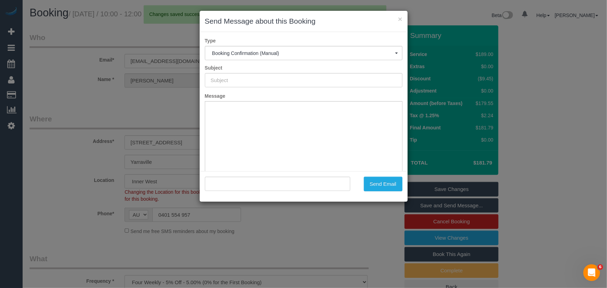
type input "Booking Confirmed"
type input ""Stefanie Gilchrist" <stefkgilchrist@gmail.com>"
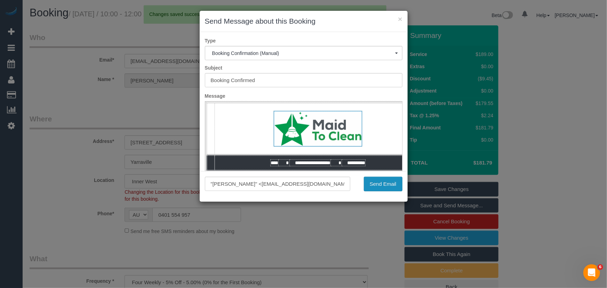
click at [386, 189] on button "Send Email" at bounding box center [383, 184] width 39 height 15
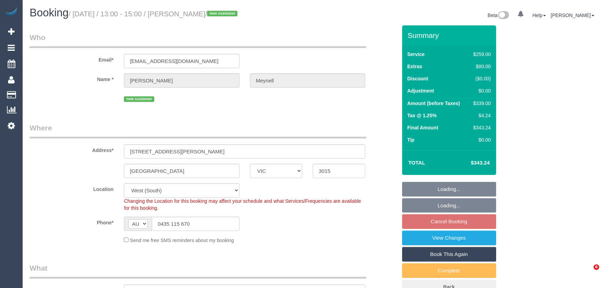
select select "VIC"
select select "number:28"
select select "number:14"
select select "number:18"
select select "number:24"
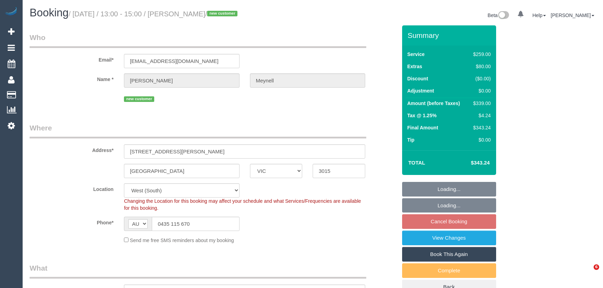
select select "number:26"
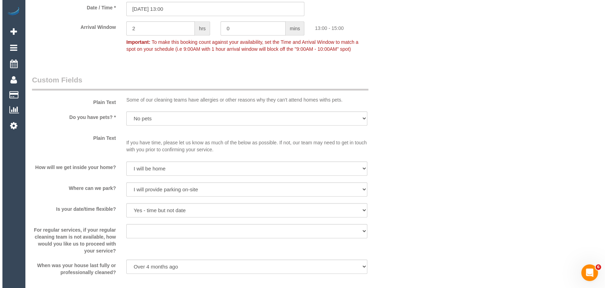
scroll to position [949, 0]
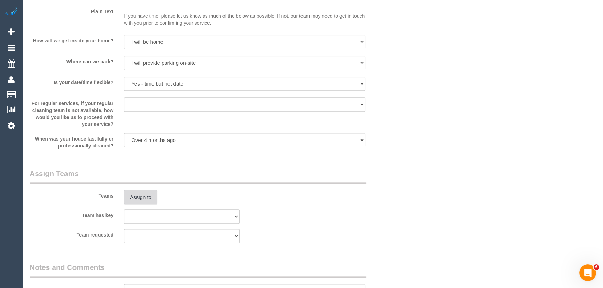
click at [124, 198] on div "Assign to" at bounding box center [182, 197] width 126 height 15
click at [137, 195] on button "Assign to" at bounding box center [140, 197] width 33 height 15
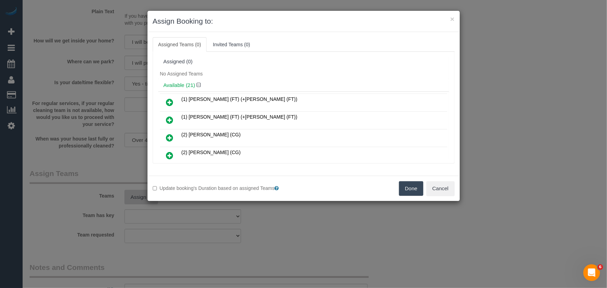
scroll to position [148, 0]
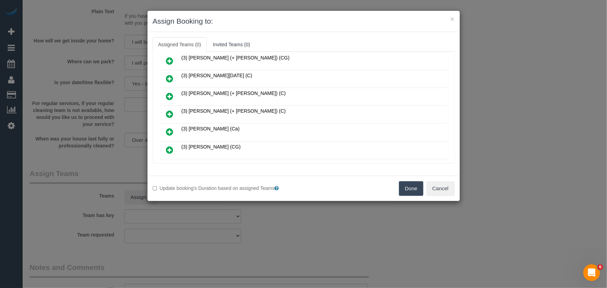
click at [170, 111] on icon at bounding box center [169, 114] width 7 height 8
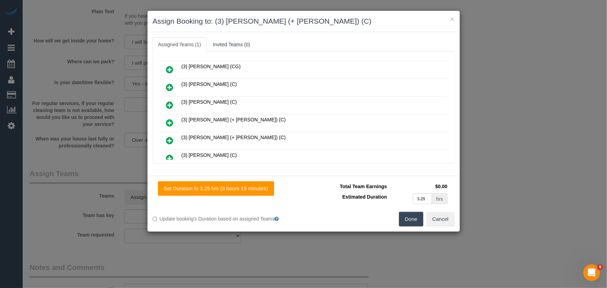
click at [171, 119] on icon at bounding box center [169, 123] width 7 height 8
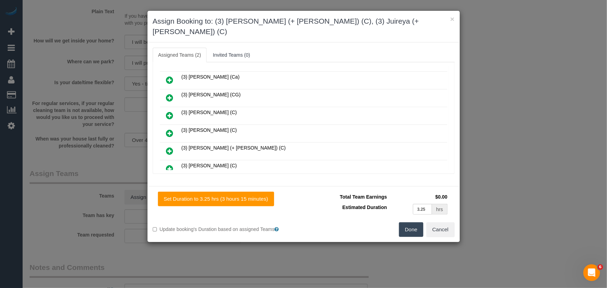
scroll to position [245, 0]
click at [414, 222] on button "Done" at bounding box center [411, 229] width 24 height 15
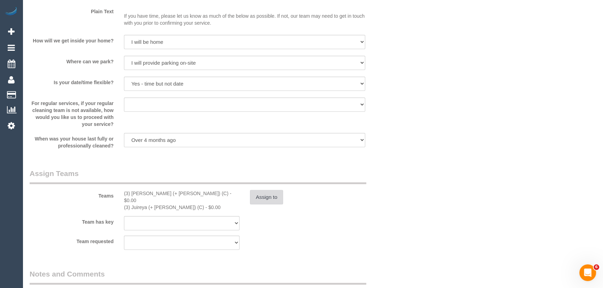
click at [266, 204] on button "Assign to" at bounding box center [266, 197] width 33 height 15
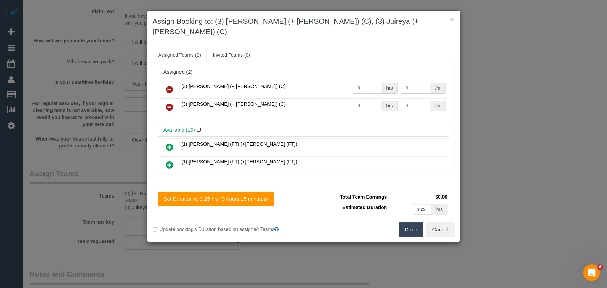
click at [365, 83] on input "0" at bounding box center [367, 88] width 29 height 11
type input "1"
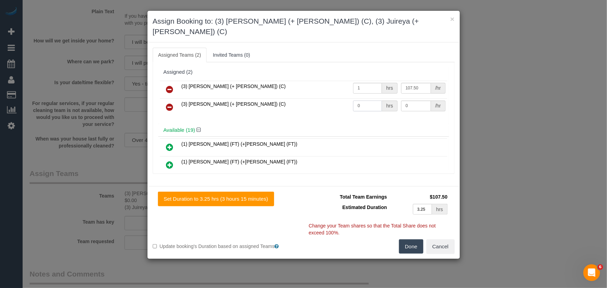
type input "107.5"
click at [363, 101] on input "0" at bounding box center [367, 106] width 29 height 11
type input "1"
type input "107.5"
click at [414, 239] on button "Done" at bounding box center [411, 246] width 24 height 15
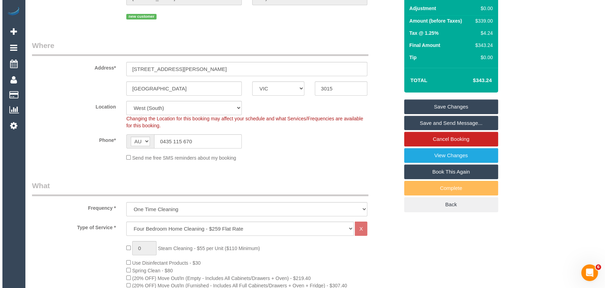
scroll to position [0, 0]
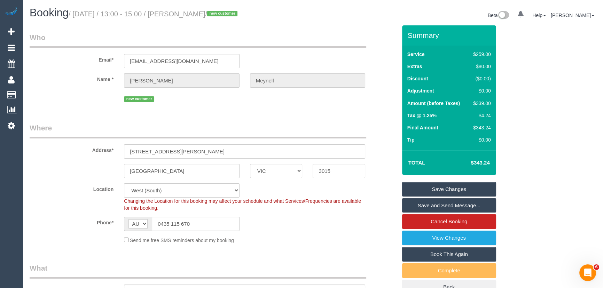
click at [197, 10] on small "/ October 17, 2025 / 13:00 - 15:00 / Rebecca Meynell / new customer" at bounding box center [154, 14] width 171 height 8
copy small "Rebecca Meynell"
drag, startPoint x: 439, startPoint y: 204, endPoint x: 433, endPoint y: 204, distance: 5.9
click at [439, 204] on link "Save and Send Message..." at bounding box center [449, 205] width 94 height 15
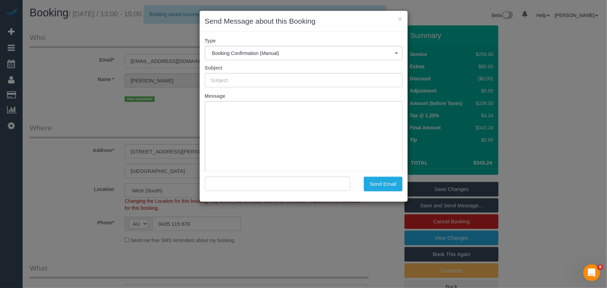
type input "Booking Confirmed"
type input ""Rebecca Meynell" <bexter63@hotmail.com>"
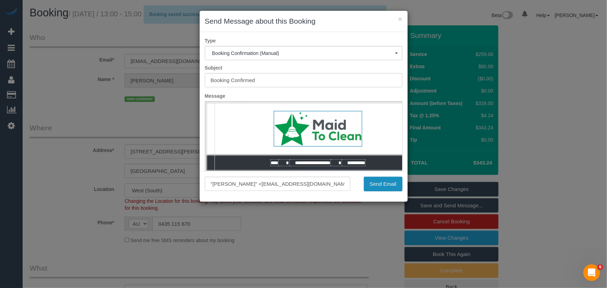
click at [387, 182] on button "Send Email" at bounding box center [383, 184] width 39 height 15
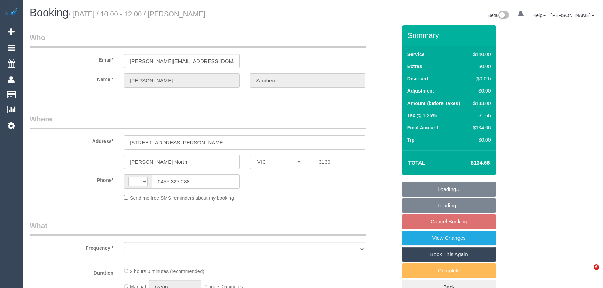
select select "VIC"
select select "string:AU"
select select "string:stripe-pm_1RDcmf2GScqysDRV1IXDYM2I"
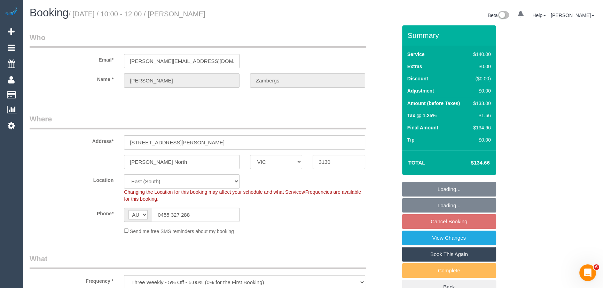
select select "object:705"
select select "number:27"
select select "number:14"
select select "number:18"
select select "number:36"
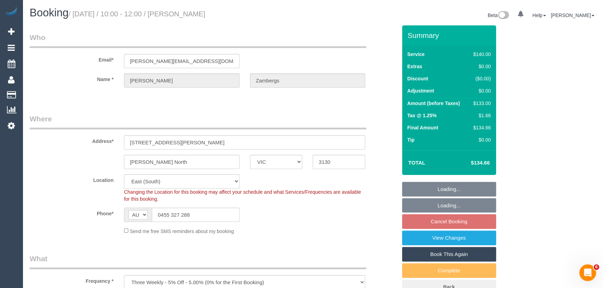
select select "number:34"
select select "number:11"
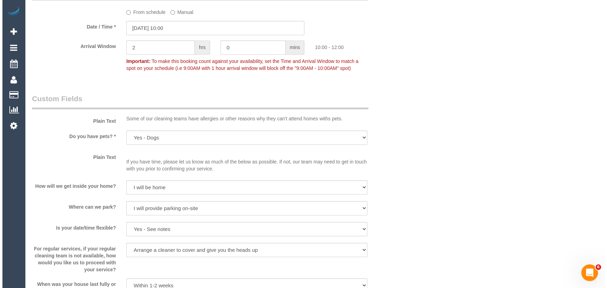
scroll to position [917, 0]
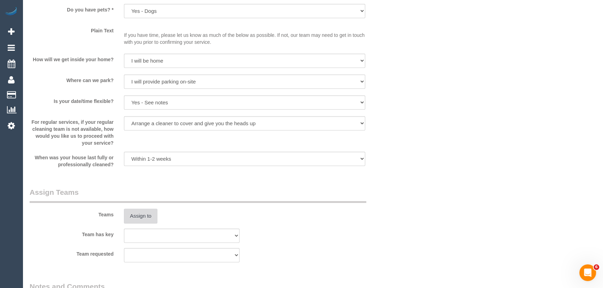
click at [151, 217] on button "Assign to" at bounding box center [140, 216] width 33 height 15
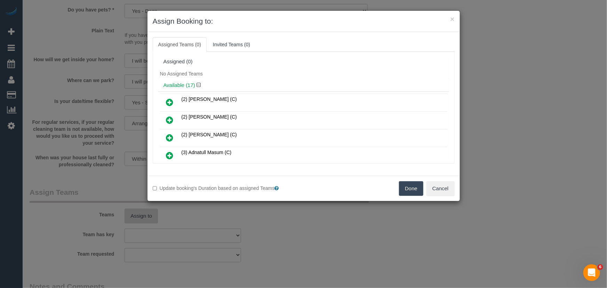
scroll to position [131, 0]
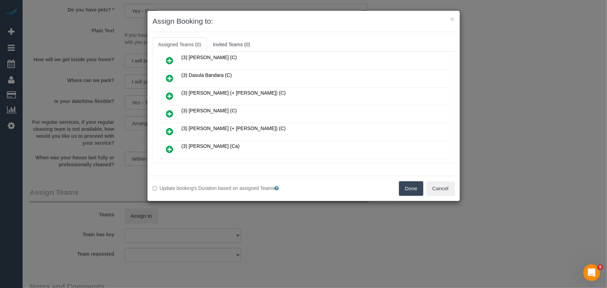
click at [168, 110] on icon at bounding box center [169, 114] width 7 height 8
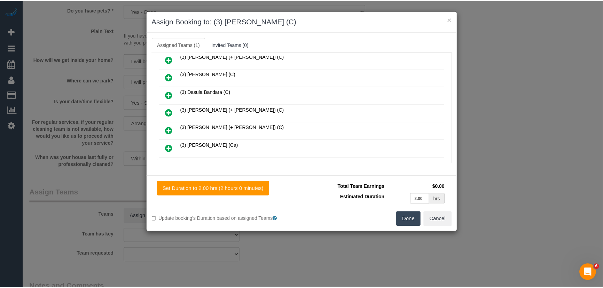
scroll to position [147, 0]
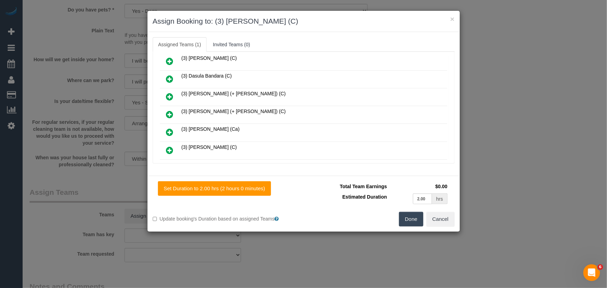
click at [407, 221] on button "Done" at bounding box center [411, 219] width 24 height 15
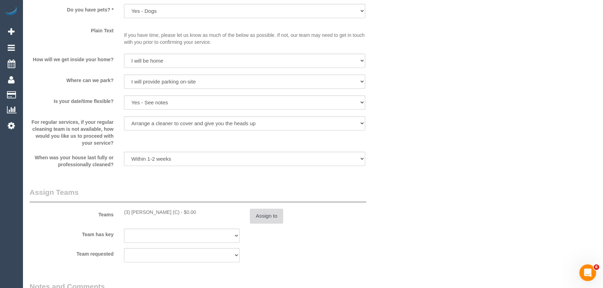
click at [270, 220] on button "Assign to" at bounding box center [266, 216] width 33 height 15
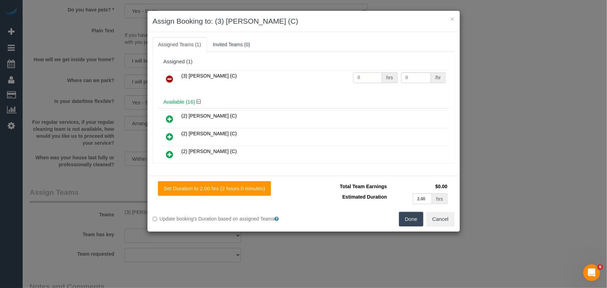
click at [362, 82] on input "0" at bounding box center [367, 77] width 29 height 11
type input "2"
type input "35"
click at [411, 223] on button "Done" at bounding box center [411, 219] width 24 height 15
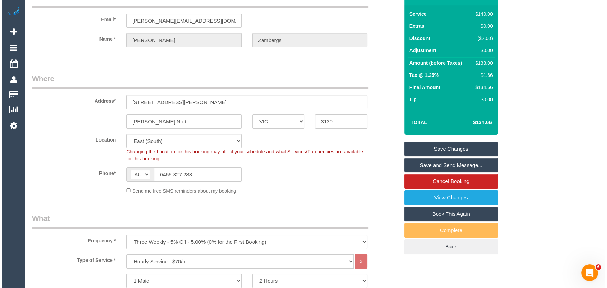
scroll to position [0, 0]
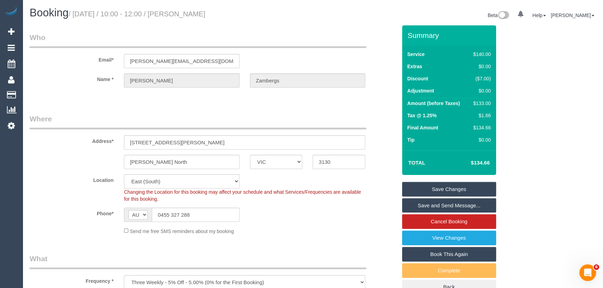
click at [192, 10] on small "/ October 17, 2025 / 10:00 - 12:00 / Brodie Zambergs" at bounding box center [137, 14] width 137 height 8
copy small "Brodie Zambergs"
click at [441, 207] on link "Save and Send Message..." at bounding box center [449, 205] width 94 height 15
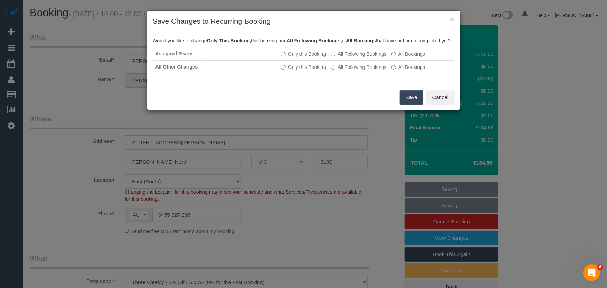
click at [413, 104] on button "Save" at bounding box center [412, 97] width 24 height 15
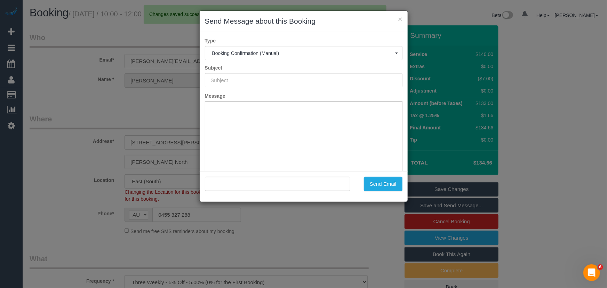
type input "Booking Confirmed"
type input ""Brodie Zambergs" <brodie.zambergs@gmail.com>"
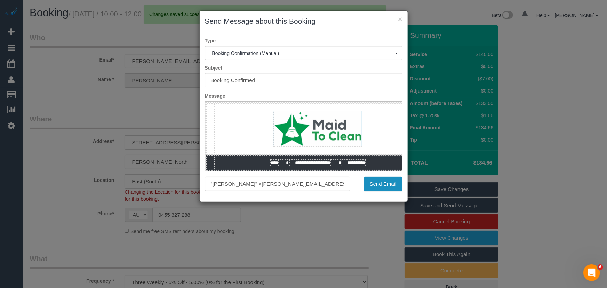
click at [390, 185] on button "Send Email" at bounding box center [383, 184] width 39 height 15
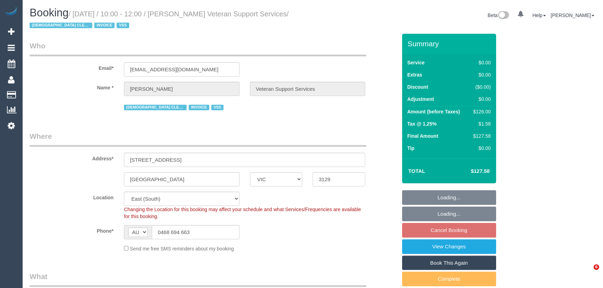
select select "VIC"
select select "120"
select select "object:687"
select select "number:28"
select select "number:14"
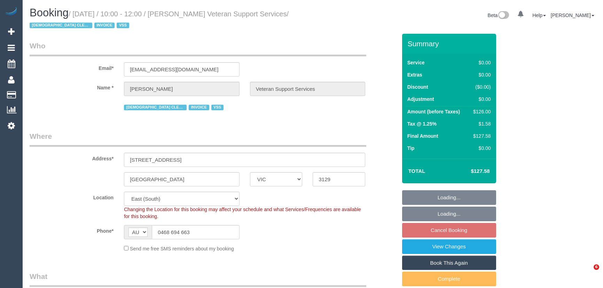
select select "number:19"
select select "number:36"
select select "number:34"
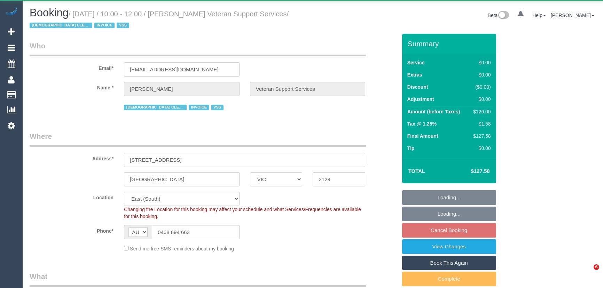
select select "VIC"
select select "120"
select select "number:28"
select select "number:14"
select select "number:19"
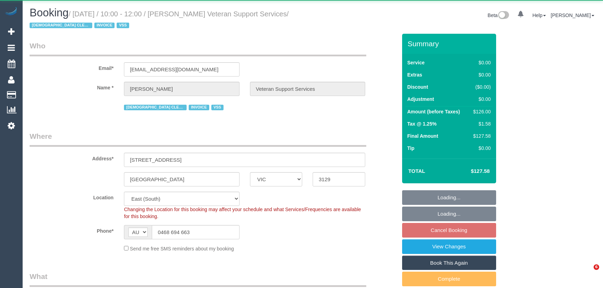
select select "number:36"
select select "number:34"
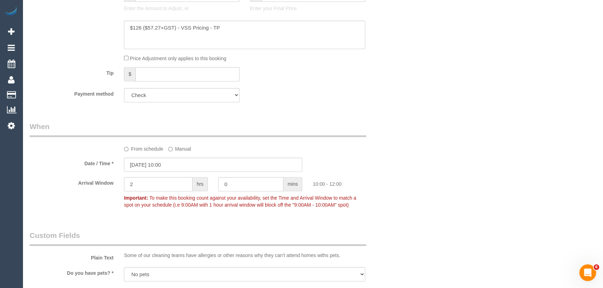
scroll to position [506, 0]
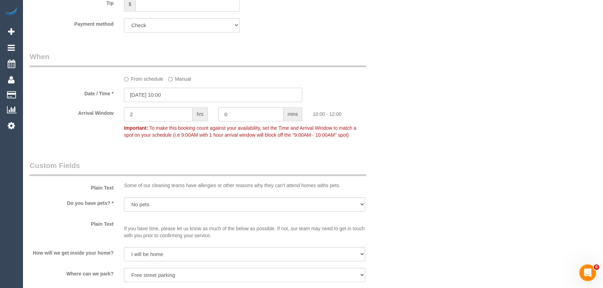
click at [188, 94] on input "17/10/2025 10:00" at bounding box center [213, 95] width 178 height 14
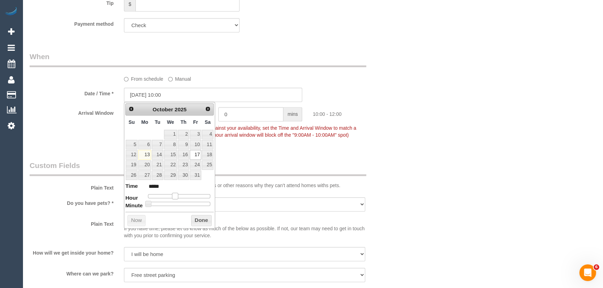
type input "17/10/2025 09:00"
type input "*****"
type input "17/10/2025 08:00"
type input "*****"
drag, startPoint x: 175, startPoint y: 196, endPoint x: 170, endPoint y: 196, distance: 5.2
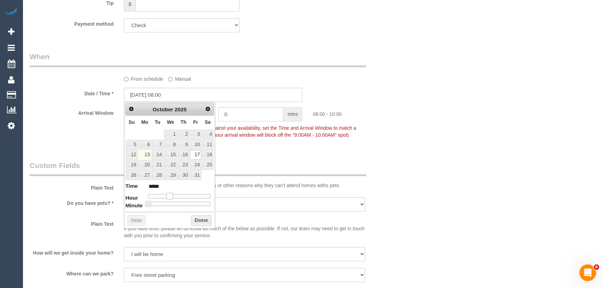
click at [170, 196] on span at bounding box center [169, 196] width 6 height 6
click at [307, 149] on div "Who Email* maddycarnes@hotmail.com Name * Madeline Carnes Veteran Support Servi…" at bounding box center [213, 224] width 378 height 1393
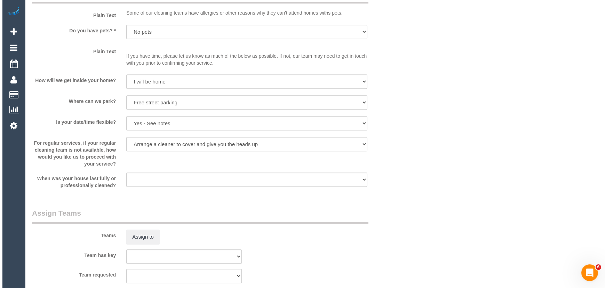
scroll to position [727, 0]
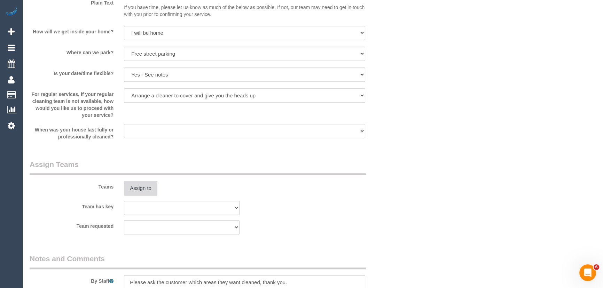
click at [141, 188] on button "Assign to" at bounding box center [140, 188] width 33 height 15
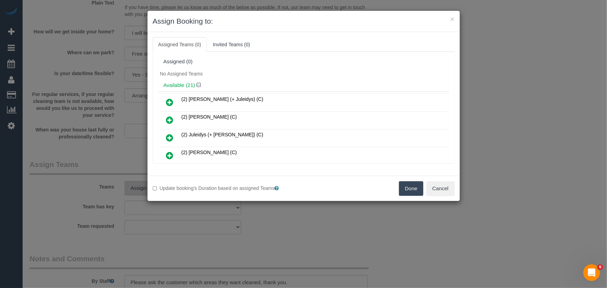
scroll to position [183, 0]
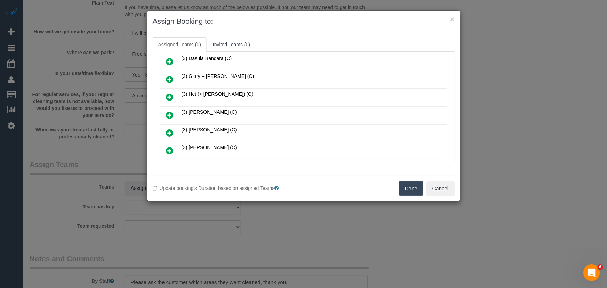
click at [170, 111] on icon at bounding box center [169, 115] width 7 height 8
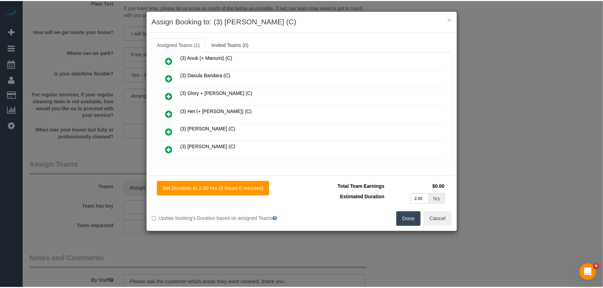
scroll to position [199, 0]
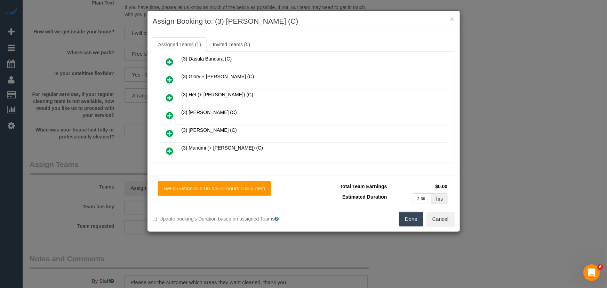
click at [413, 215] on button "Done" at bounding box center [411, 219] width 24 height 15
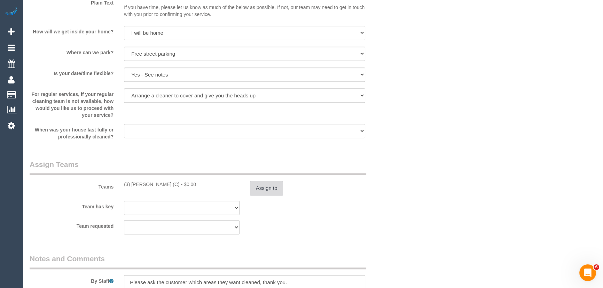
click at [271, 189] on button "Assign to" at bounding box center [266, 188] width 33 height 15
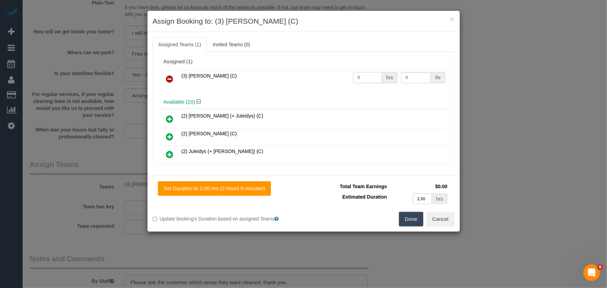
click at [364, 80] on input "0" at bounding box center [367, 77] width 29 height 11
type input "2"
type input "35"
click at [408, 221] on button "Done" at bounding box center [411, 219] width 24 height 15
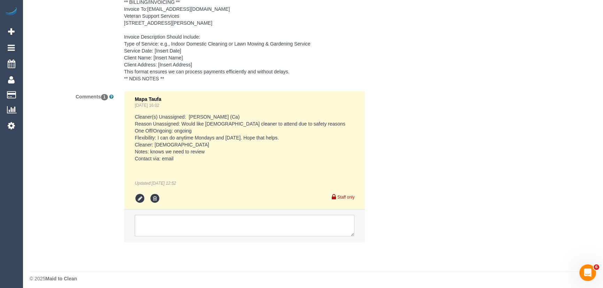
scroll to position [1168, 0]
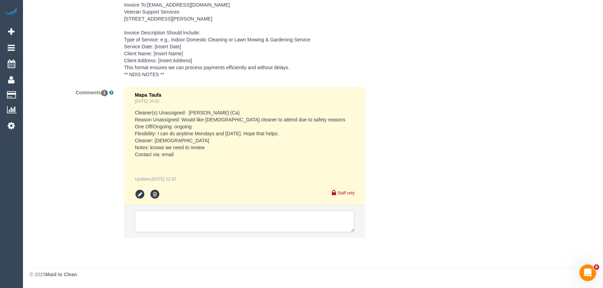
click at [205, 224] on textarea at bounding box center [245, 222] width 220 height 22
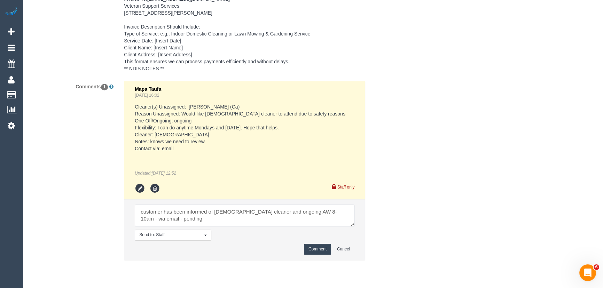
type textarea "customer has been informed of female cleaner and ongoing AW 8-10am - via email …"
click at [324, 255] on button "Comment" at bounding box center [317, 249] width 27 height 11
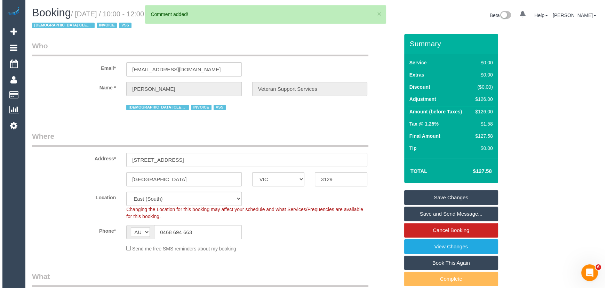
scroll to position [0, 0]
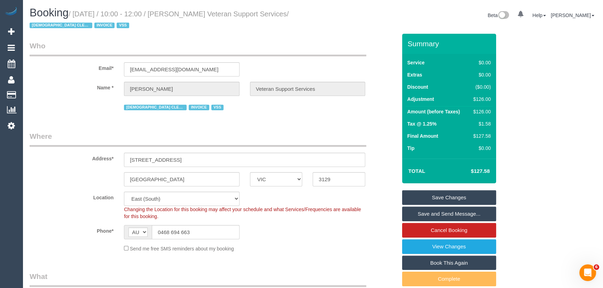
click at [190, 16] on small "/ October 17, 2025 / 10:00 - 12:00 / Madeline Carnes Veteran Support Services /…" at bounding box center [159, 19] width 259 height 19
copy small "Madeline Carnes Veteran Support Services"
click at [442, 196] on link "Save Changes" at bounding box center [449, 197] width 94 height 15
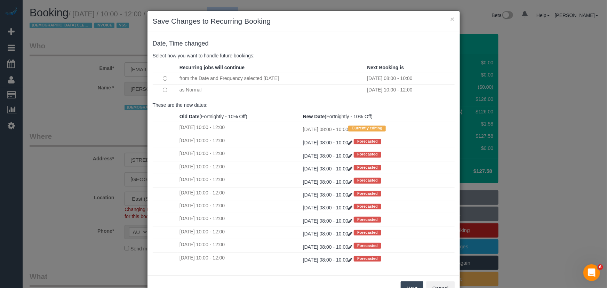
click at [409, 285] on button "Next" at bounding box center [412, 288] width 23 height 15
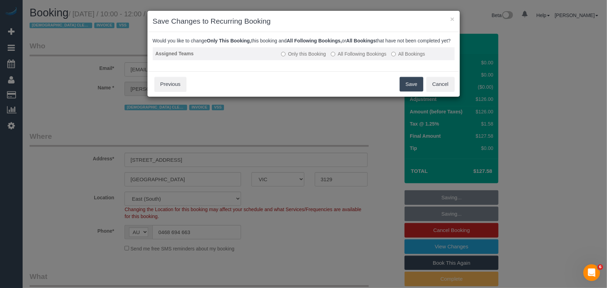
click at [348, 57] on label "All Following Bookings" at bounding box center [359, 53] width 56 height 7
click at [409, 86] on button "Save" at bounding box center [412, 84] width 24 height 15
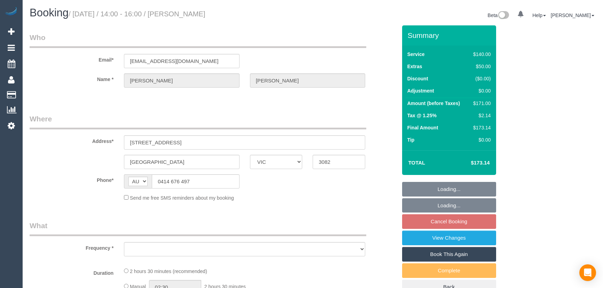
select select "VIC"
select select "object:528"
select select "string:stripe-pm_1S1zGV2GScqysDRVY2obFQDu"
select select "number:28"
select select "number:14"
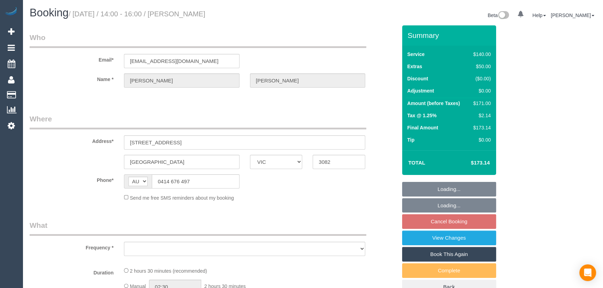
select select "number:19"
select select "number:22"
select select "number:34"
select select "number:26"
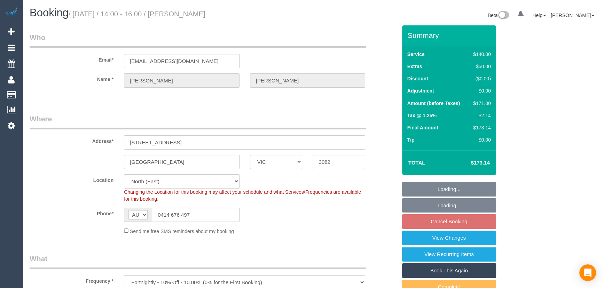
select select "object:873"
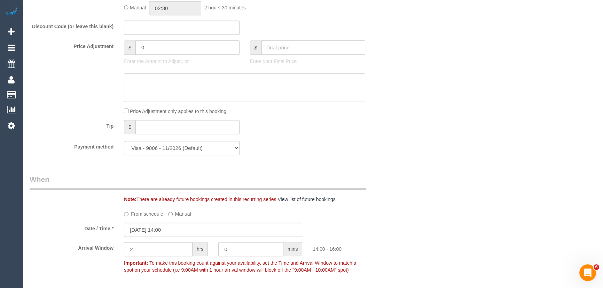
scroll to position [696, 0]
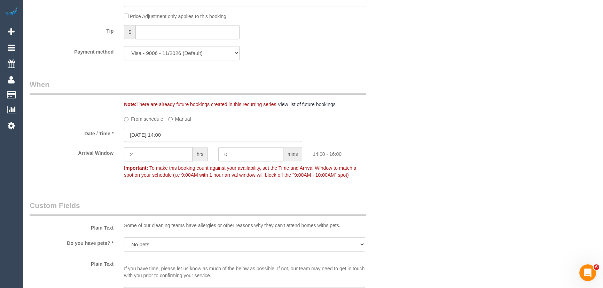
click at [179, 139] on input "[DATE] 14:00" at bounding box center [213, 135] width 178 height 14
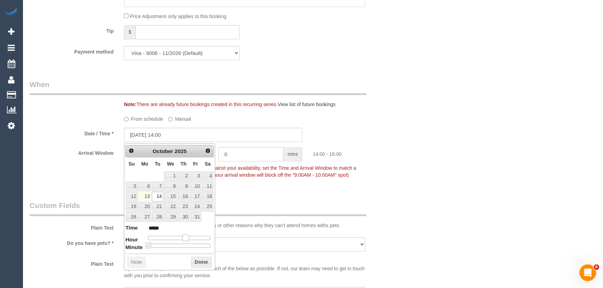
type input "[DATE] 13:00"
type input "*****"
type input "[DATE] 12:00"
type input "*****"
type input "[DATE] 11:00"
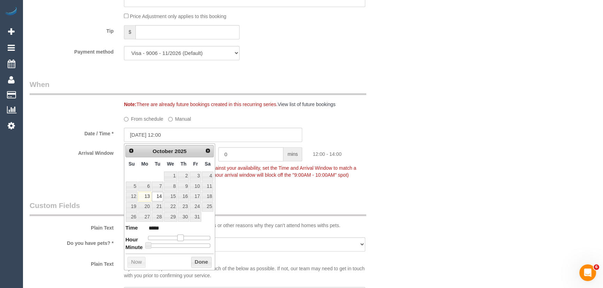
type input "*****"
type input "[DATE] 10:00"
type input "*****"
type input "[DATE] 09:00"
type input "*****"
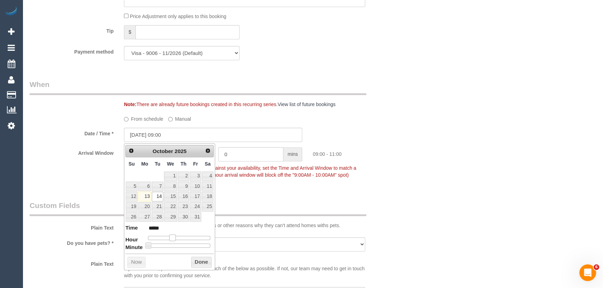
type input "[DATE] 10:00"
type input "*****"
drag, startPoint x: 186, startPoint y: 237, endPoint x: 176, endPoint y: 237, distance: 9.4
click at [176, 237] on span at bounding box center [175, 238] width 6 height 6
click at [254, 184] on fieldset "When Note: There are already future bookings created in this recurring series. …" at bounding box center [213, 133] width 367 height 108
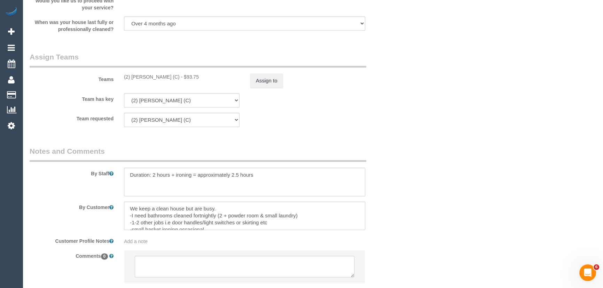
scroll to position [1111, 0]
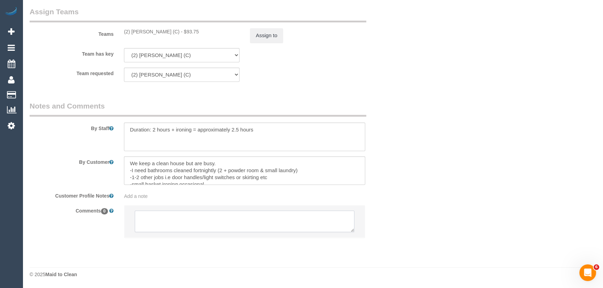
click at [174, 223] on textarea at bounding box center [245, 222] width 220 height 22
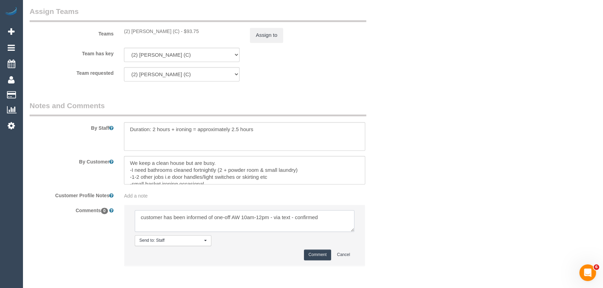
type textarea "customer has been informed of one-off AW 10am-12pm - via text - confirmed"
click at [324, 255] on button "Comment" at bounding box center [317, 255] width 27 height 11
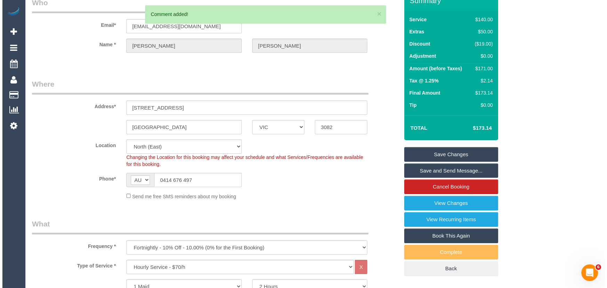
scroll to position [0, 0]
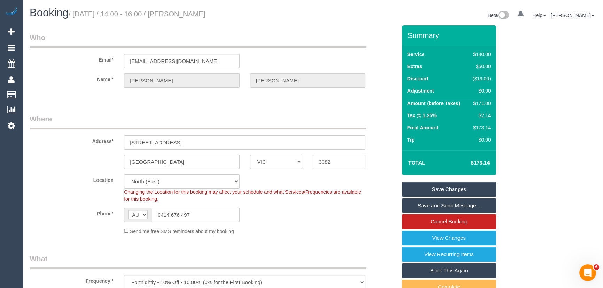
click at [438, 205] on link "Save and Send Message..." at bounding box center [449, 205] width 94 height 15
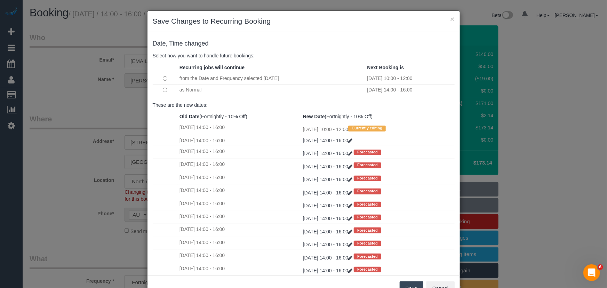
click at [407, 285] on button "Save" at bounding box center [412, 288] width 24 height 15
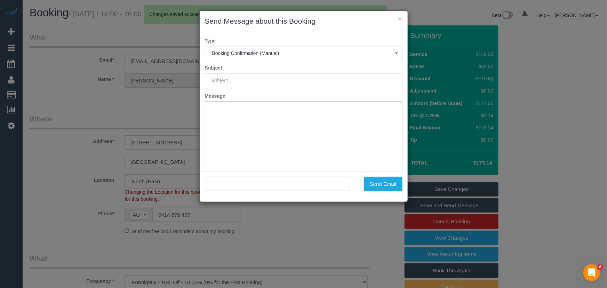
type input "Booking Confirmed"
type input ""[PERSON_NAME]" <[EMAIL_ADDRESS][DOMAIN_NAME]>"
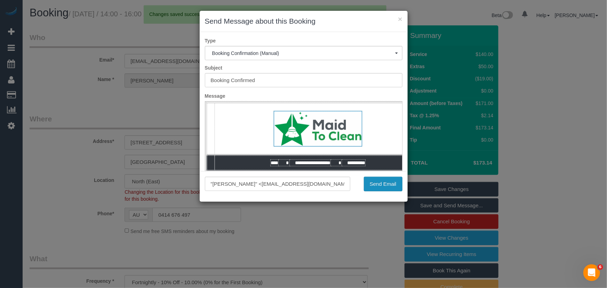
drag, startPoint x: 385, startPoint y: 182, endPoint x: 372, endPoint y: 184, distance: 12.3
click at [385, 182] on button "Send Email" at bounding box center [383, 184] width 39 height 15
